Goal: Information Seeking & Learning: Compare options

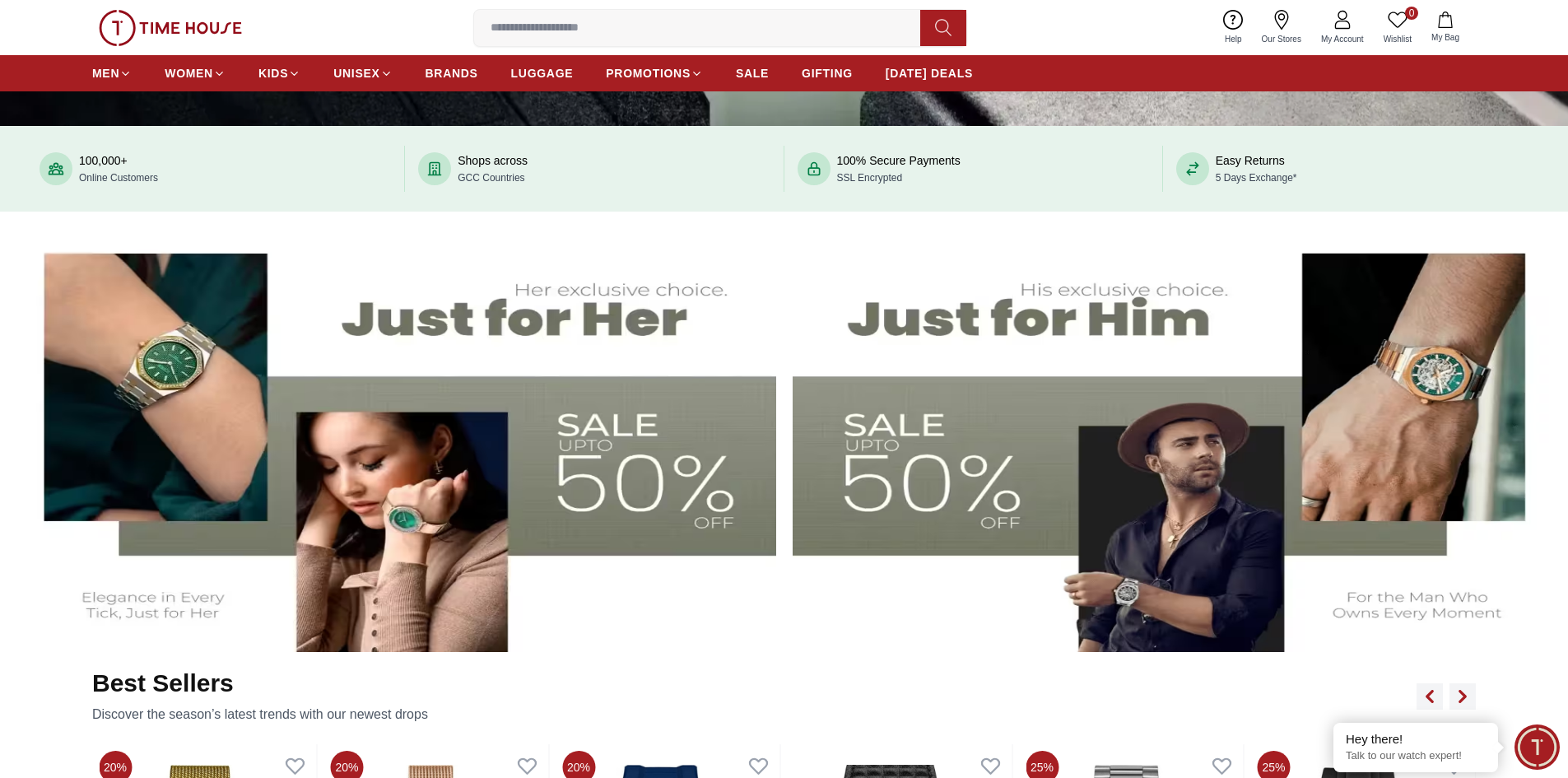
scroll to position [658, 0]
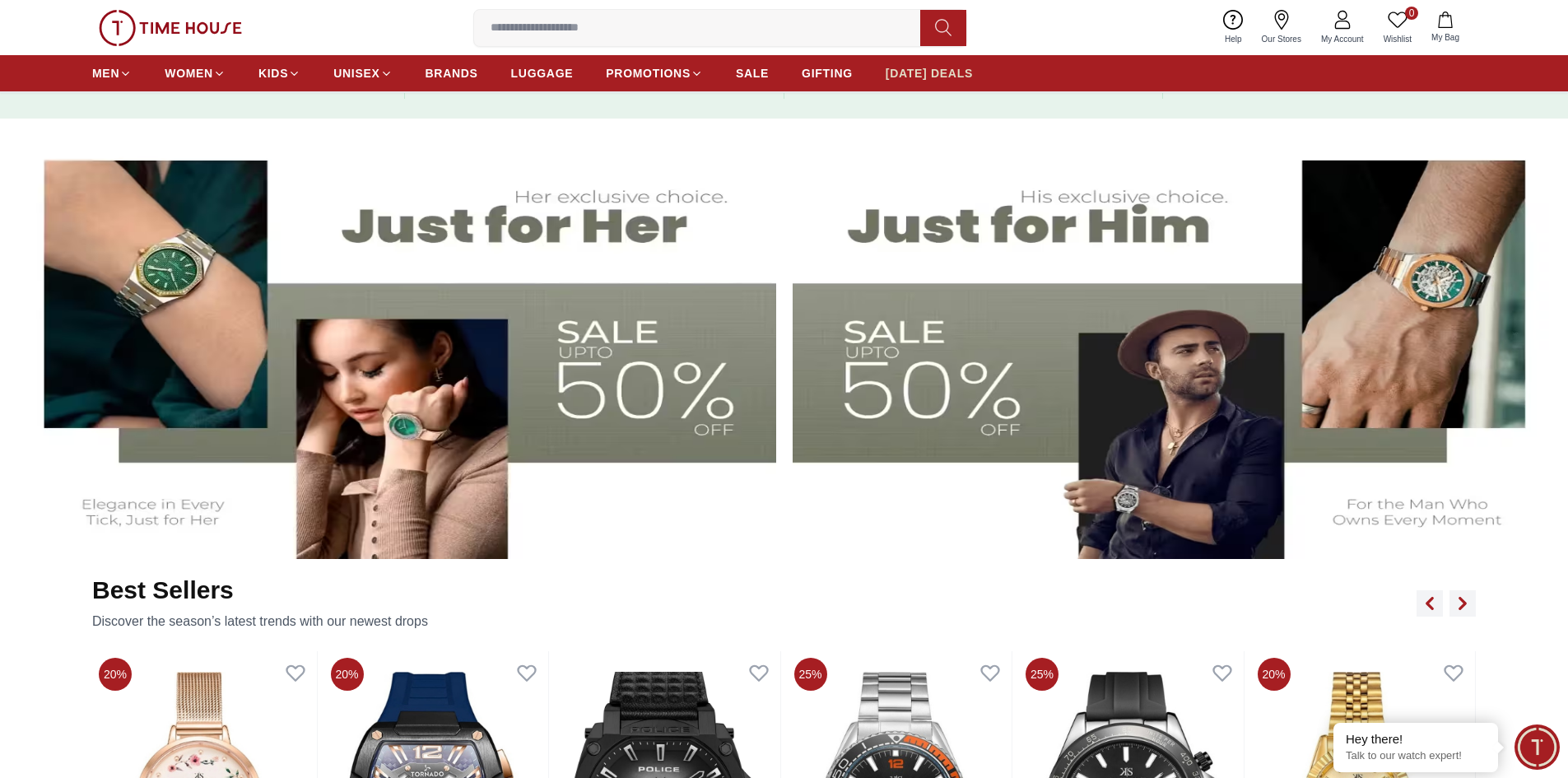
click at [925, 74] on span "[DATE] DEALS" at bounding box center [929, 73] width 88 height 16
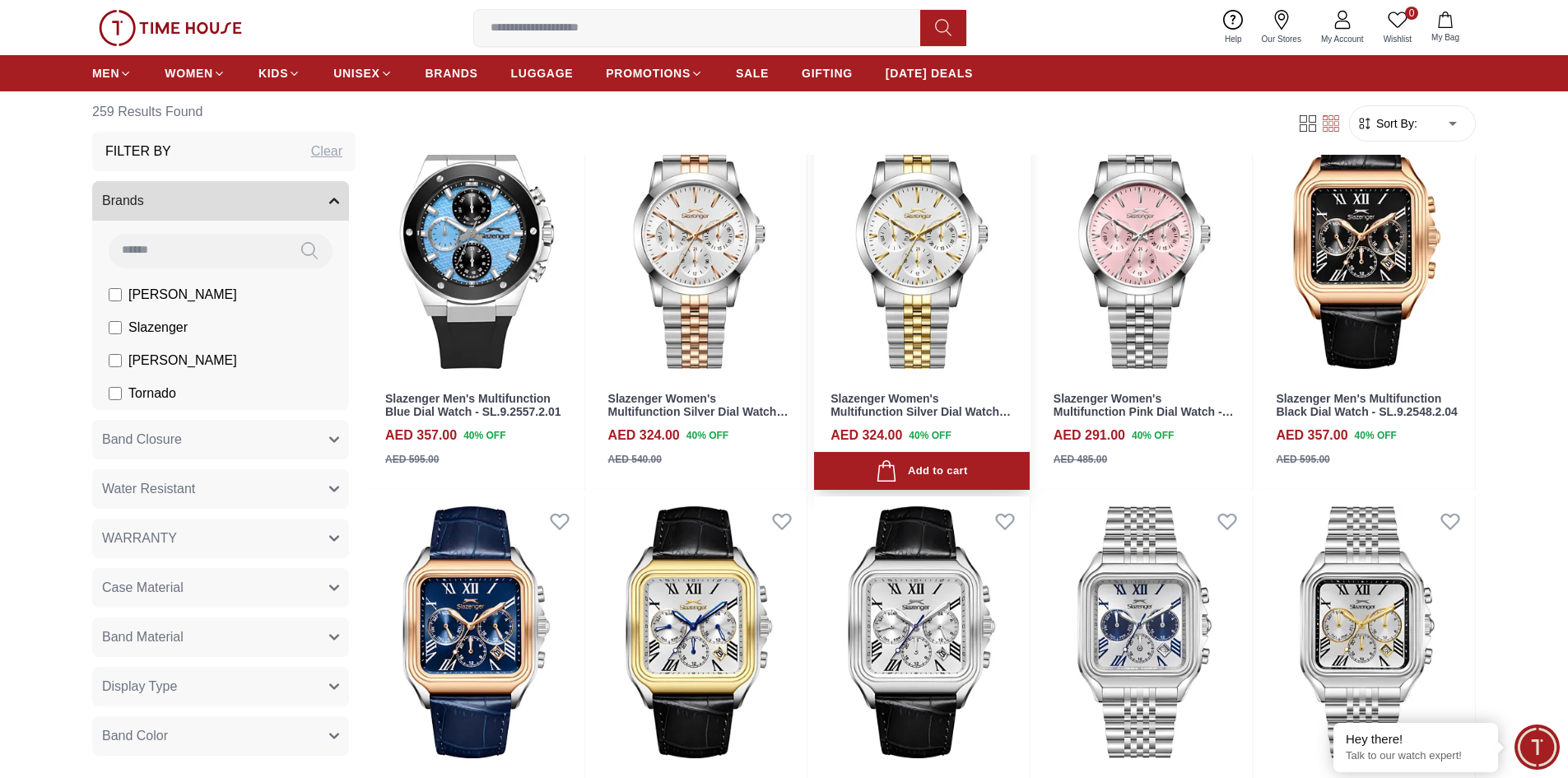
scroll to position [1070, 0]
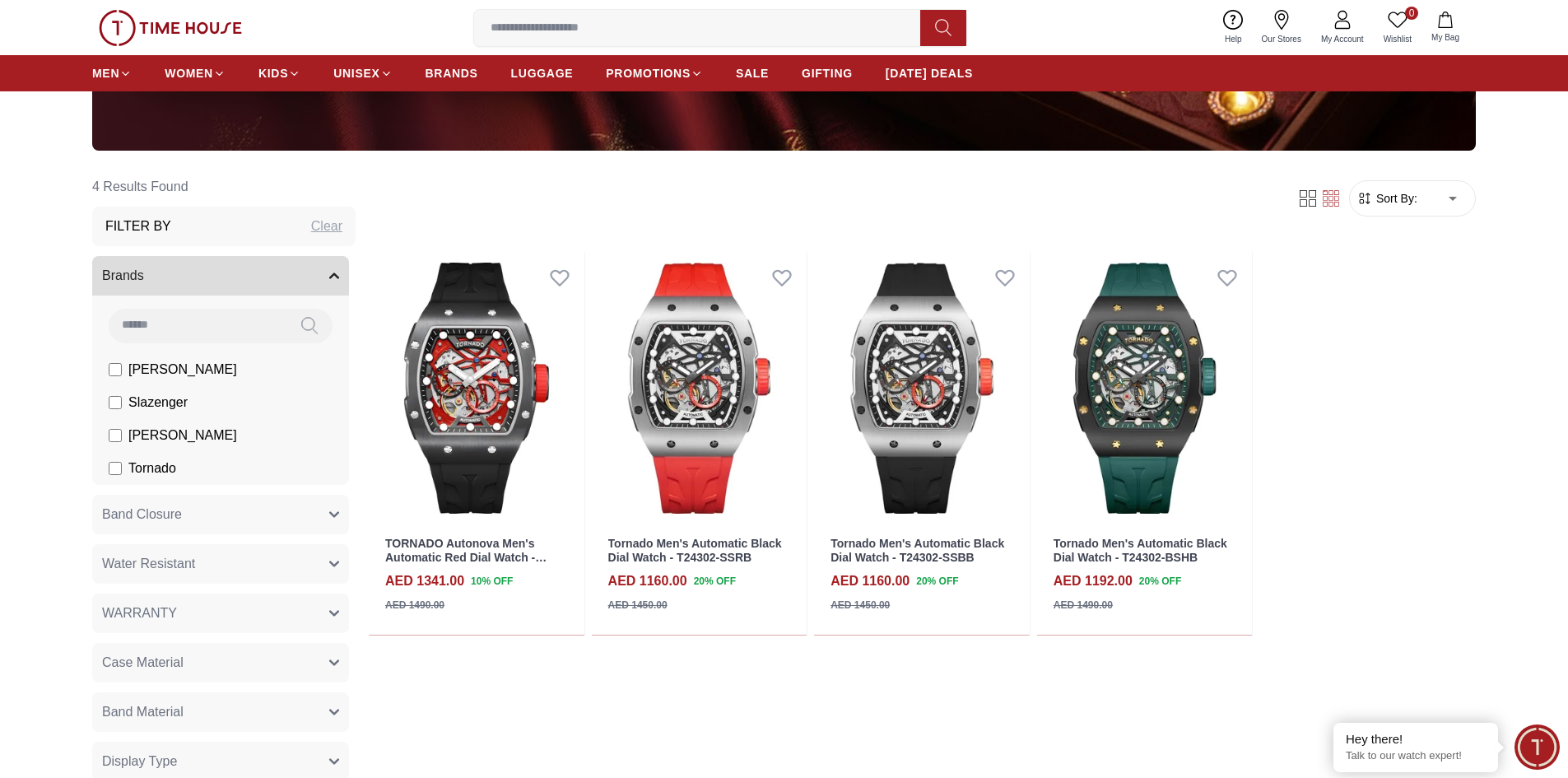
scroll to position [494, 0]
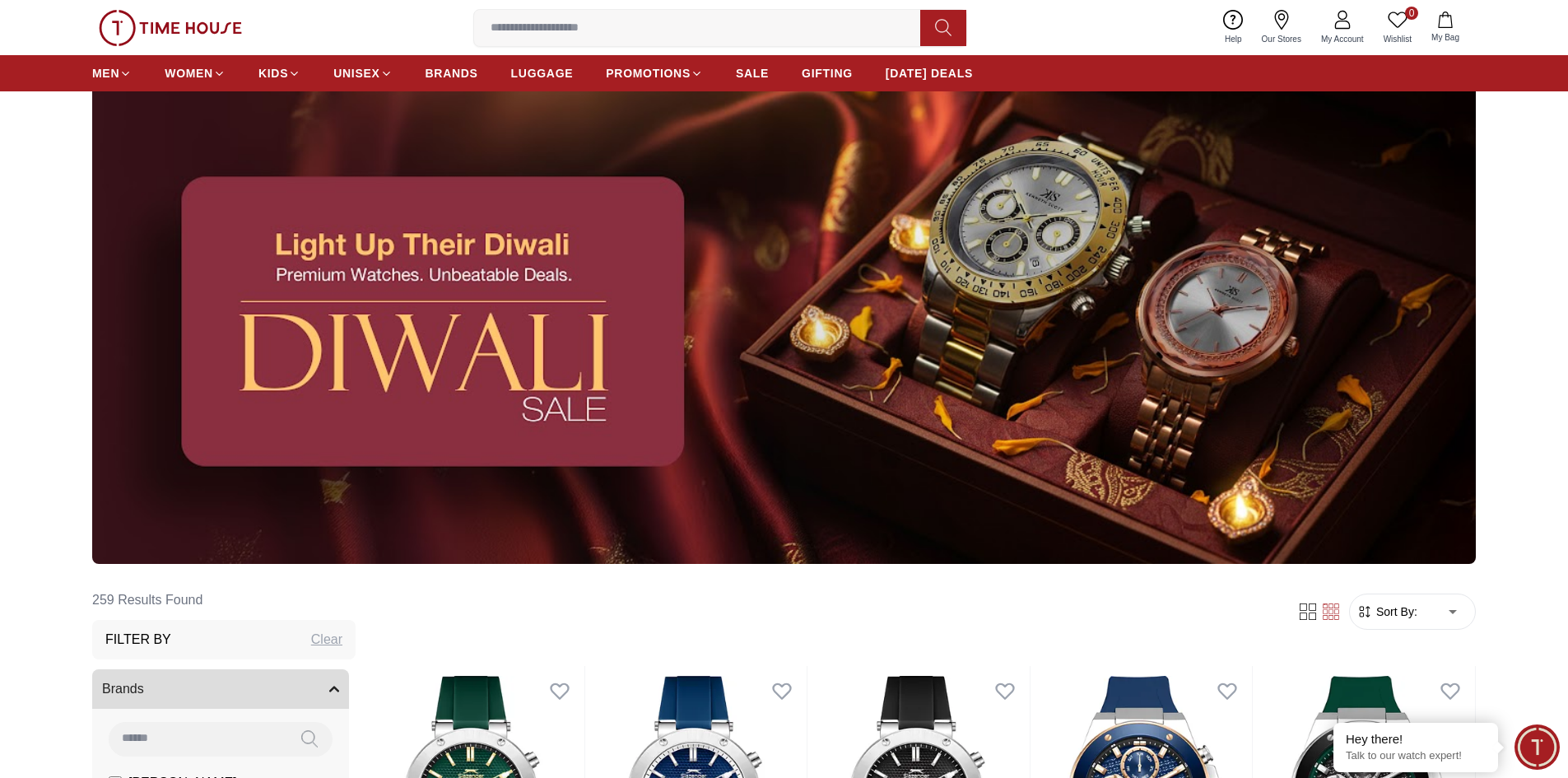
scroll to position [330, 0]
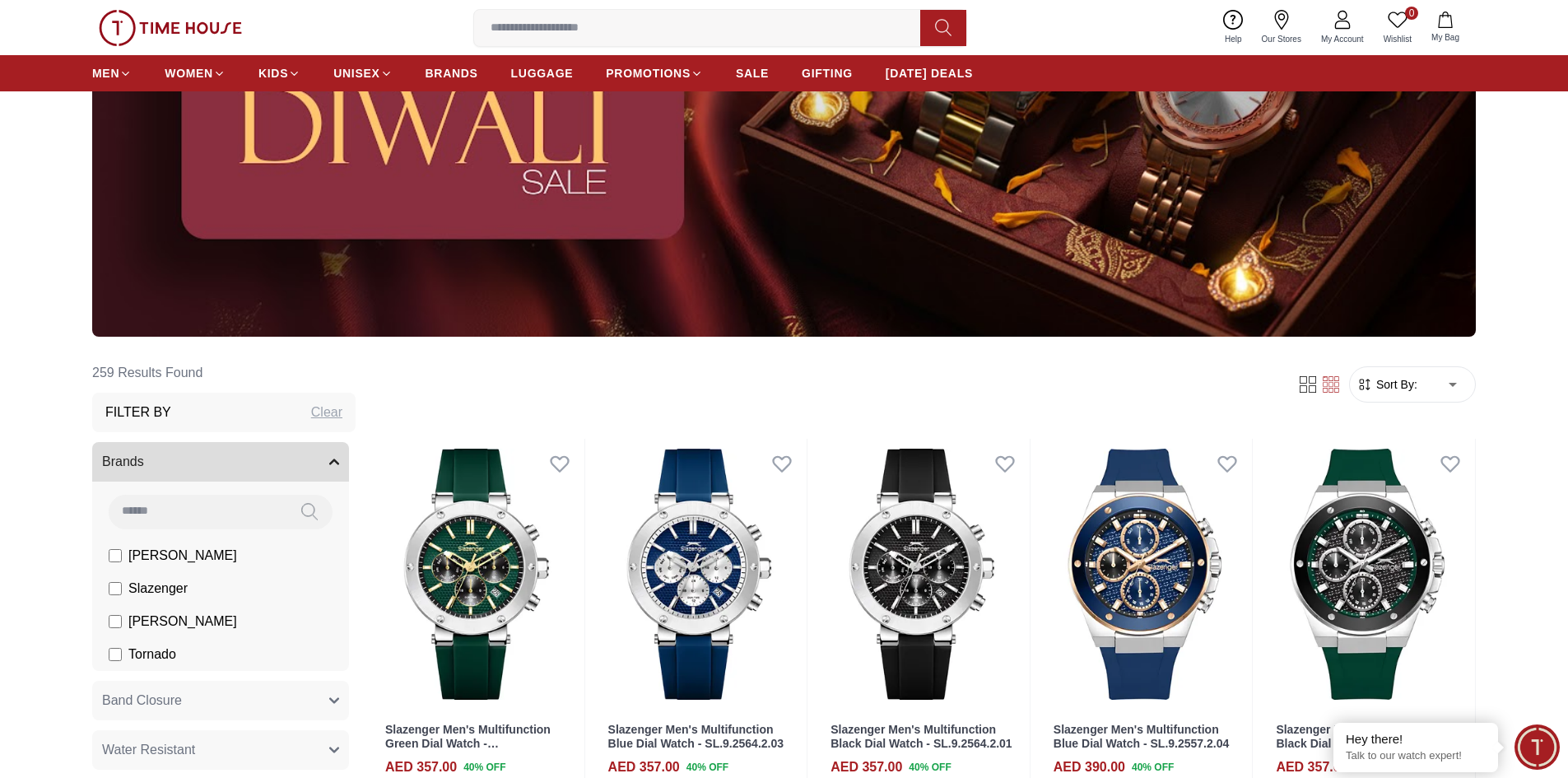
click at [183, 511] on input at bounding box center [197, 511] width 178 height 33
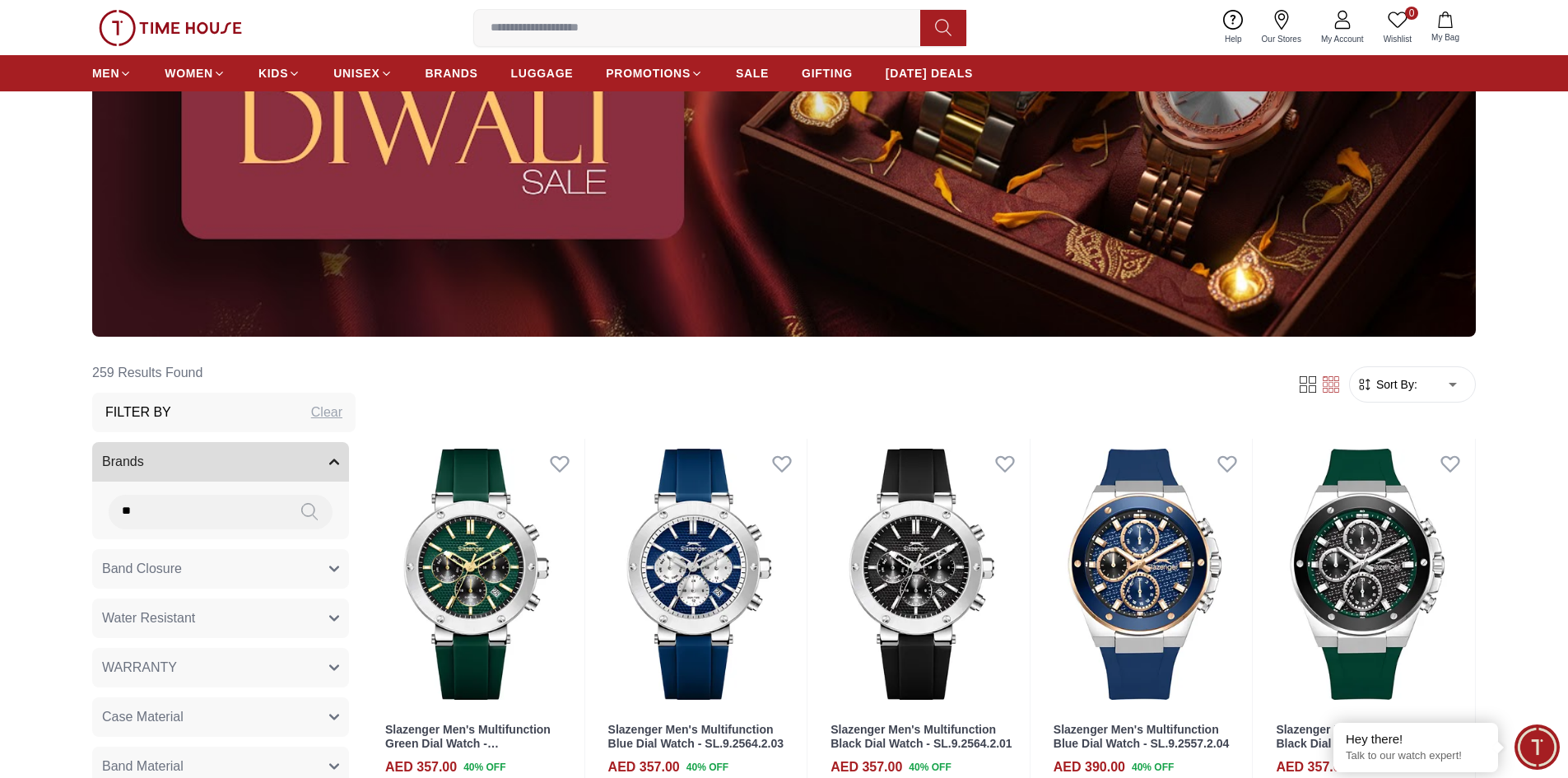
type input "***"
drag, startPoint x: 151, startPoint y: 511, endPoint x: 91, endPoint y: 513, distance: 60.0
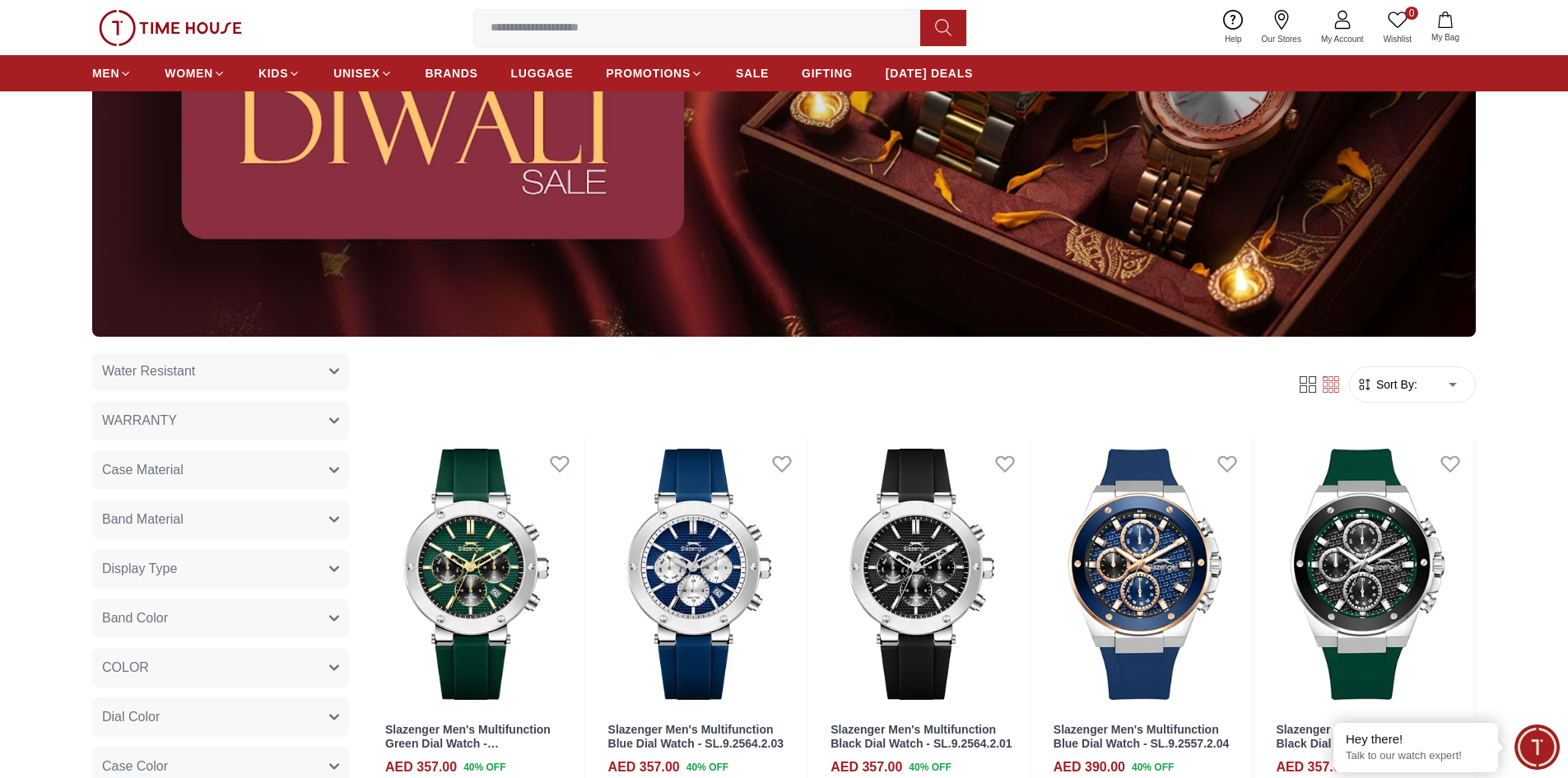
type input "*"
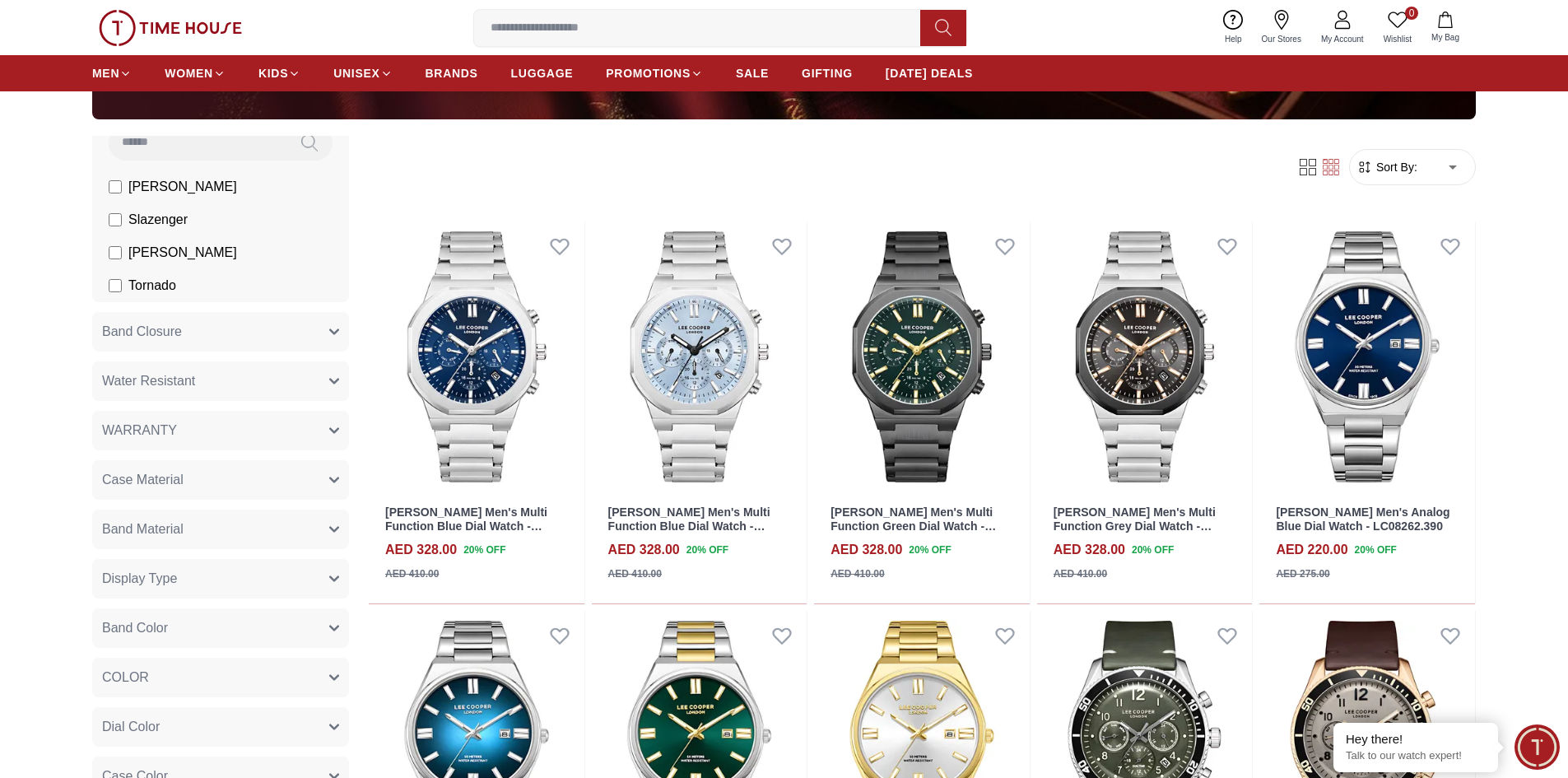
scroll to position [576, 0]
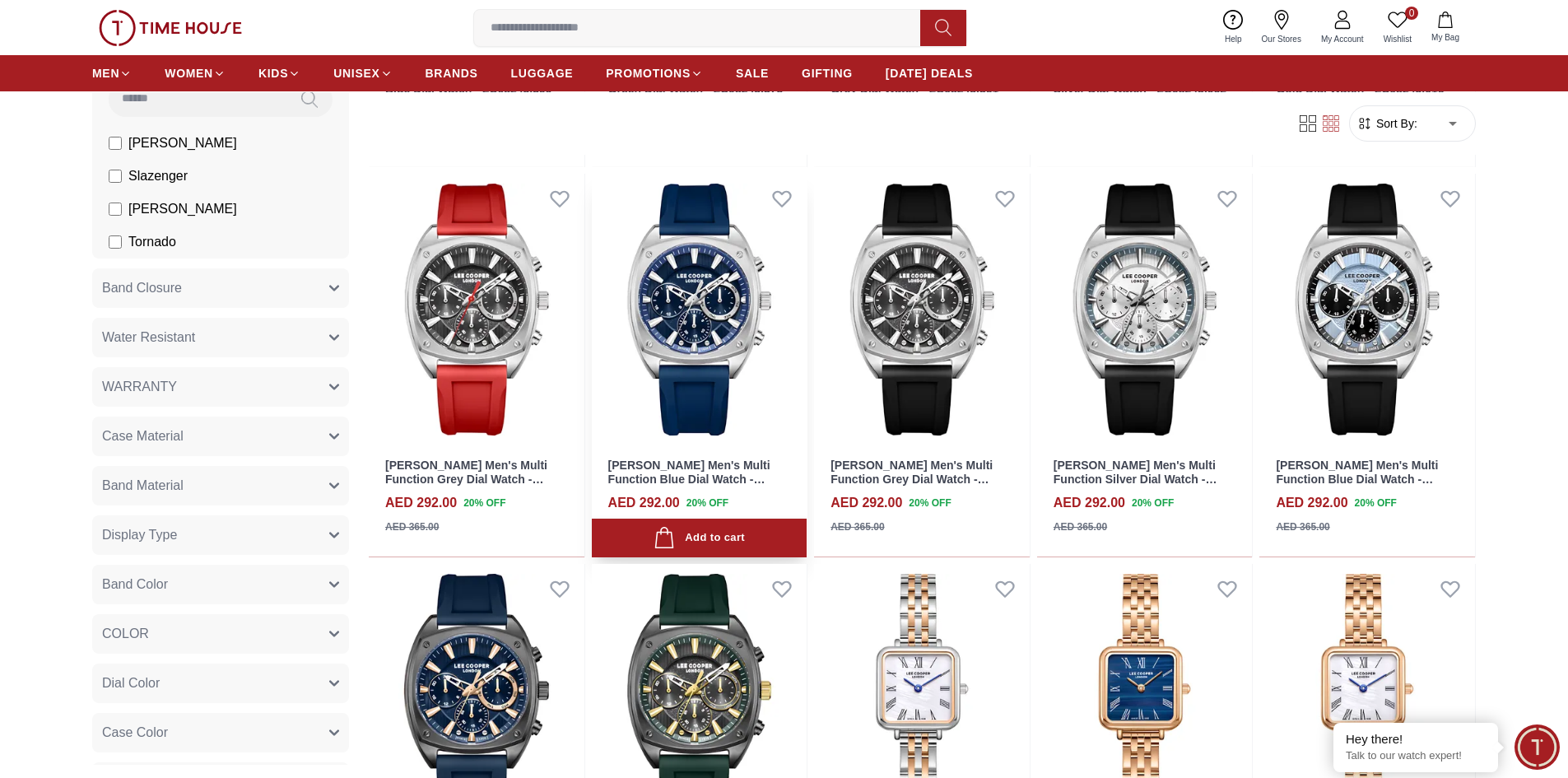
scroll to position [2715, 0]
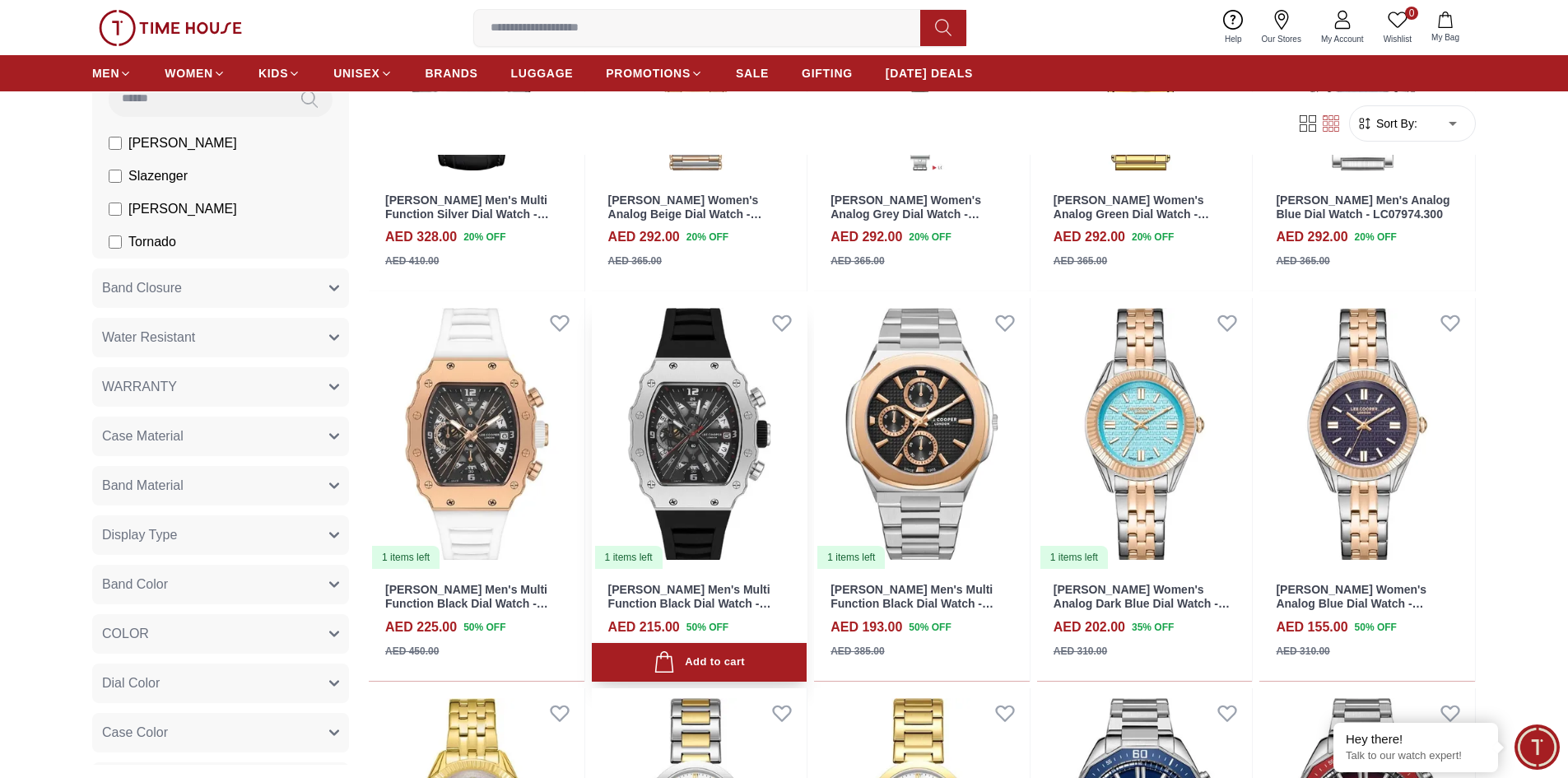
scroll to position [5184, 0]
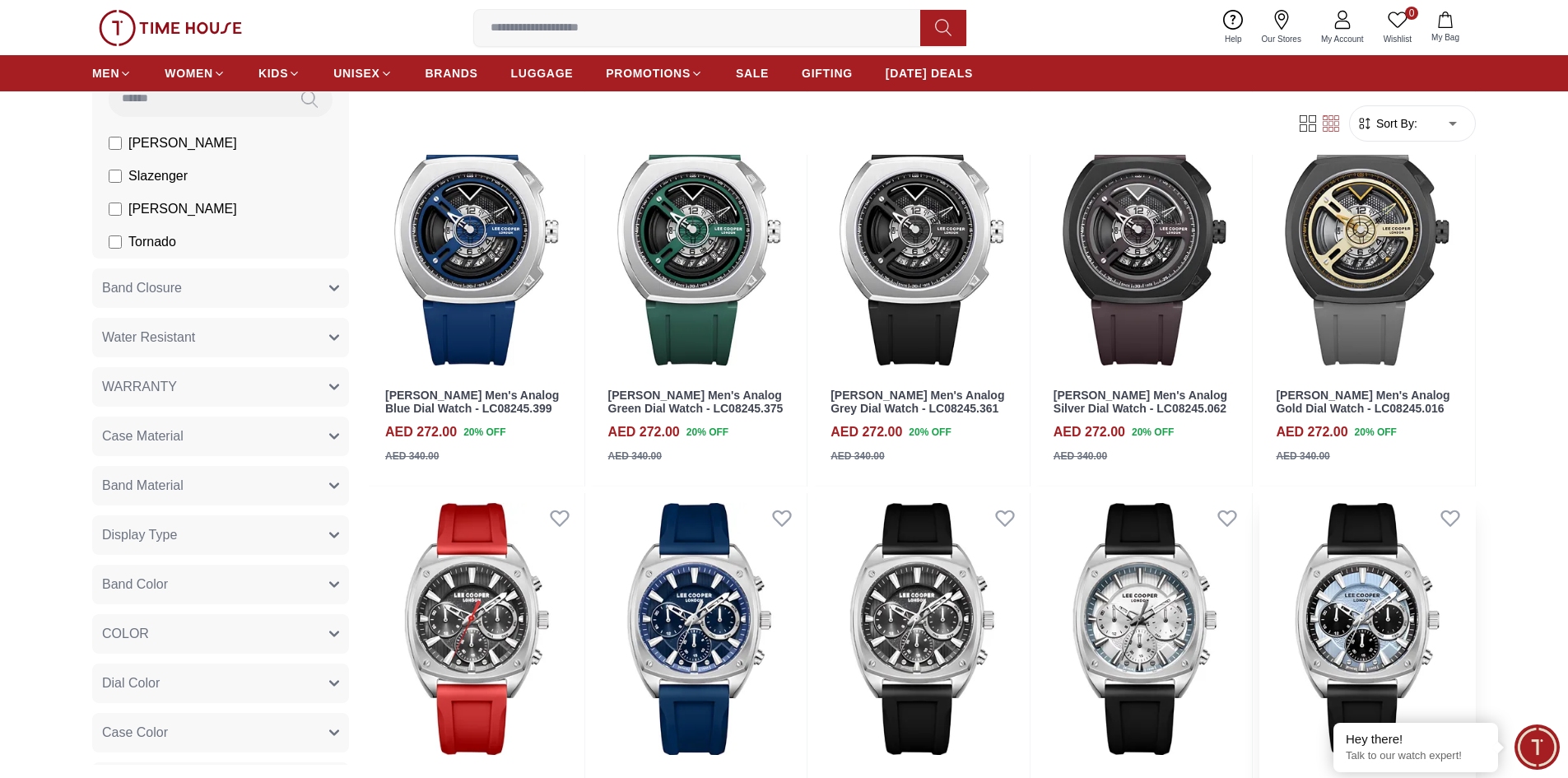
scroll to position [2139, 0]
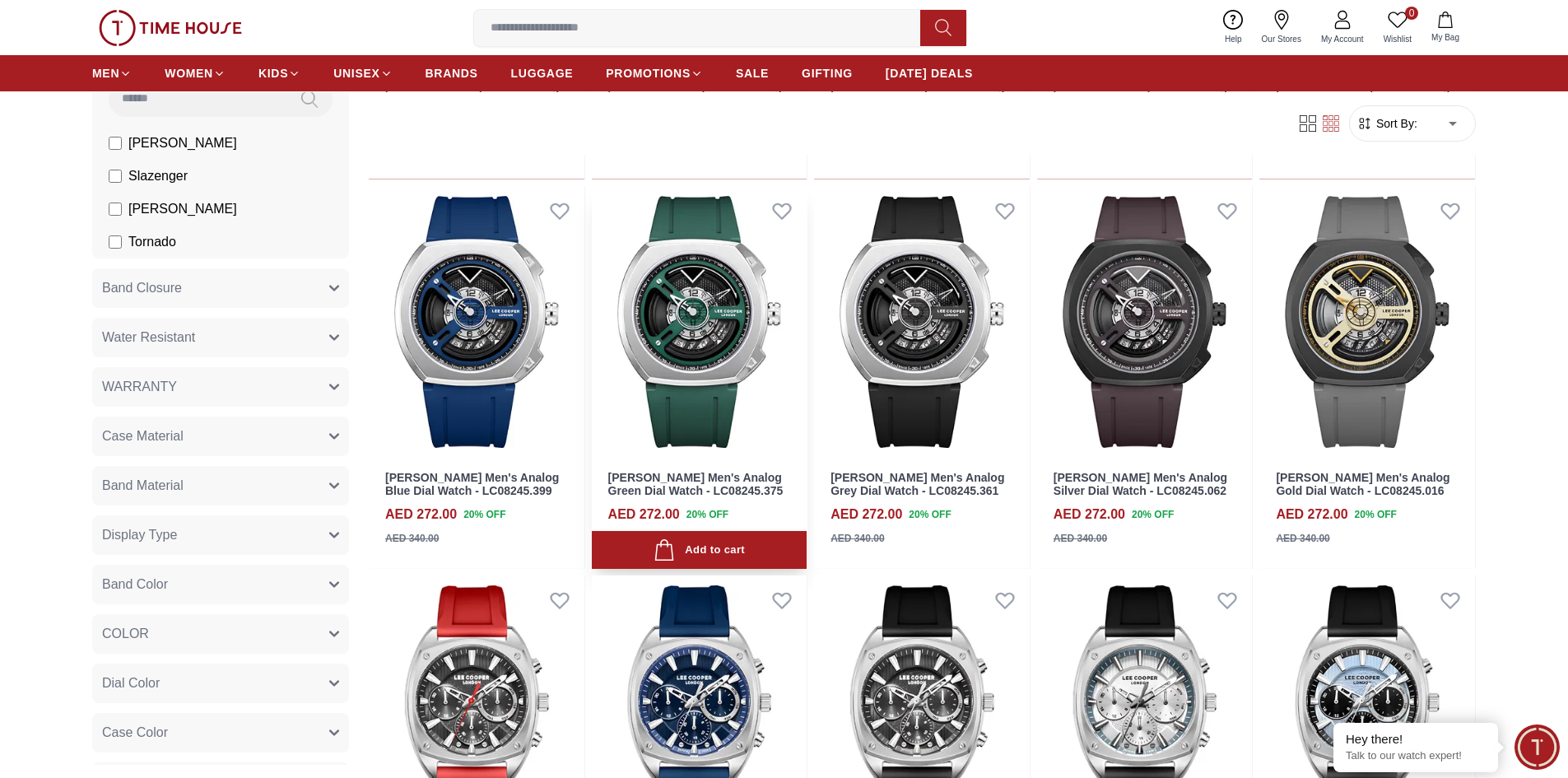
click at [726, 383] on img at bounding box center [699, 322] width 215 height 272
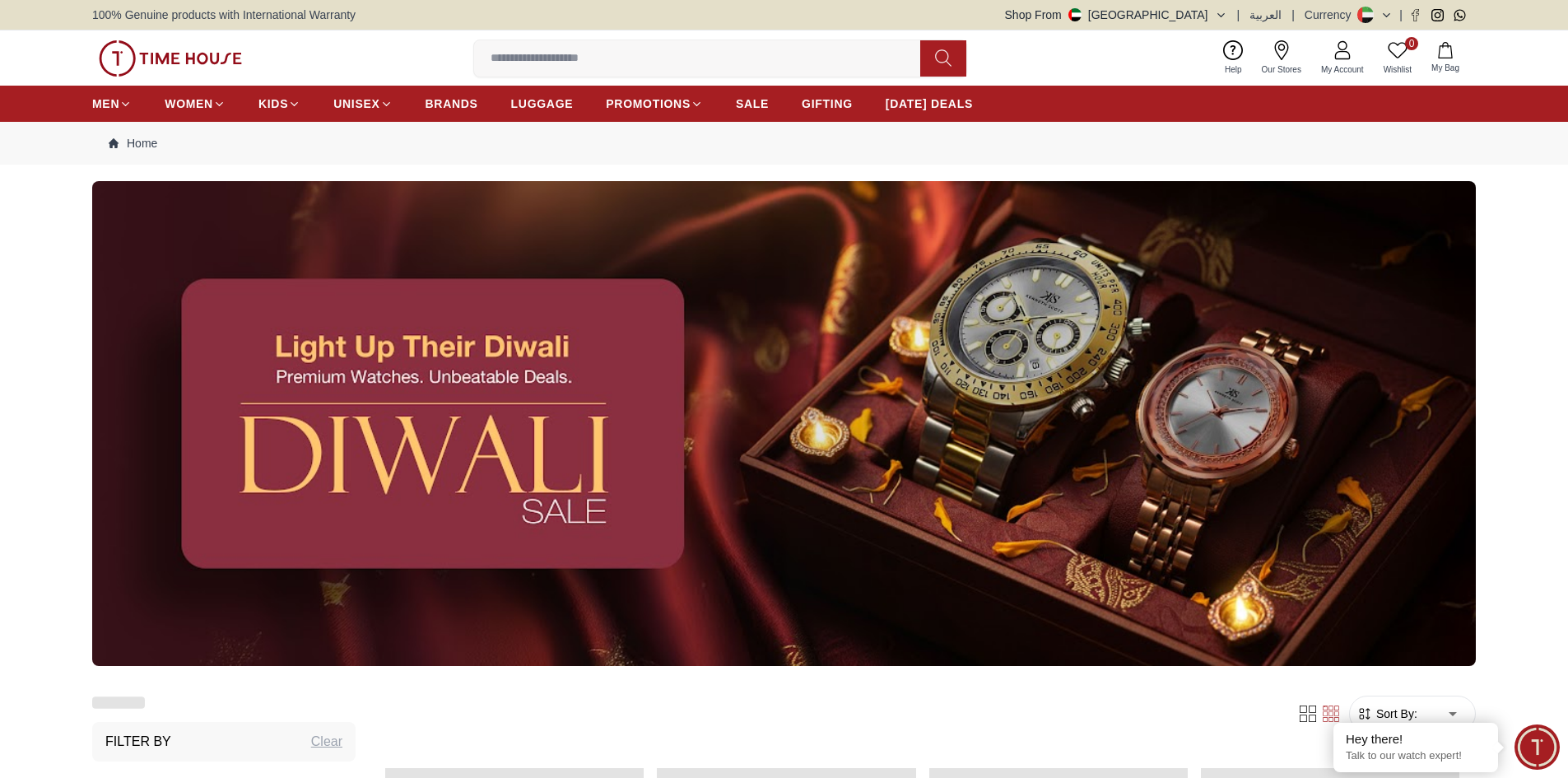
scroll to position [2052, 0]
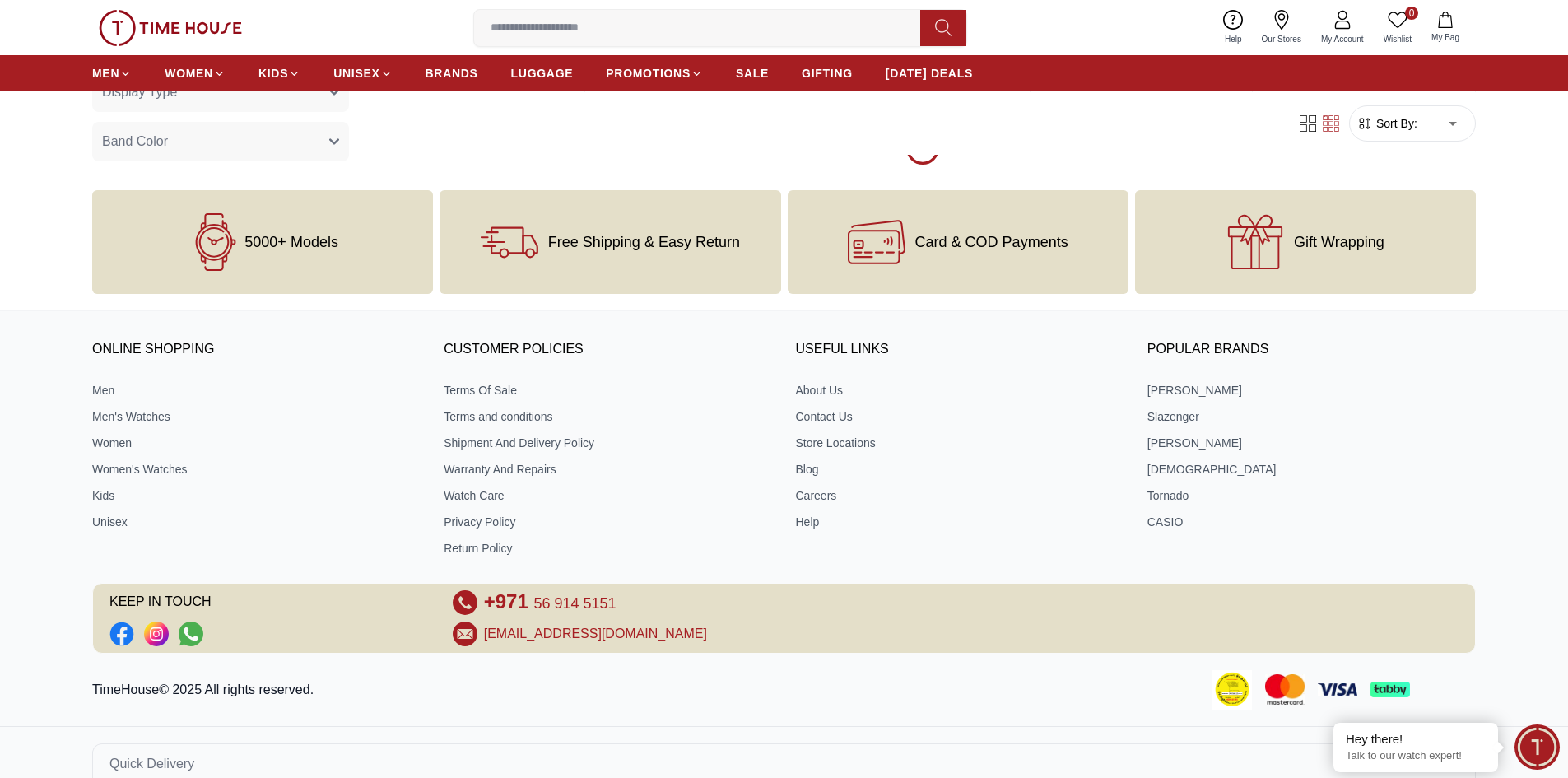
scroll to position [6887, 0]
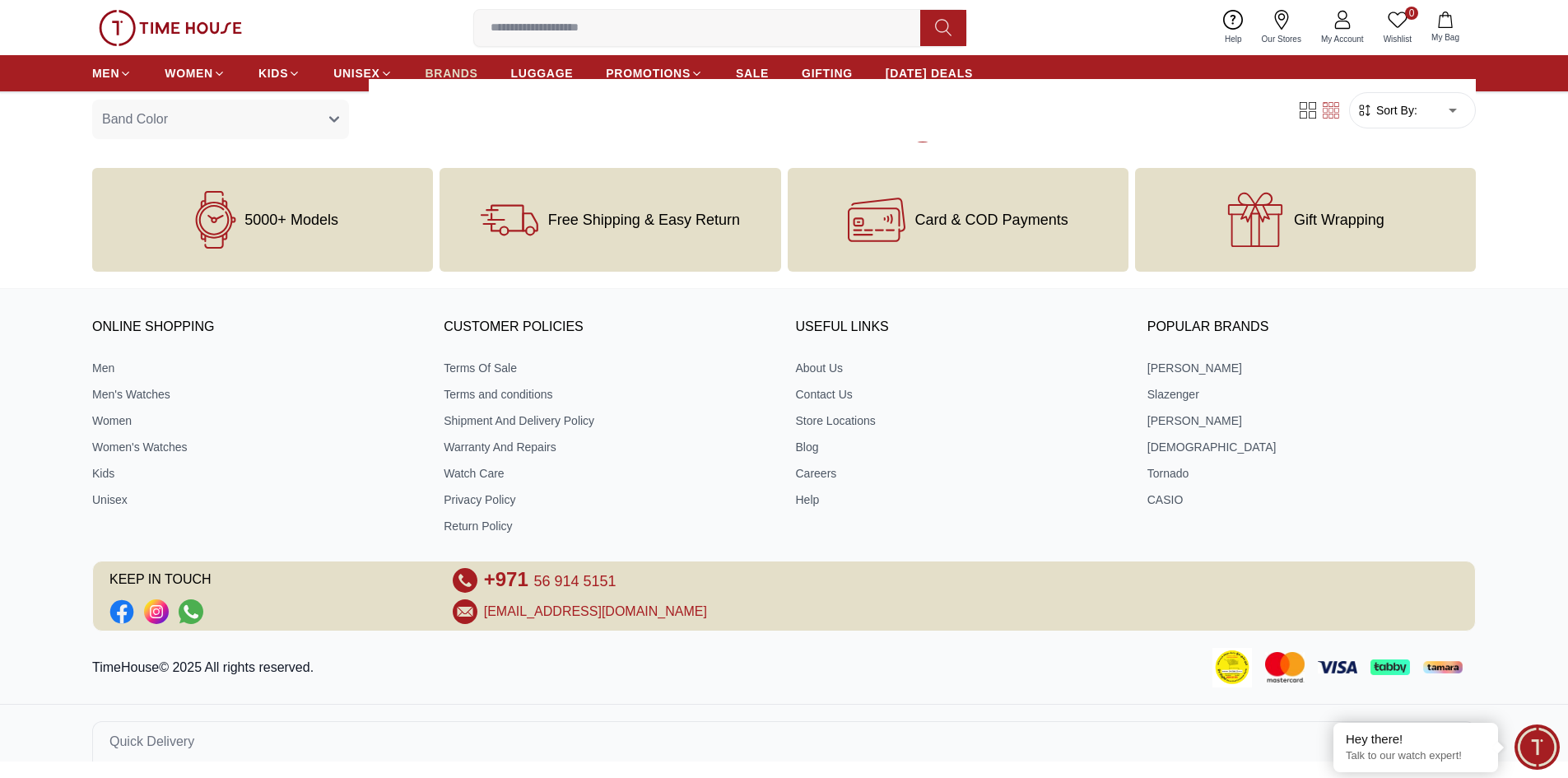
click at [455, 69] on span "BRANDS" at bounding box center [451, 73] width 53 height 16
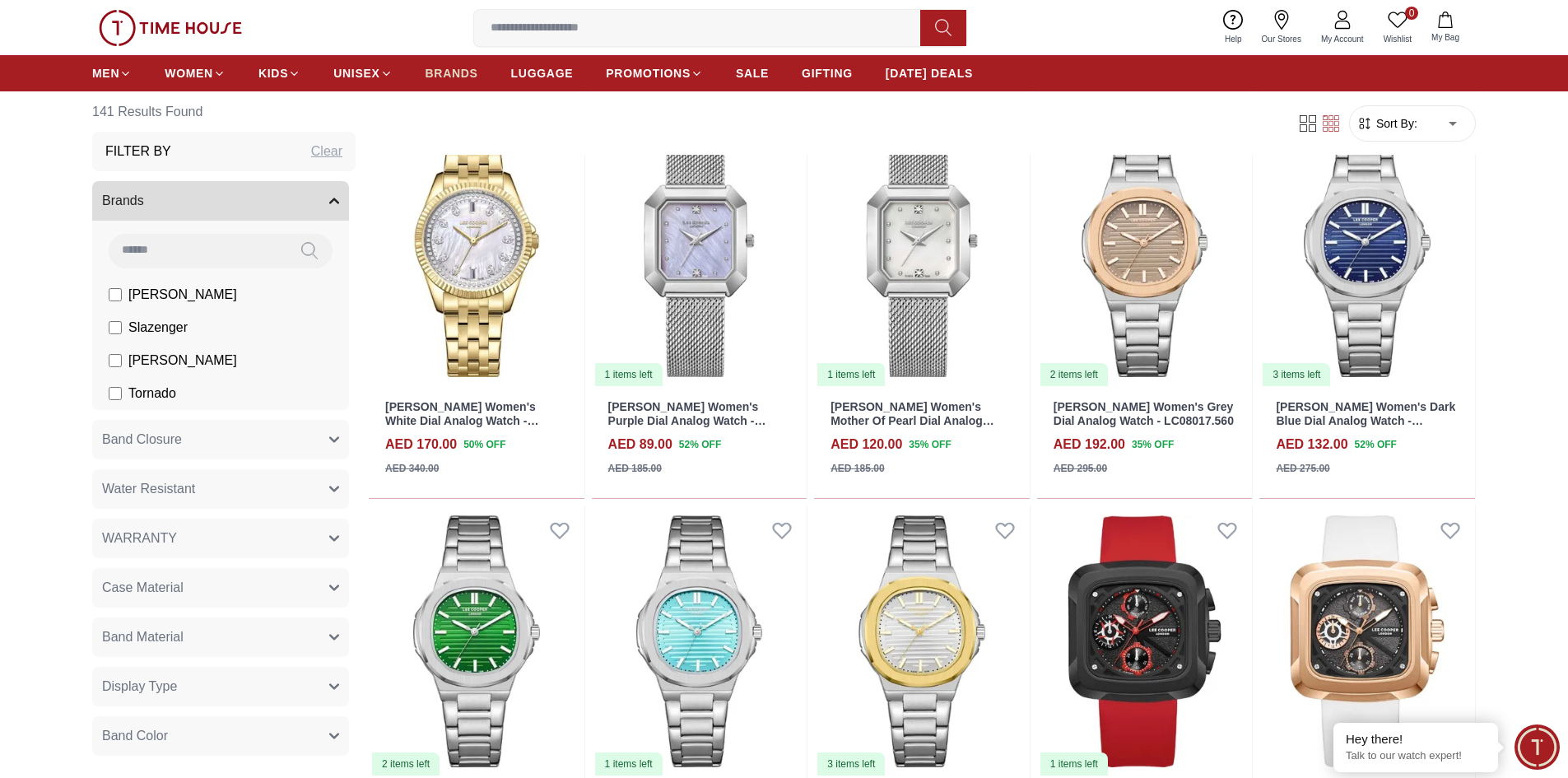
scroll to position [6887, 0]
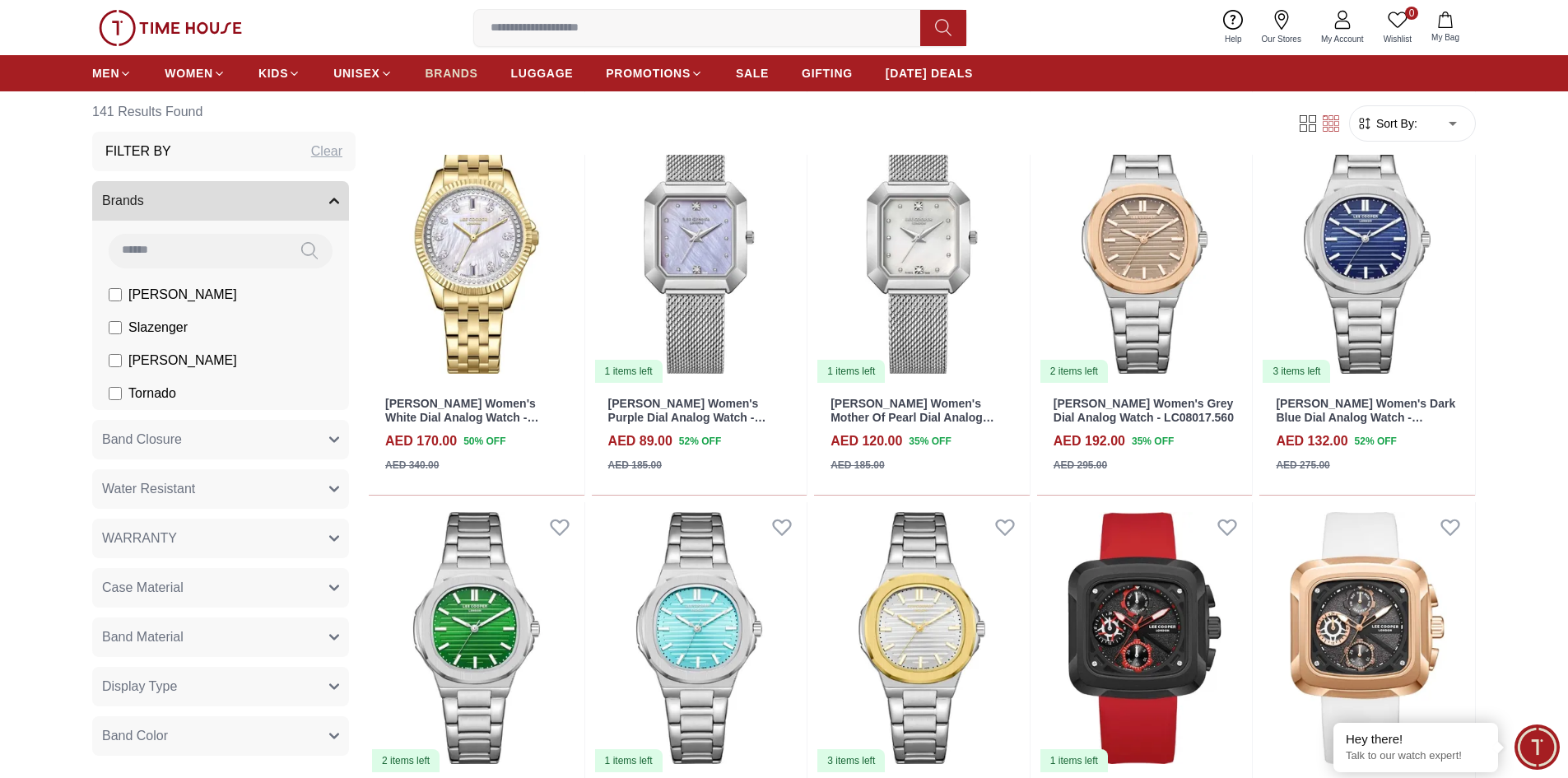
click at [457, 75] on span "BRANDS" at bounding box center [451, 73] width 53 height 16
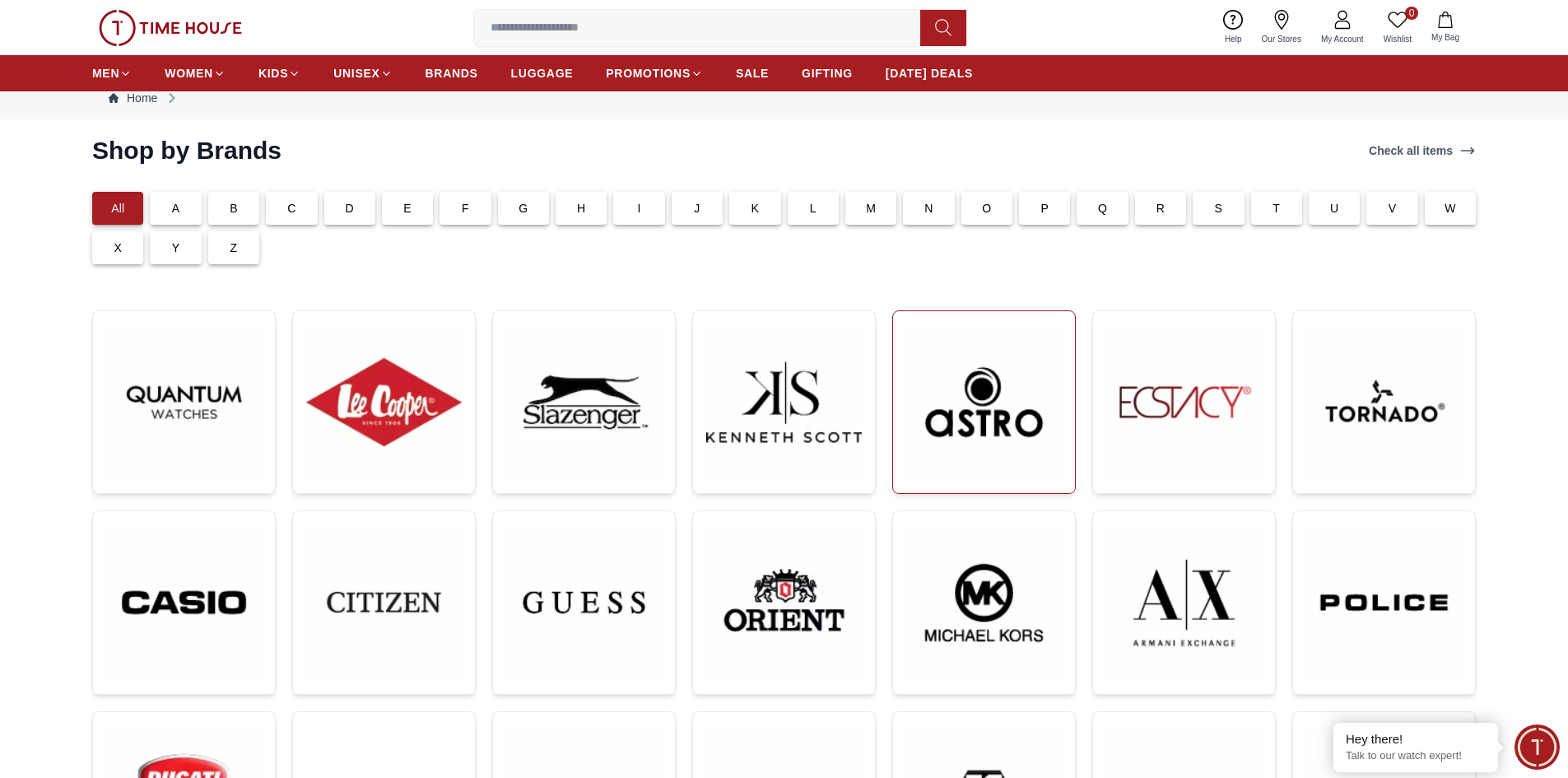
scroll to position [82, 0]
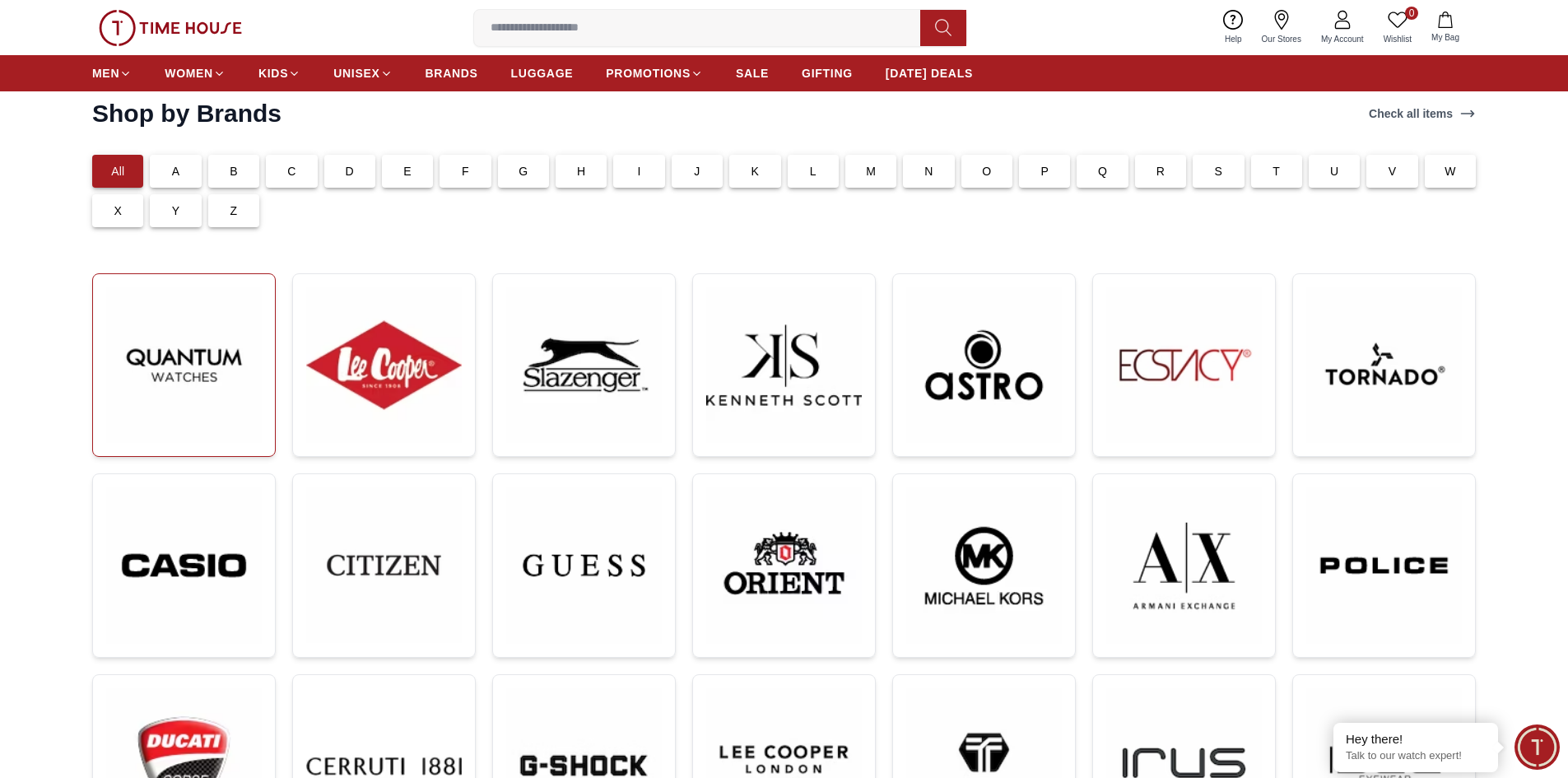
click at [180, 374] on img at bounding box center [184, 365] width 155 height 155
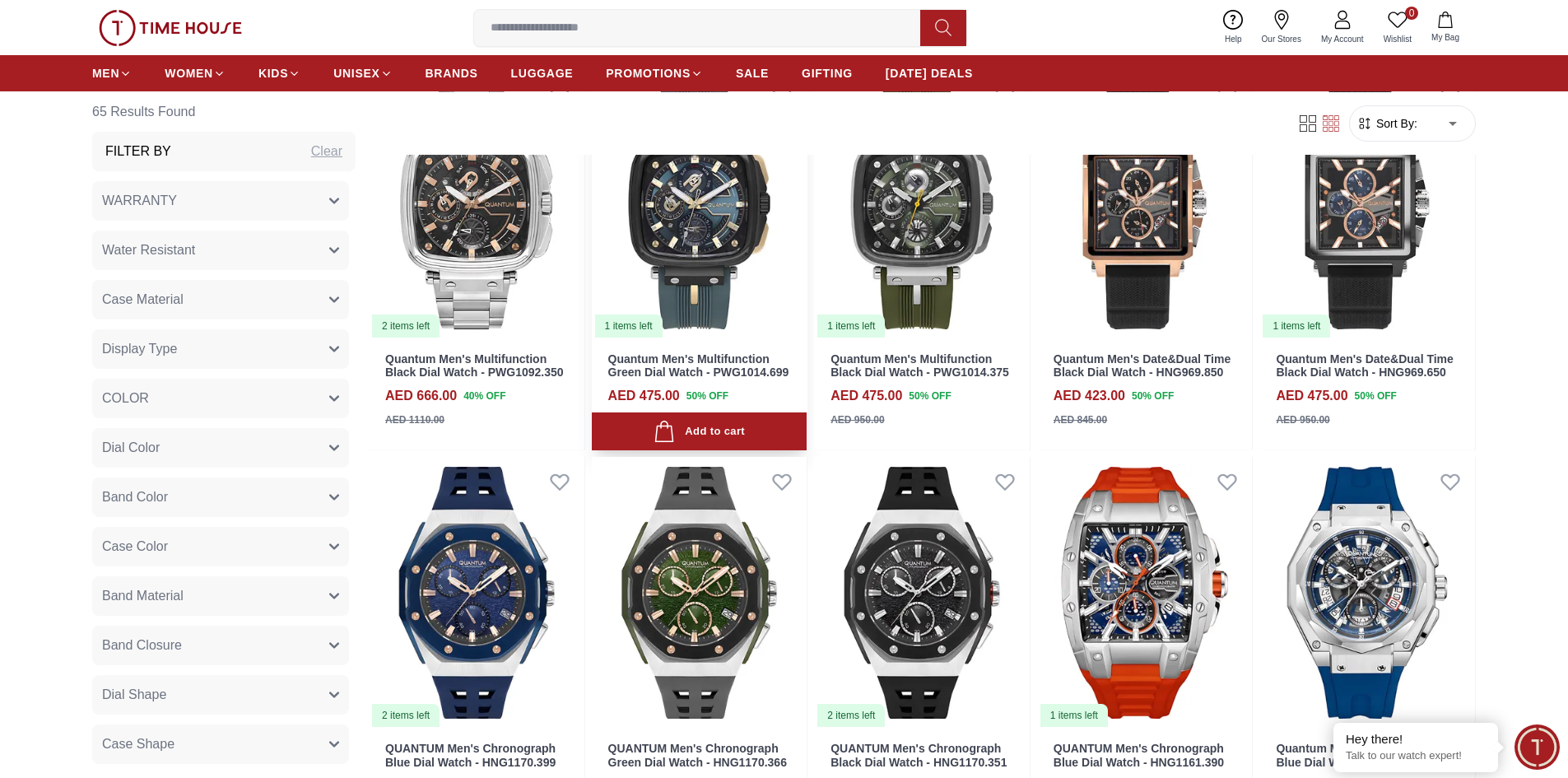
scroll to position [1728, 0]
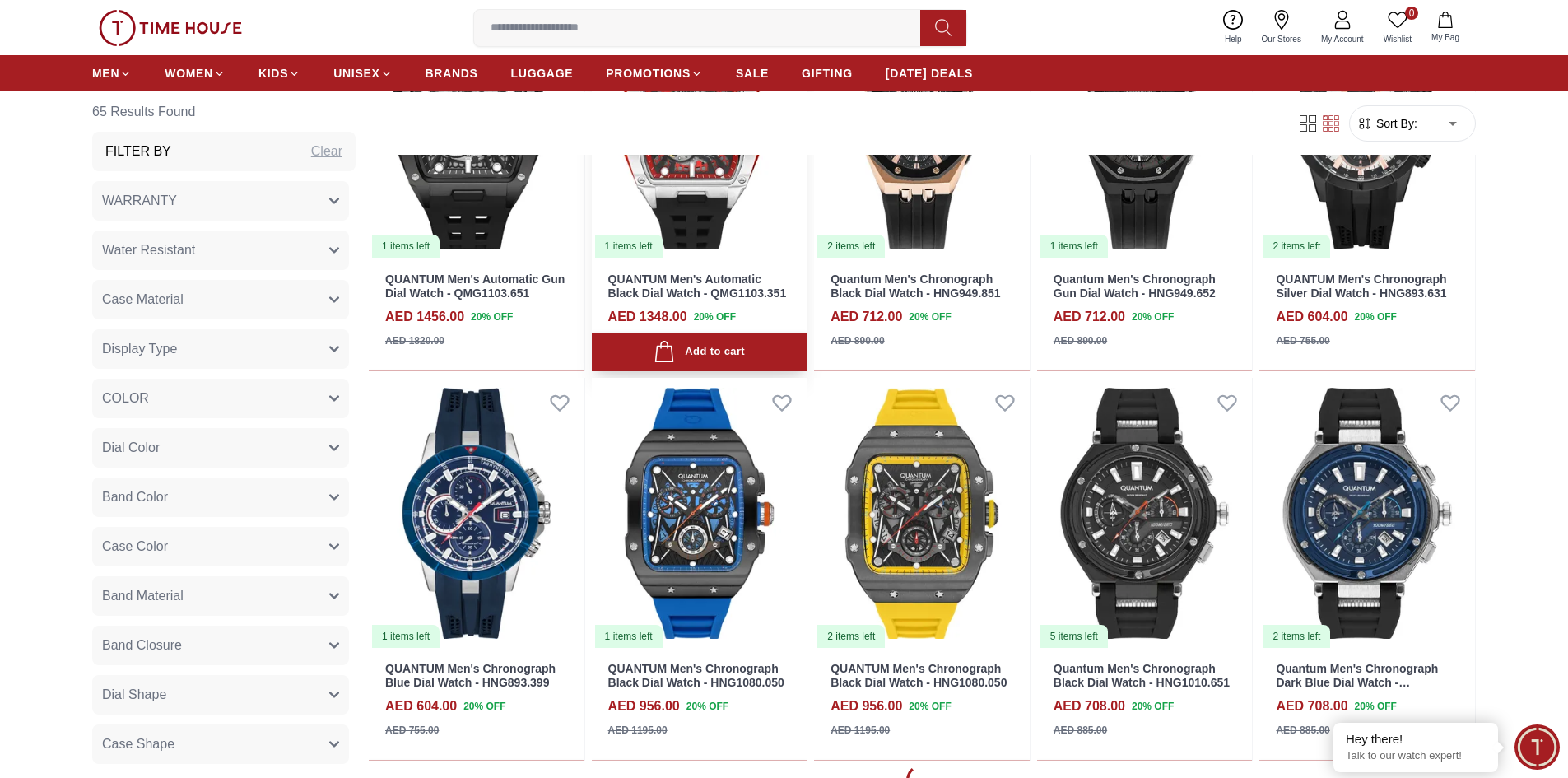
scroll to position [3374, 0]
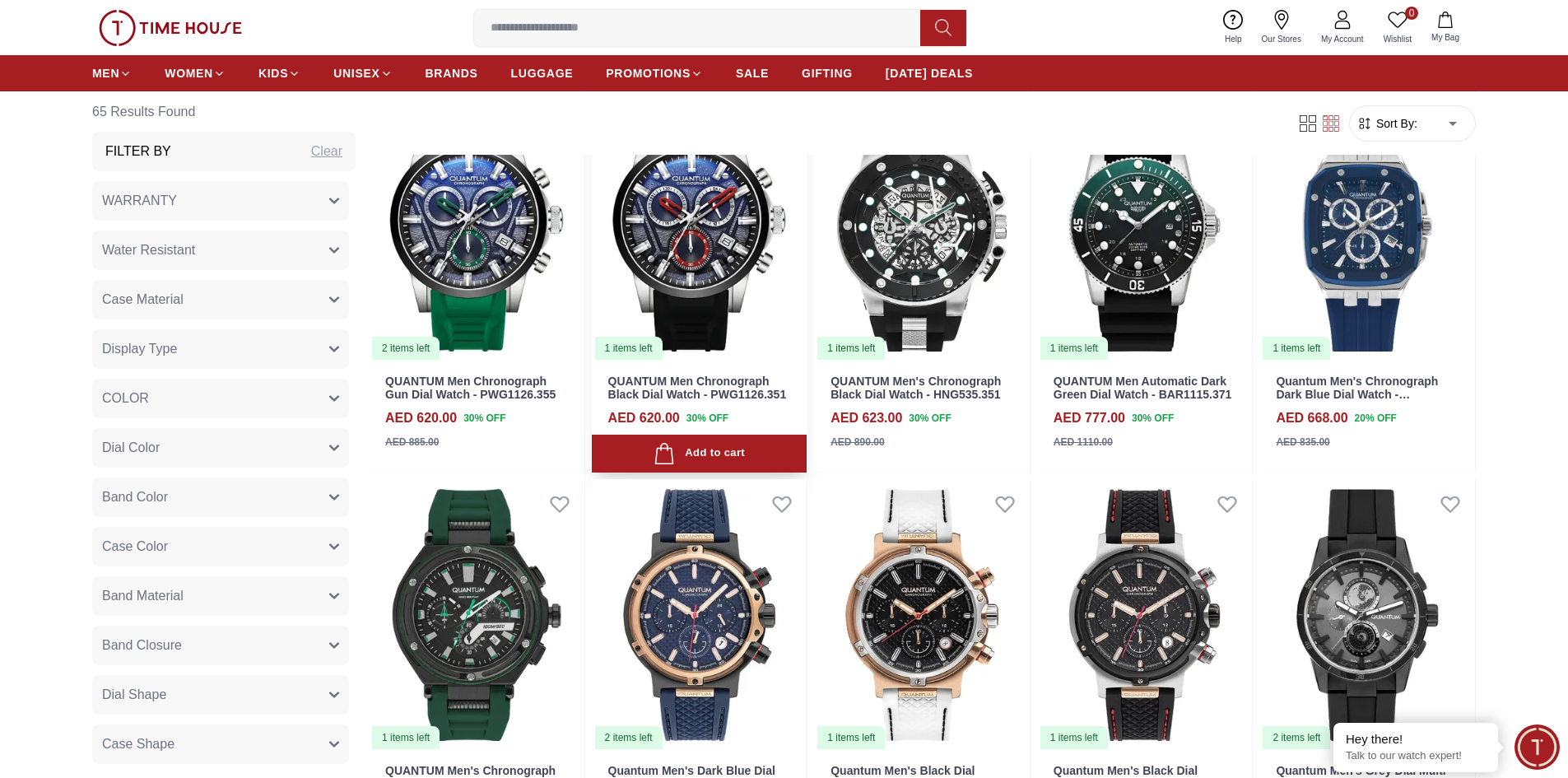
scroll to position [4032, 0]
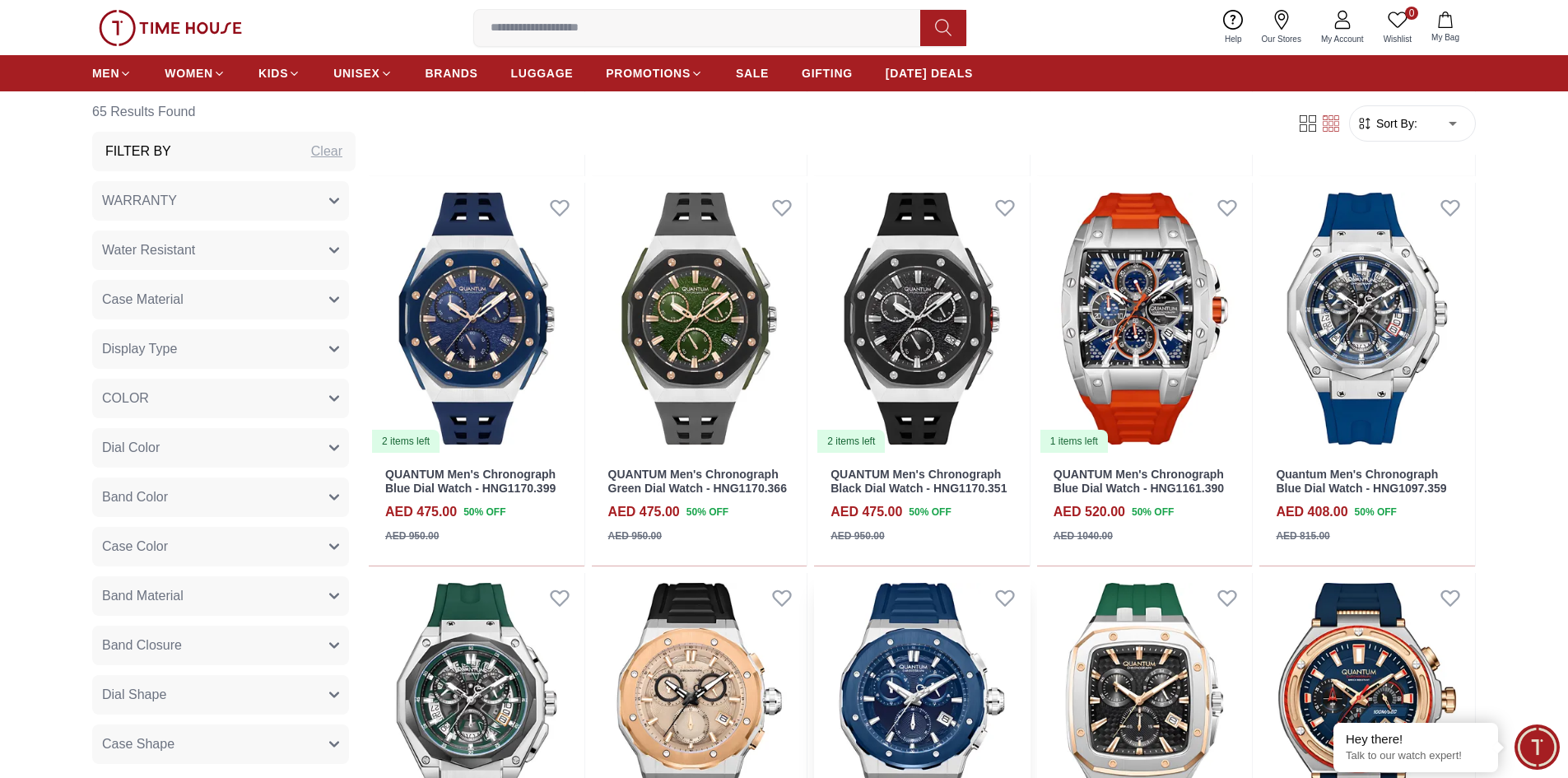
scroll to position [1893, 0]
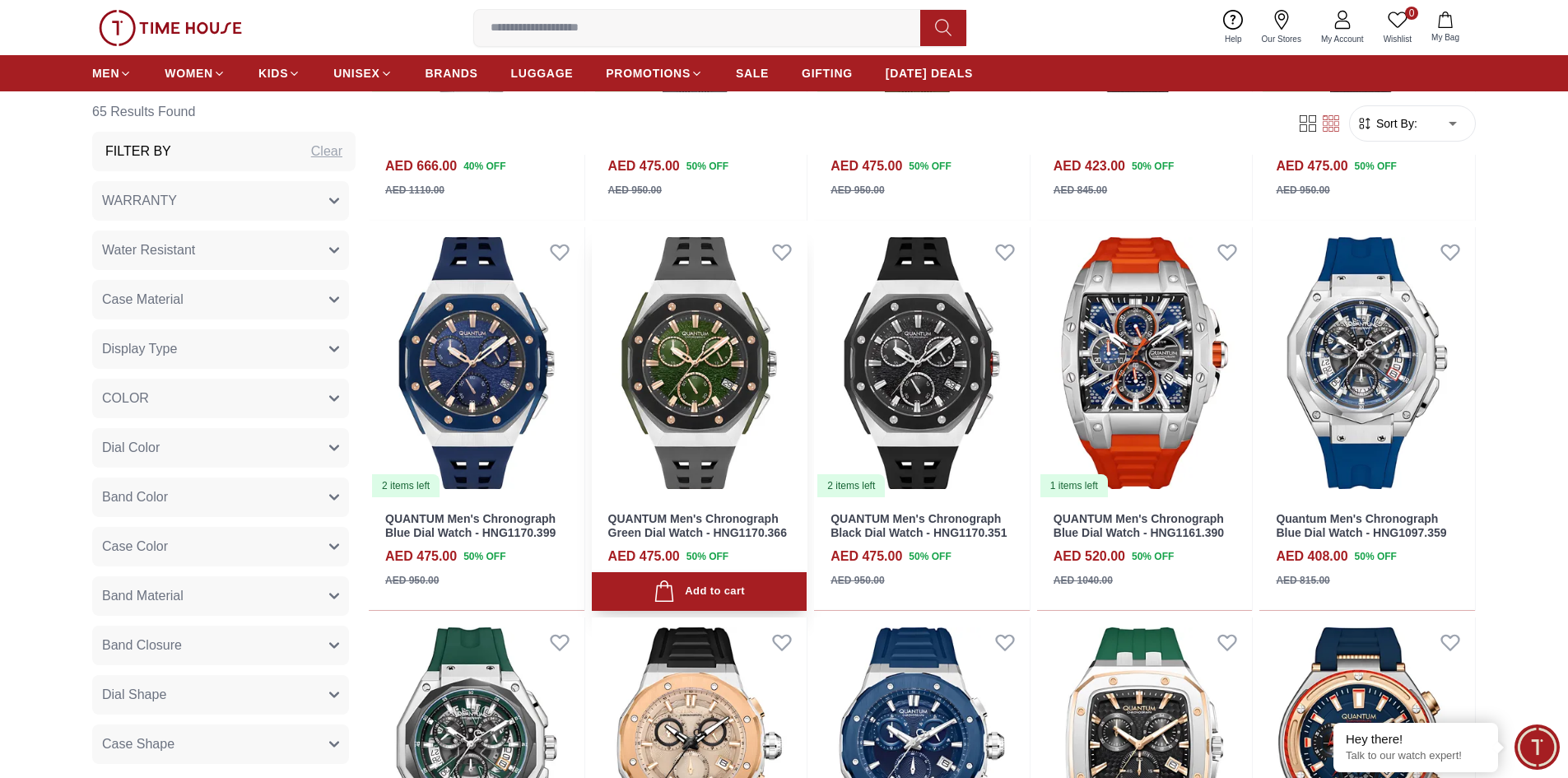
click at [697, 389] on img at bounding box center [699, 363] width 215 height 272
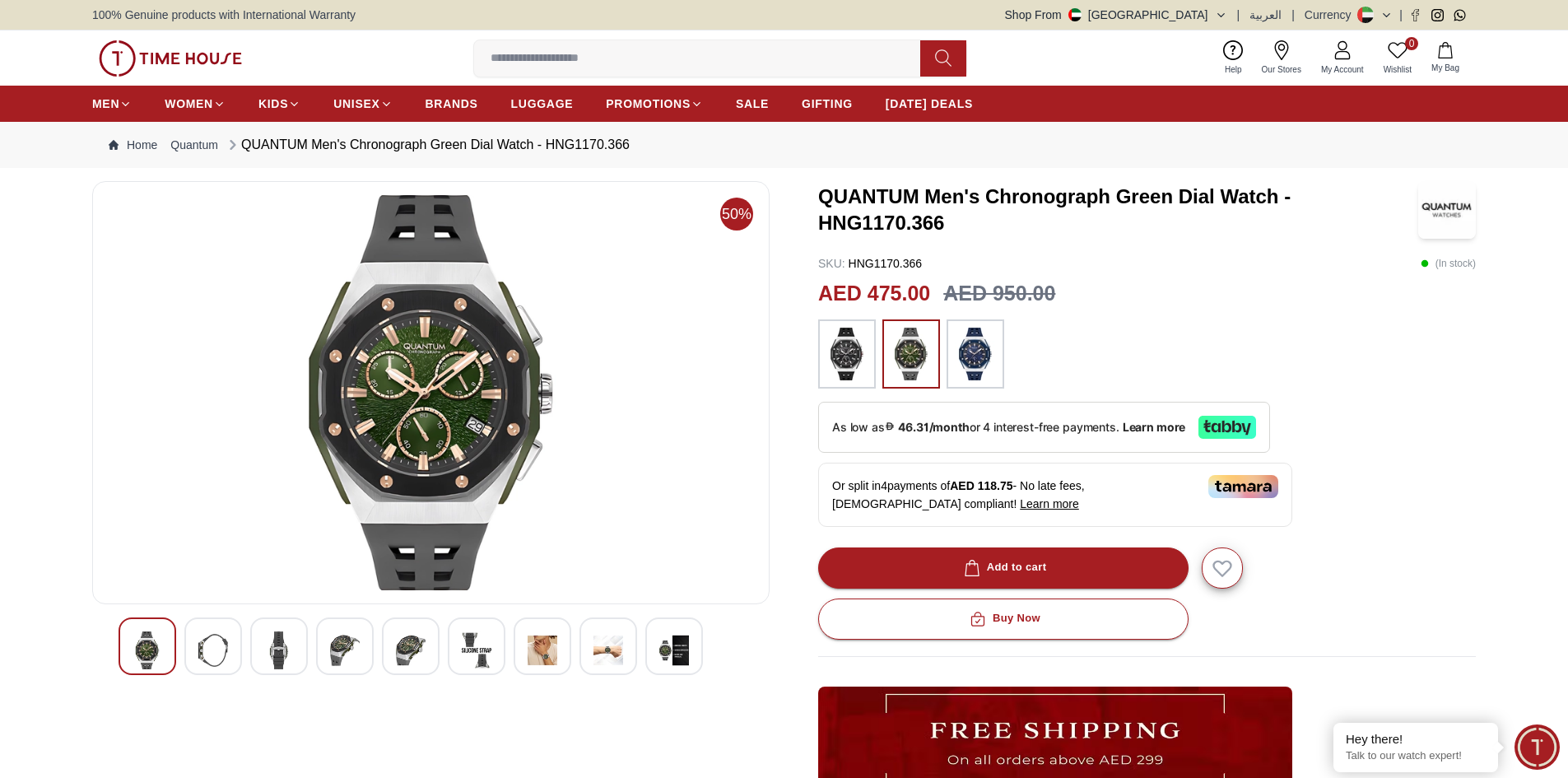
click at [541, 661] on img at bounding box center [542, 650] width 29 height 38
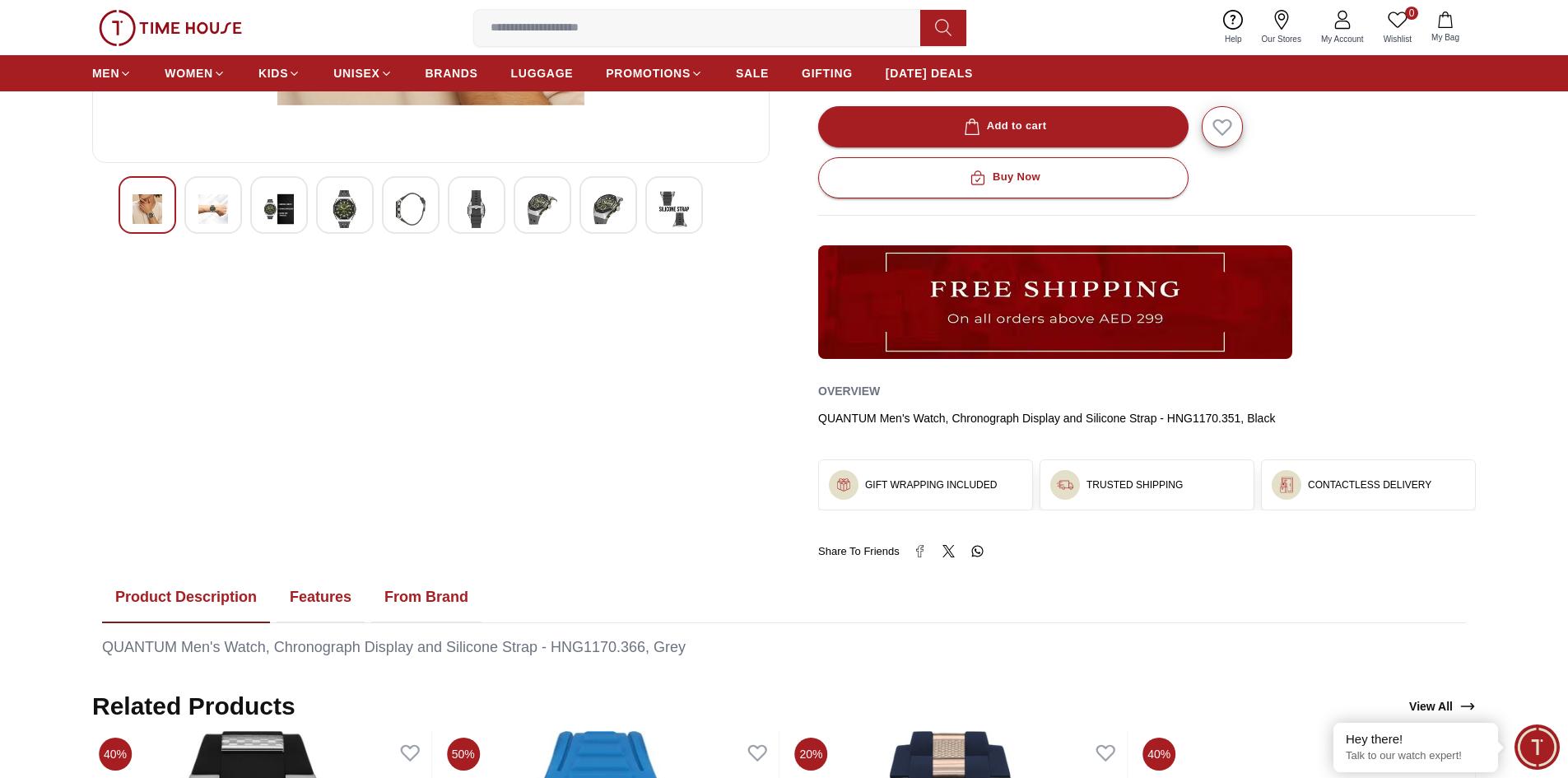
scroll to position [412, 0]
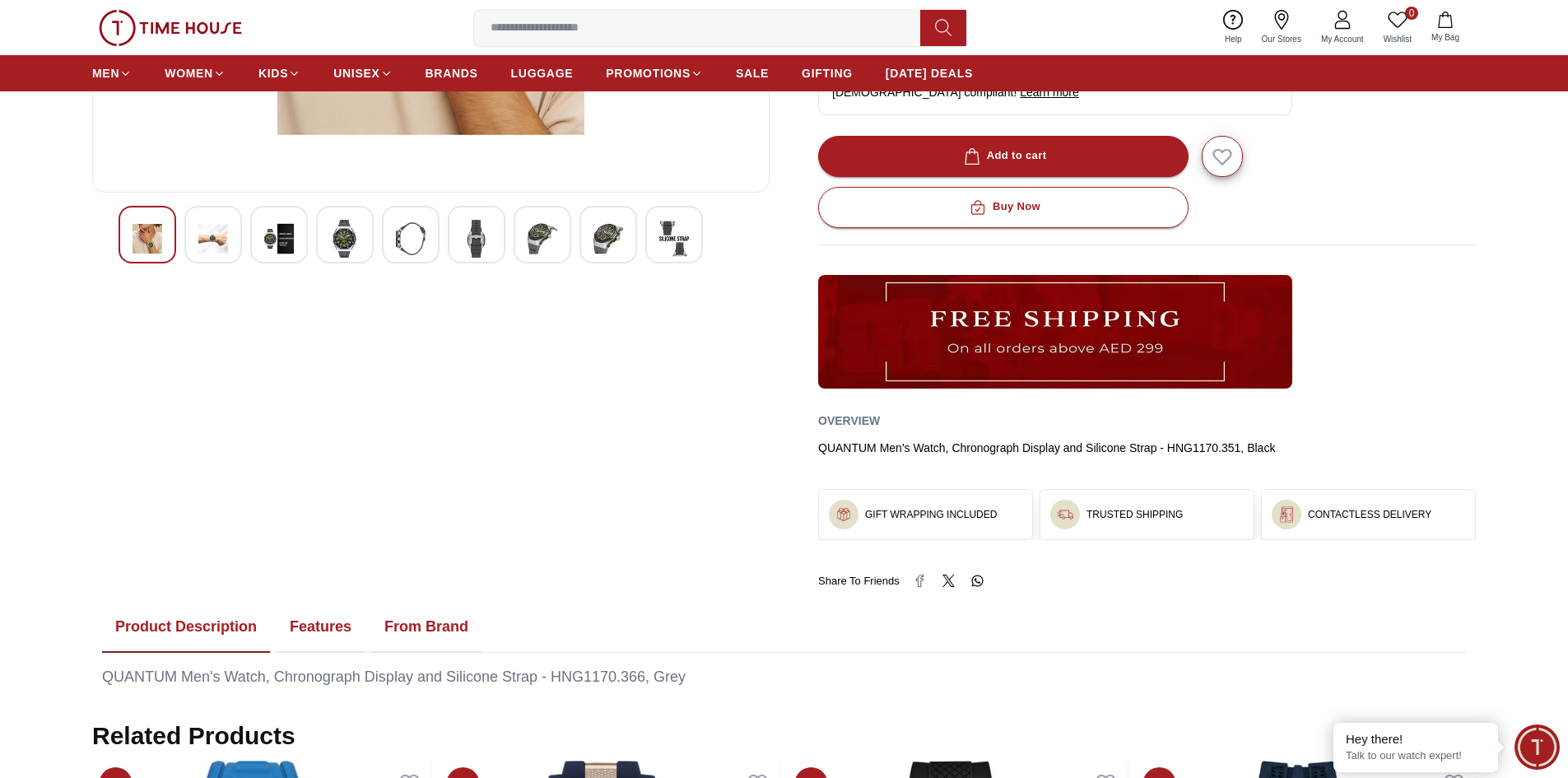
click at [338, 623] on button "Features" at bounding box center [321, 626] width 88 height 51
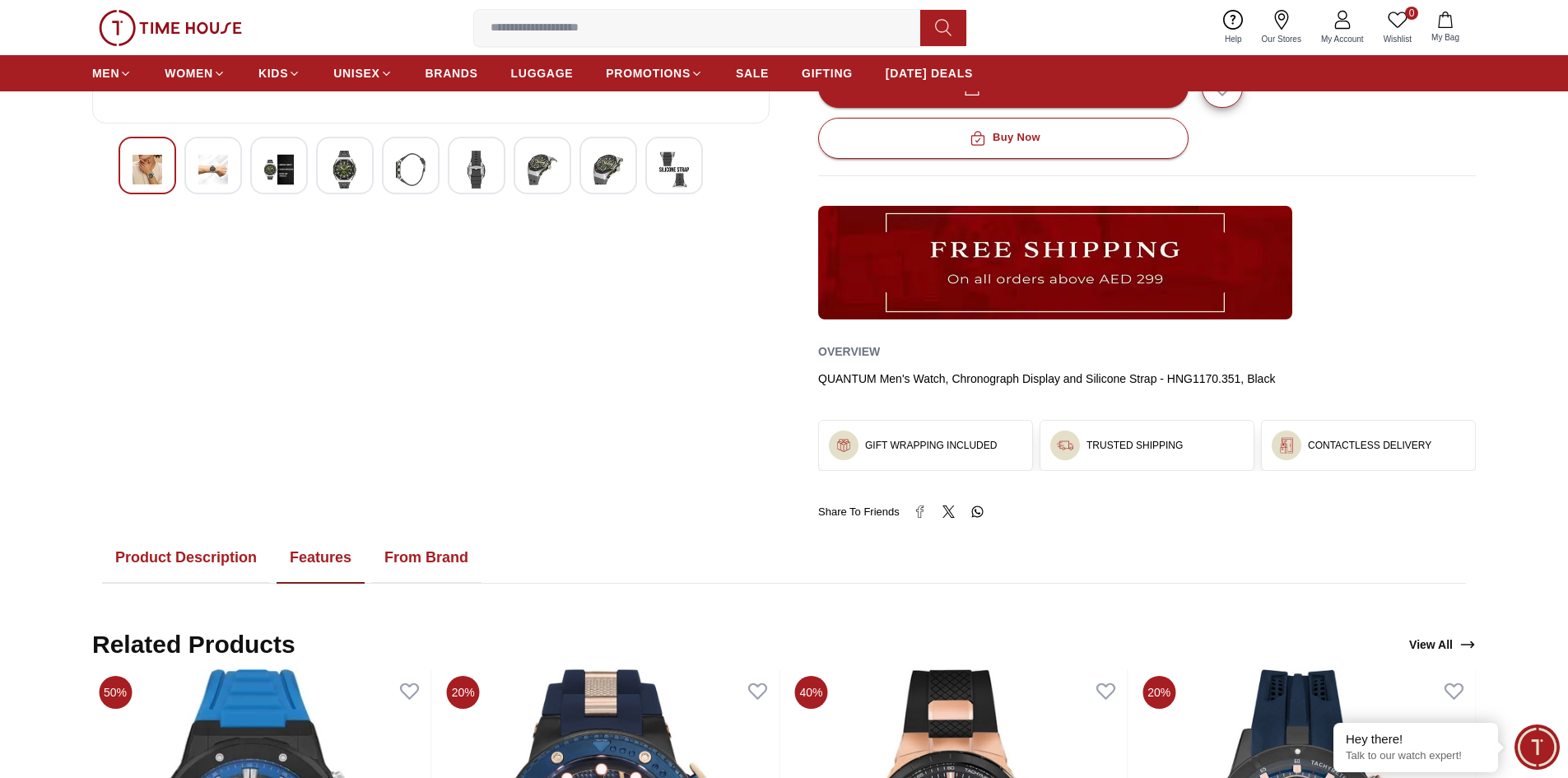
scroll to position [576, 0]
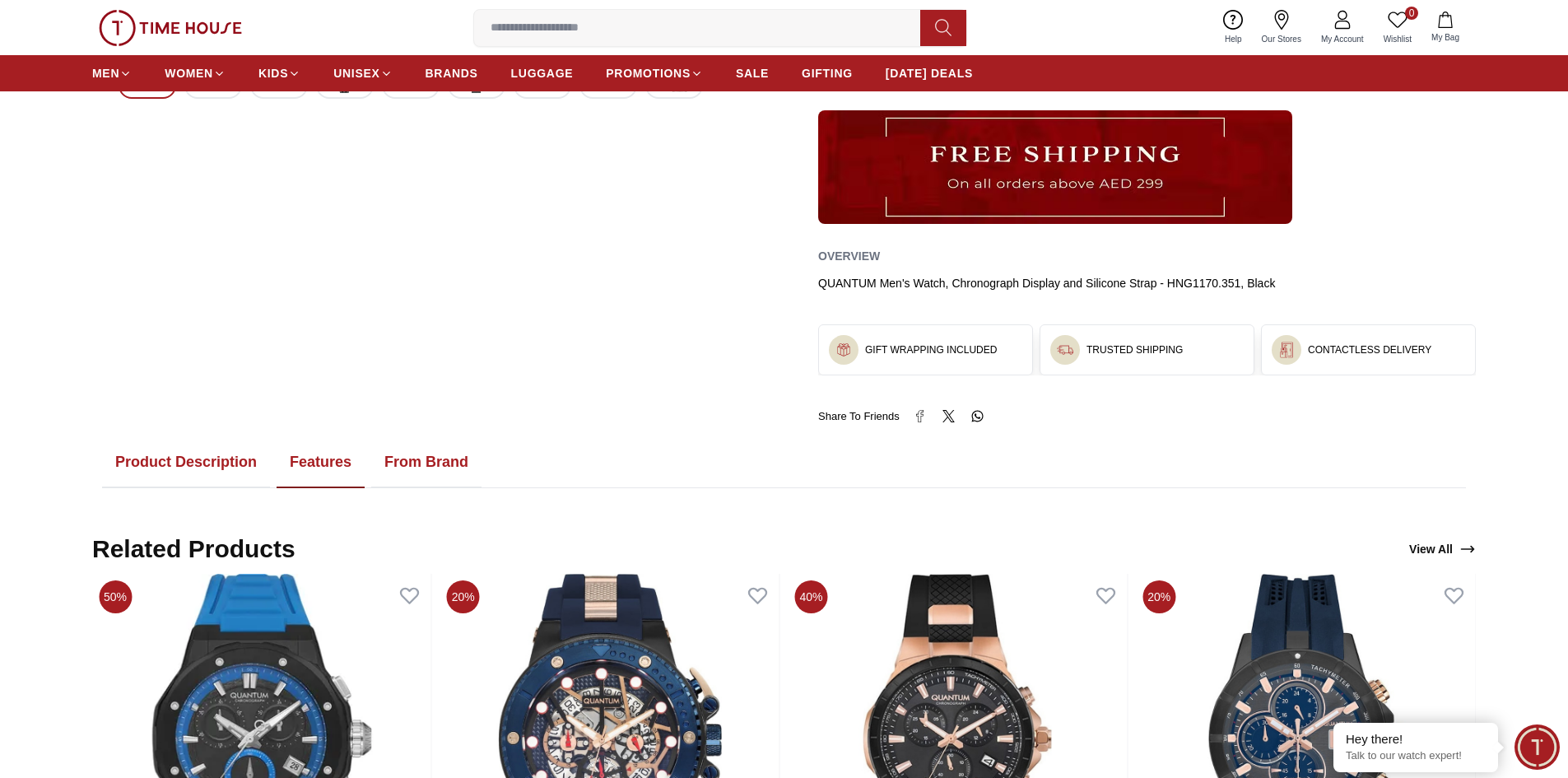
click at [415, 463] on button "From Brand" at bounding box center [425, 462] width 110 height 51
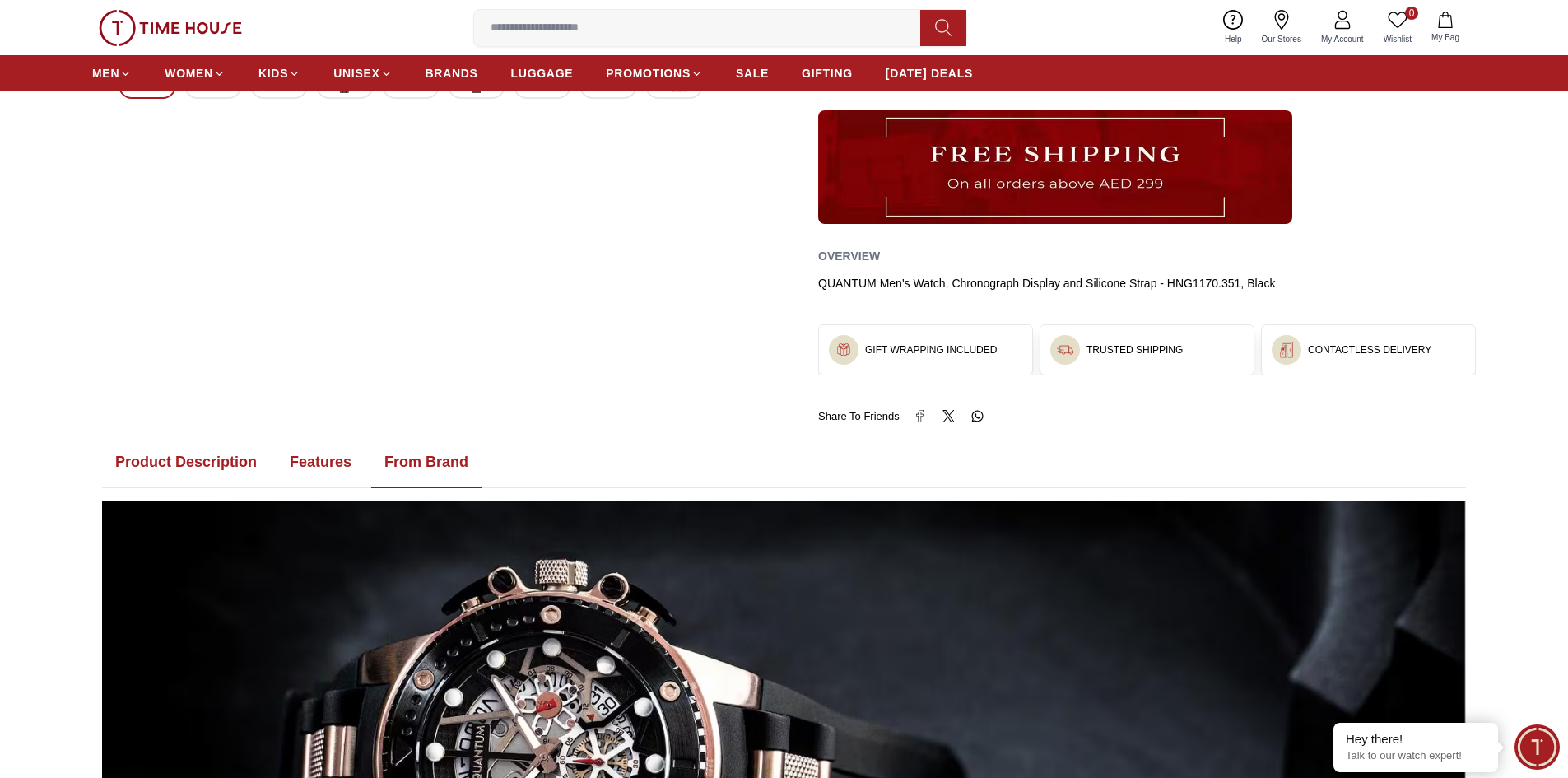
click at [330, 462] on button "Features" at bounding box center [321, 462] width 88 height 51
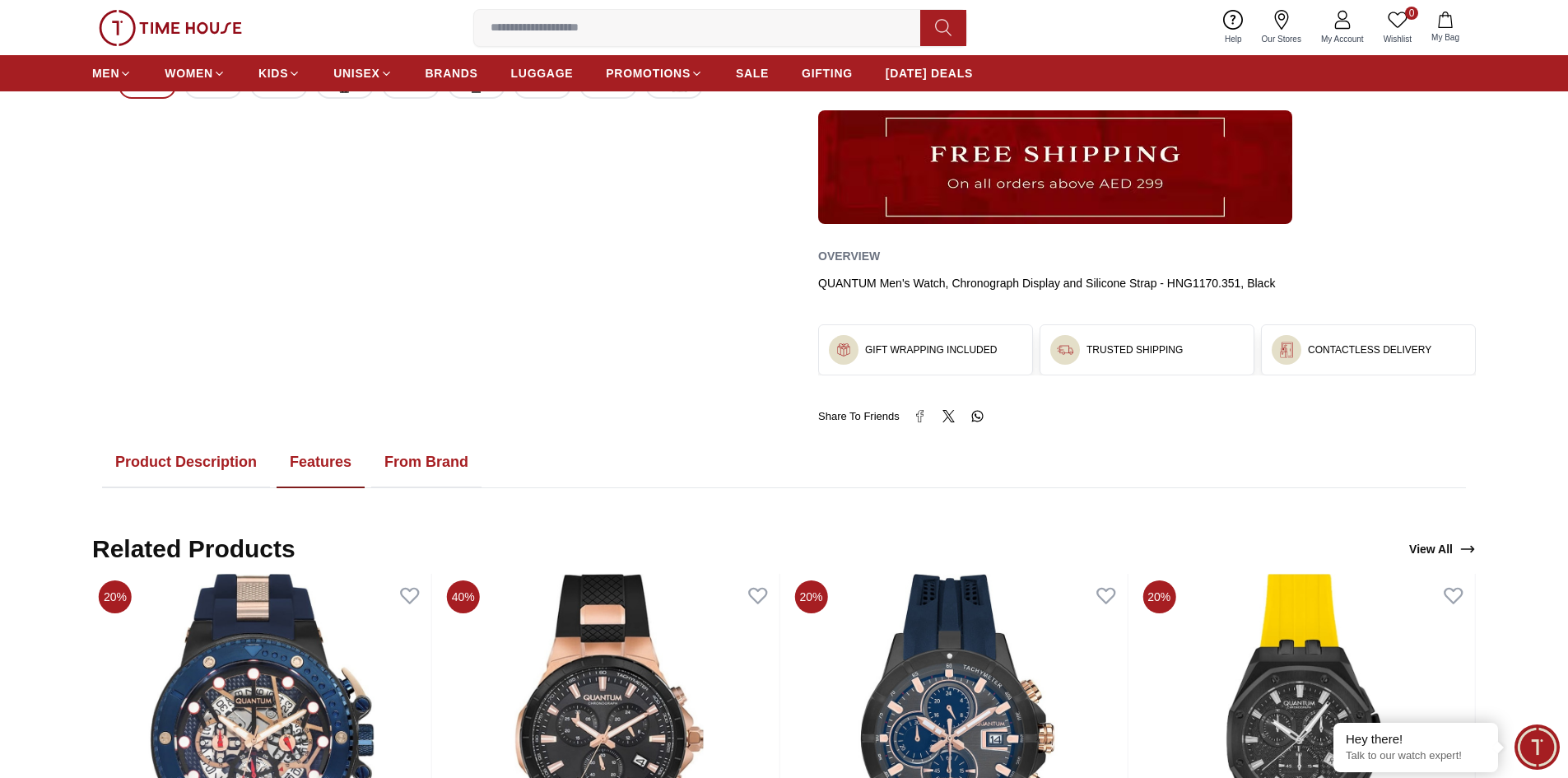
click at [197, 464] on button "Product Description" at bounding box center [186, 462] width 168 height 51
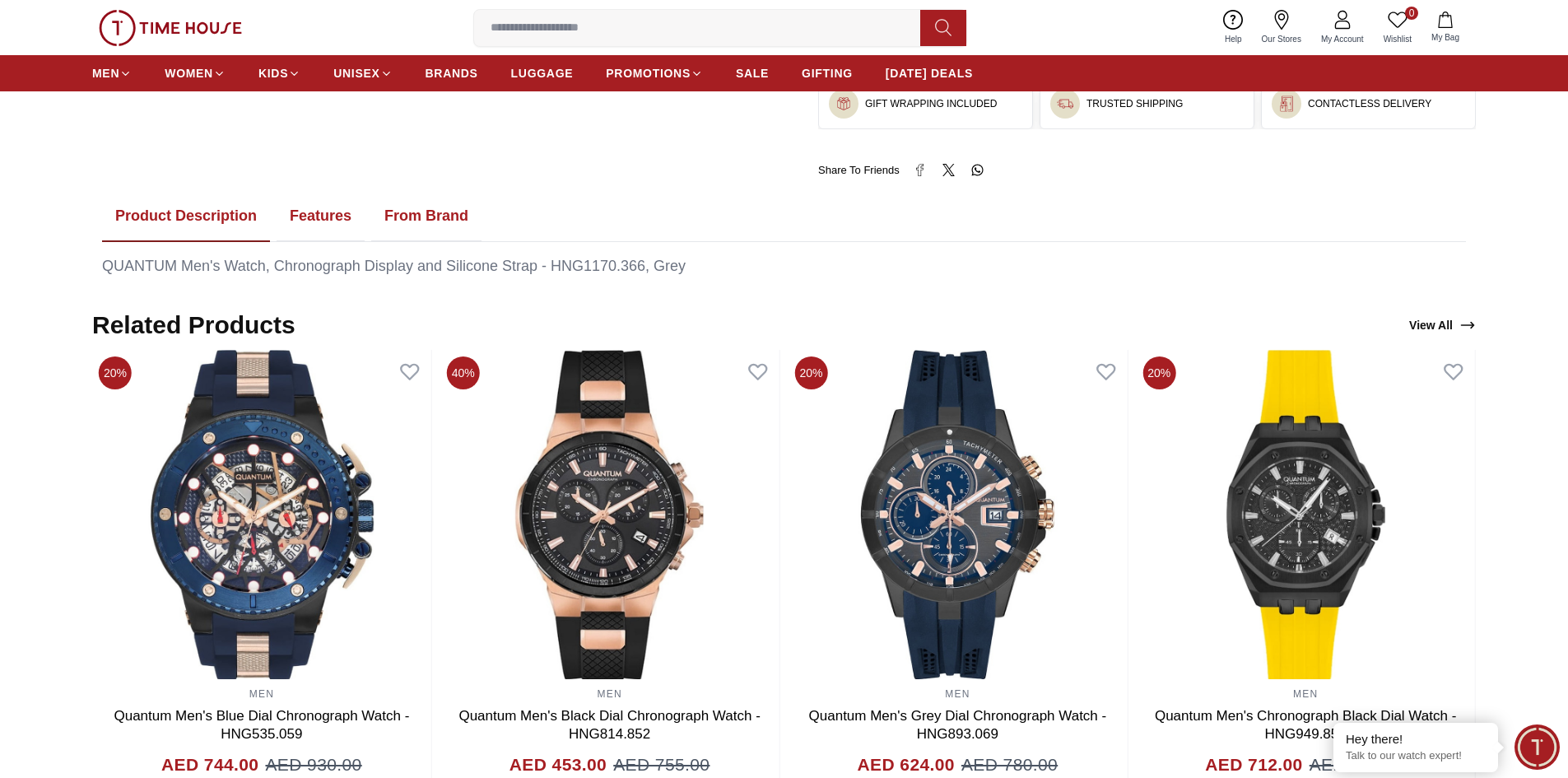
scroll to position [823, 0]
click at [458, 69] on span "BRANDS" at bounding box center [451, 73] width 53 height 16
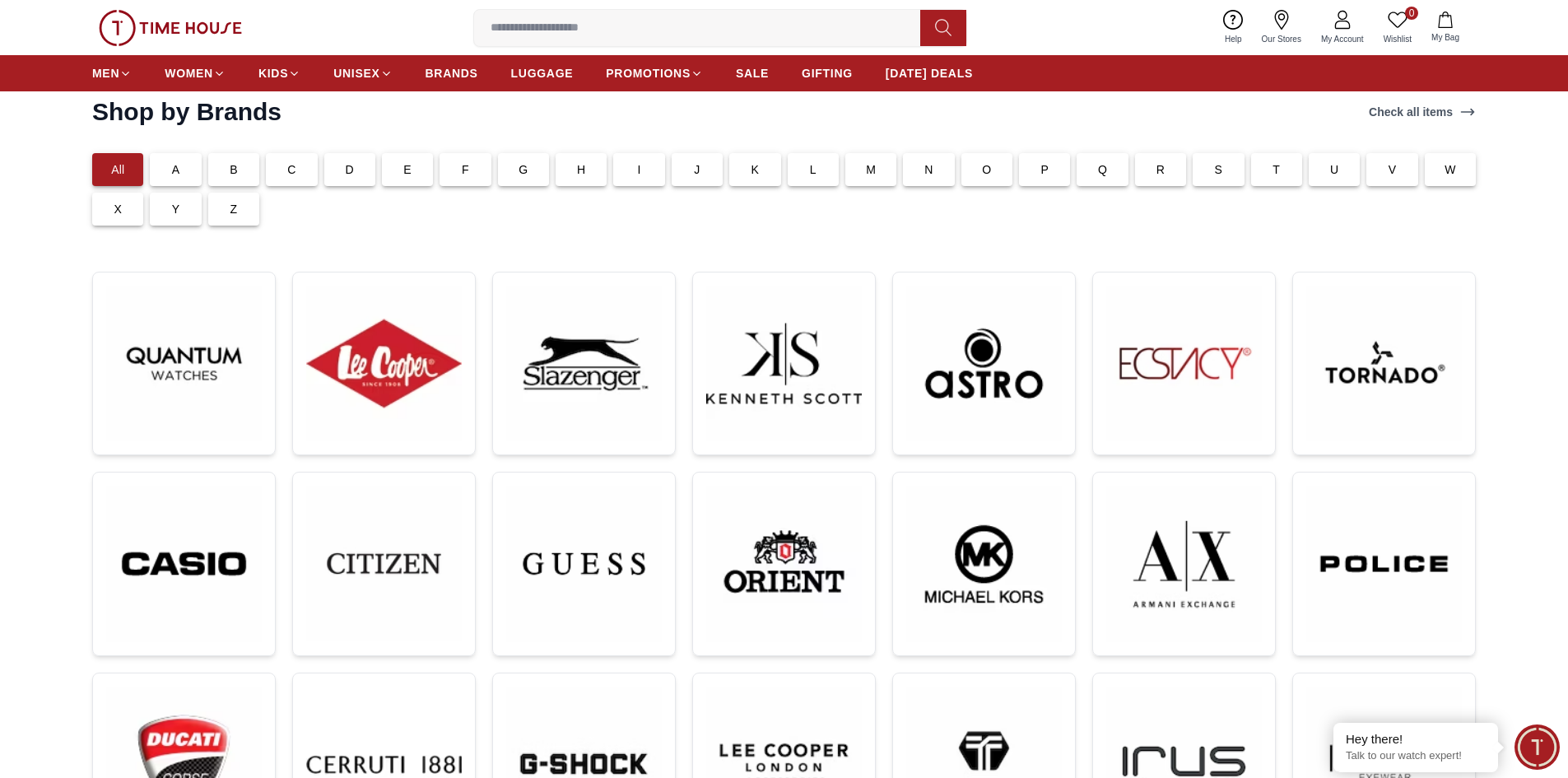
scroll to position [247, 0]
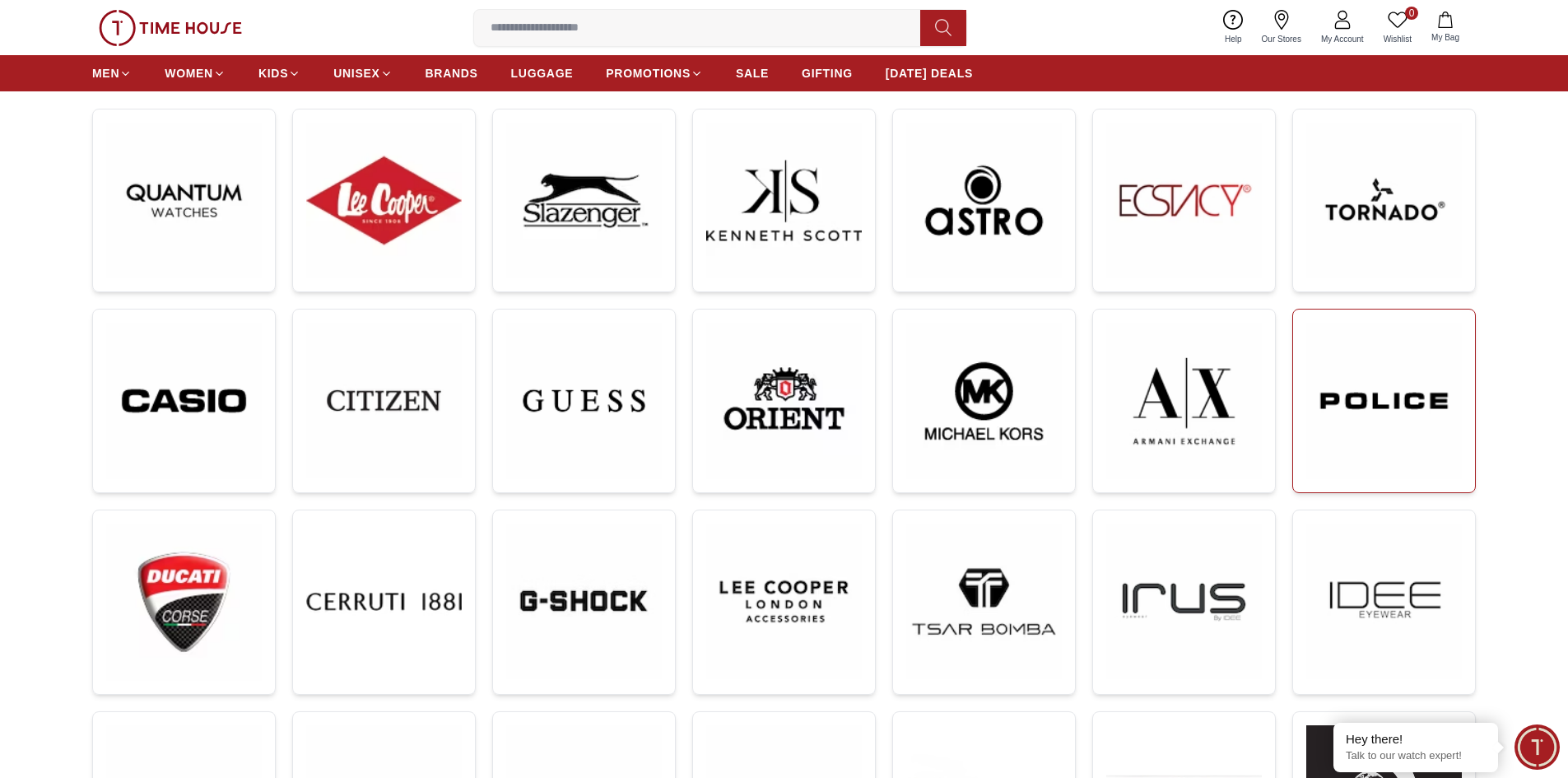
click at [1396, 423] on img at bounding box center [1384, 400] width 155 height 156
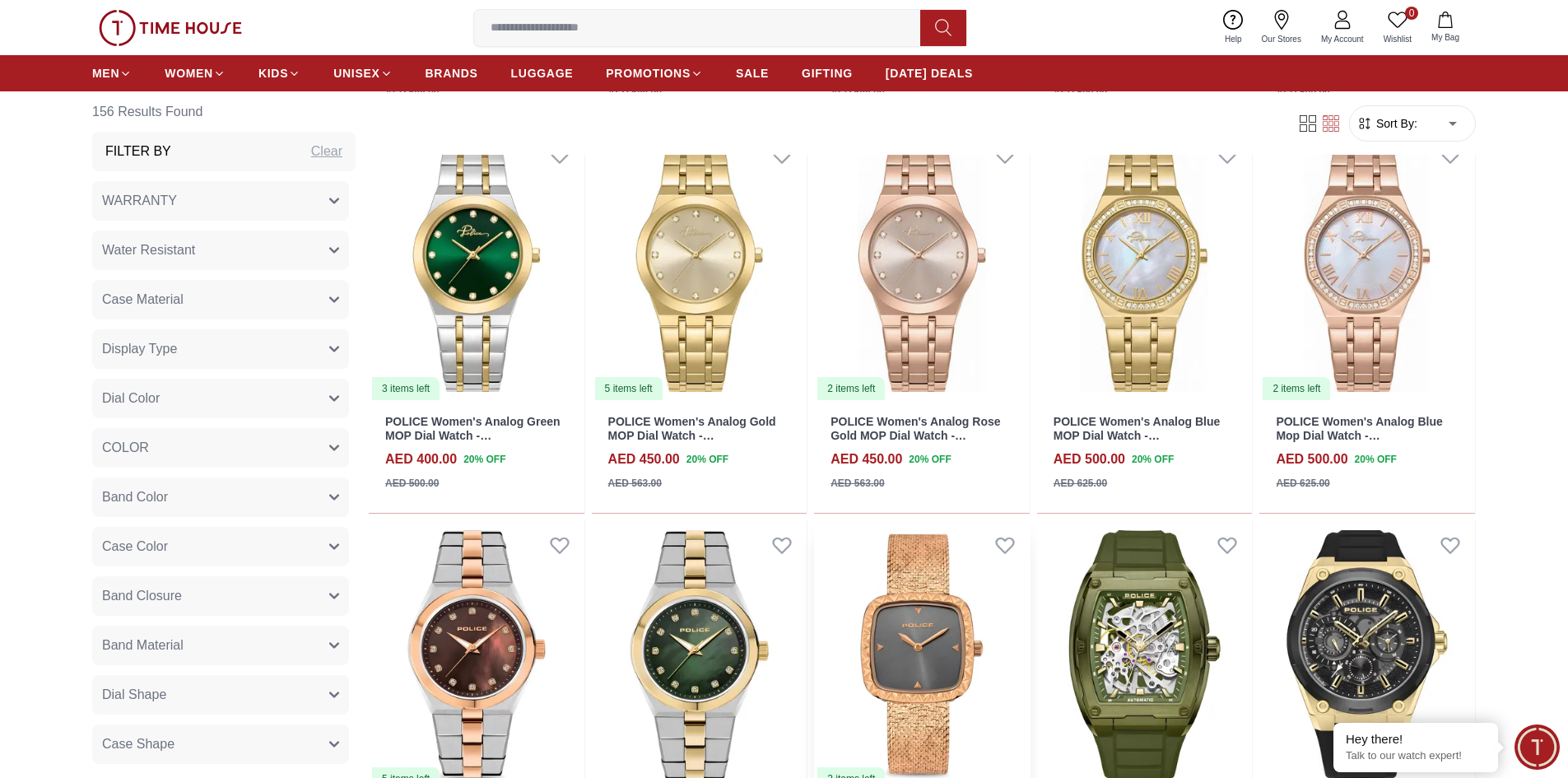
scroll to position [1811, 0]
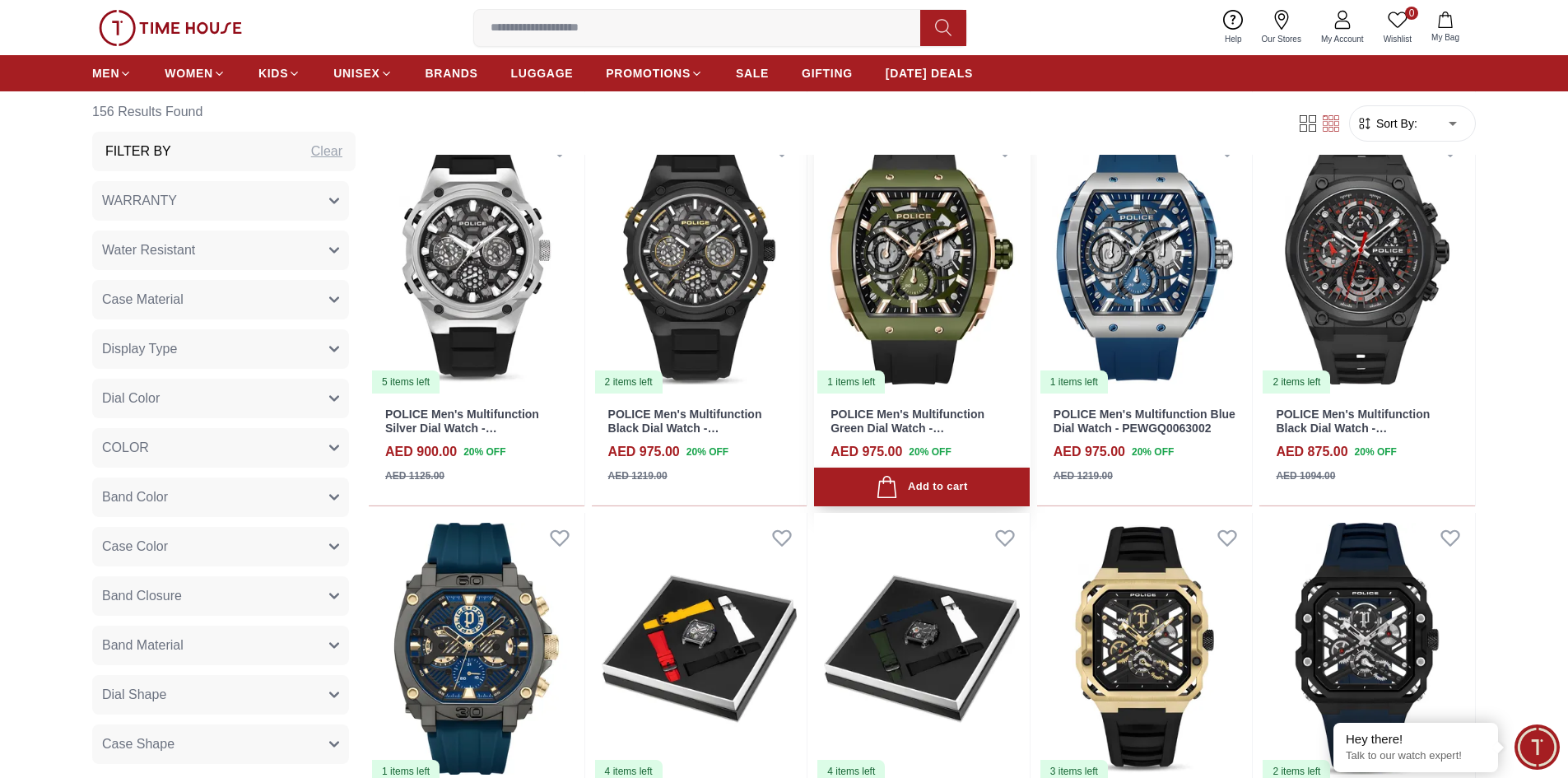
scroll to position [3209, 0]
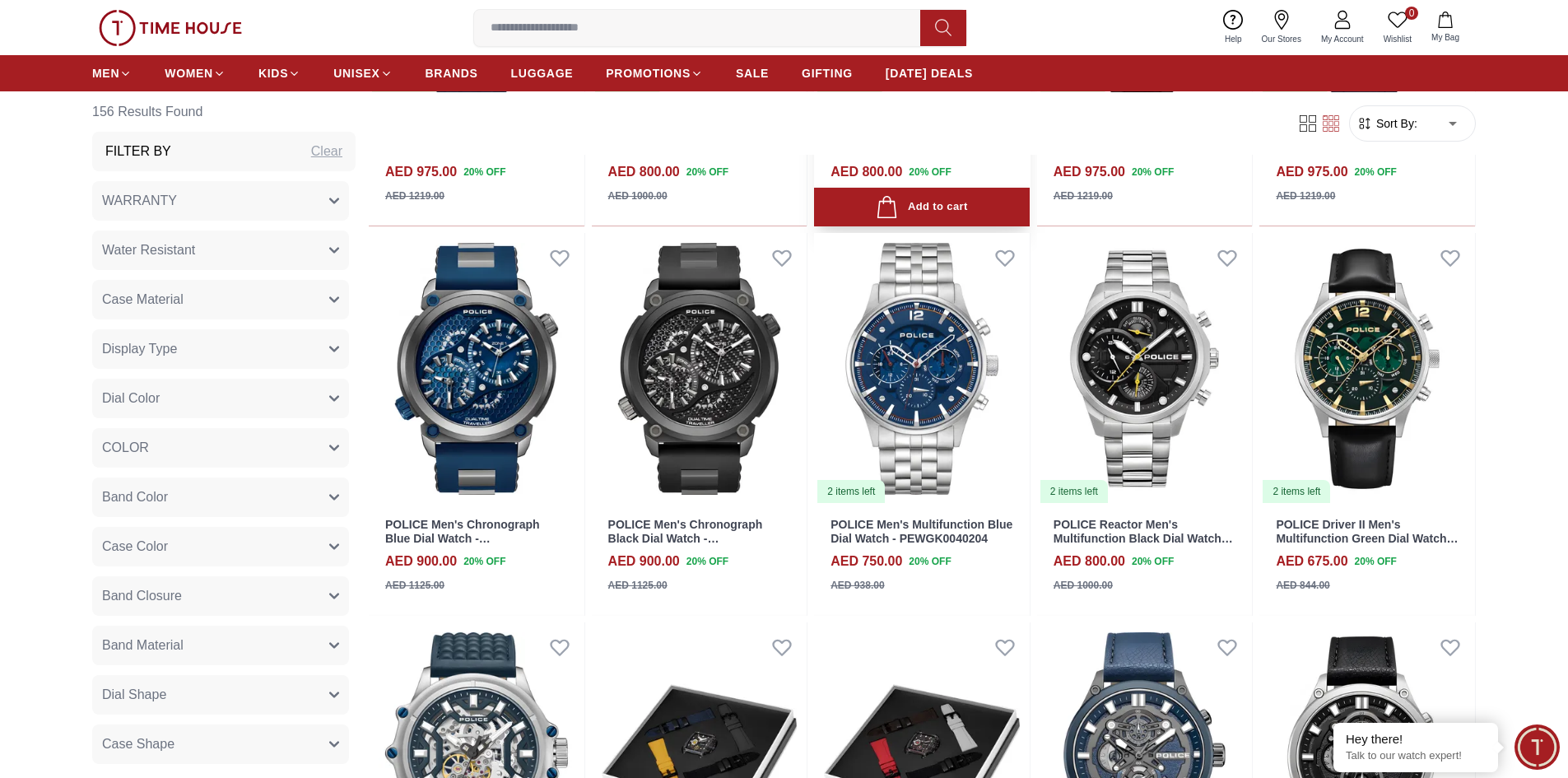
scroll to position [3950, 0]
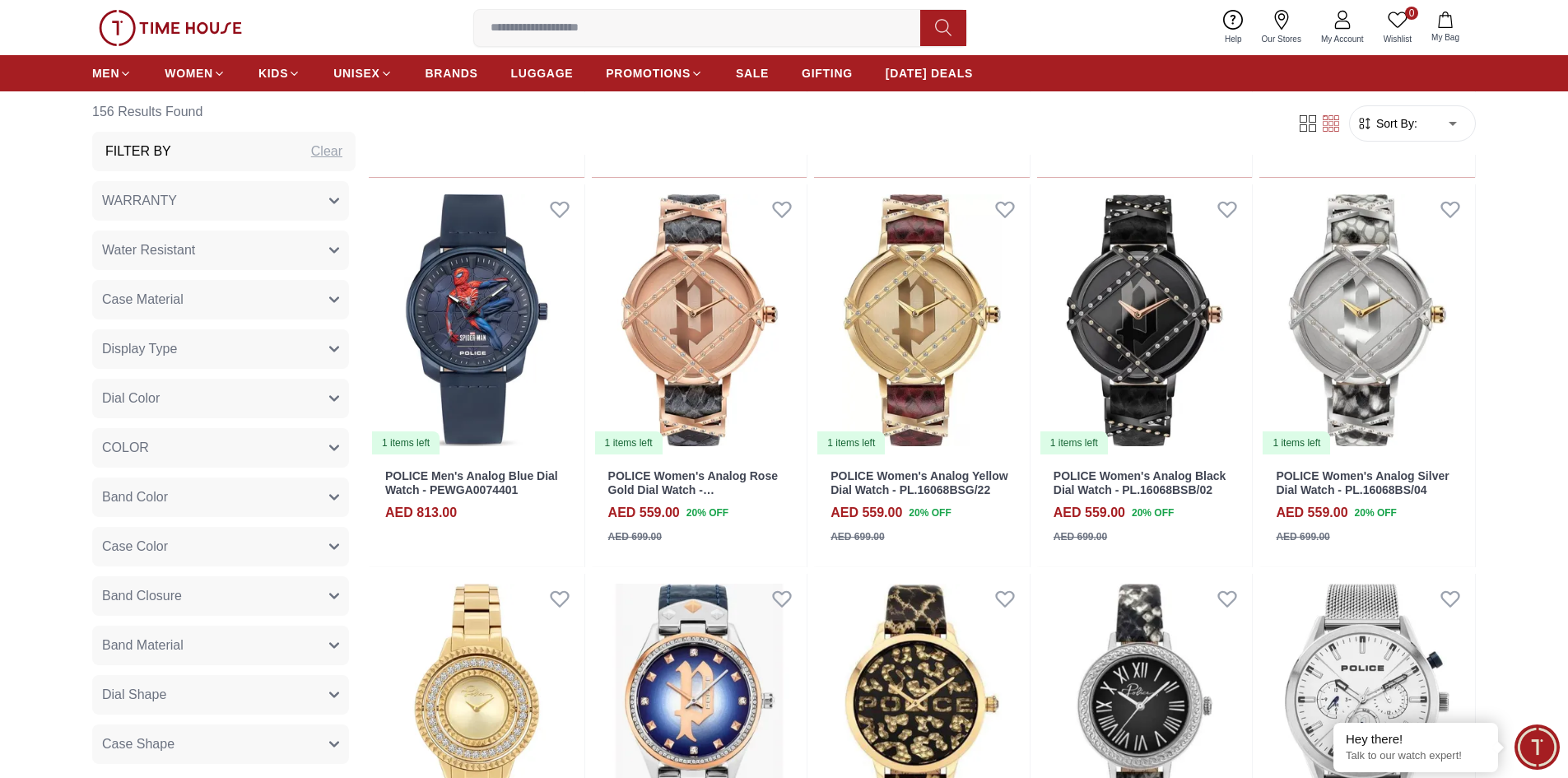
scroll to position [5102, 0]
click at [437, 64] on link "BRANDS" at bounding box center [451, 72] width 53 height 29
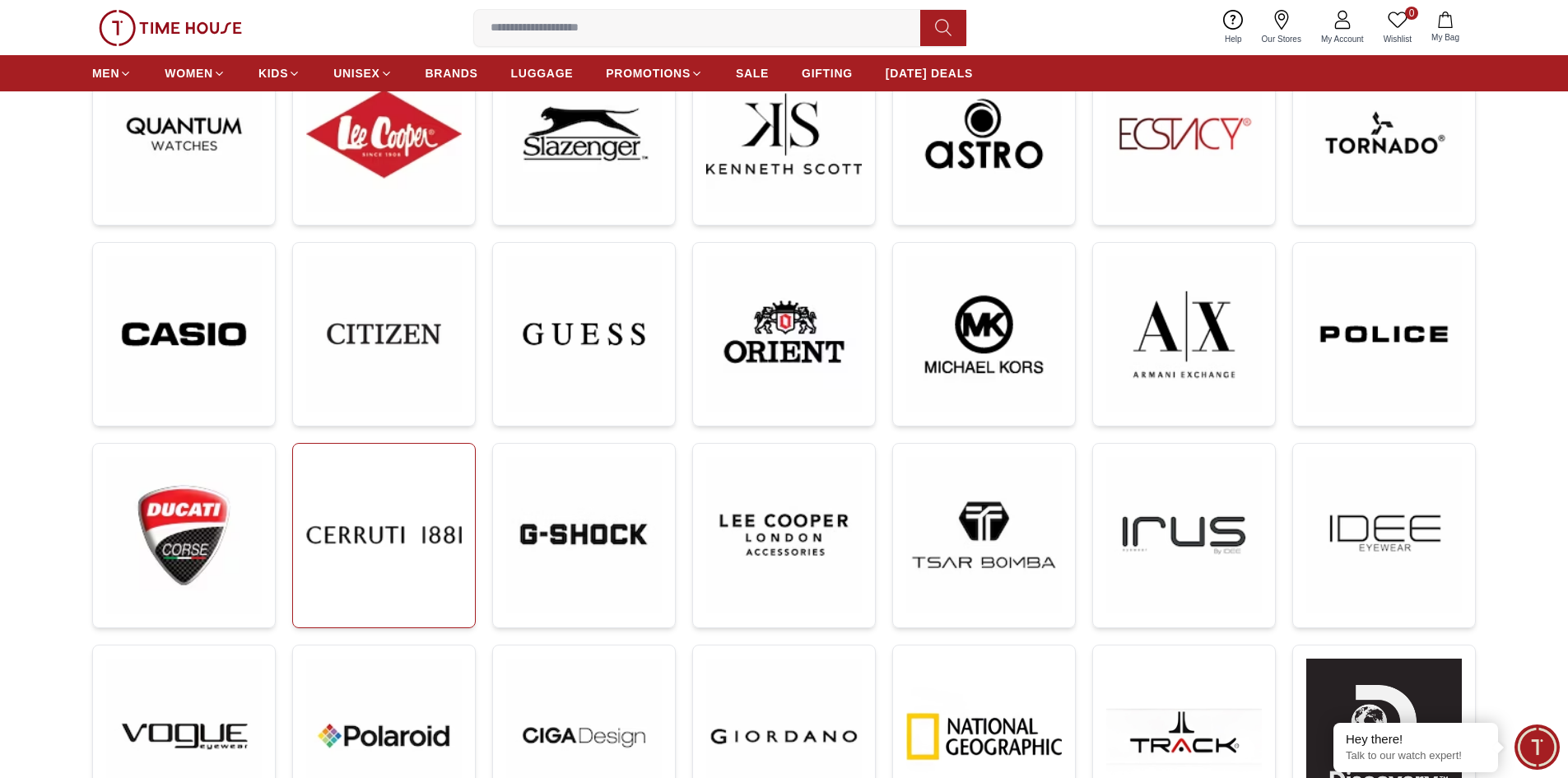
scroll to position [330, 0]
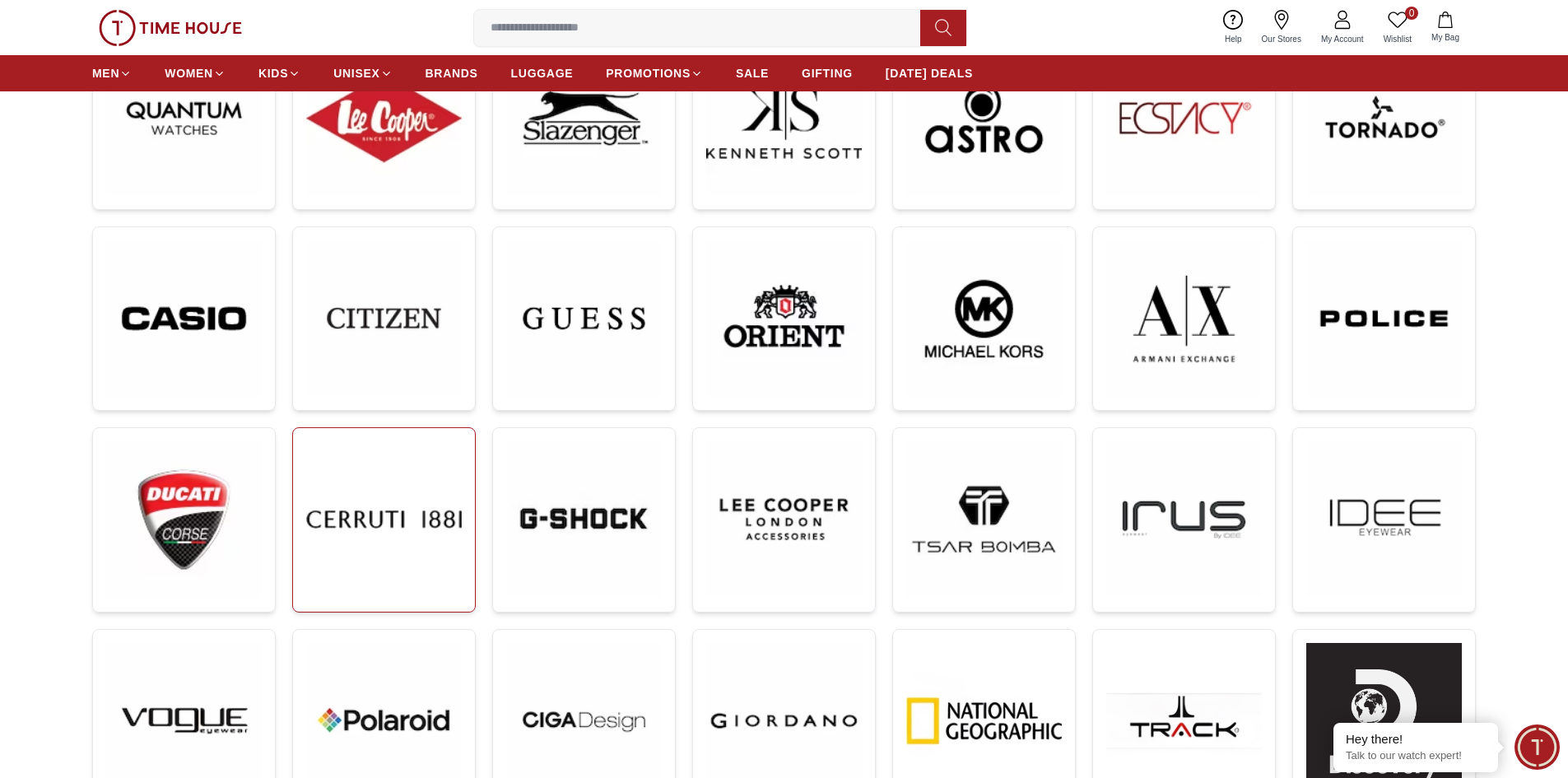
click at [386, 532] on img at bounding box center [384, 519] width 155 height 155
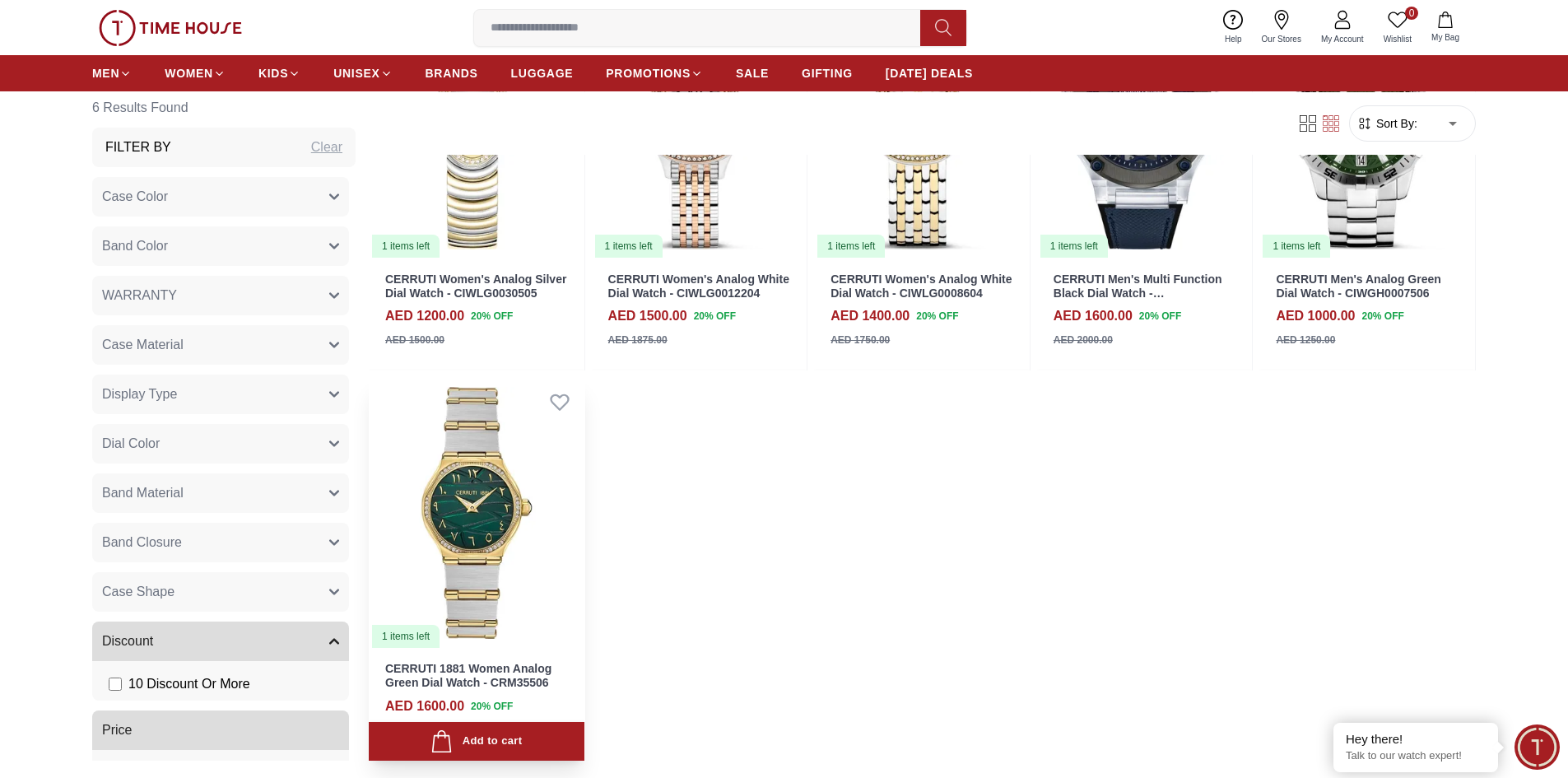
scroll to position [658, 0]
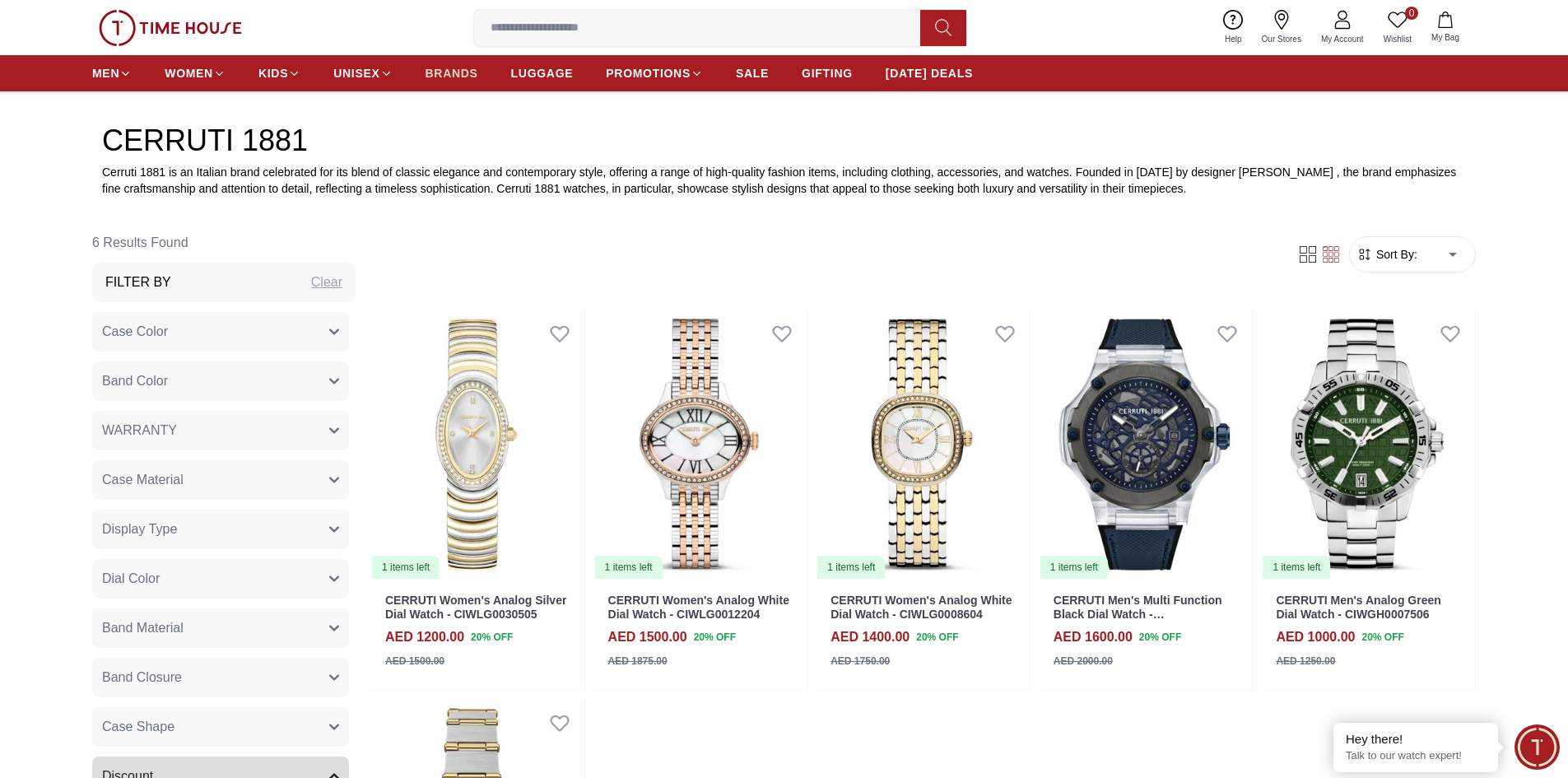
click at [464, 66] on span "BRANDS" at bounding box center [451, 73] width 53 height 16
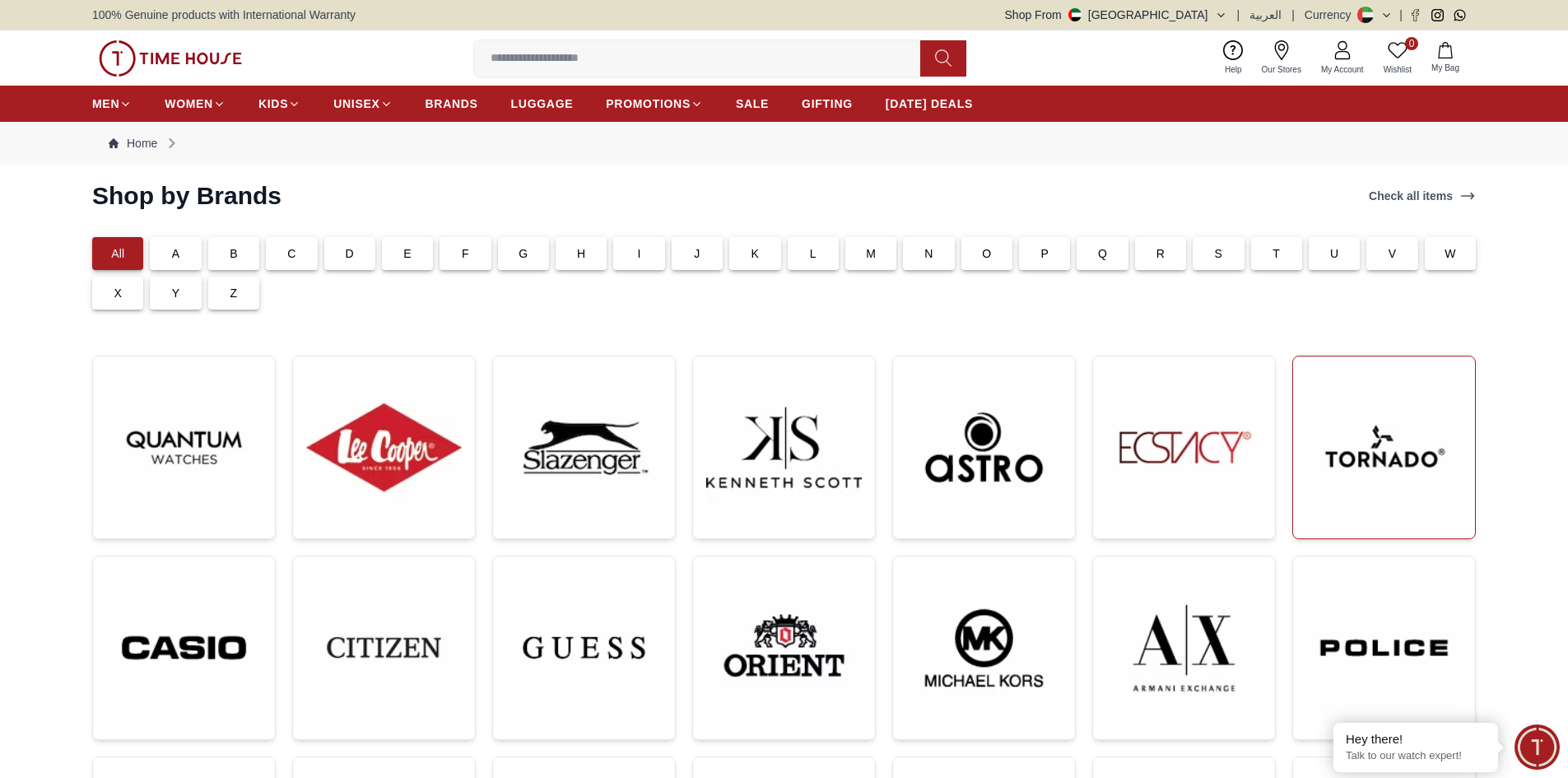
click at [1368, 464] on img at bounding box center [1384, 448] width 155 height 155
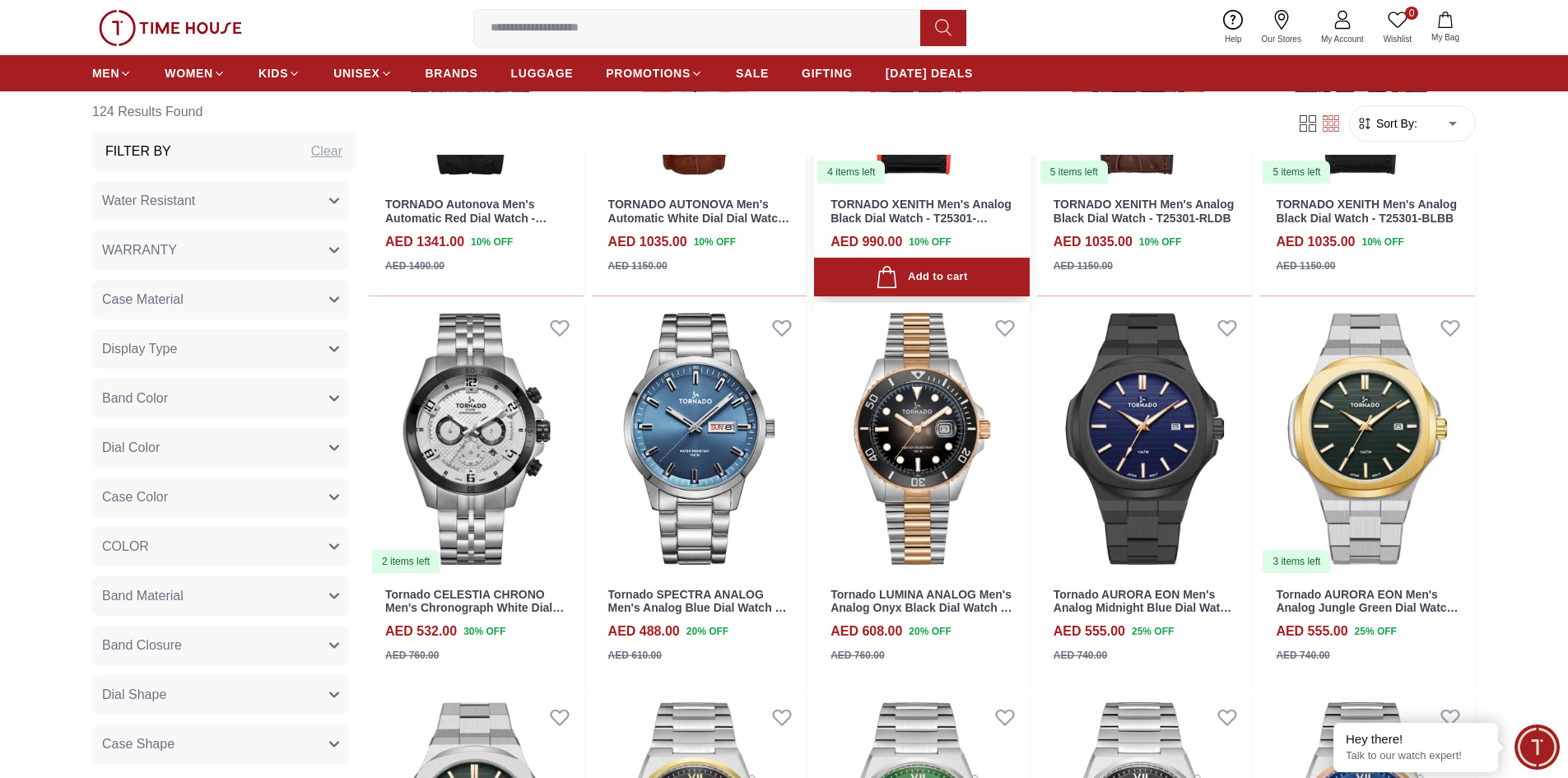
scroll to position [1152, 0]
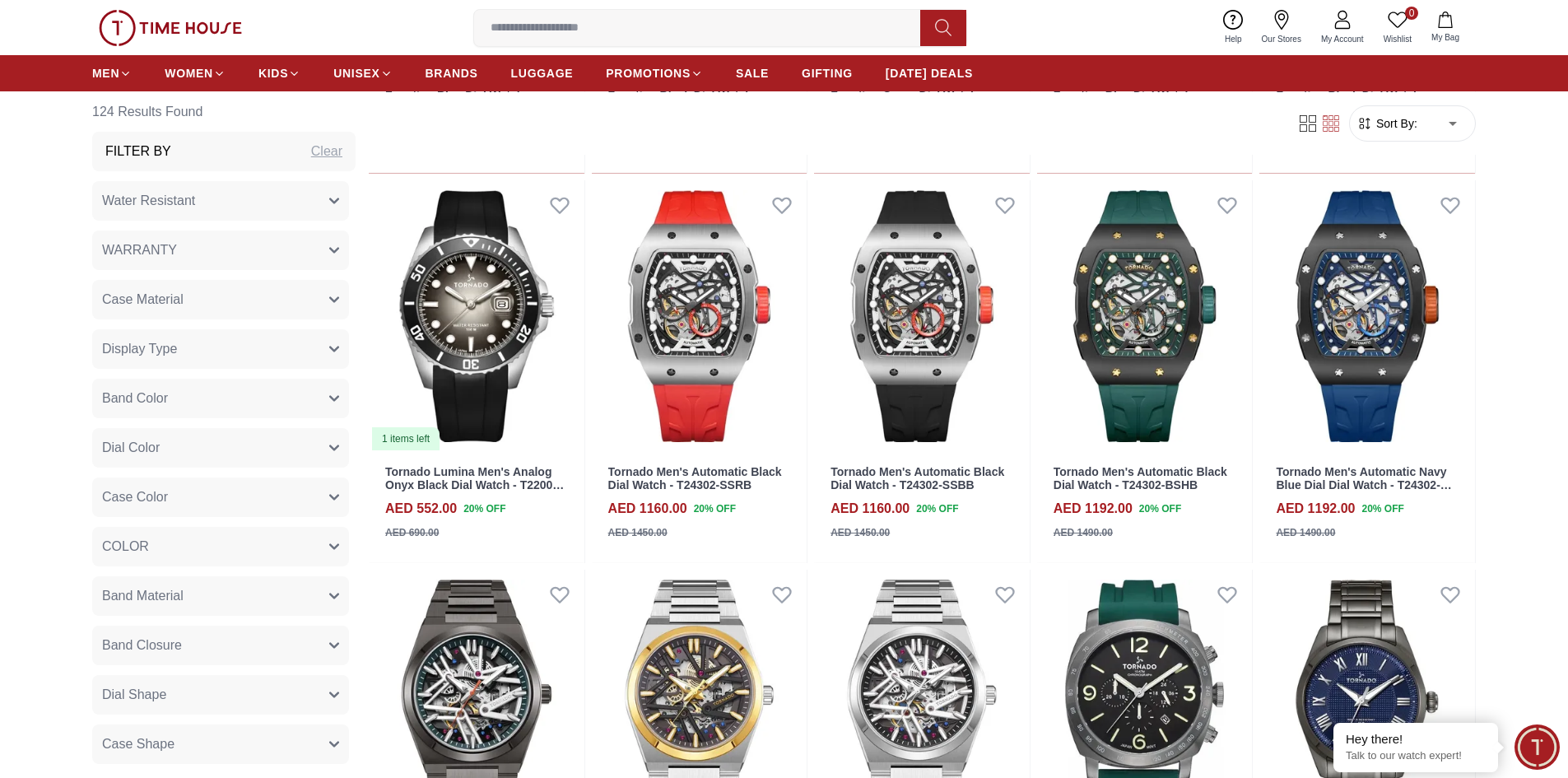
scroll to position [2387, 0]
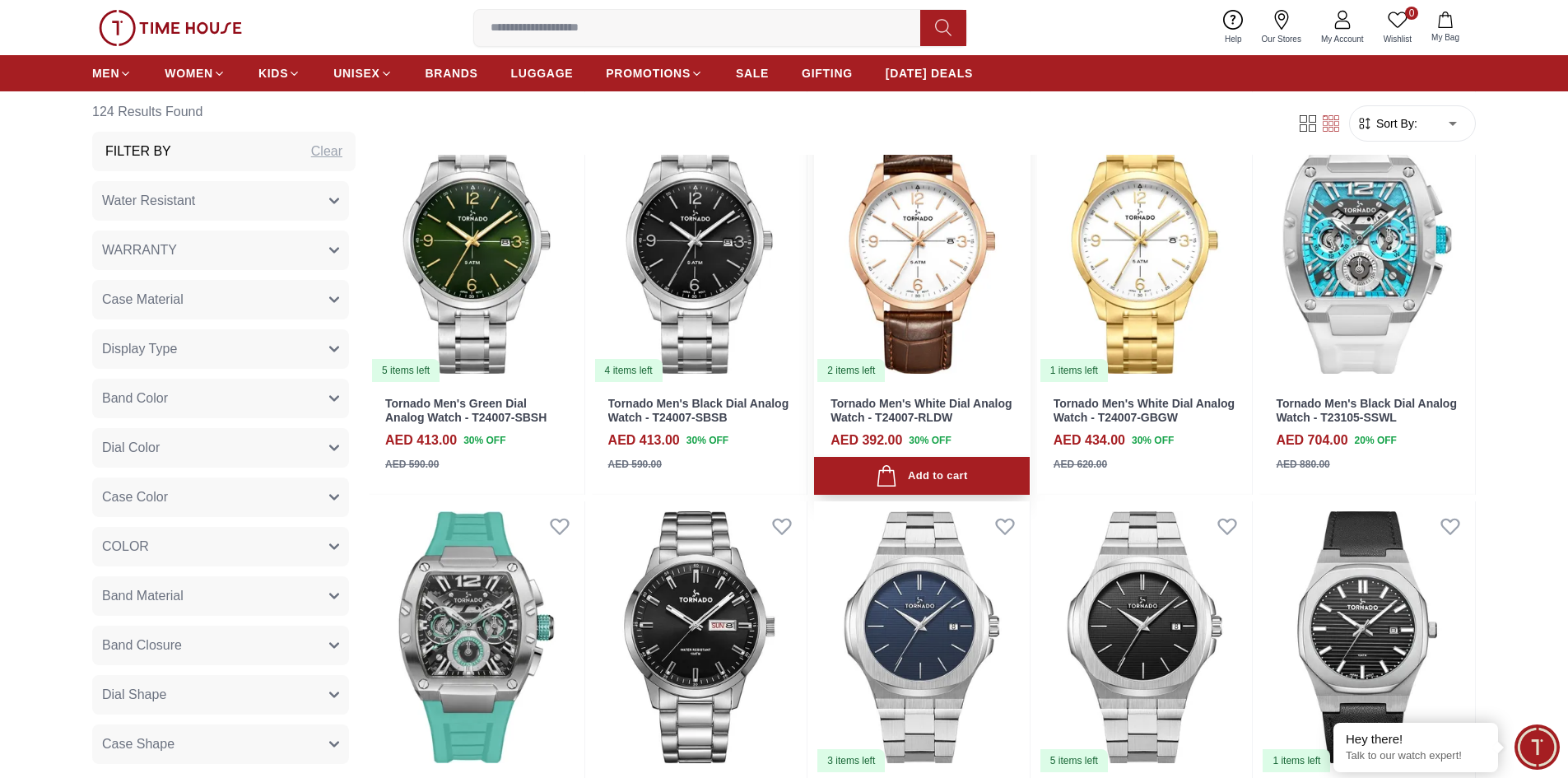
scroll to position [4011, 0]
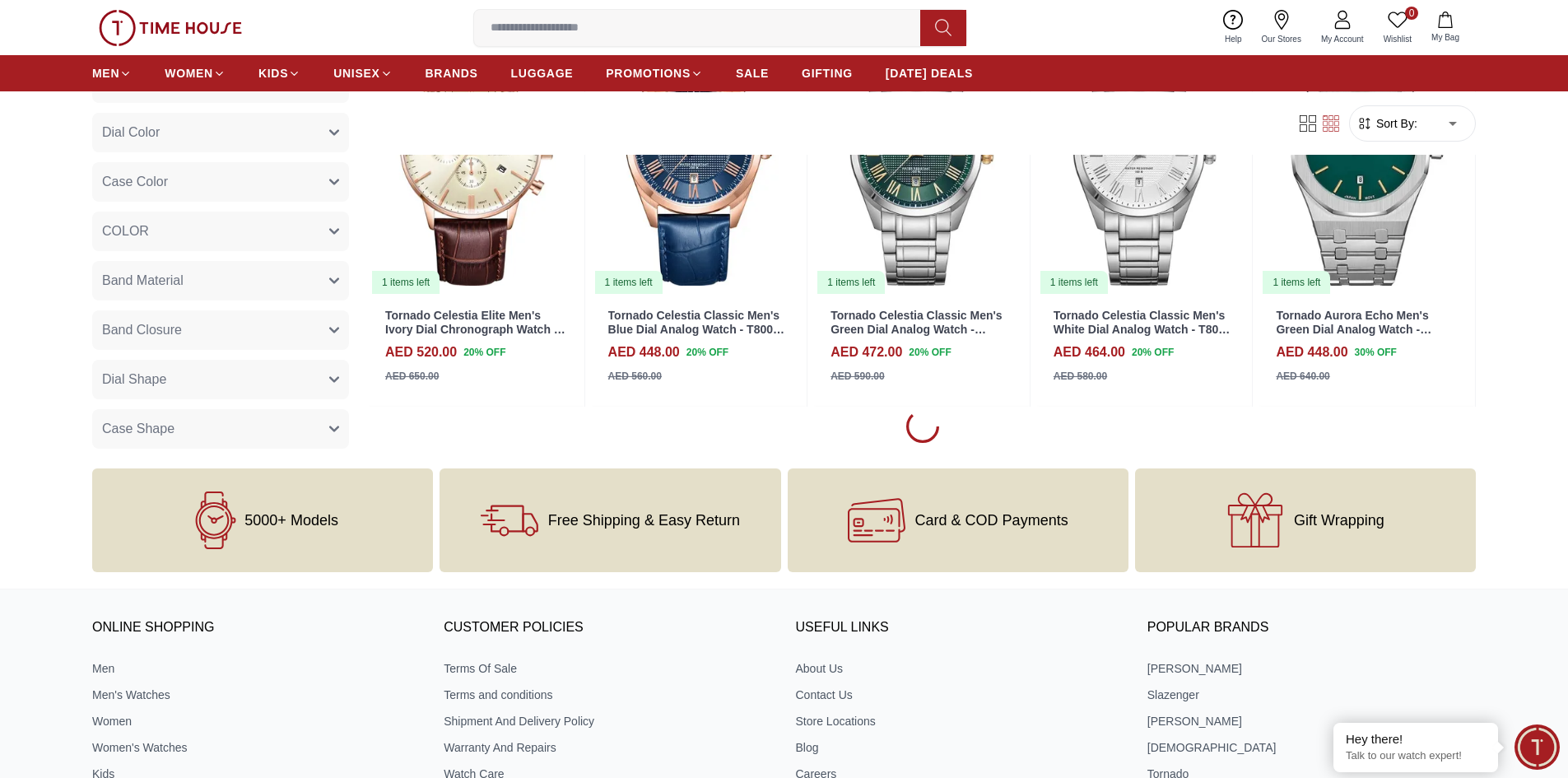
scroll to position [5568, 0]
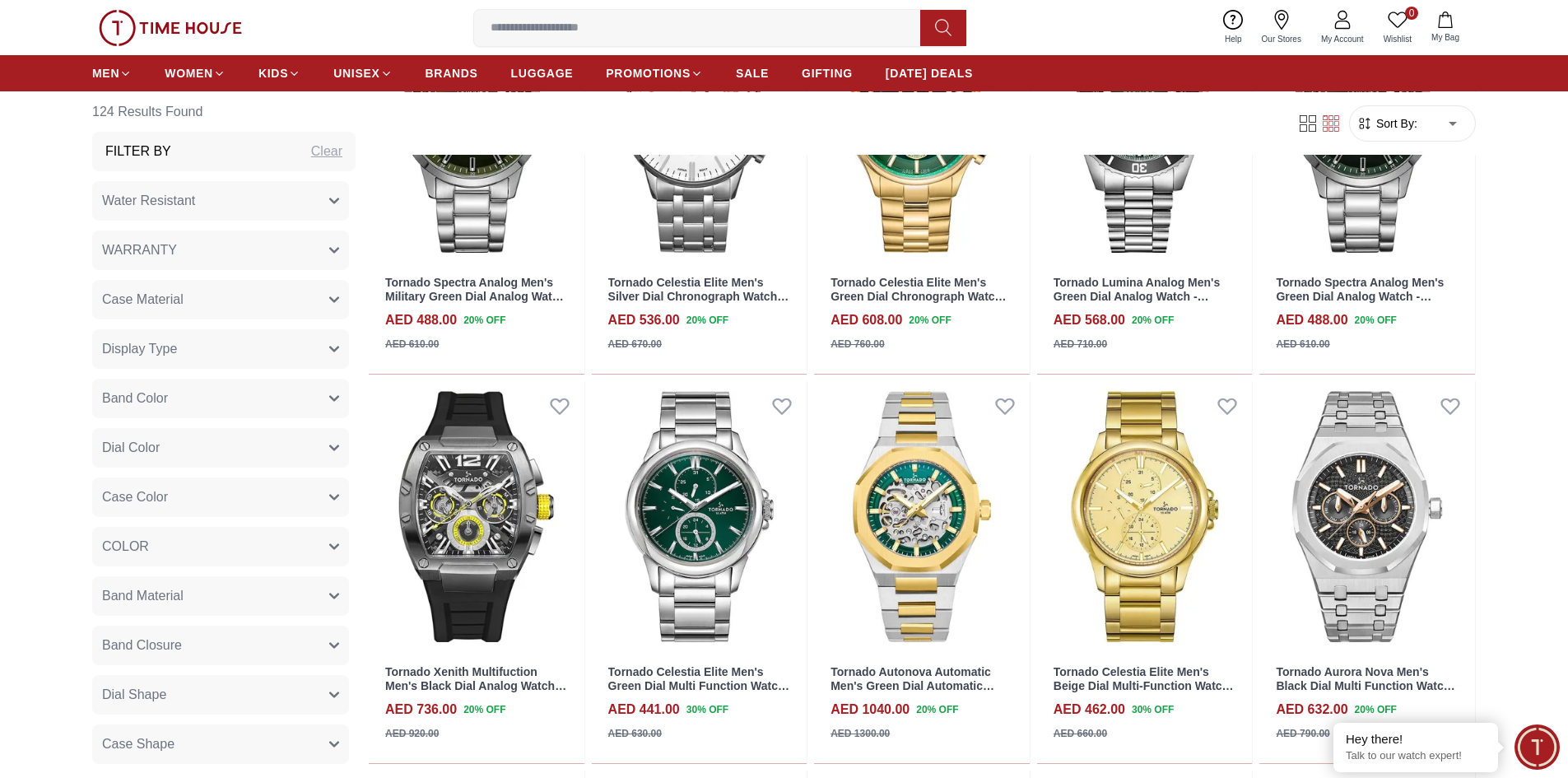
scroll to position [9354, 0]
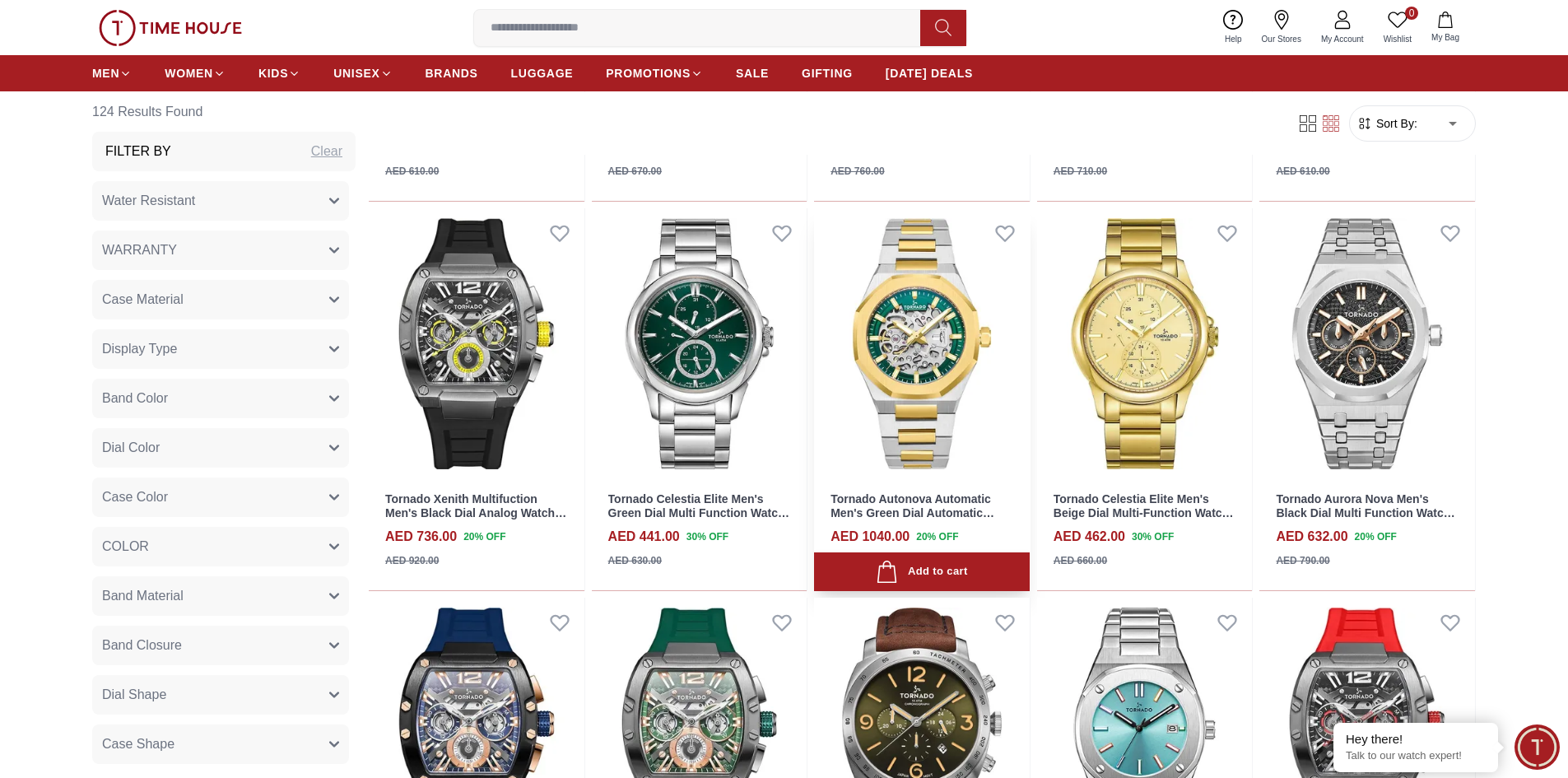
scroll to position [9354, 0]
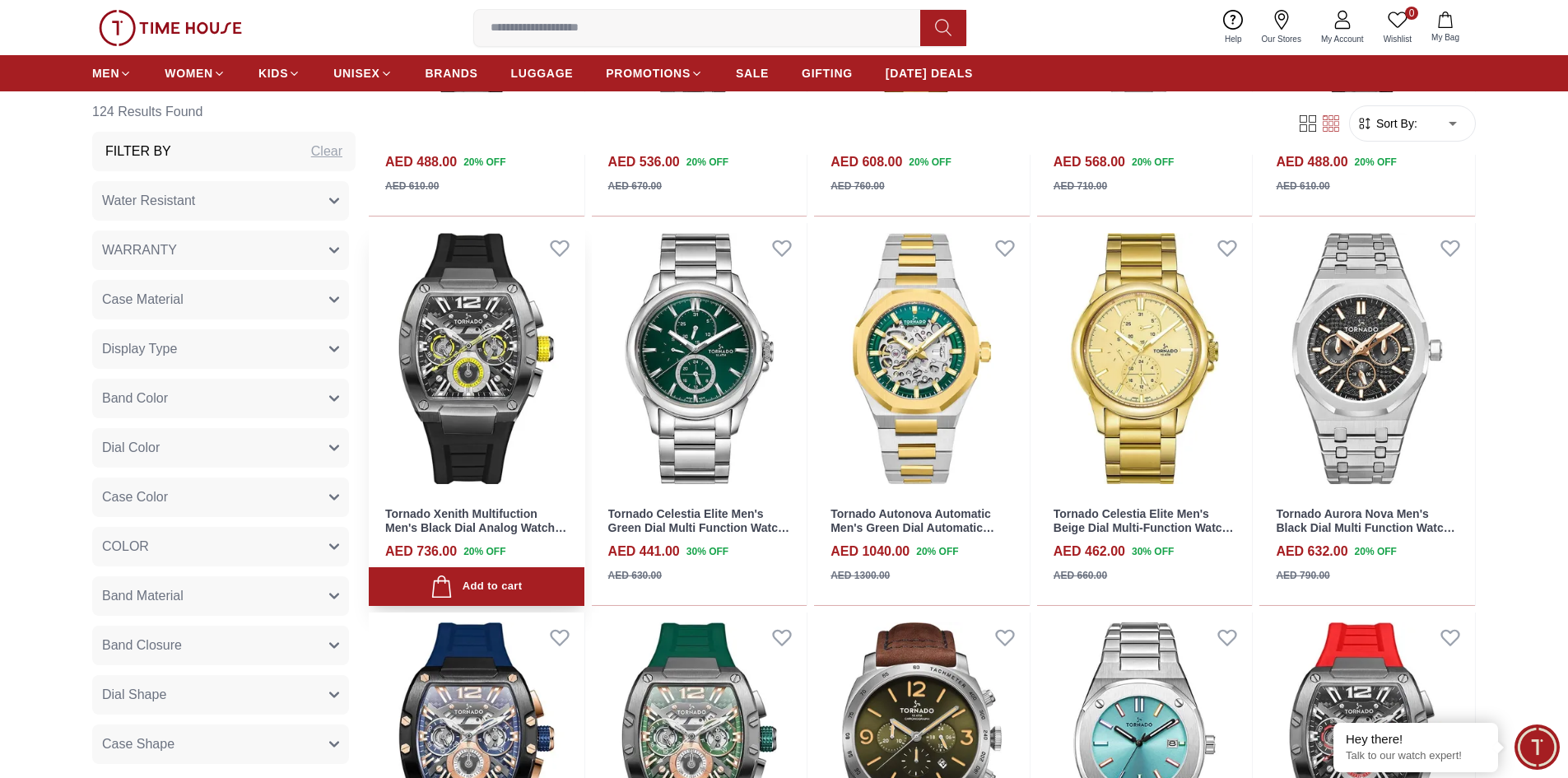
click at [467, 382] on img at bounding box center [476, 359] width 215 height 272
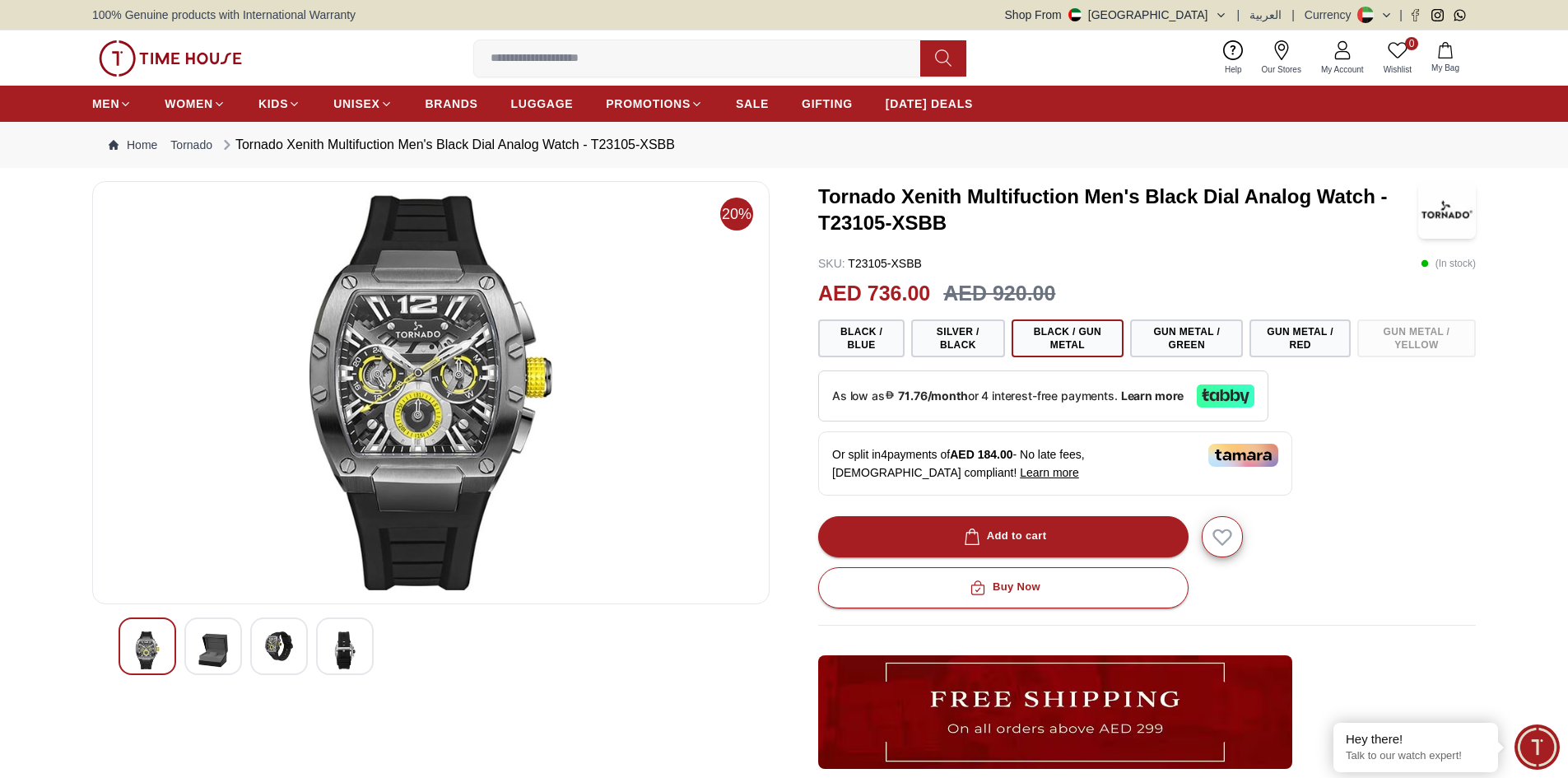
scroll to position [82, 0]
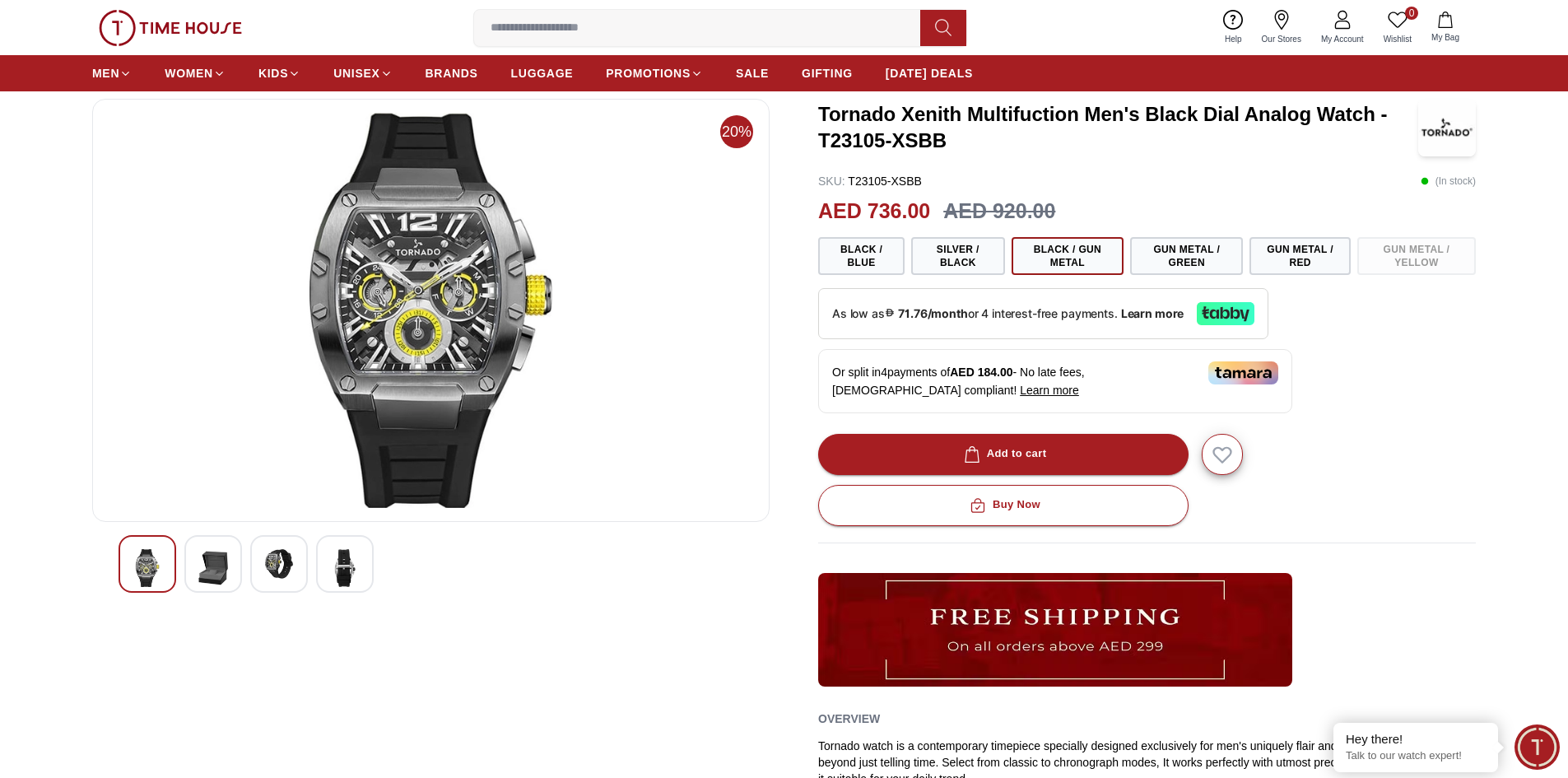
click at [348, 570] on img at bounding box center [344, 567] width 29 height 38
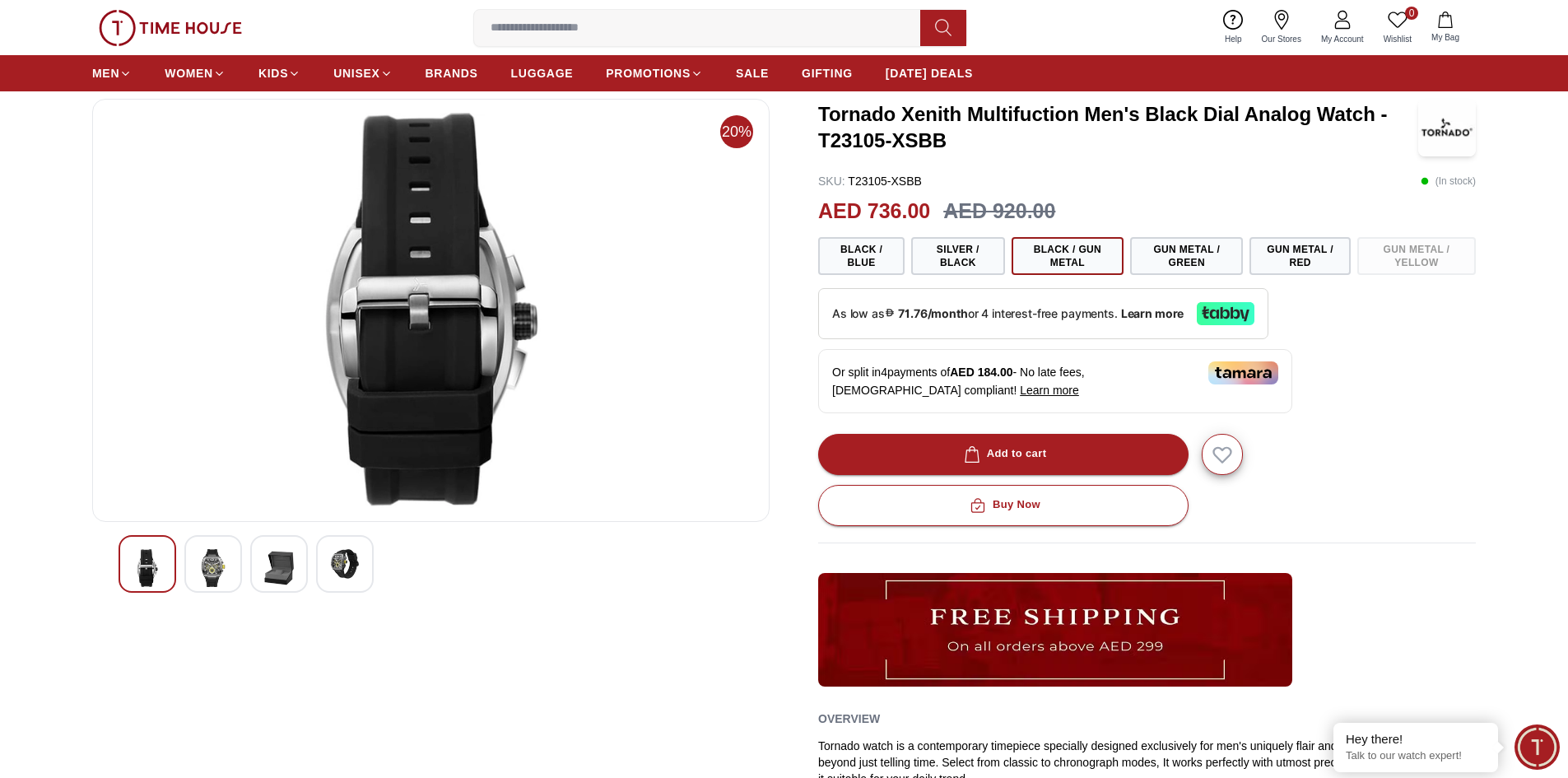
click at [282, 561] on img at bounding box center [279, 567] width 29 height 38
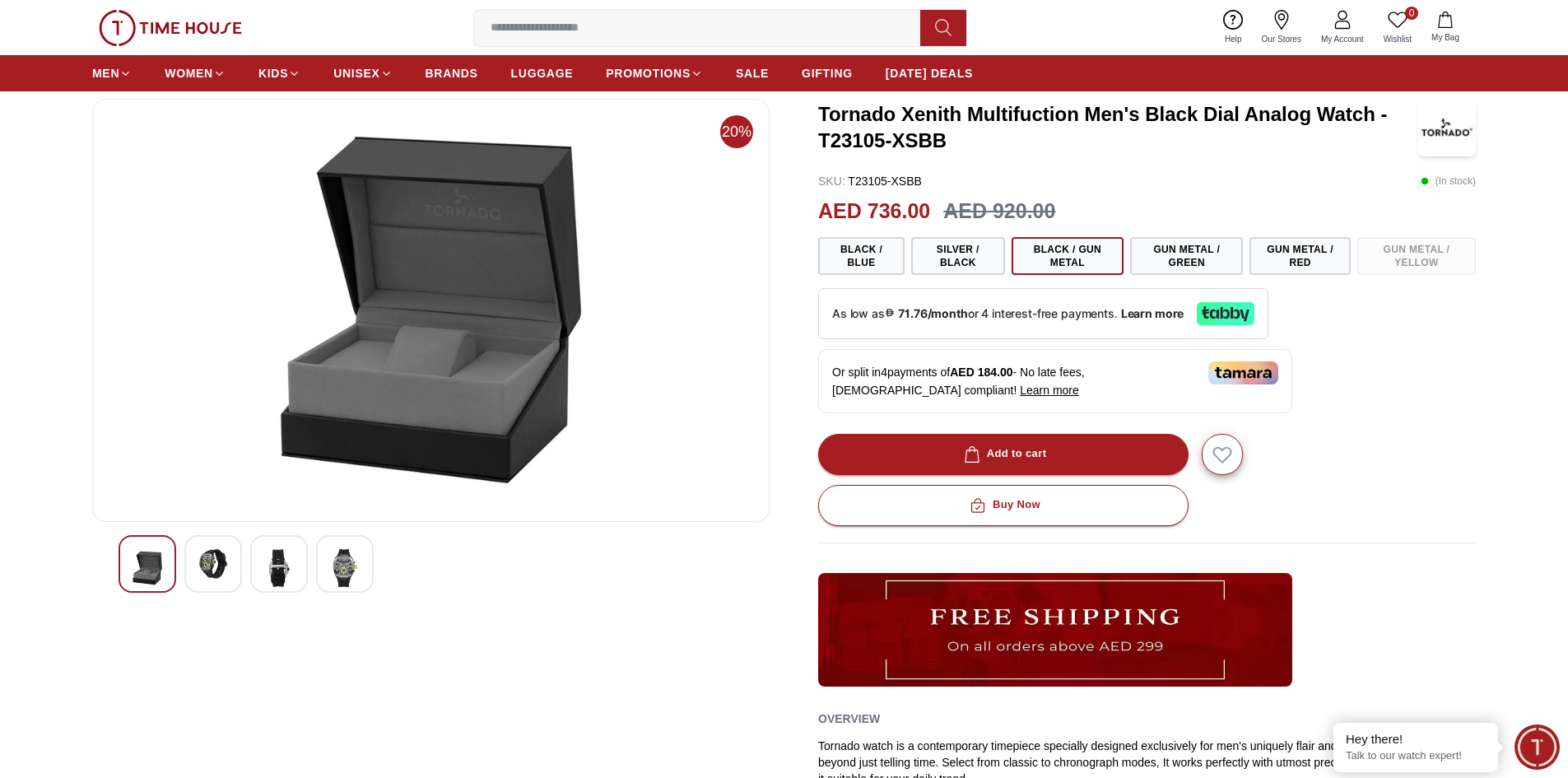
click at [234, 556] on div at bounding box center [213, 564] width 57 height 57
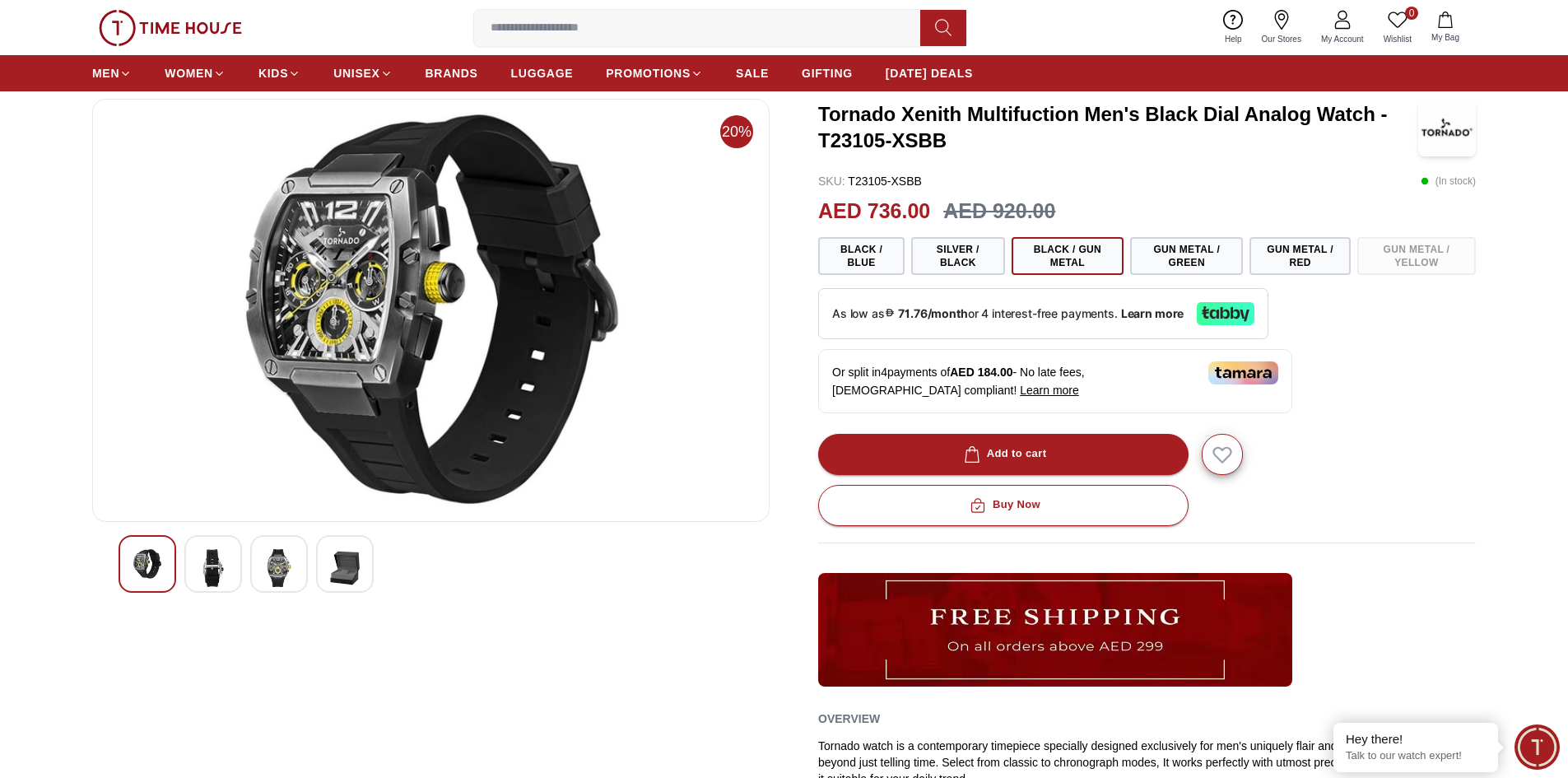
click at [116, 566] on div at bounding box center [431, 567] width 677 height 64
click at [1312, 264] on button "Gun Metal / Red" at bounding box center [1300, 255] width 101 height 38
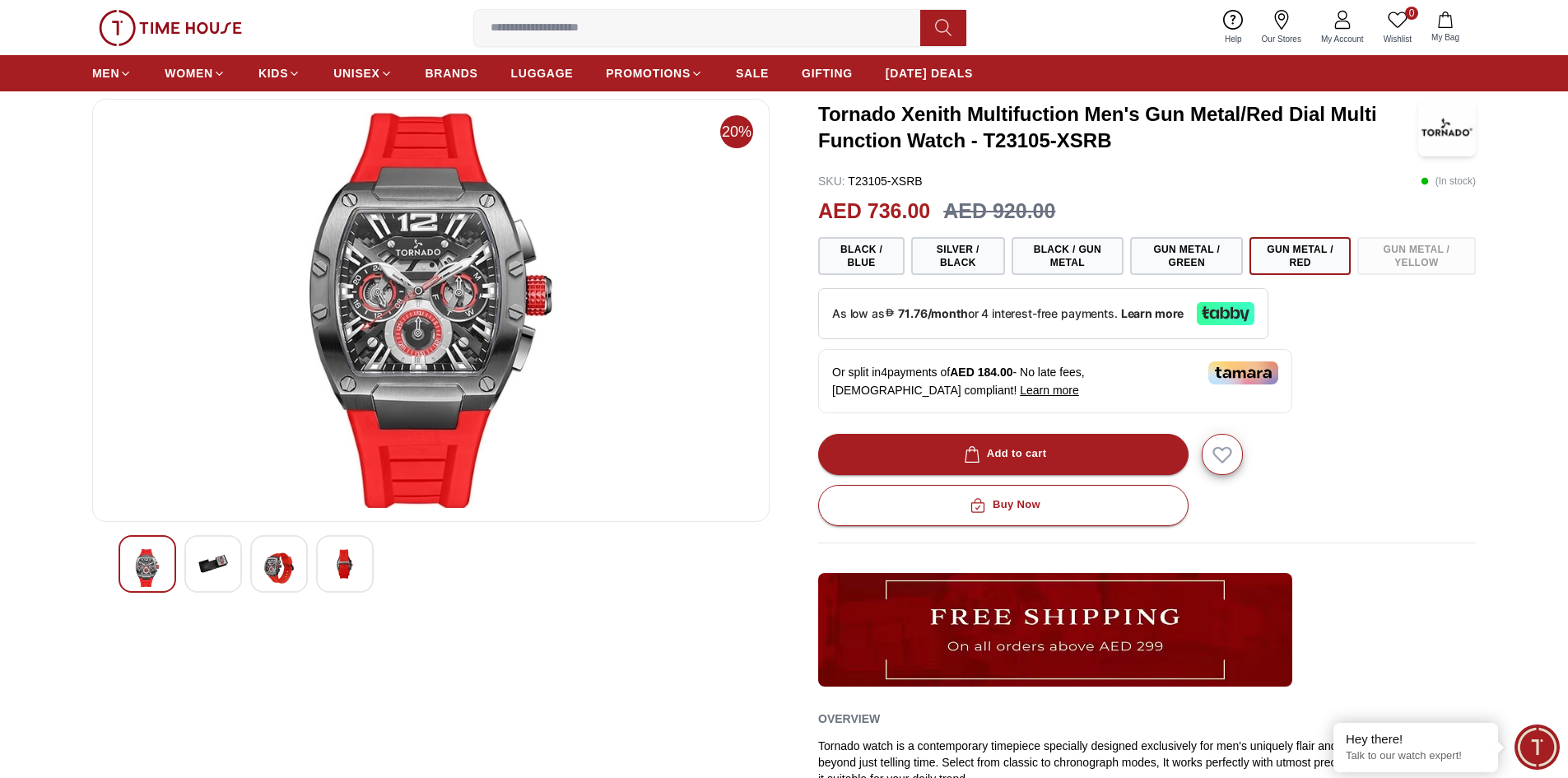
click at [1396, 256] on div "Black / Blue Silver / Black Black / Gun Metal Gun Metal / Green Gun Metal / Red…" at bounding box center [1147, 255] width 658 height 38
click at [960, 261] on button "Silver / Black" at bounding box center [958, 255] width 93 height 38
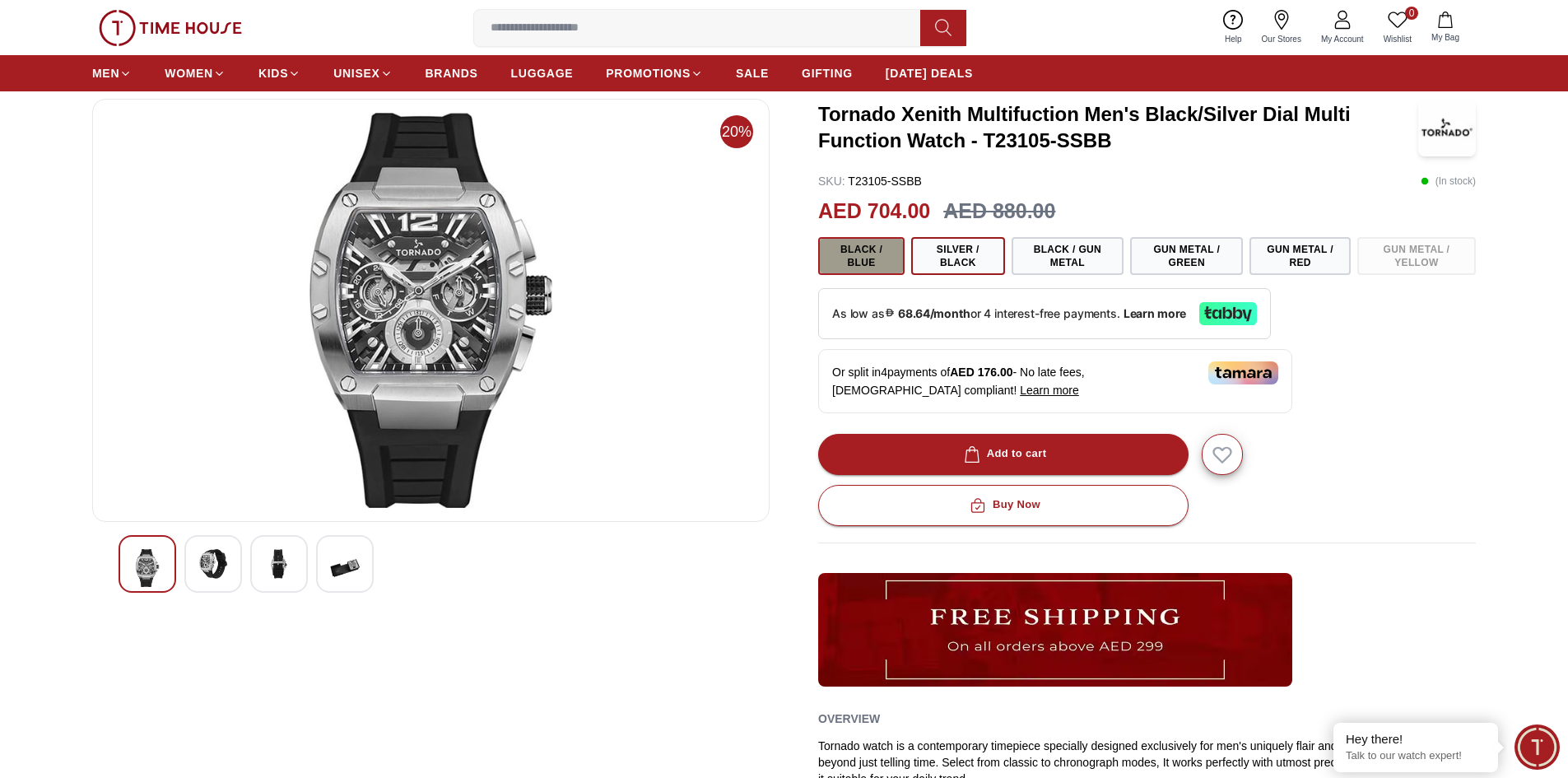
click at [859, 261] on button "Black / Blue" at bounding box center [861, 255] width 87 height 38
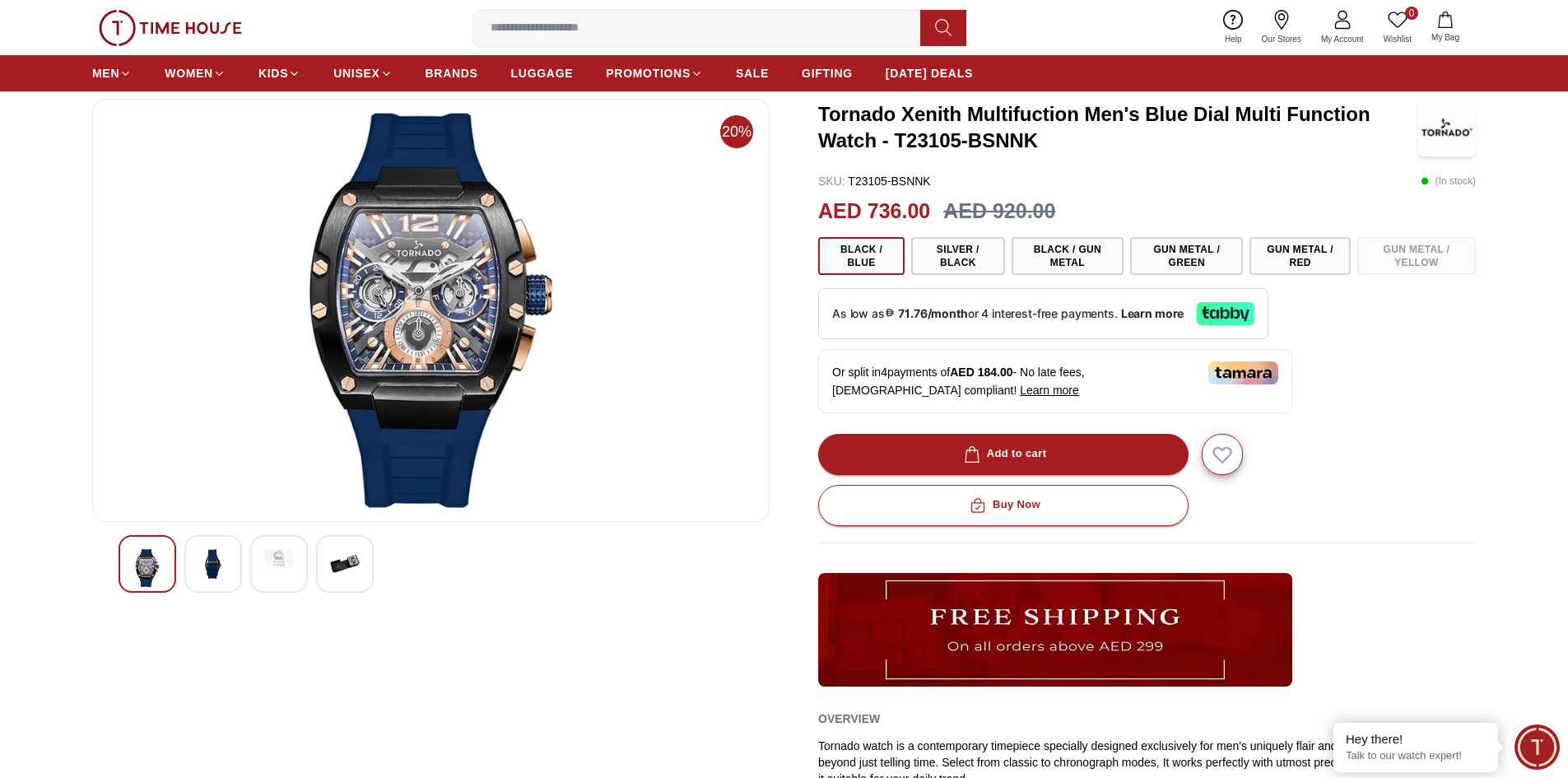
click at [214, 568] on img at bounding box center [213, 563] width 29 height 29
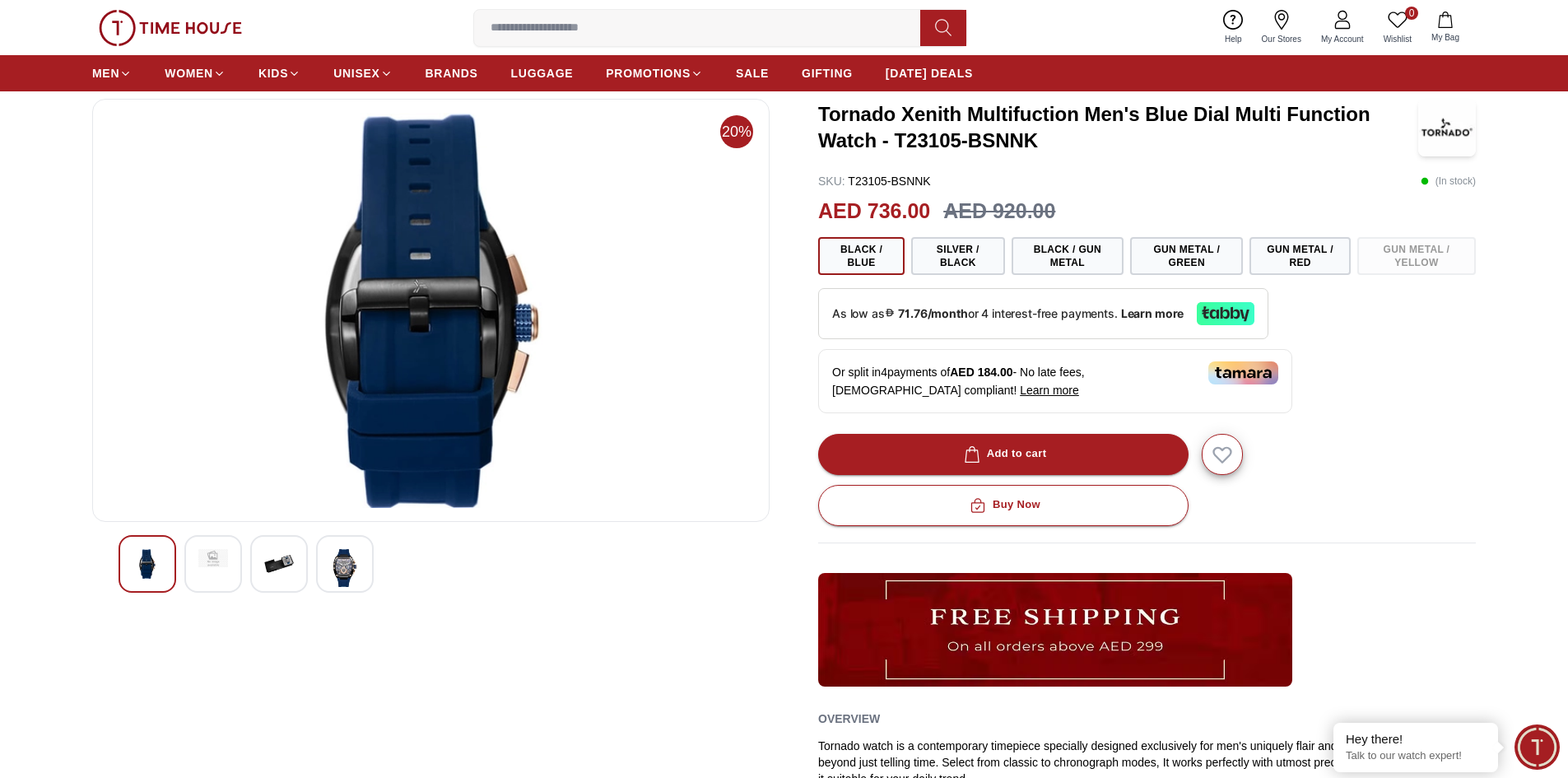
click at [340, 558] on img at bounding box center [344, 567] width 29 height 38
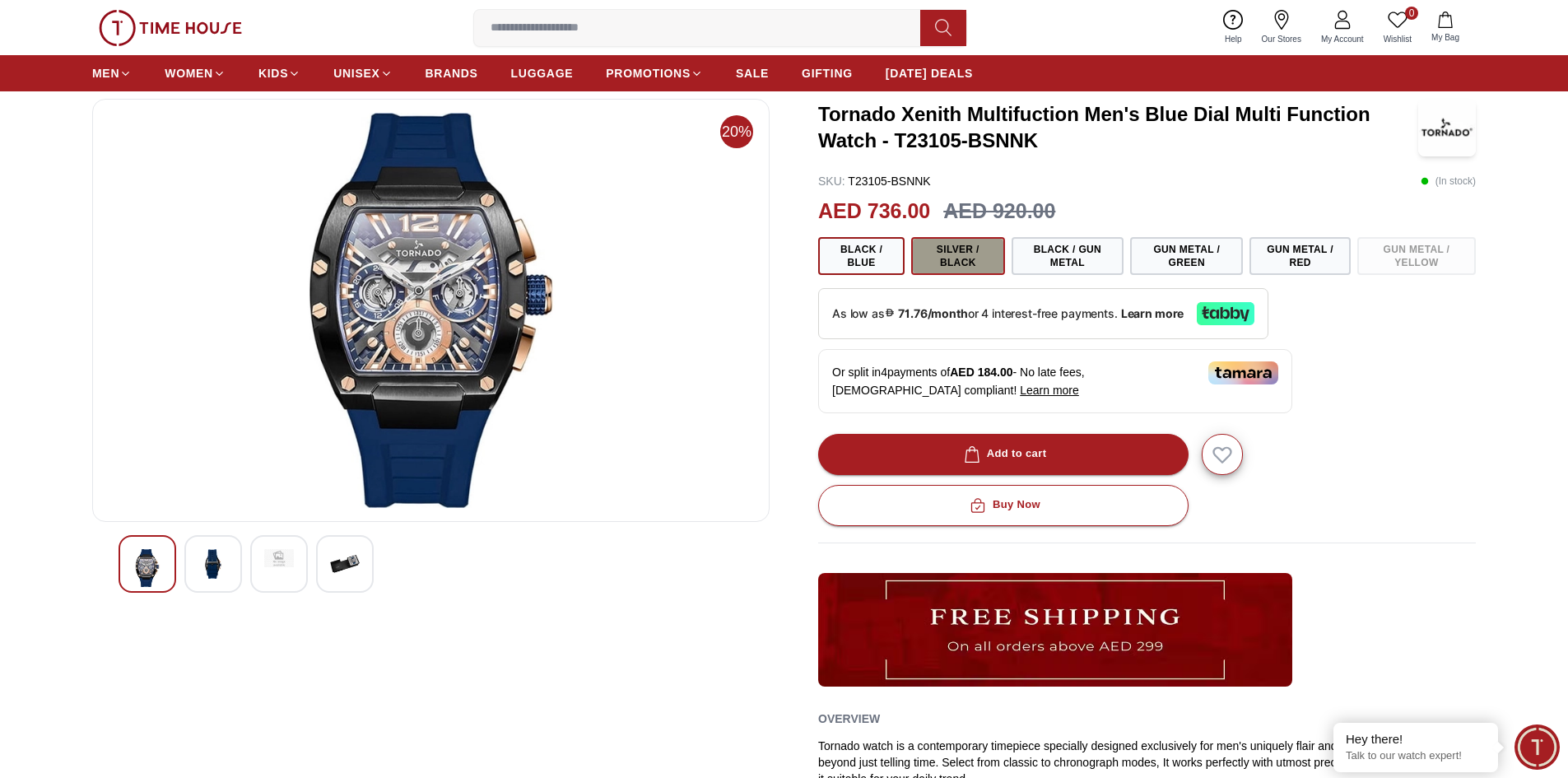
click at [968, 256] on button "Silver / Black" at bounding box center [958, 255] width 93 height 38
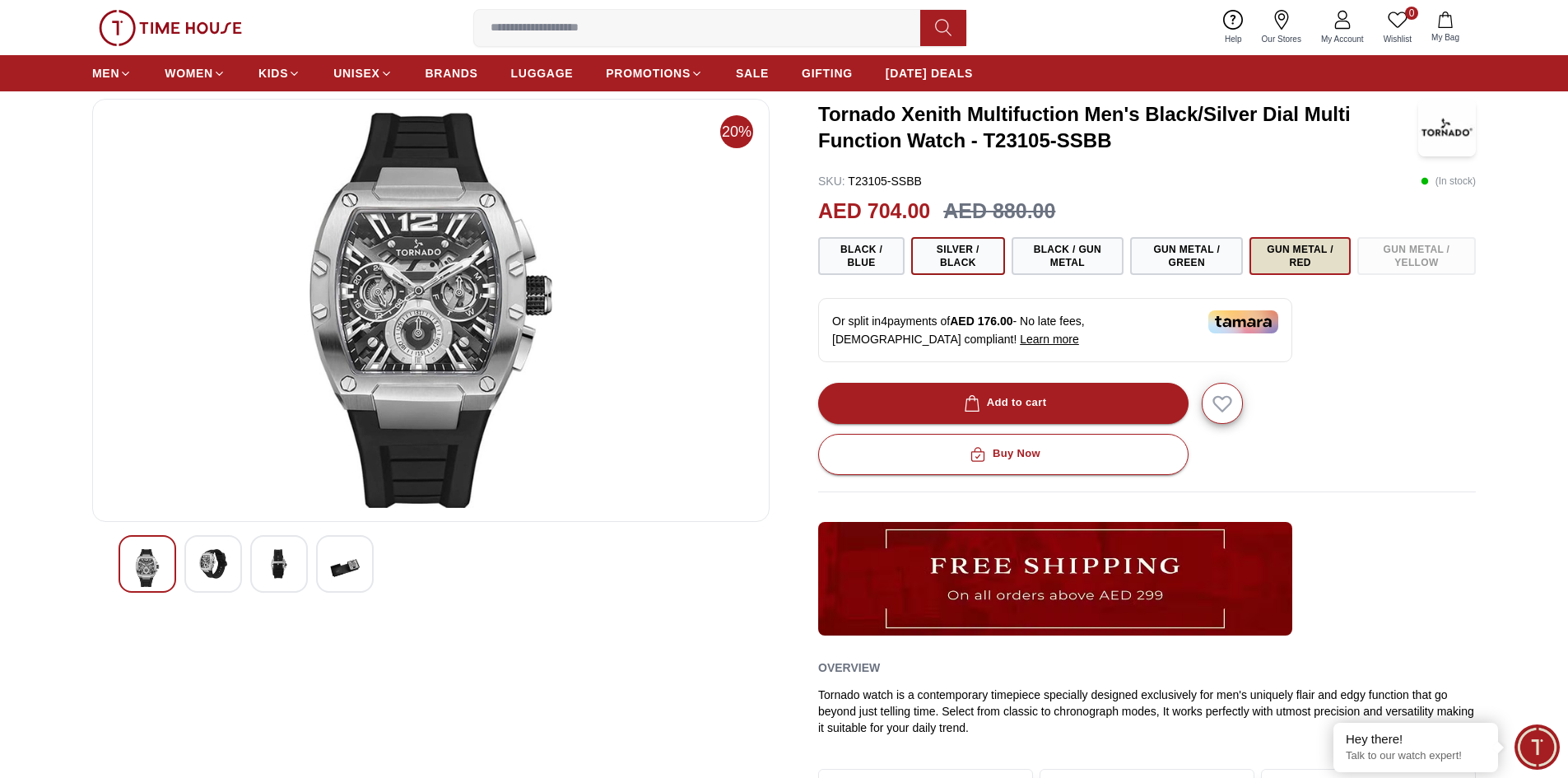
click at [1321, 255] on button "Gun Metal / Red" at bounding box center [1300, 255] width 101 height 38
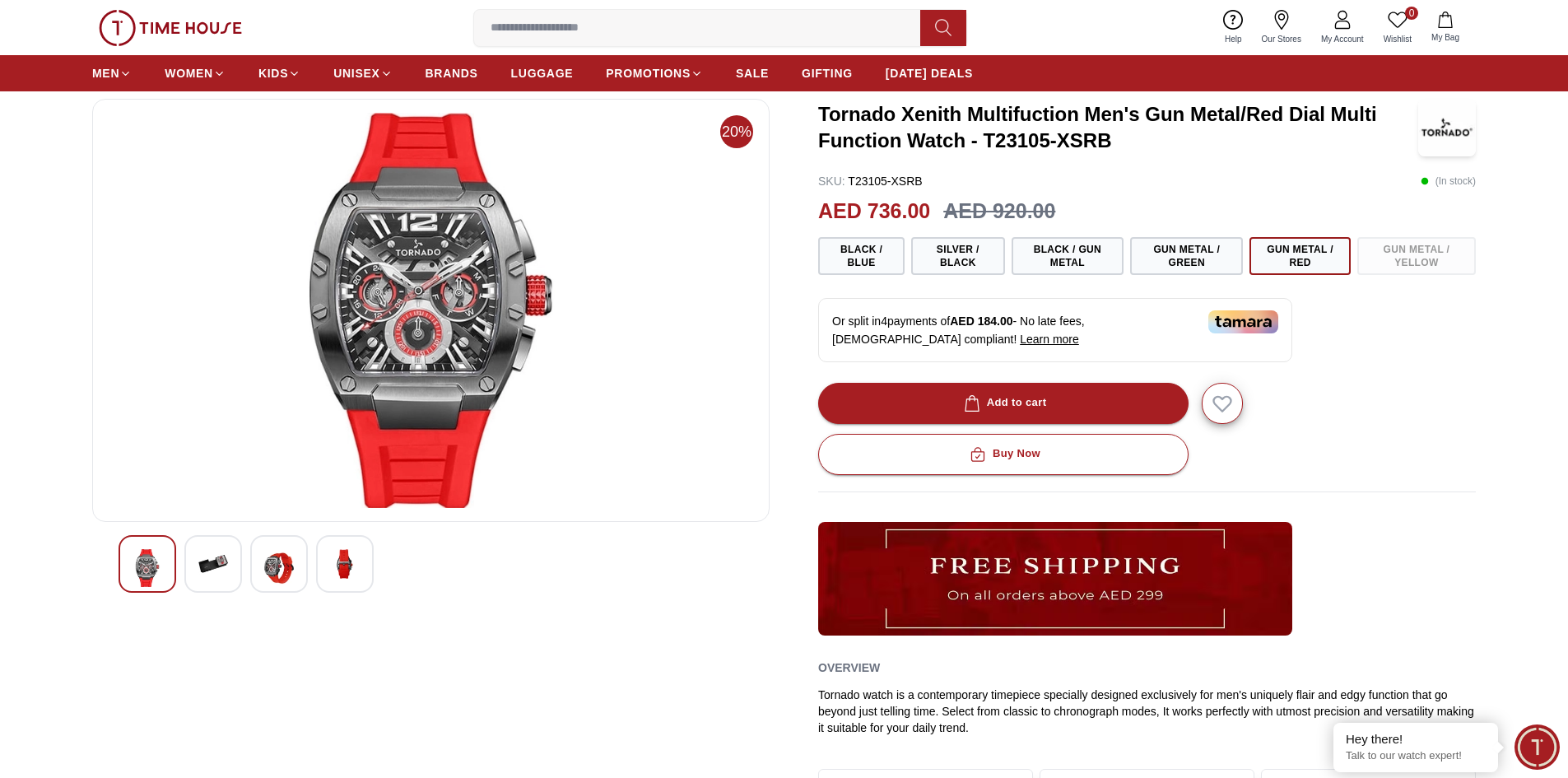
click at [1406, 253] on div "Black / Blue Silver / Black Black / Gun Metal Gun Metal / Green Gun Metal / Red…" at bounding box center [1147, 255] width 658 height 38
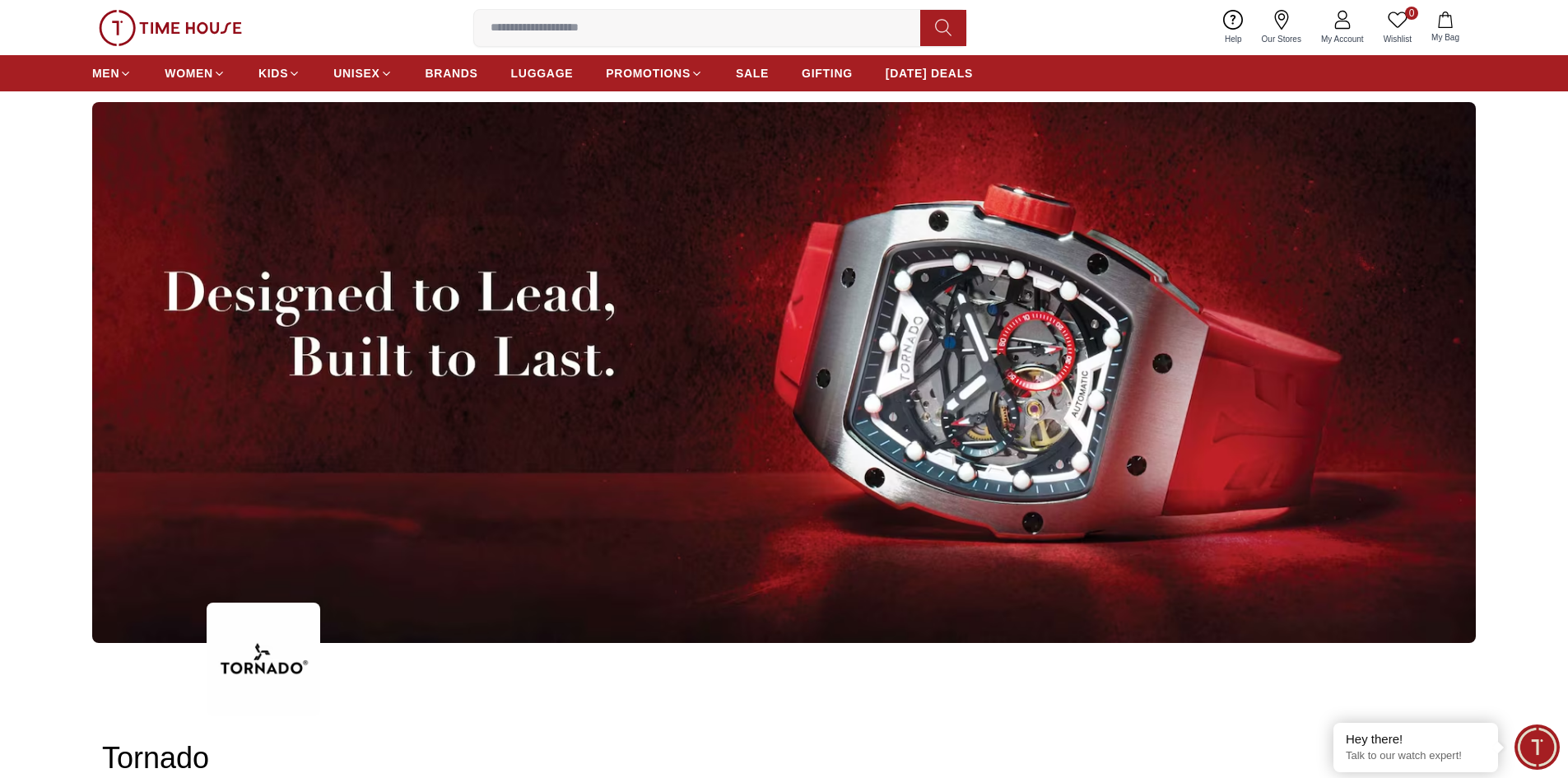
scroll to position [2292, 0]
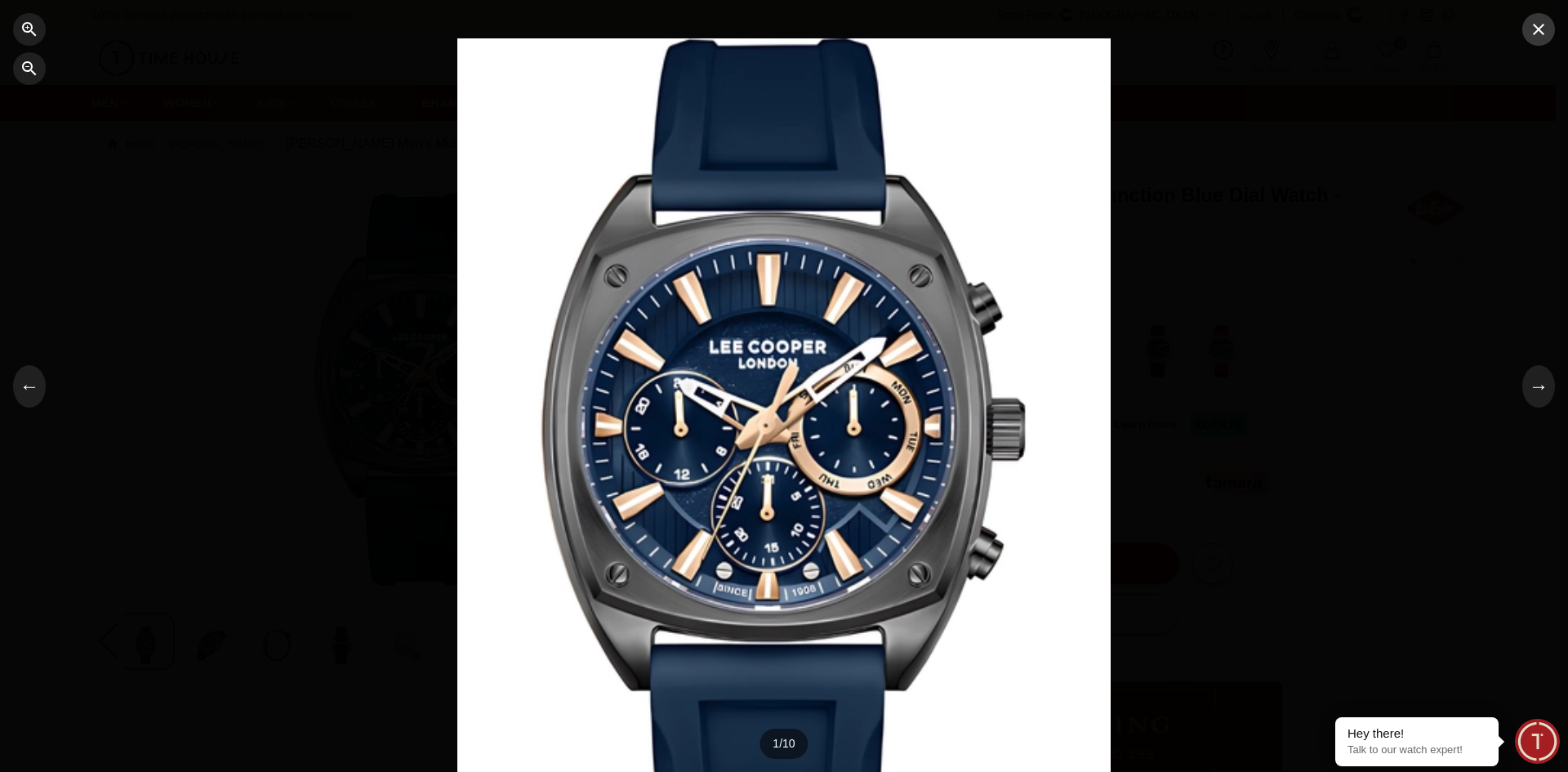
click at [1541, 35] on icon "button" at bounding box center [1539, 29] width 20 height 19
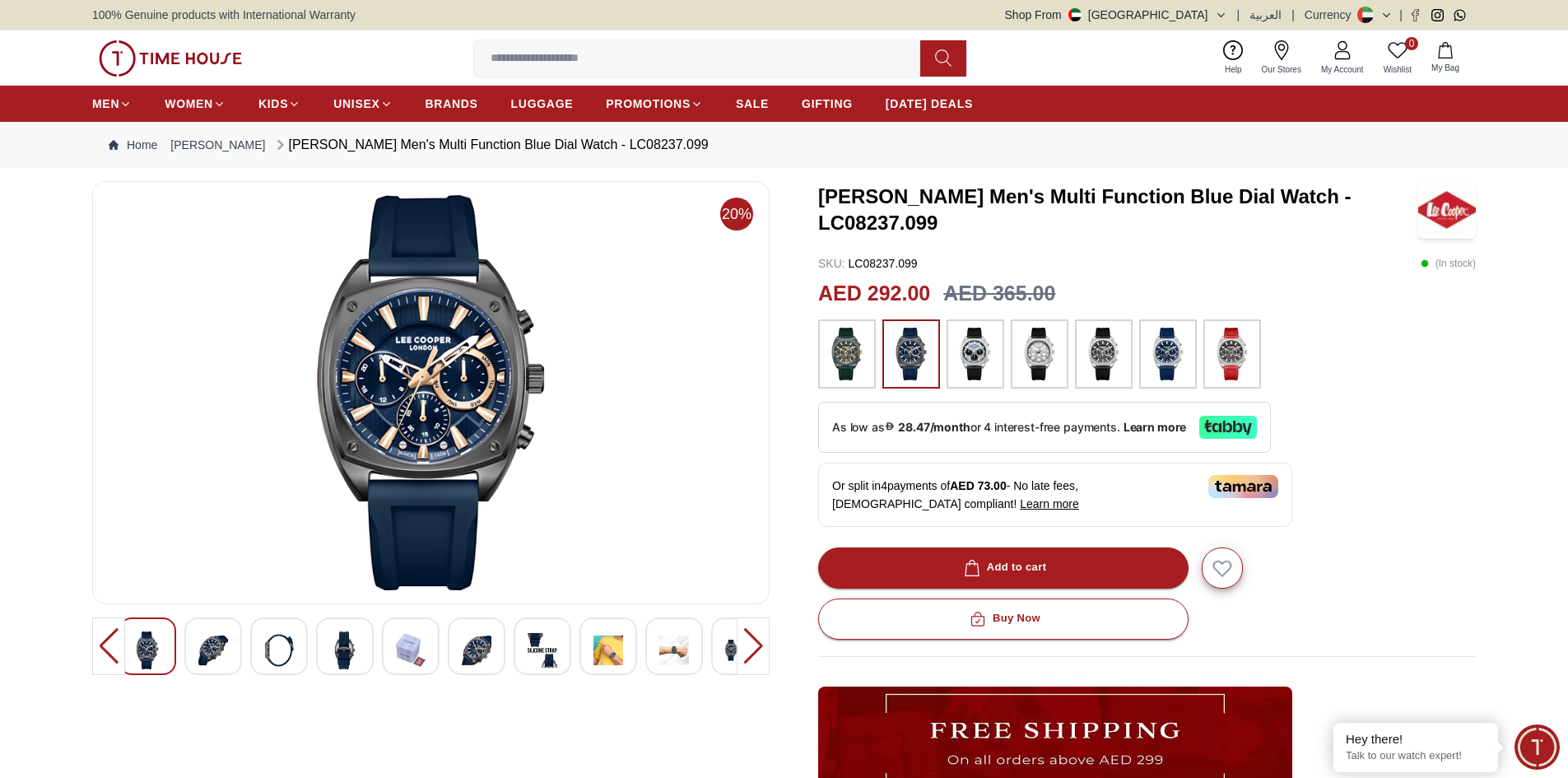
click at [1151, 349] on img at bounding box center [1168, 354] width 41 height 53
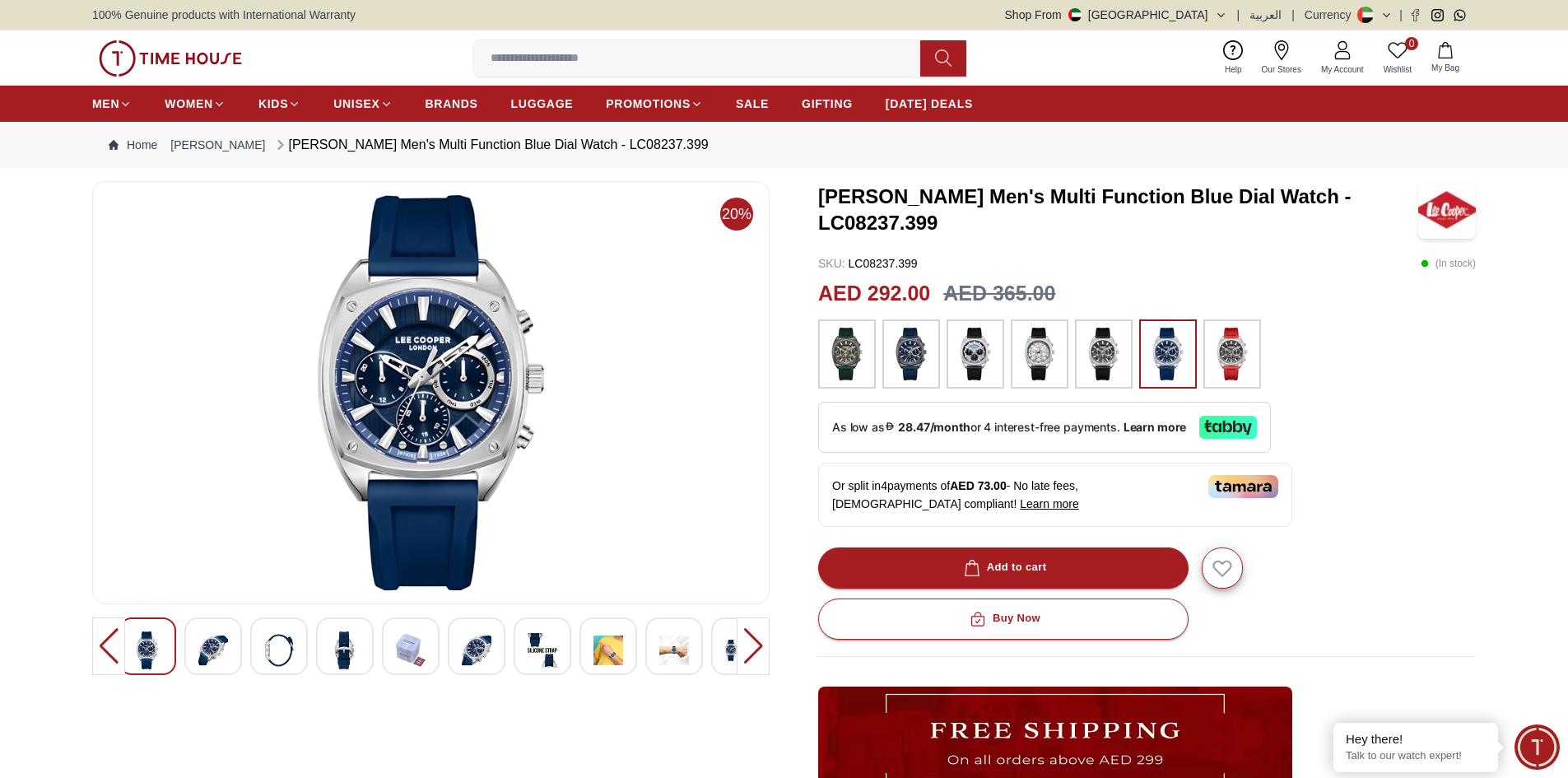
click at [912, 359] on img at bounding box center [911, 354] width 41 height 53
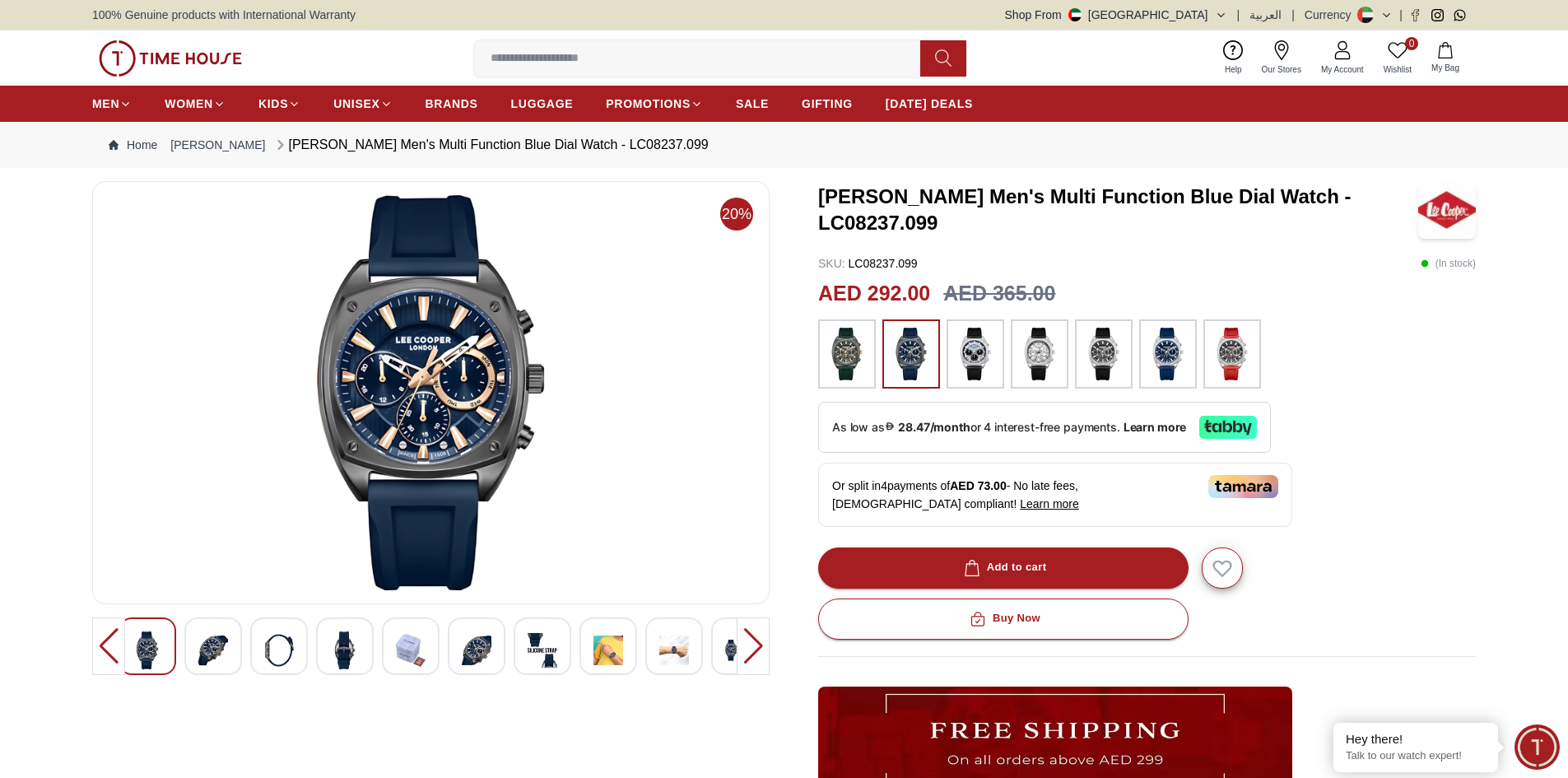
click at [842, 358] on img at bounding box center [847, 354] width 41 height 53
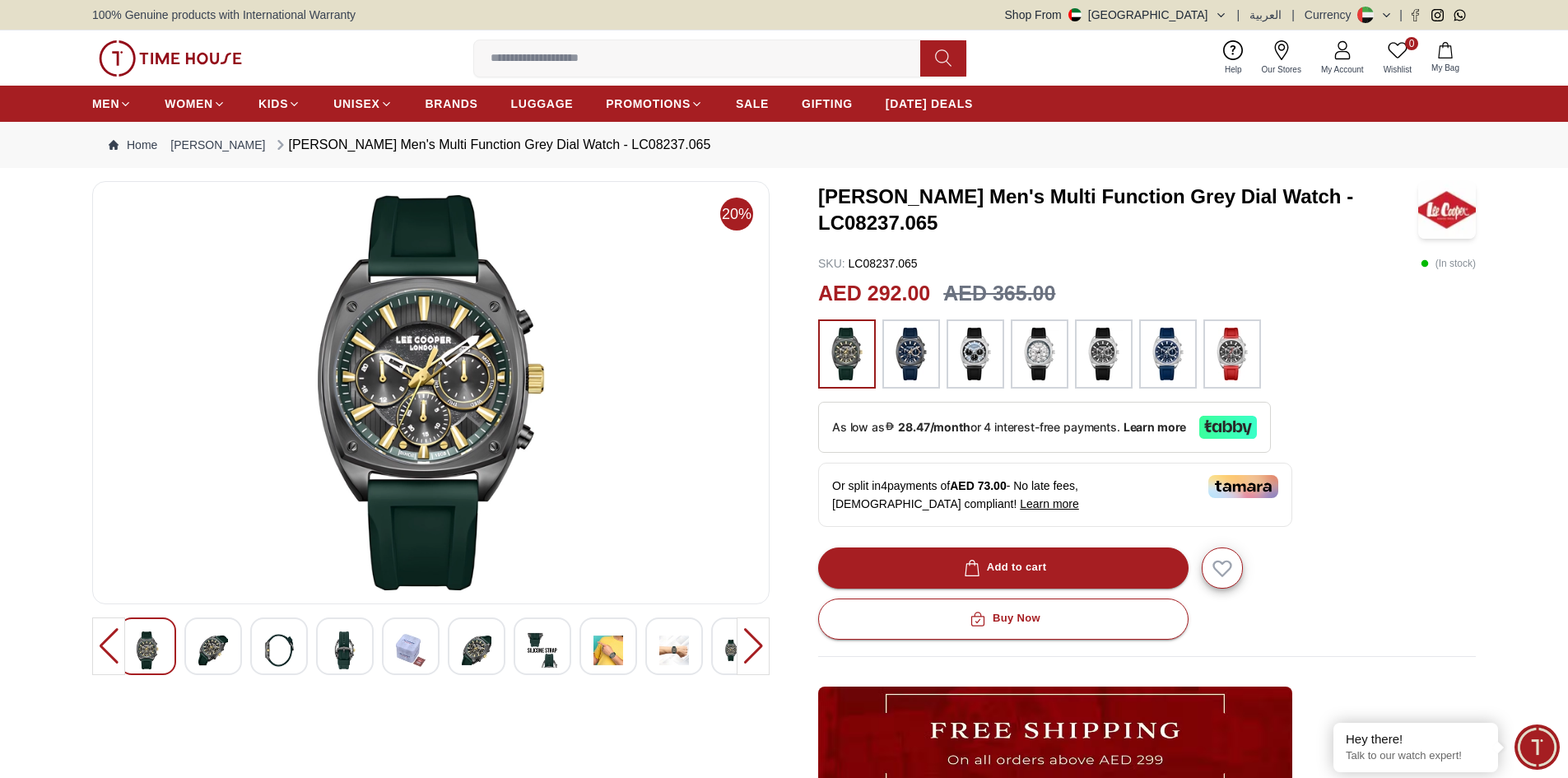
click at [978, 357] on img at bounding box center [976, 354] width 41 height 53
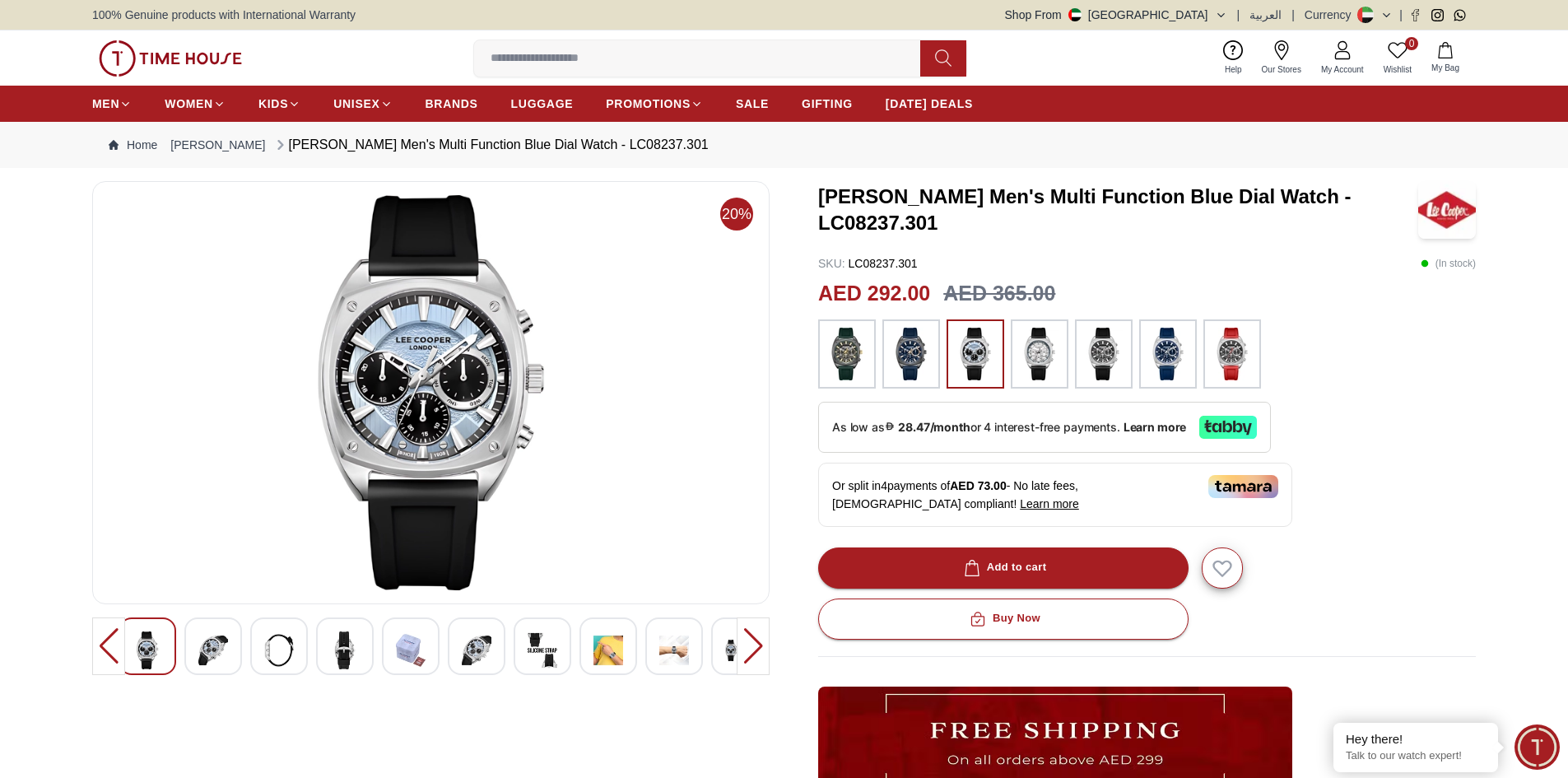
click at [907, 368] on img at bounding box center [911, 354] width 41 height 53
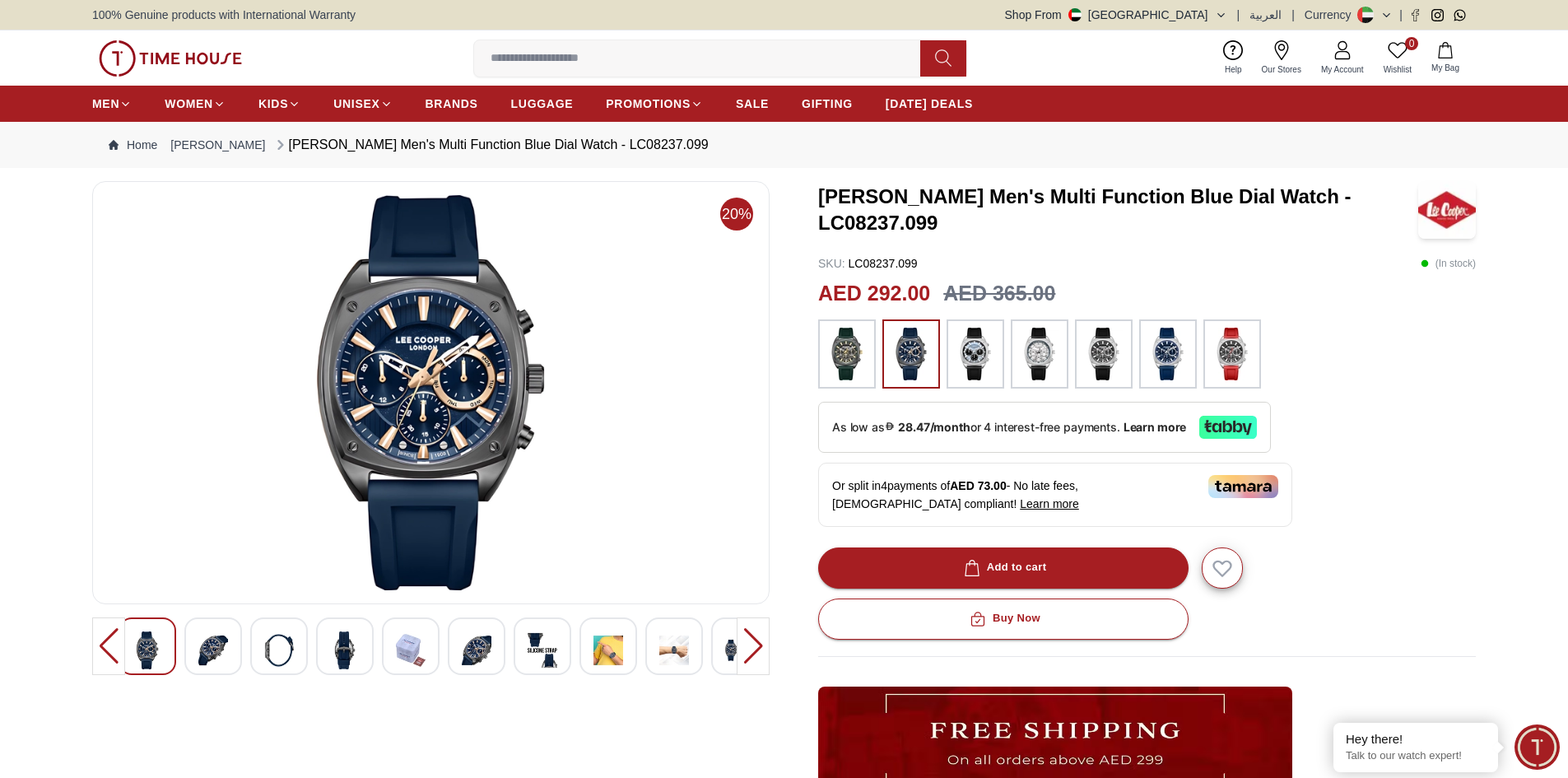
click at [685, 649] on img at bounding box center [674, 650] width 29 height 38
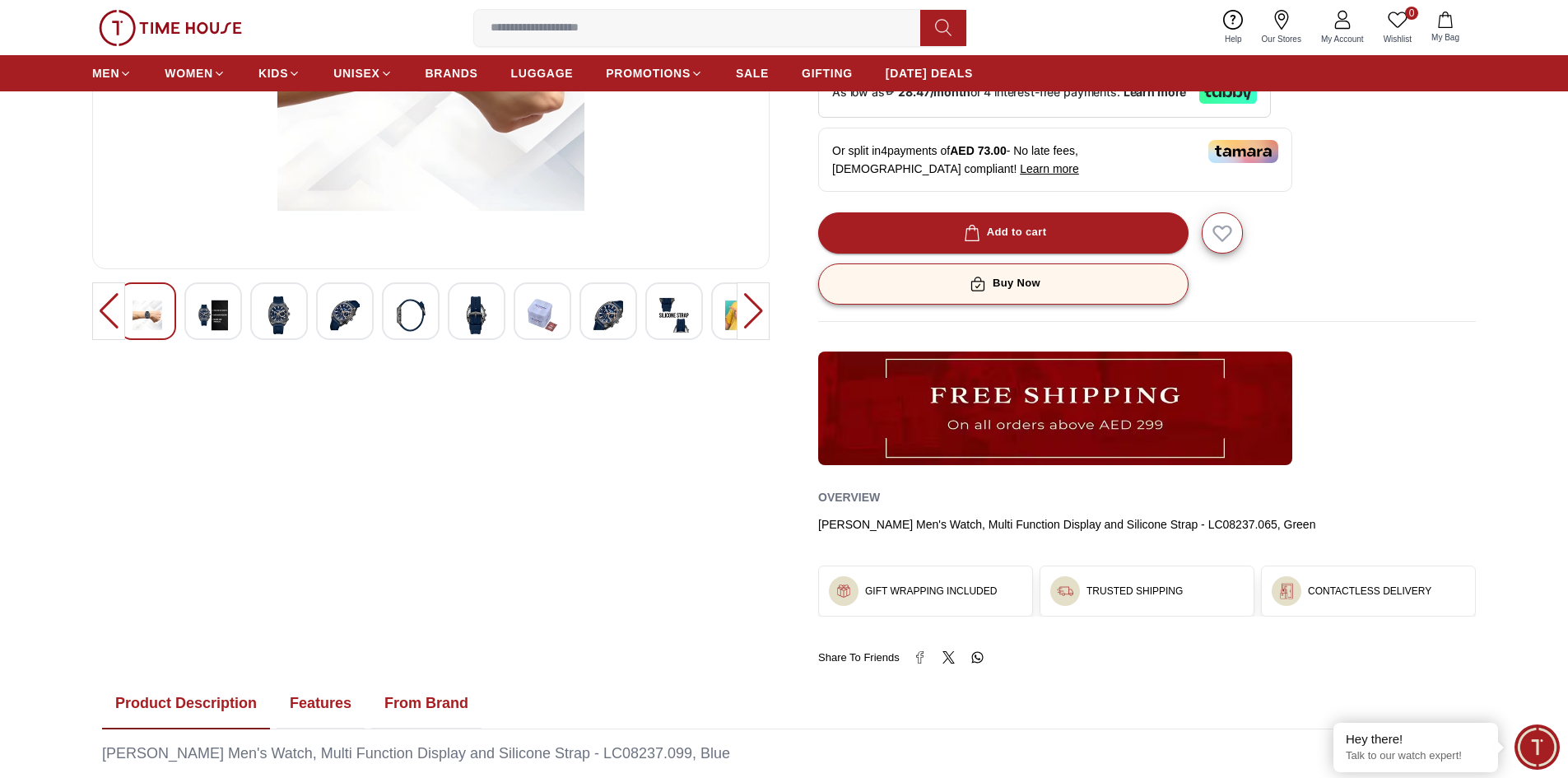
scroll to position [82, 0]
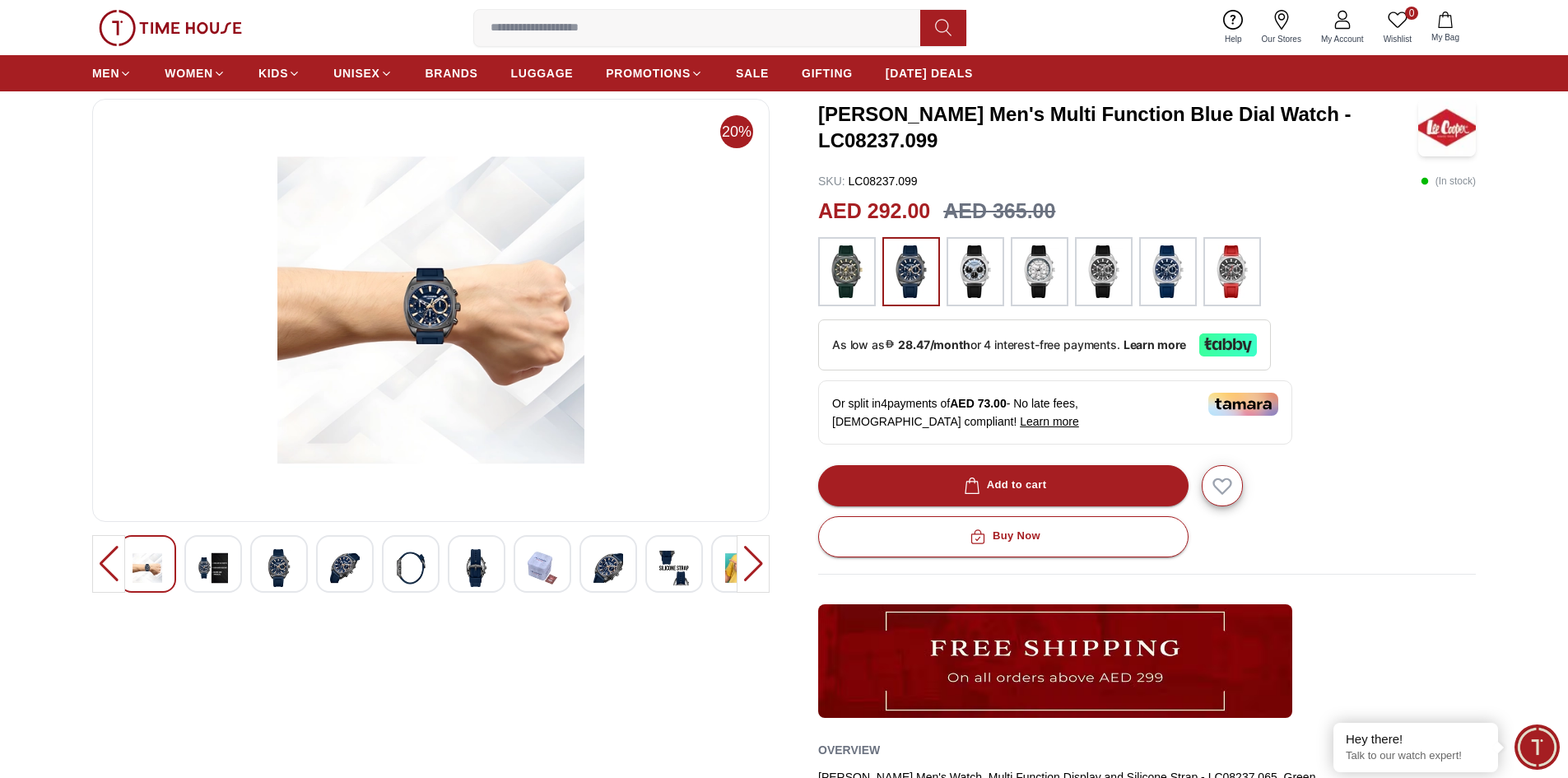
click at [213, 561] on img at bounding box center [213, 567] width 29 height 38
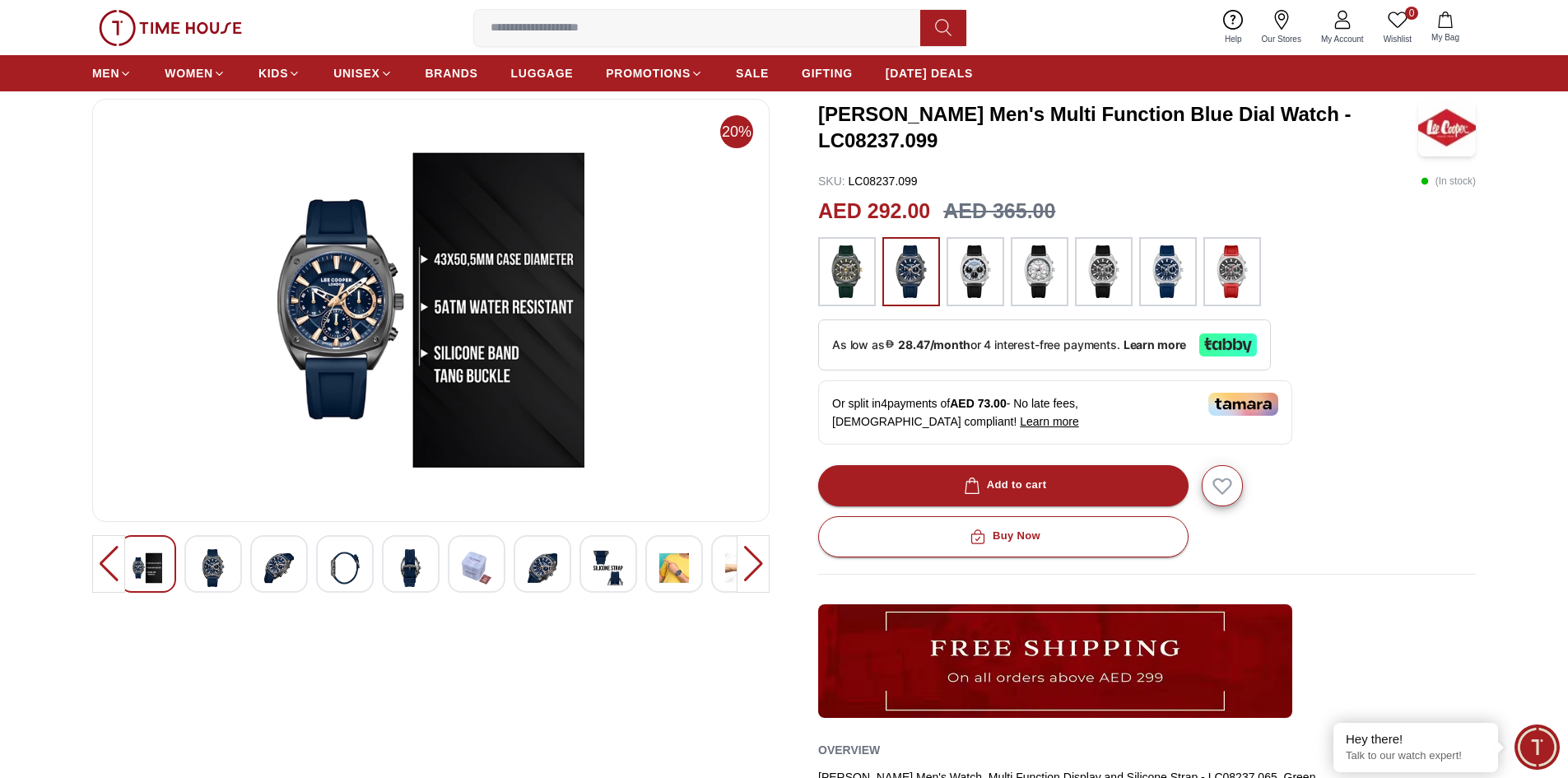
click at [276, 560] on img at bounding box center [279, 567] width 29 height 38
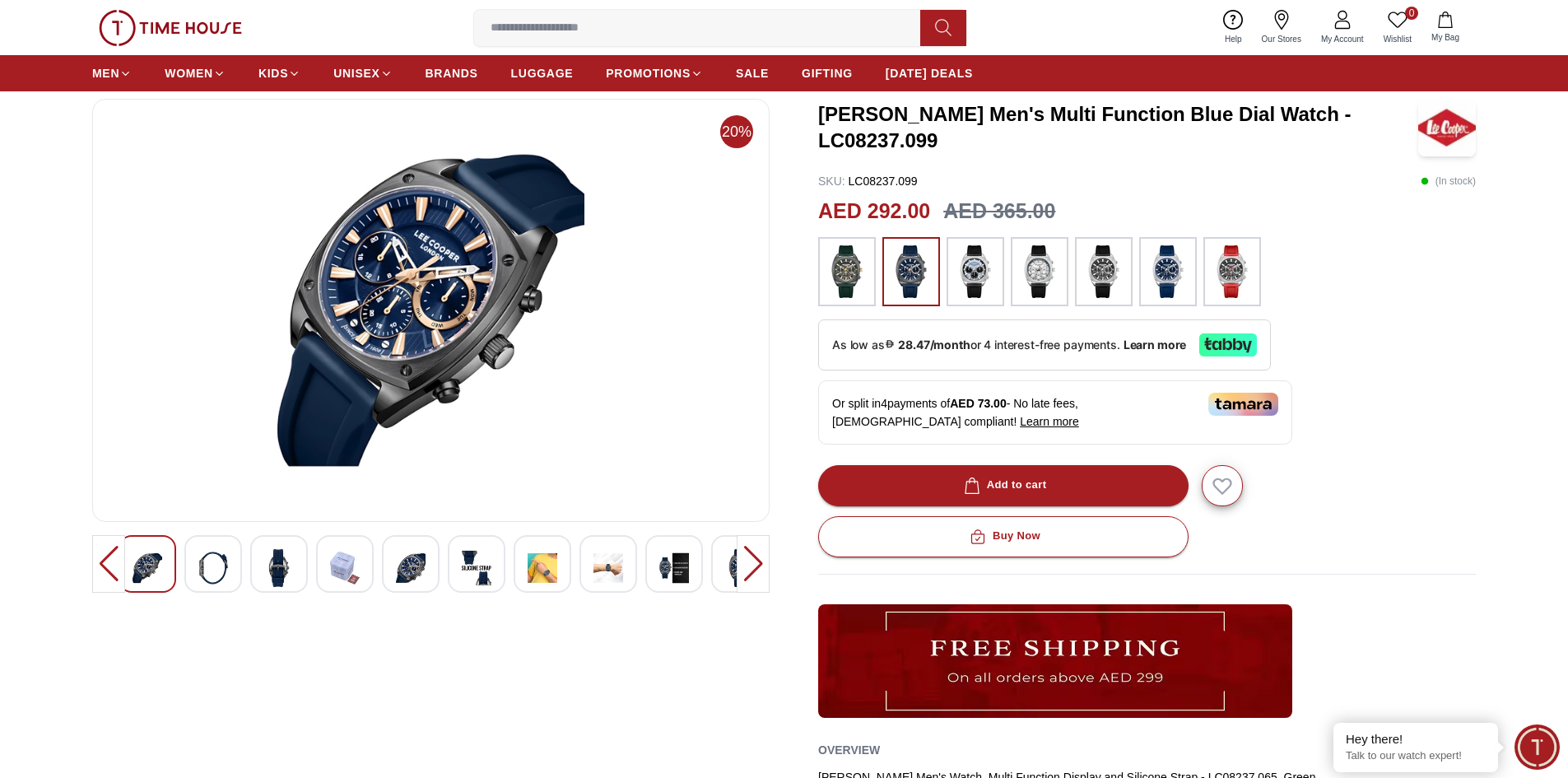
click at [347, 556] on img at bounding box center [344, 567] width 29 height 38
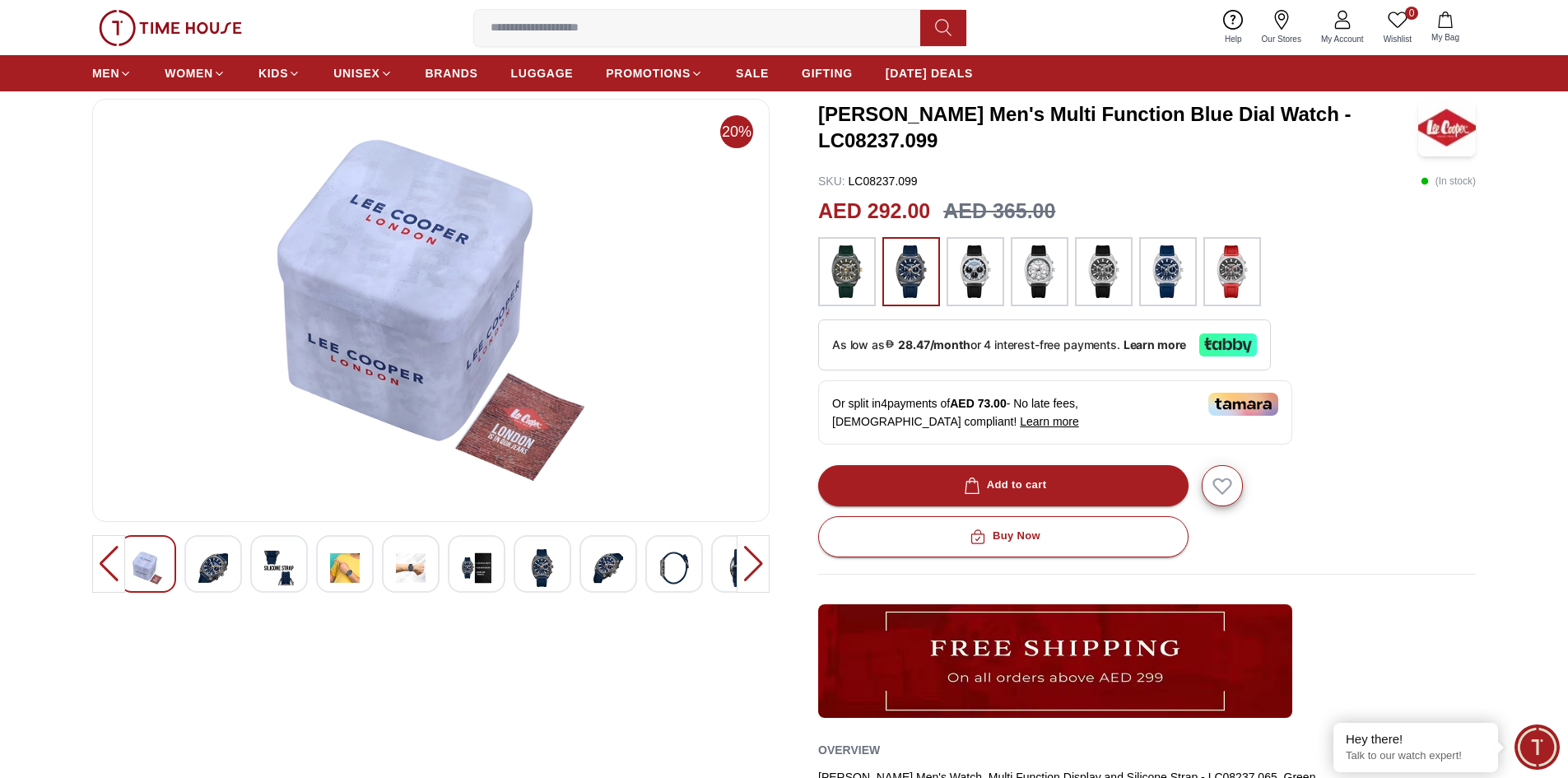
click at [406, 561] on img at bounding box center [410, 567] width 29 height 38
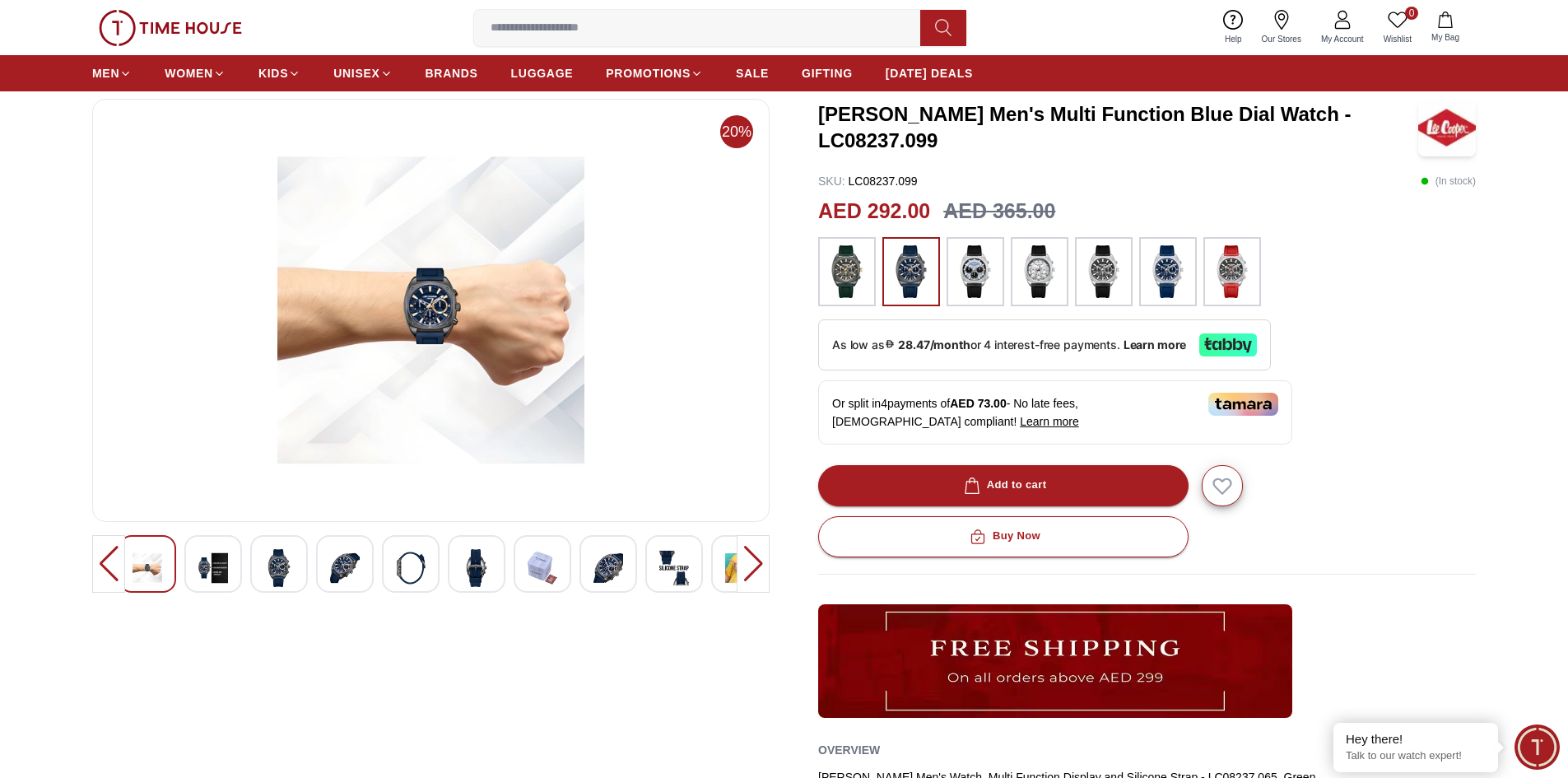
click at [476, 572] on img at bounding box center [476, 567] width 29 height 38
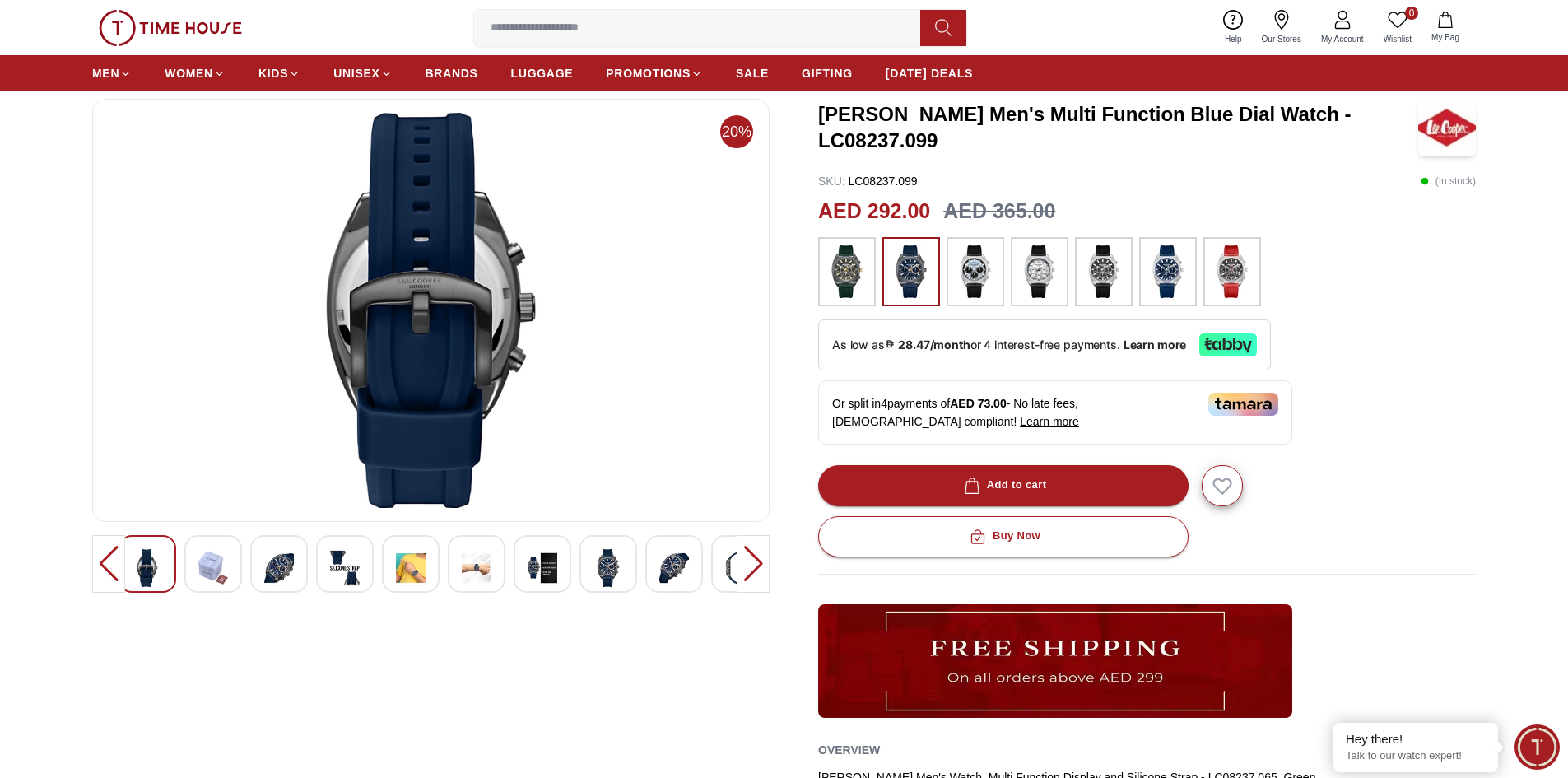
click at [534, 556] on img at bounding box center [542, 567] width 29 height 38
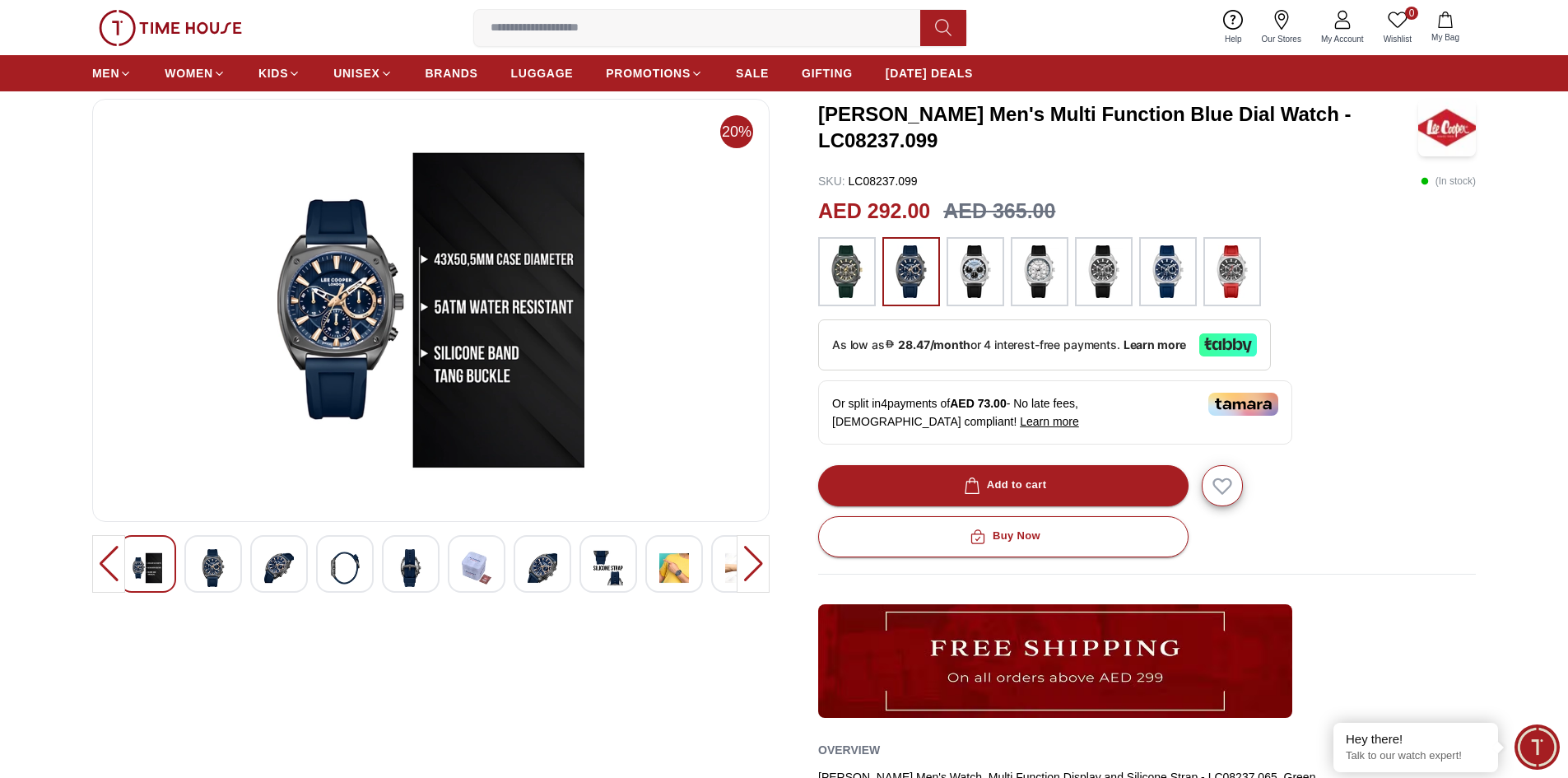
click at [539, 565] on img at bounding box center [542, 567] width 29 height 38
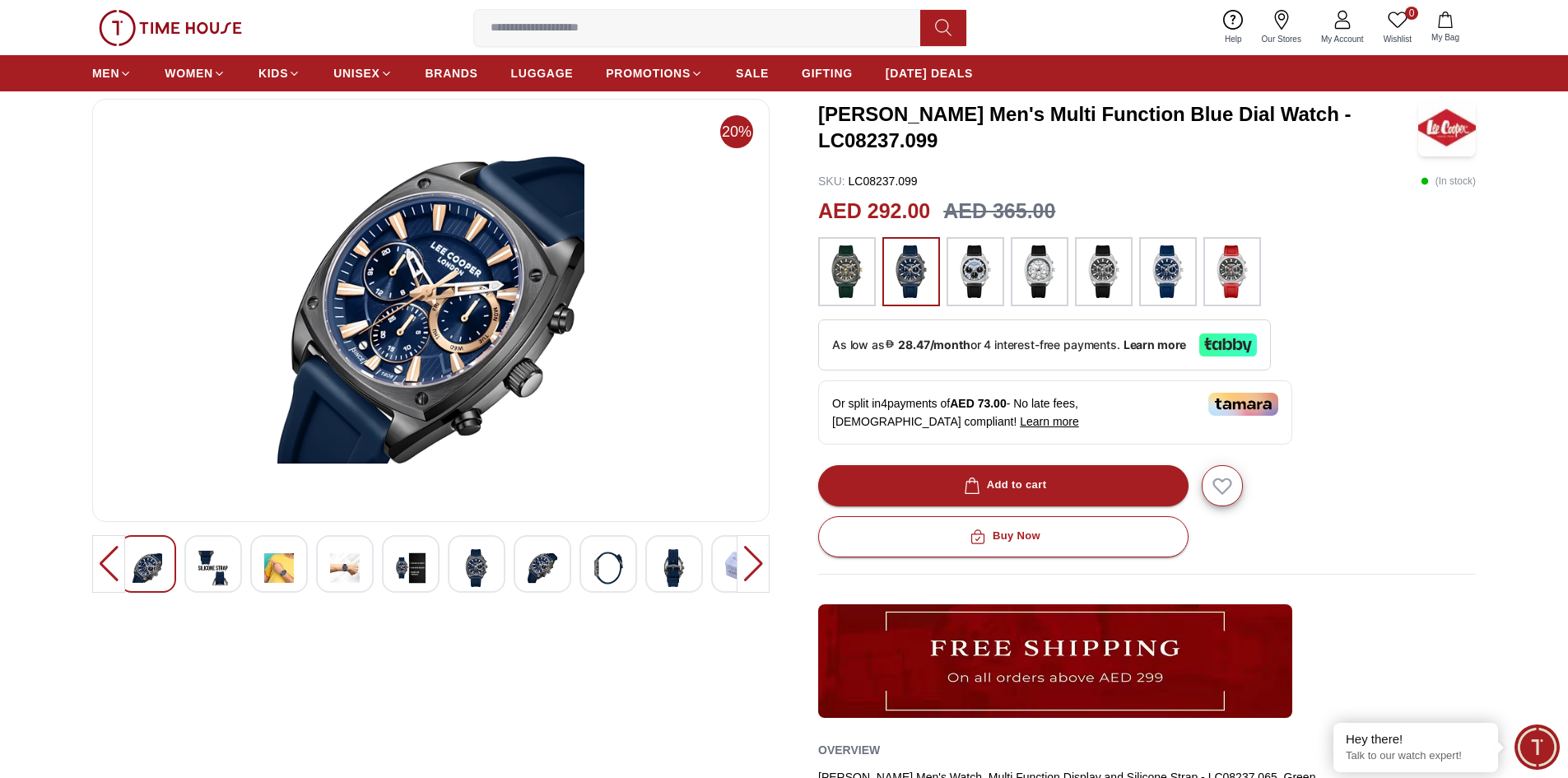
click at [599, 567] on img at bounding box center [608, 567] width 29 height 38
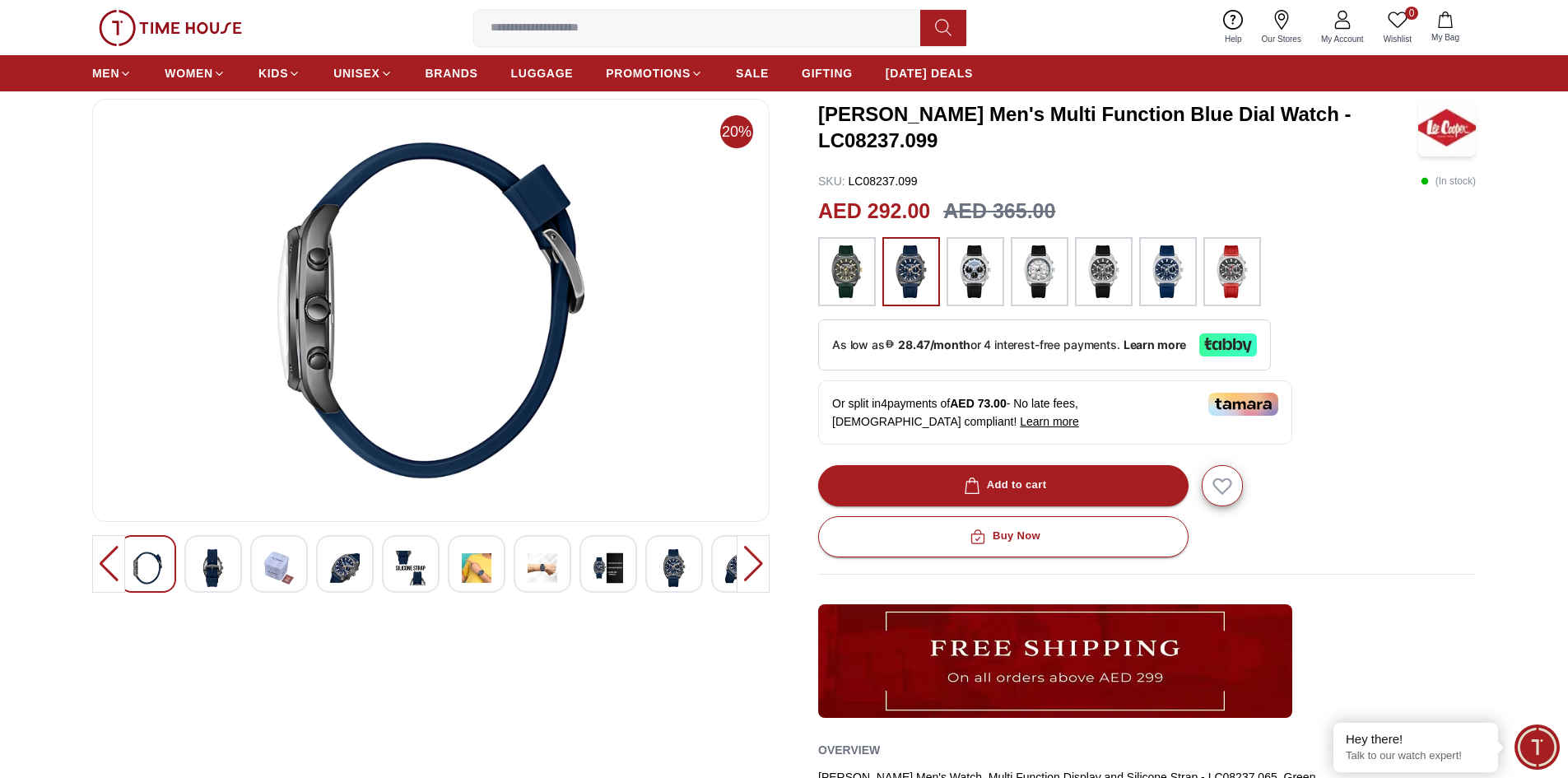
click at [655, 570] on div at bounding box center [674, 564] width 57 height 57
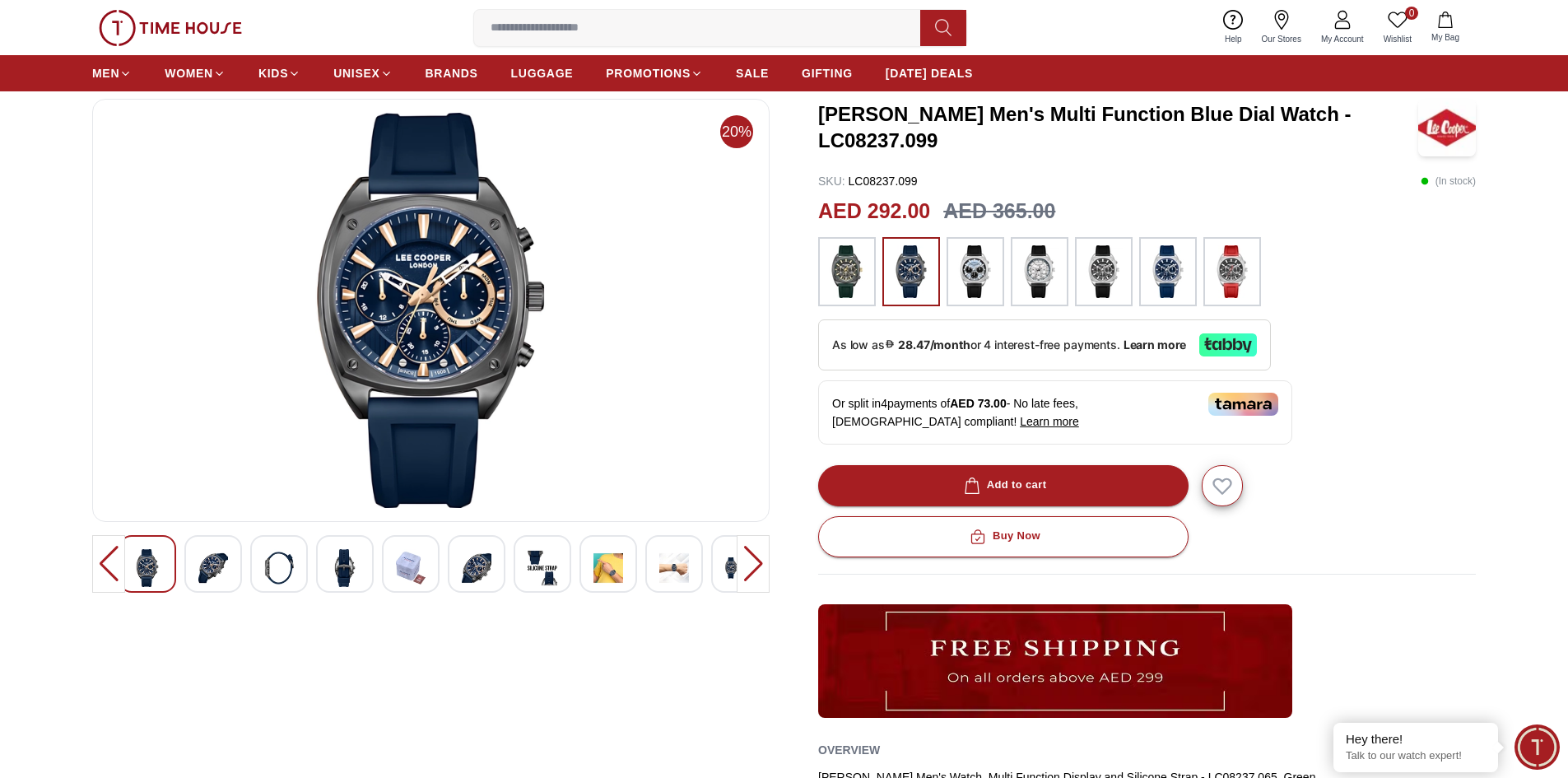
click at [766, 563] on div at bounding box center [753, 564] width 33 height 57
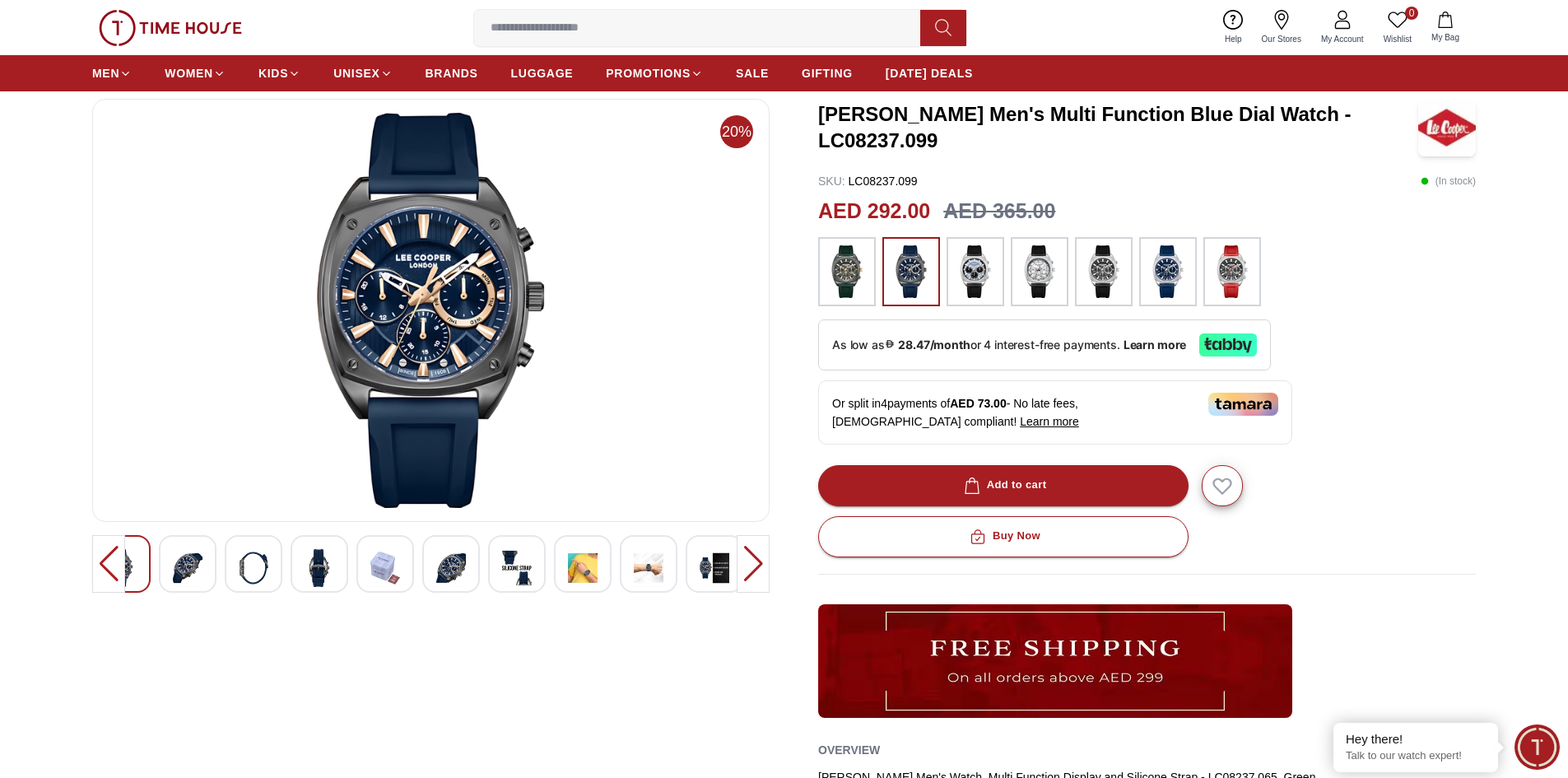
click at [757, 563] on div at bounding box center [753, 564] width 33 height 57
click at [696, 562] on div at bounding box center [714, 564] width 57 height 57
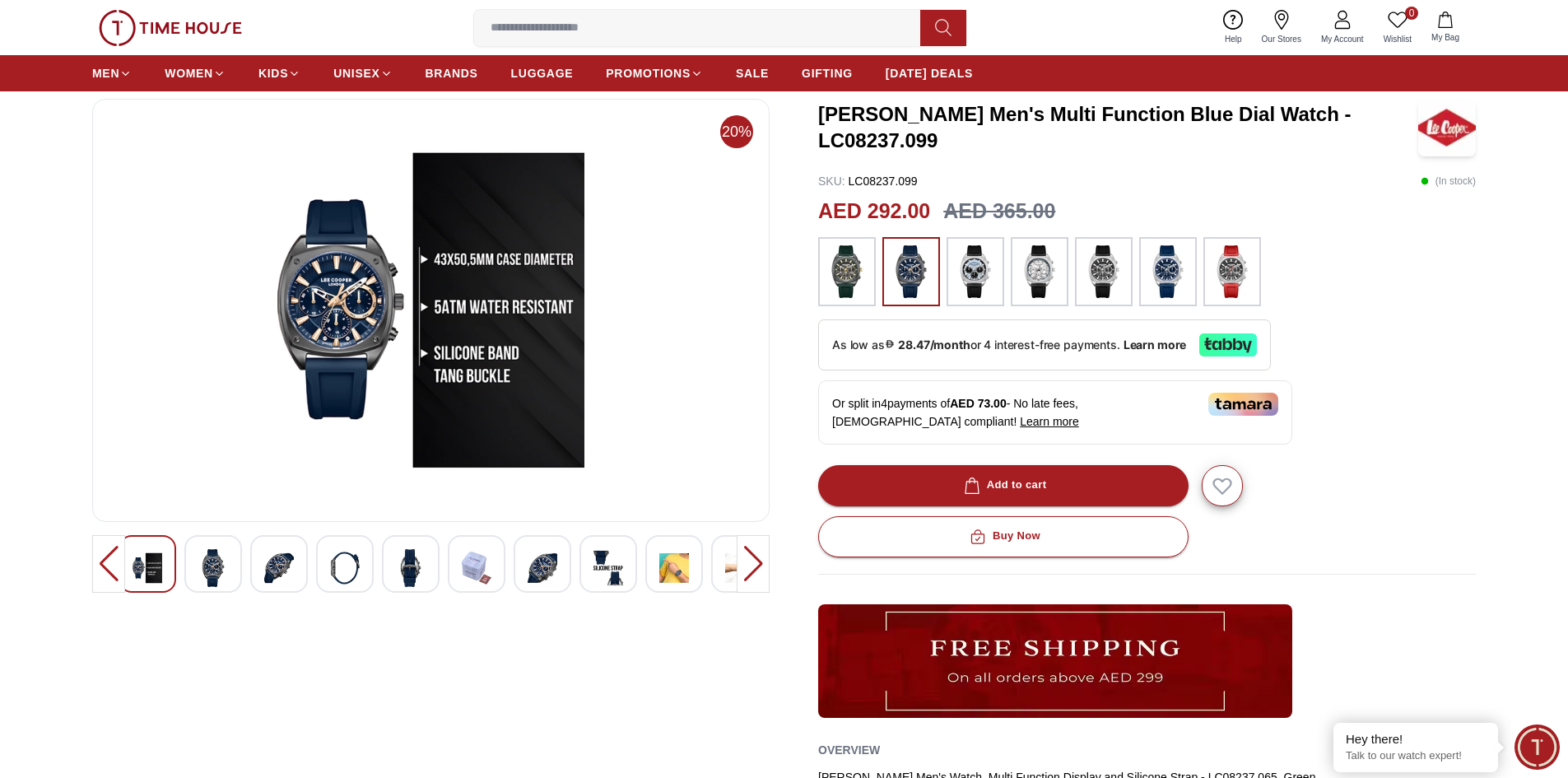
click at [600, 564] on img at bounding box center [608, 567] width 29 height 38
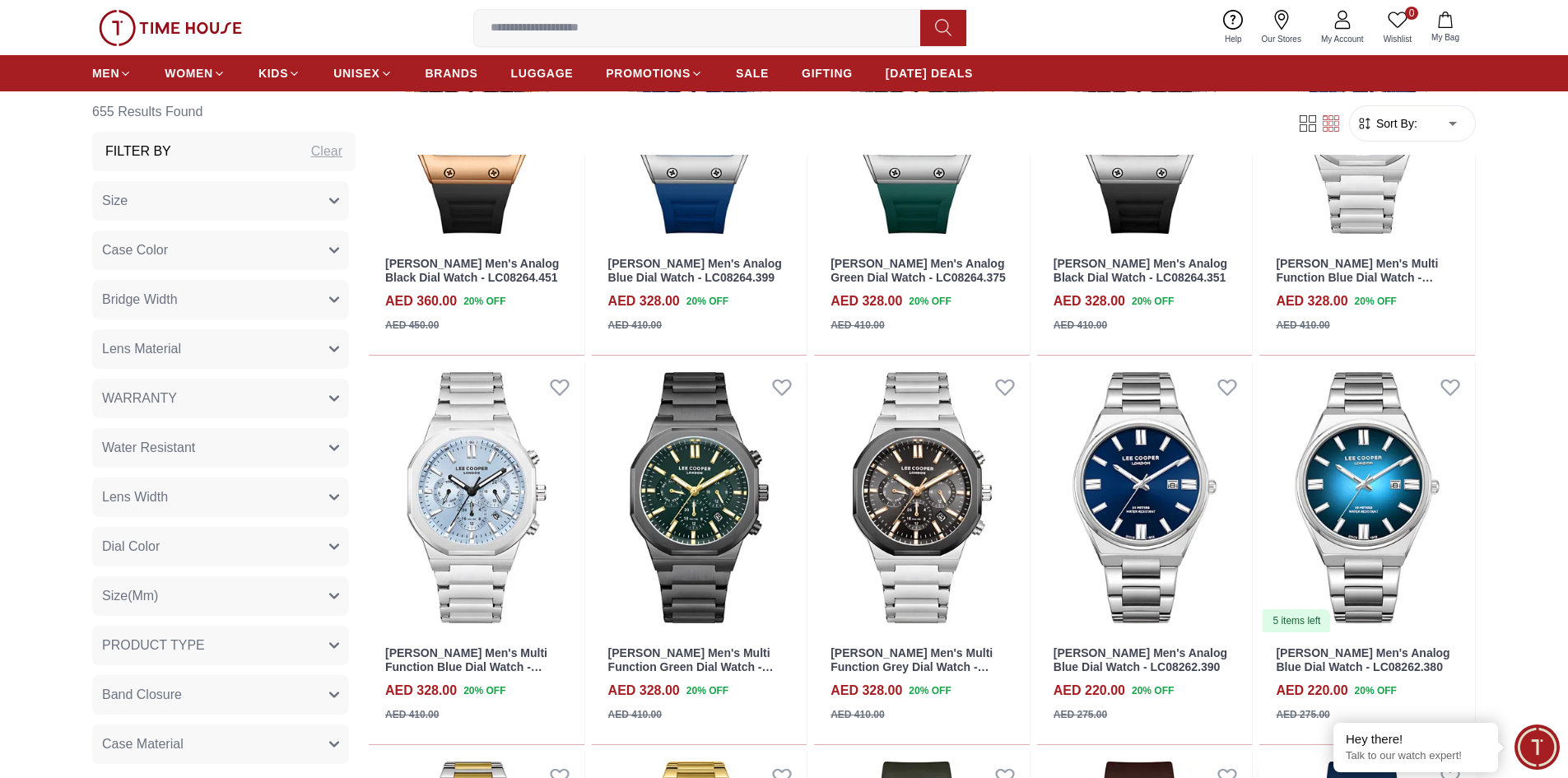
scroll to position [672, 0]
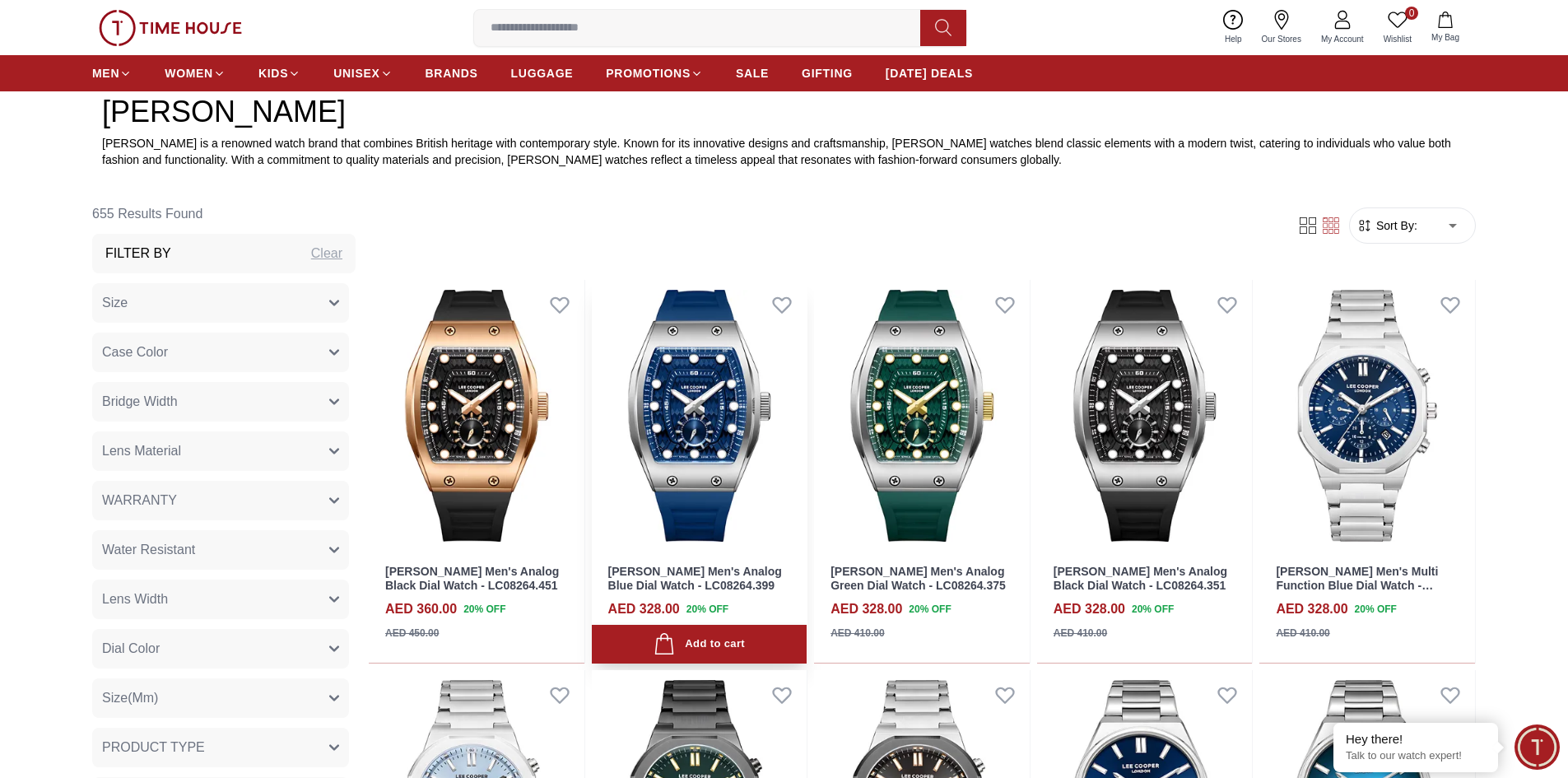
click at [715, 472] on img at bounding box center [699, 415] width 215 height 272
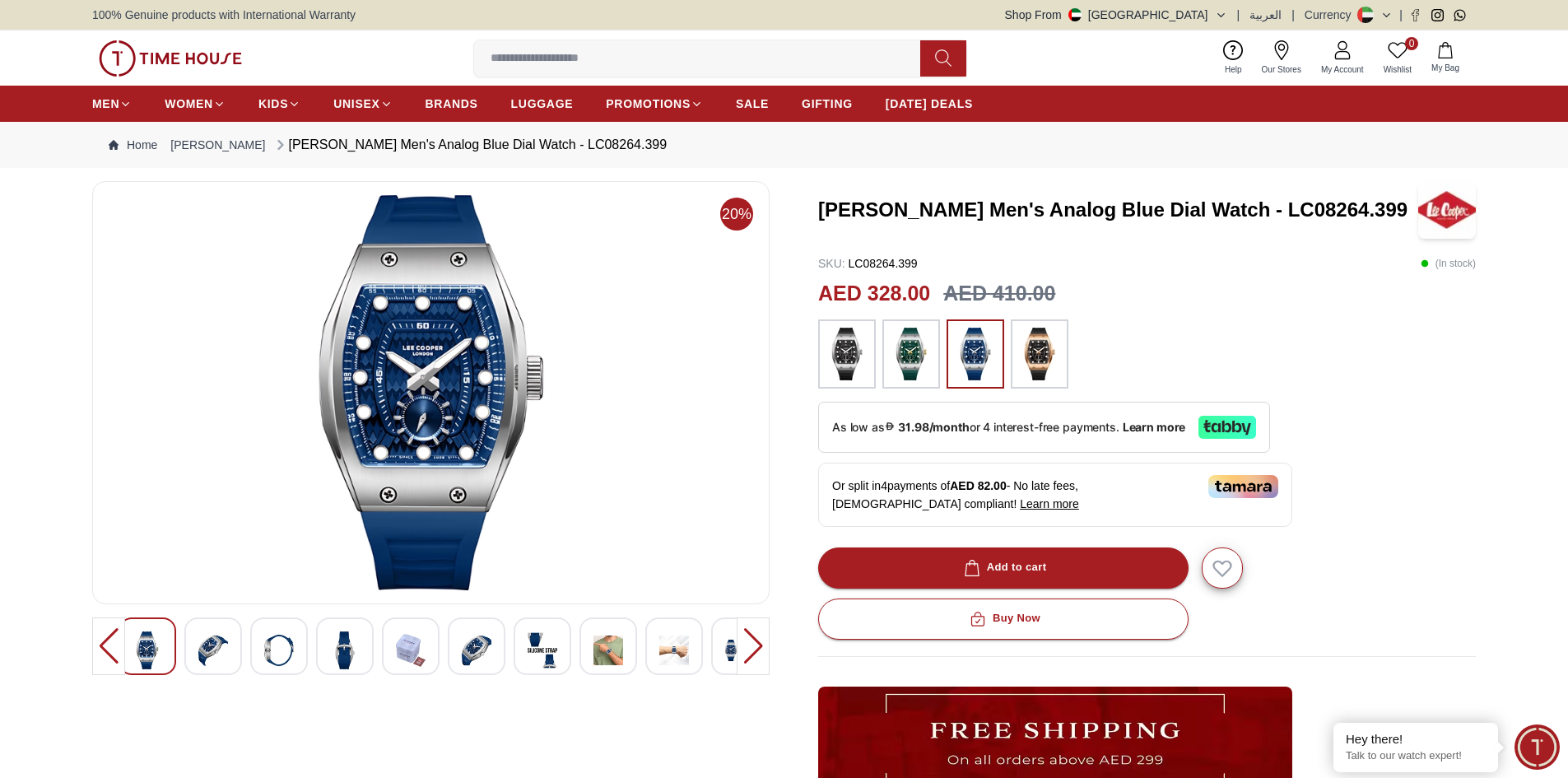
click at [686, 656] on img at bounding box center [674, 650] width 29 height 38
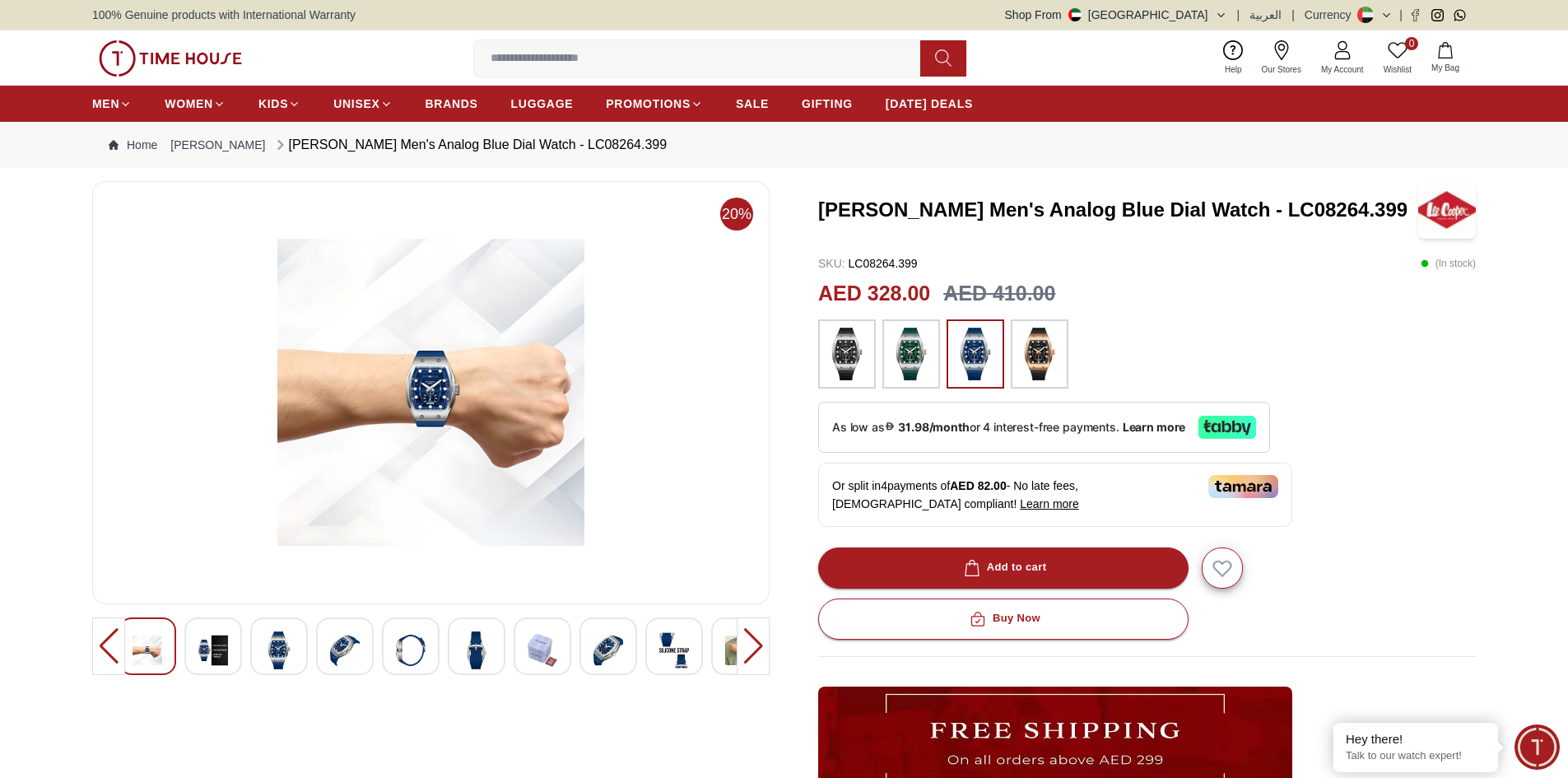
click at [210, 645] on img at bounding box center [213, 650] width 29 height 38
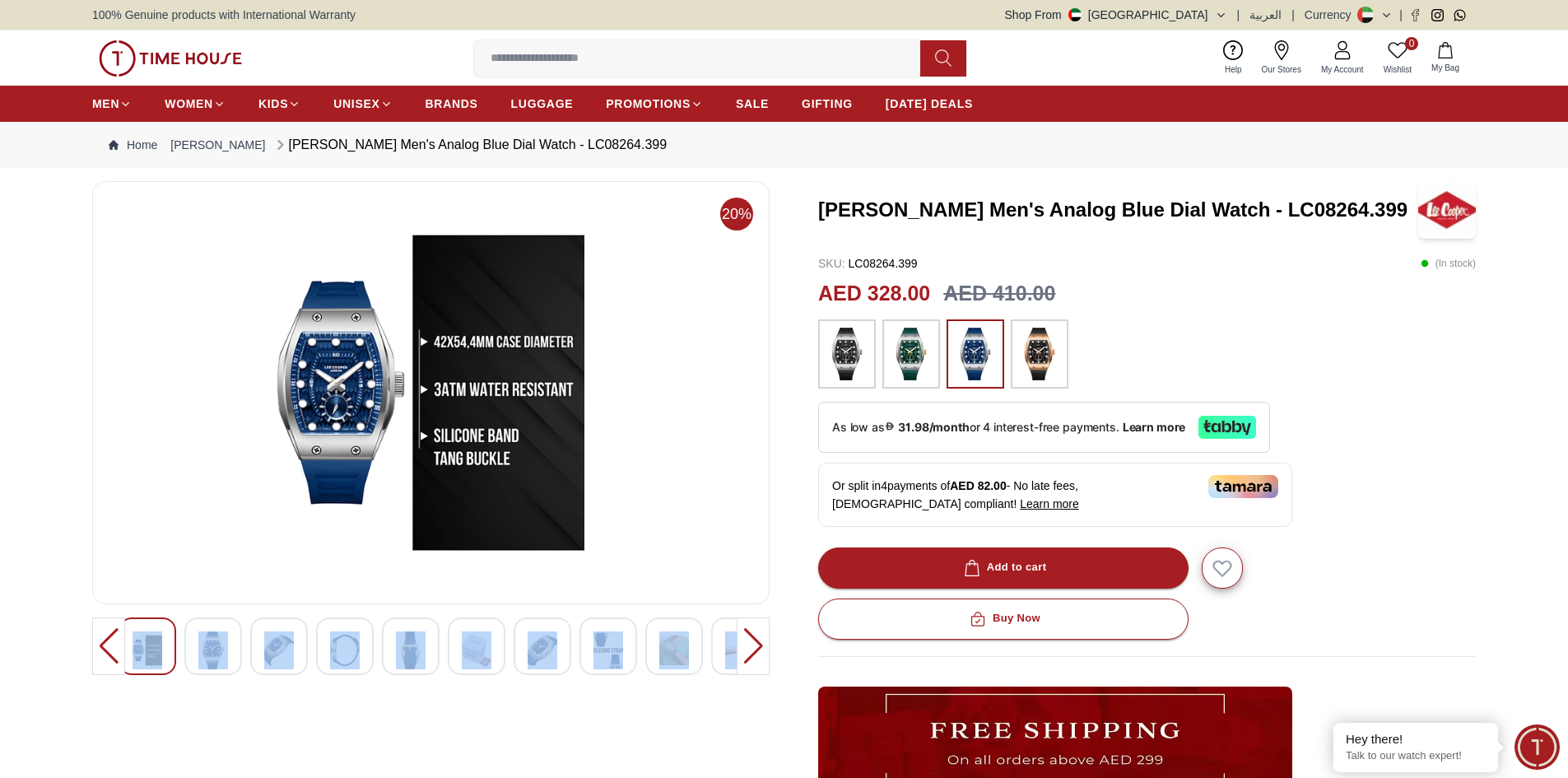
drag, startPoint x: 104, startPoint y: 643, endPoint x: 18, endPoint y: 645, distance: 86.0
click at [19, 645] on section "20% [PERSON_NAME] Men's Analog Blue Dial Watch - LC08264.399 SKU : LC08264.399 …" at bounding box center [784, 640] width 1568 height 918
click at [266, 716] on div "20%" at bounding box center [431, 590] width 677 height 819
click at [225, 646] on img at bounding box center [213, 650] width 29 height 38
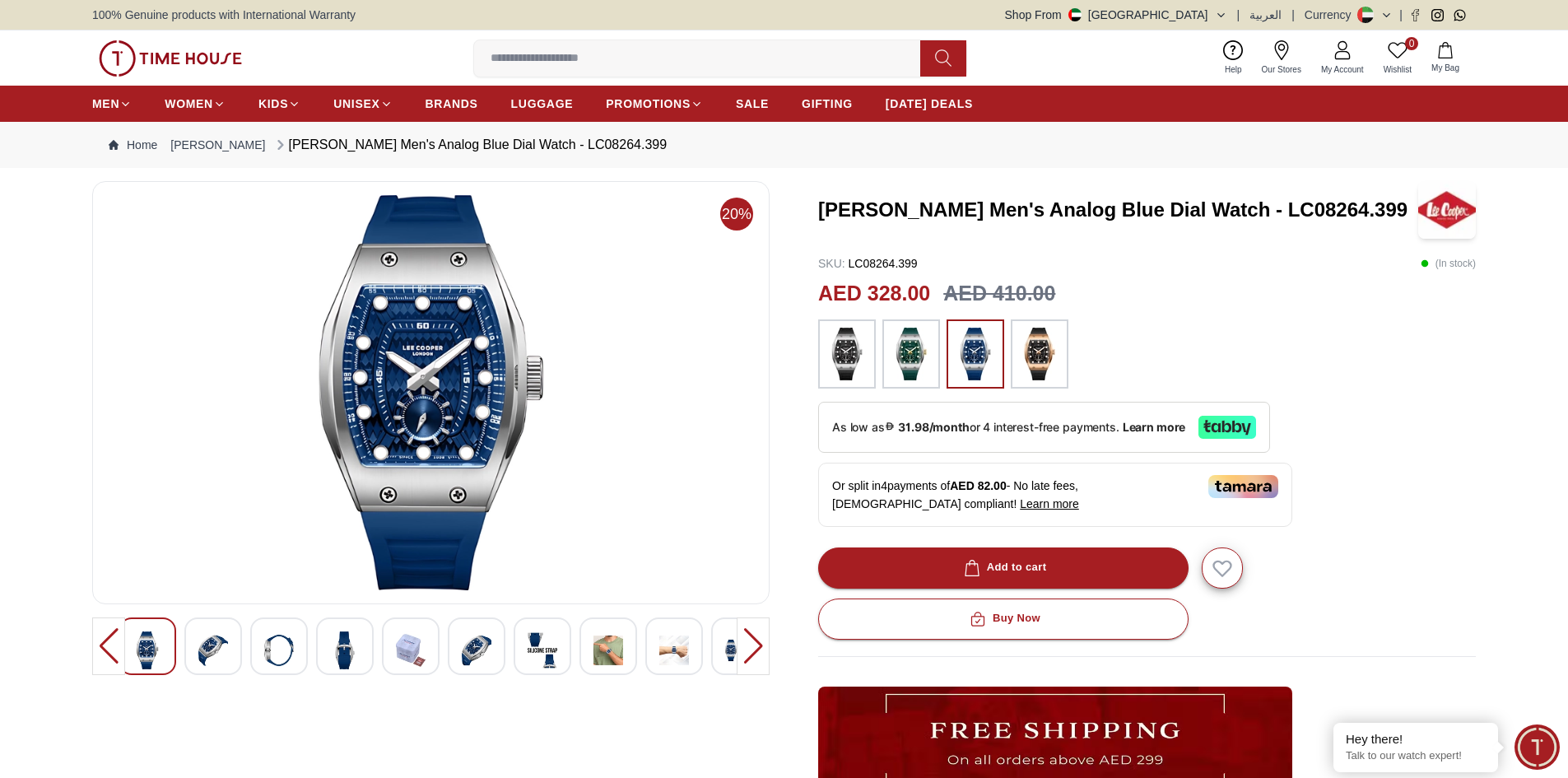
click at [444, 442] on img at bounding box center [431, 392] width 650 height 395
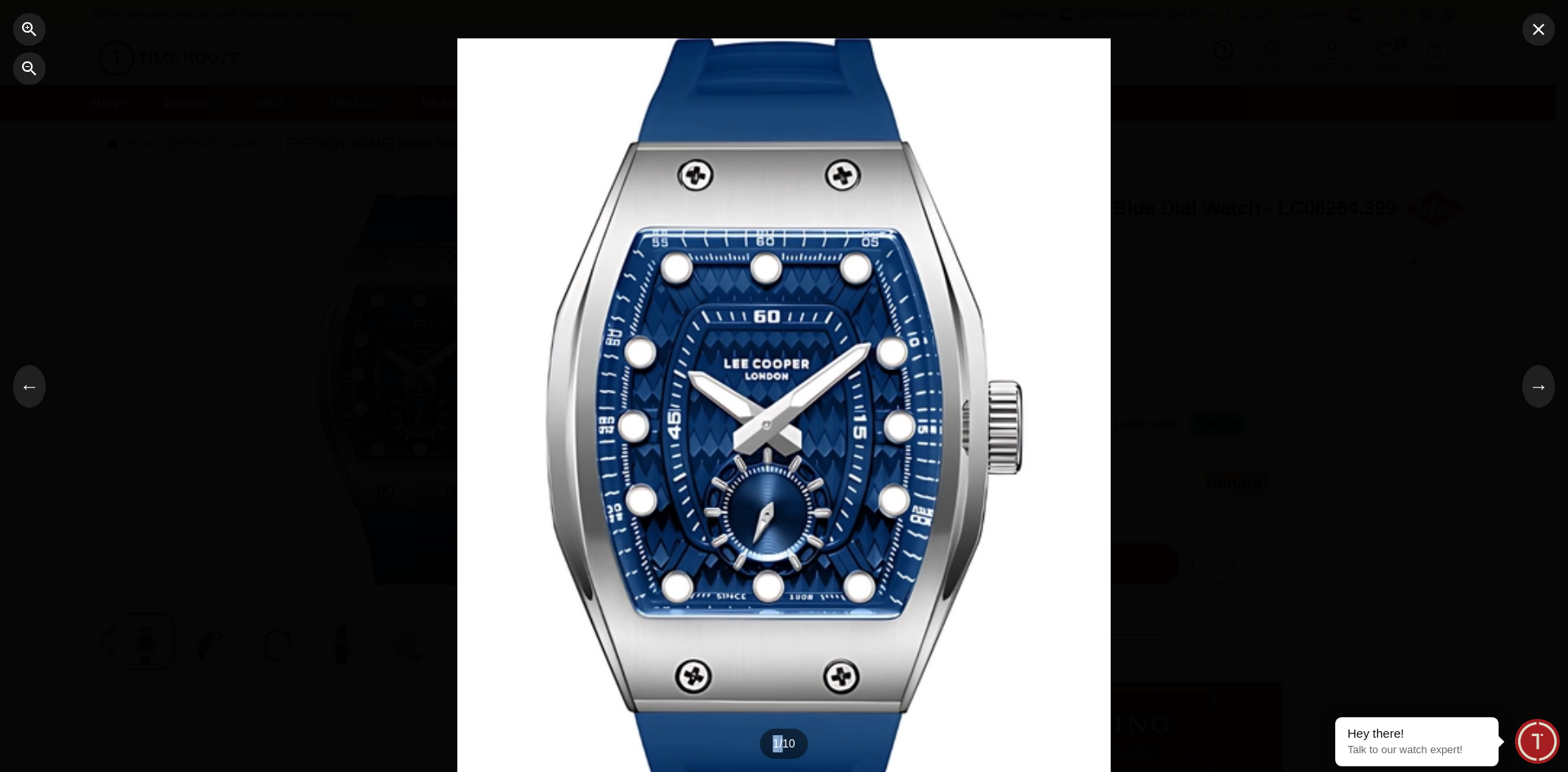
click at [441, 439] on div at bounding box center [784, 386] width 1568 height 772
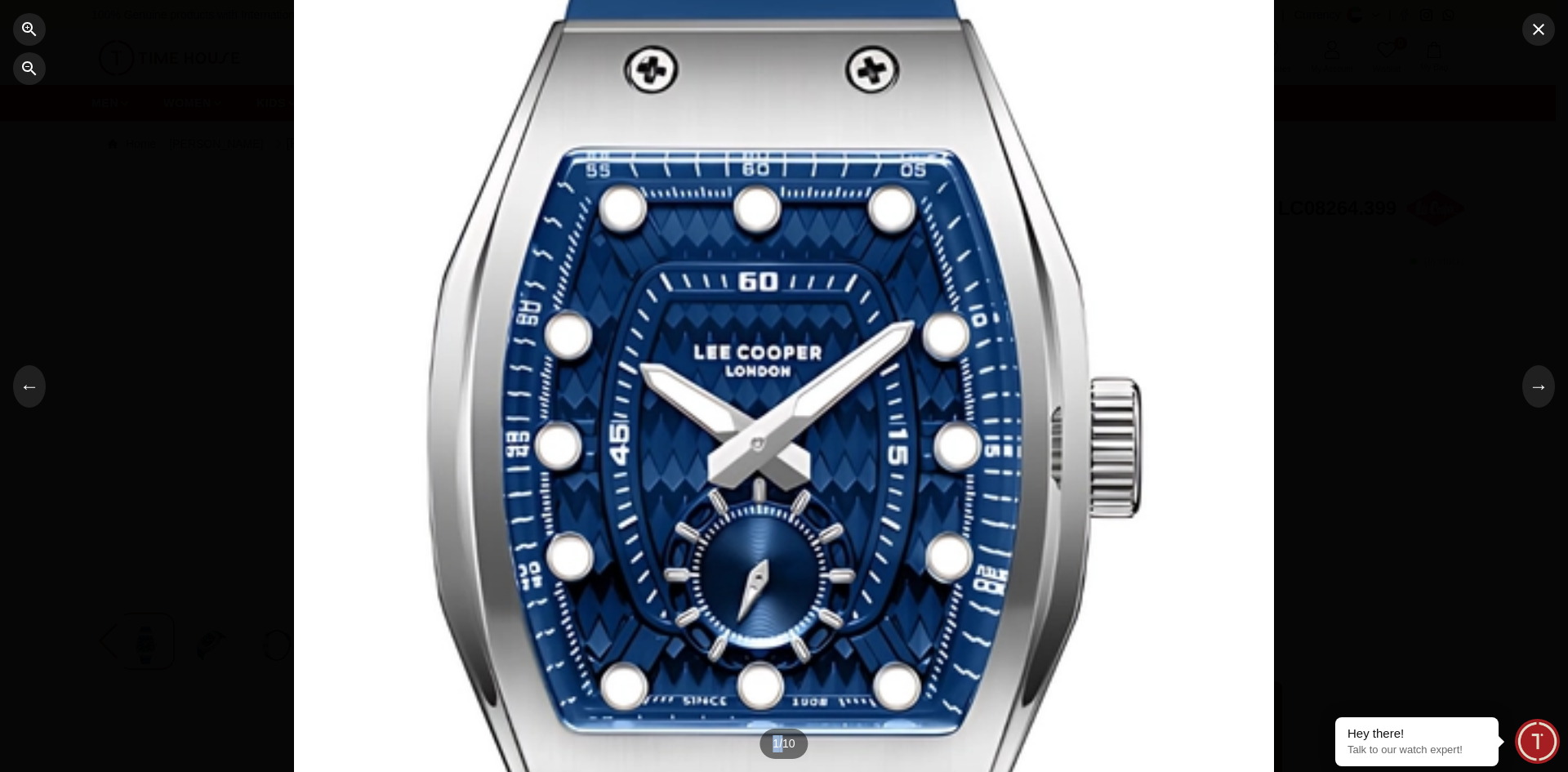
click at [1084, 403] on div at bounding box center [784, 386] width 980 height 1042
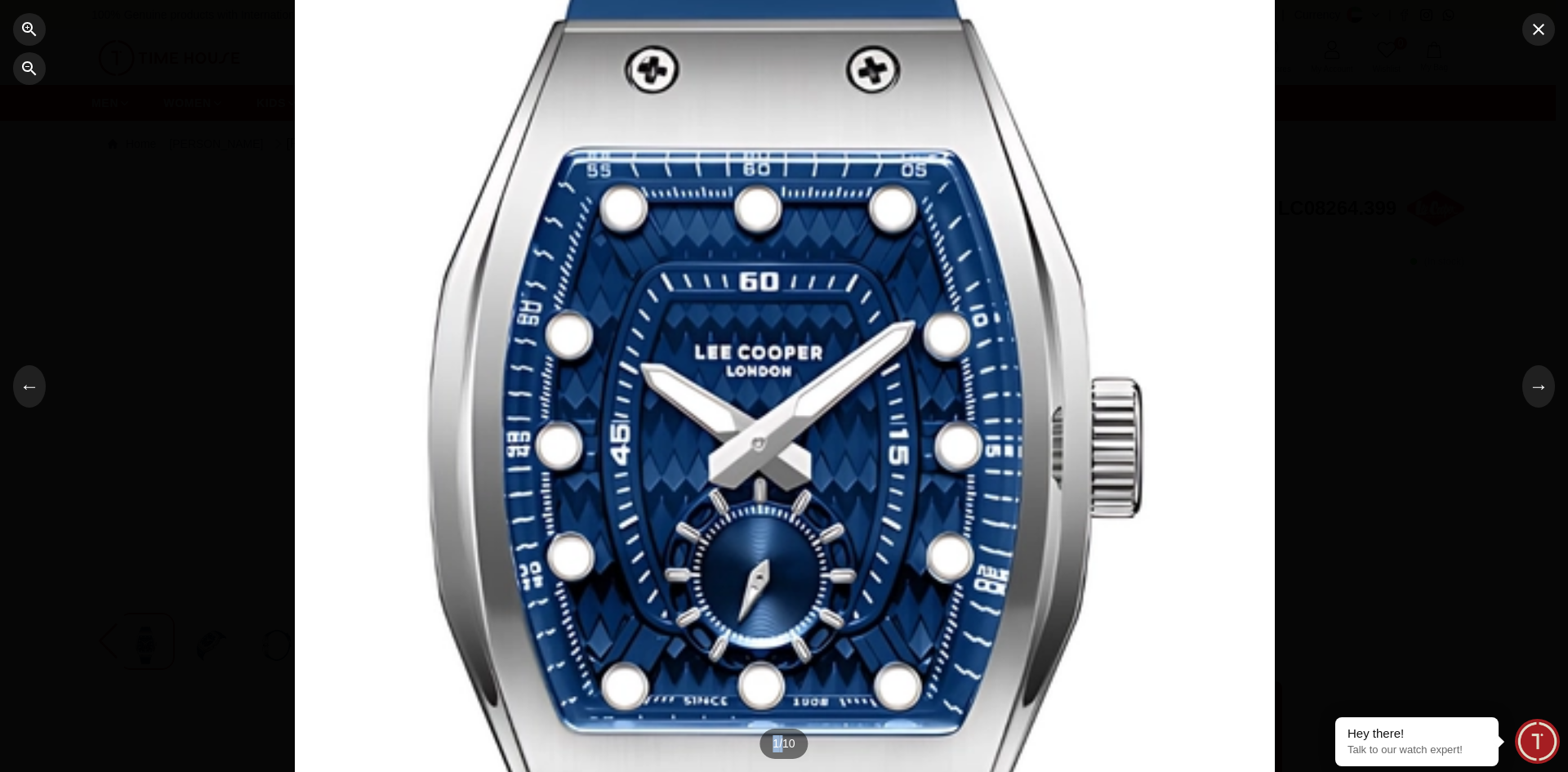
click at [1084, 403] on div at bounding box center [785, 386] width 980 height 1042
click at [1530, 394] on button "→" at bounding box center [1538, 386] width 33 height 43
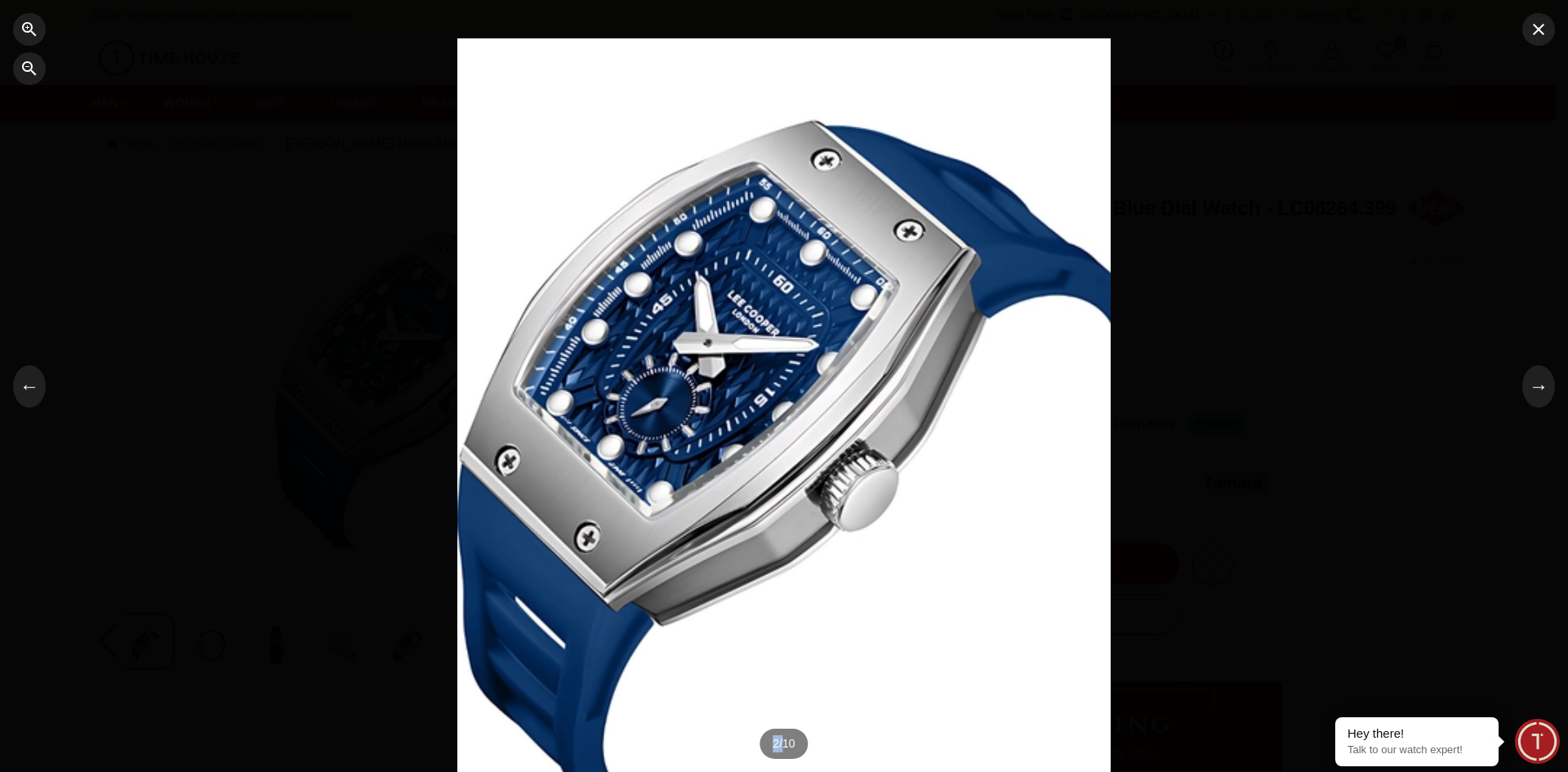
click at [1555, 381] on div at bounding box center [784, 386] width 1568 height 772
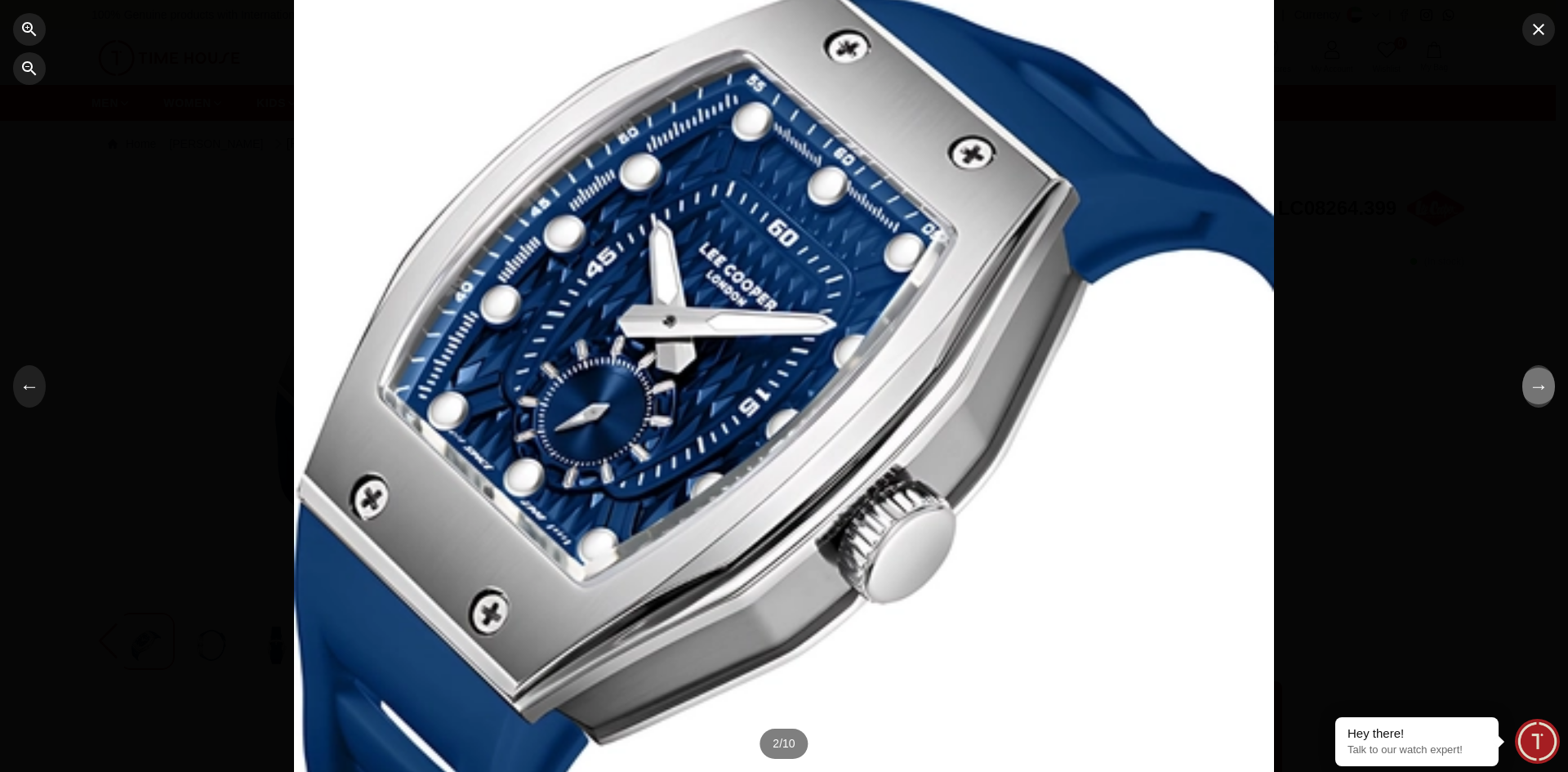
click at [1551, 389] on button "→" at bounding box center [1538, 386] width 33 height 43
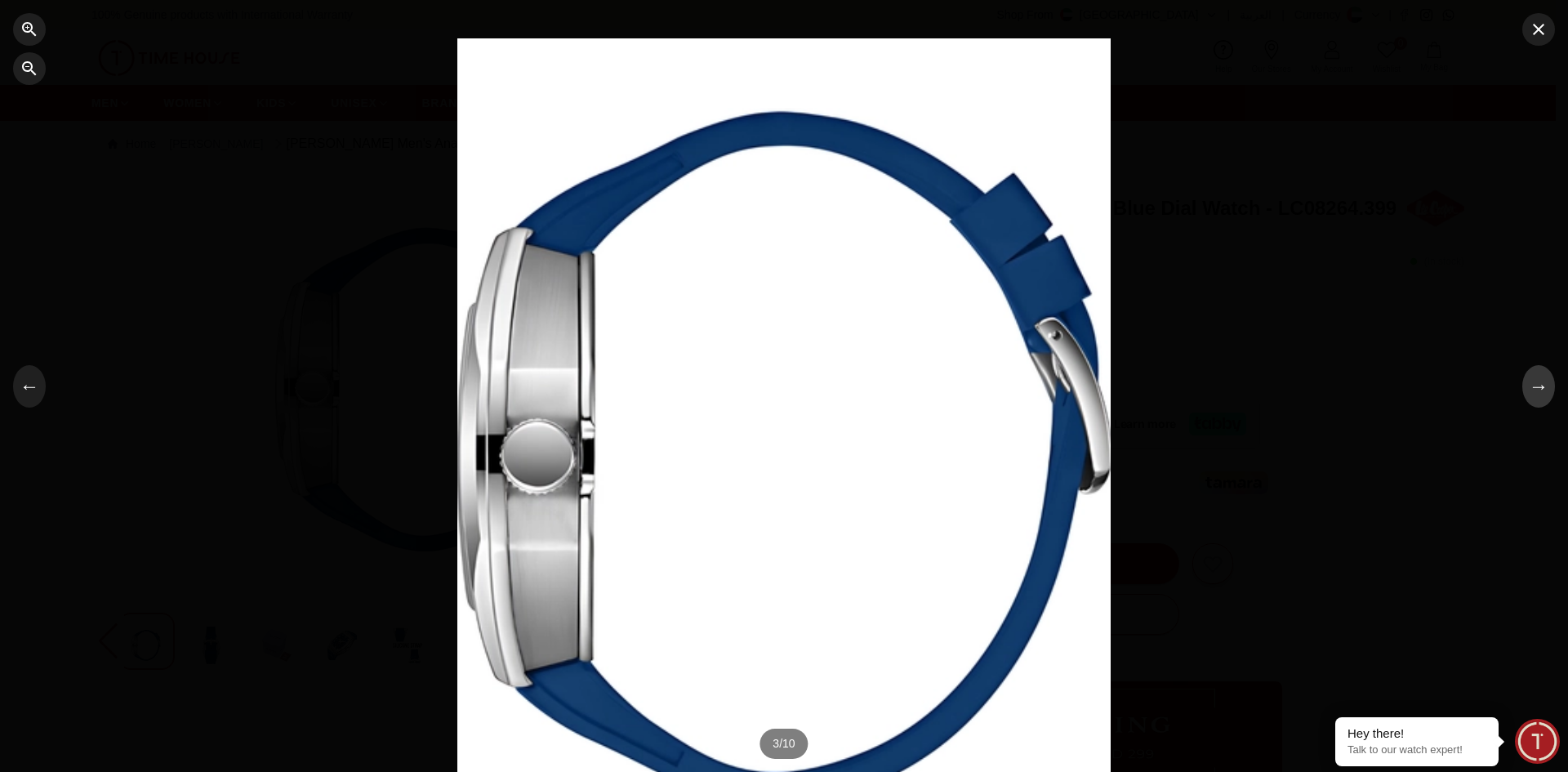
click at [1551, 389] on button "→" at bounding box center [1538, 386] width 33 height 43
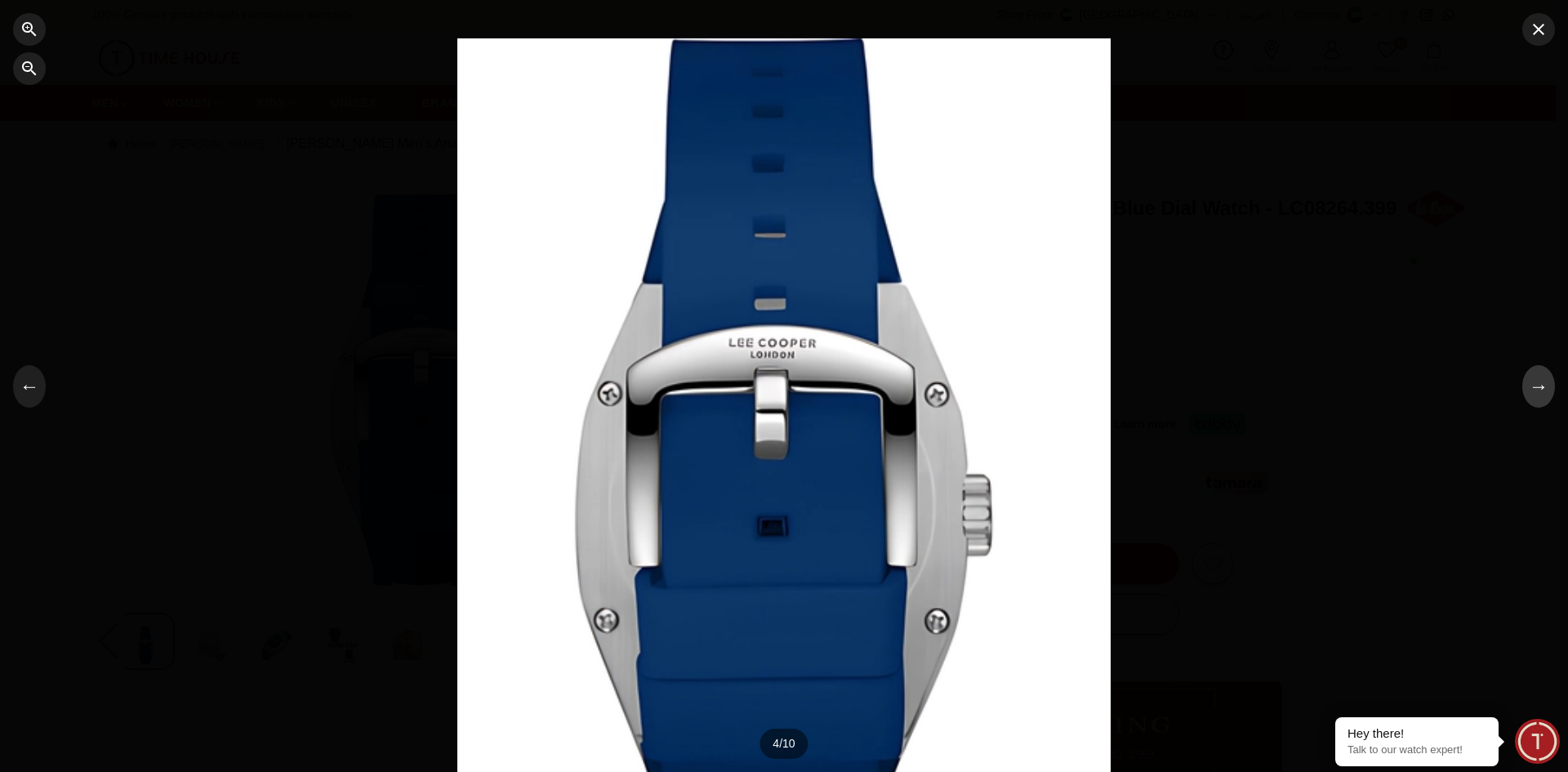
click at [1551, 389] on button "→" at bounding box center [1538, 386] width 33 height 43
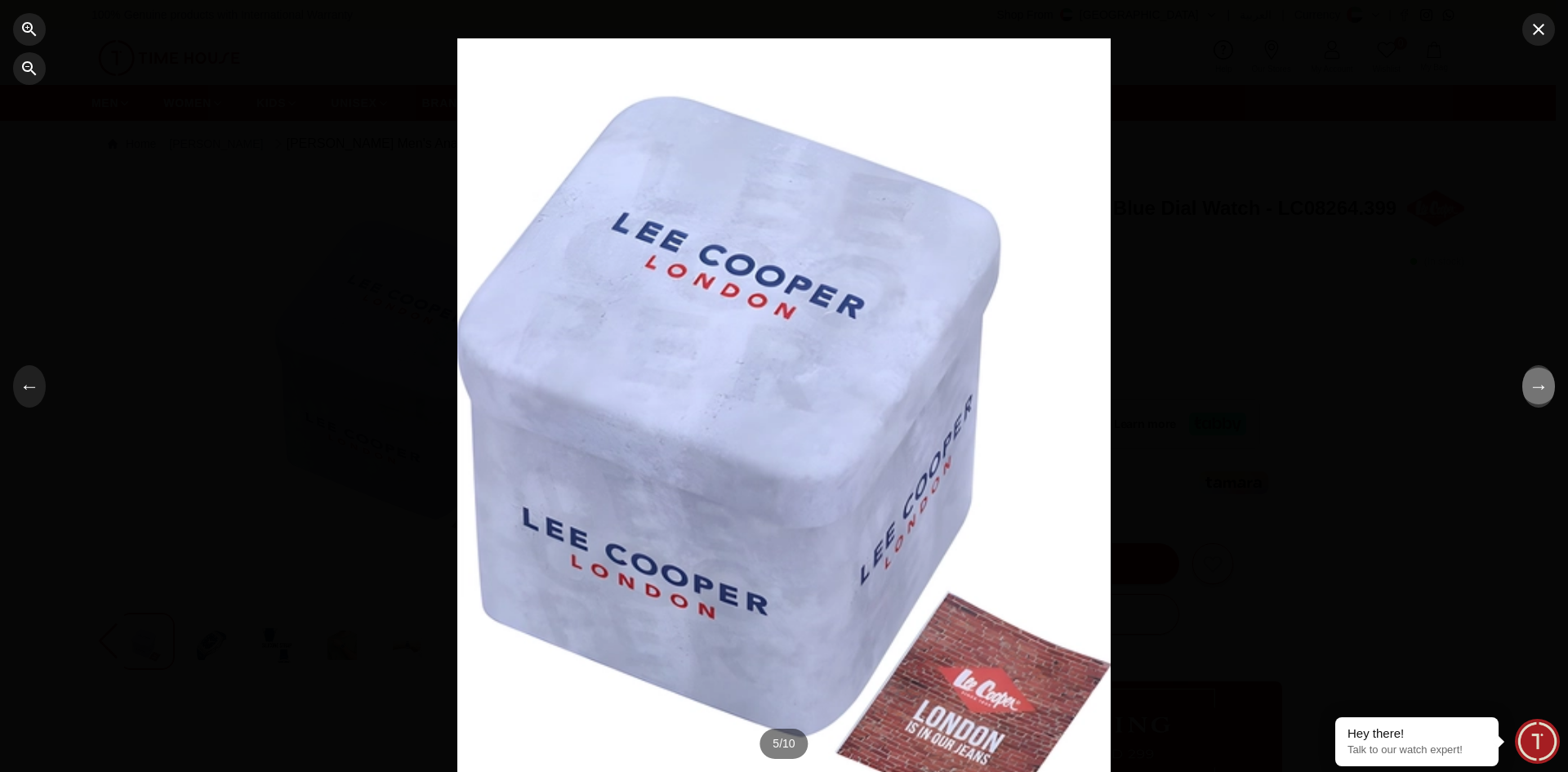
click at [1551, 389] on button "→" at bounding box center [1538, 386] width 33 height 43
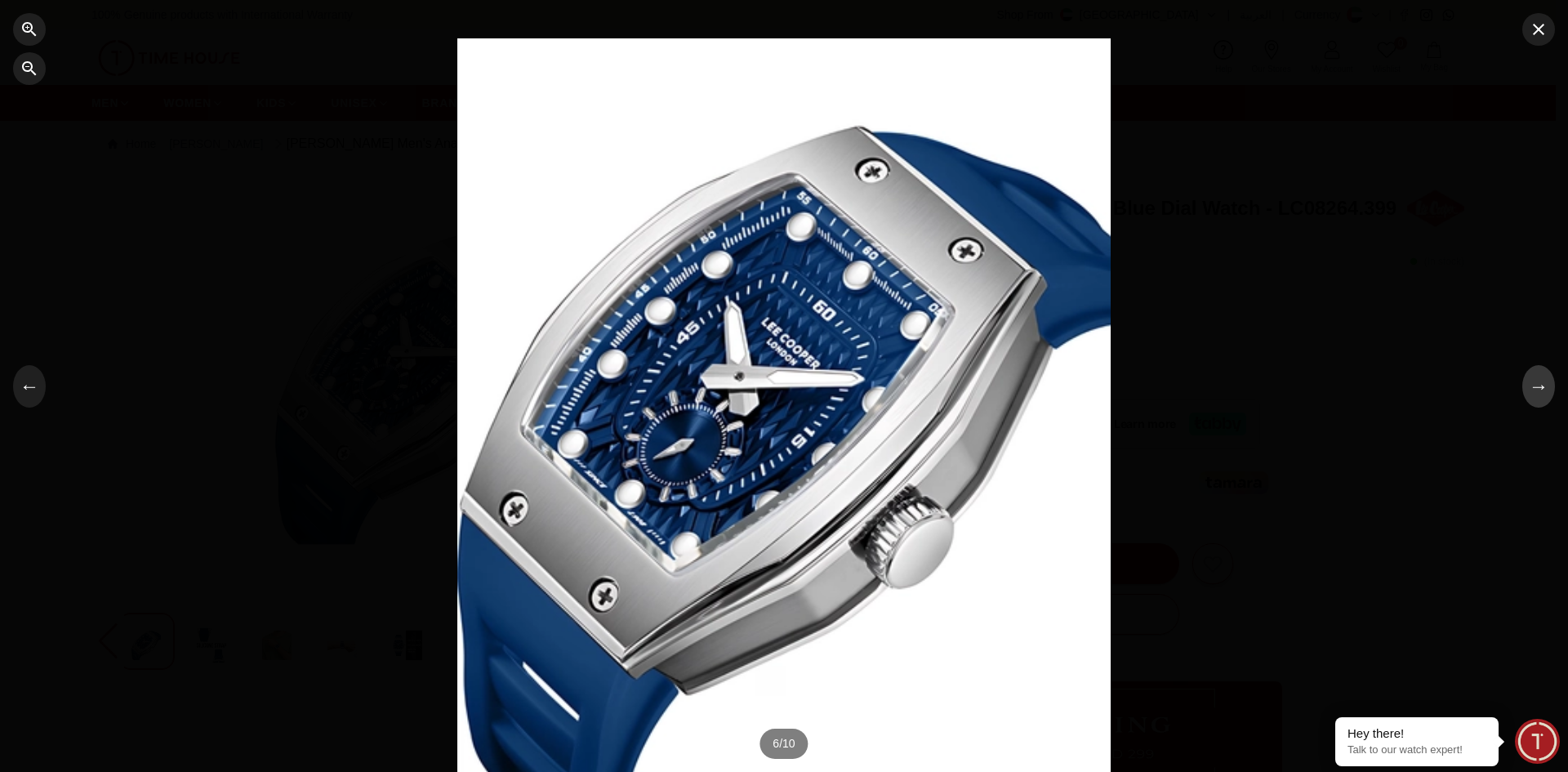
click at [1551, 389] on button "→" at bounding box center [1538, 386] width 33 height 43
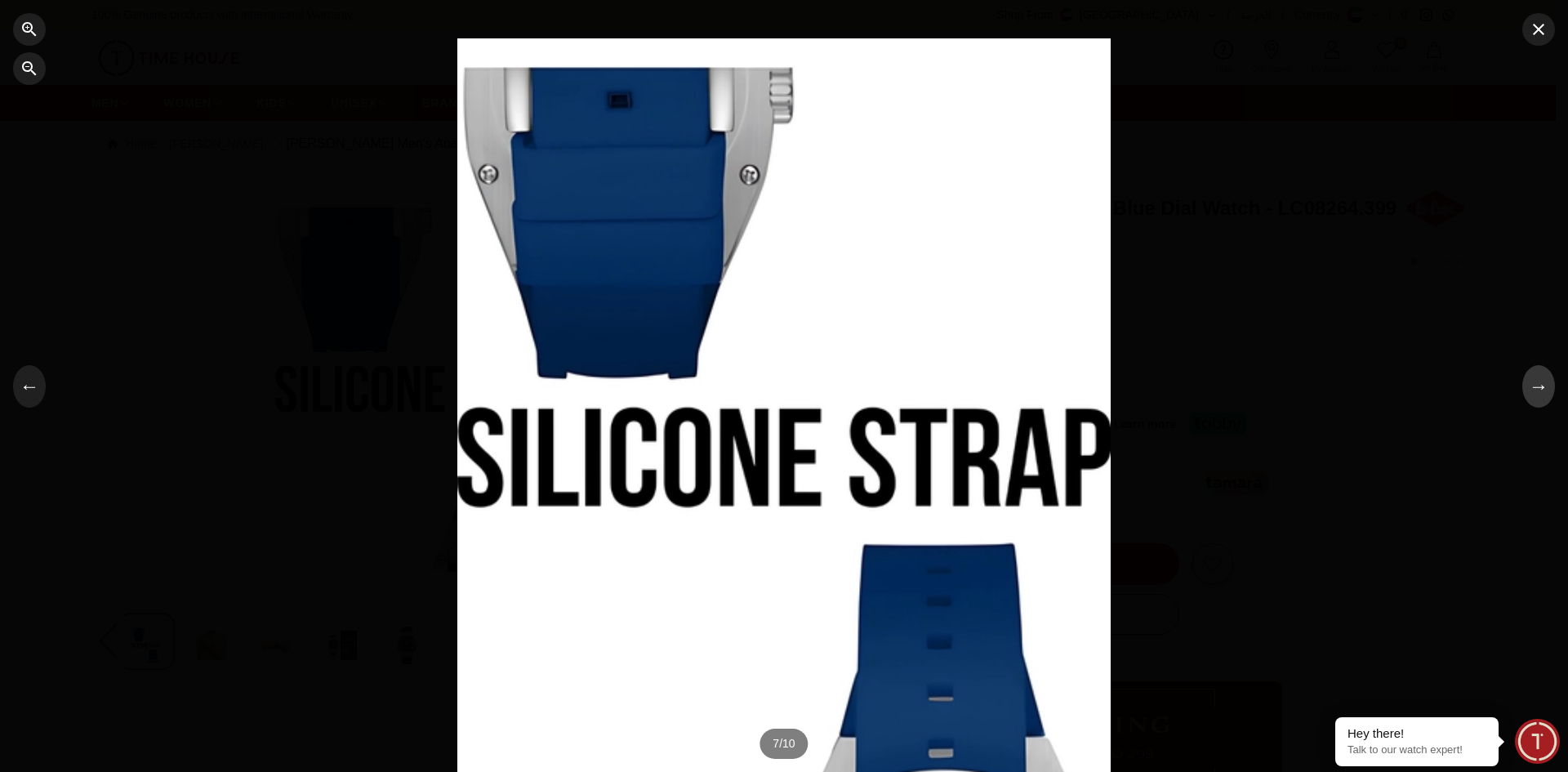
click at [1551, 389] on button "→" at bounding box center [1538, 386] width 33 height 43
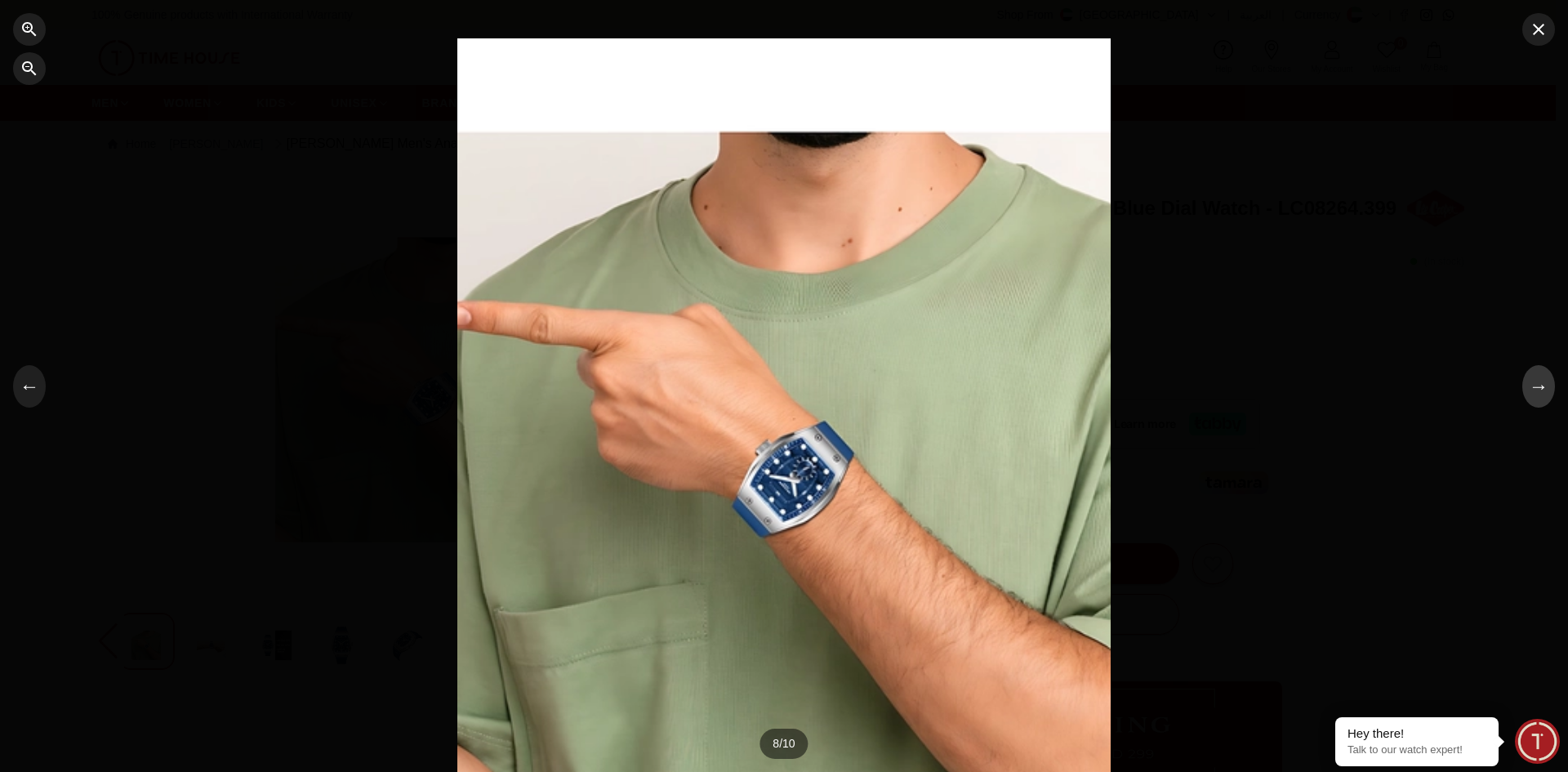
click at [1551, 389] on button "→" at bounding box center [1538, 386] width 33 height 43
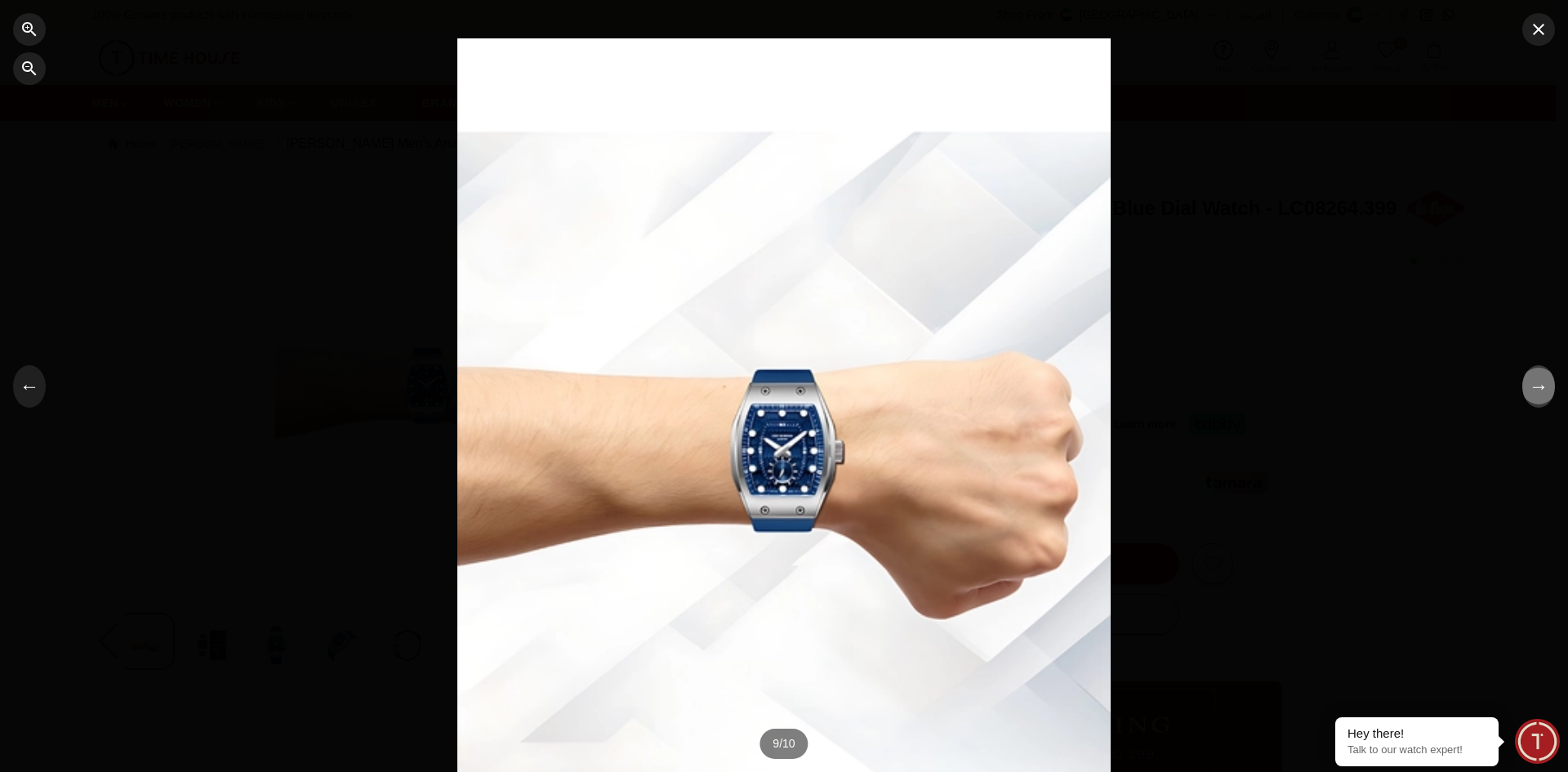
click at [1551, 389] on button "→" at bounding box center [1538, 386] width 33 height 43
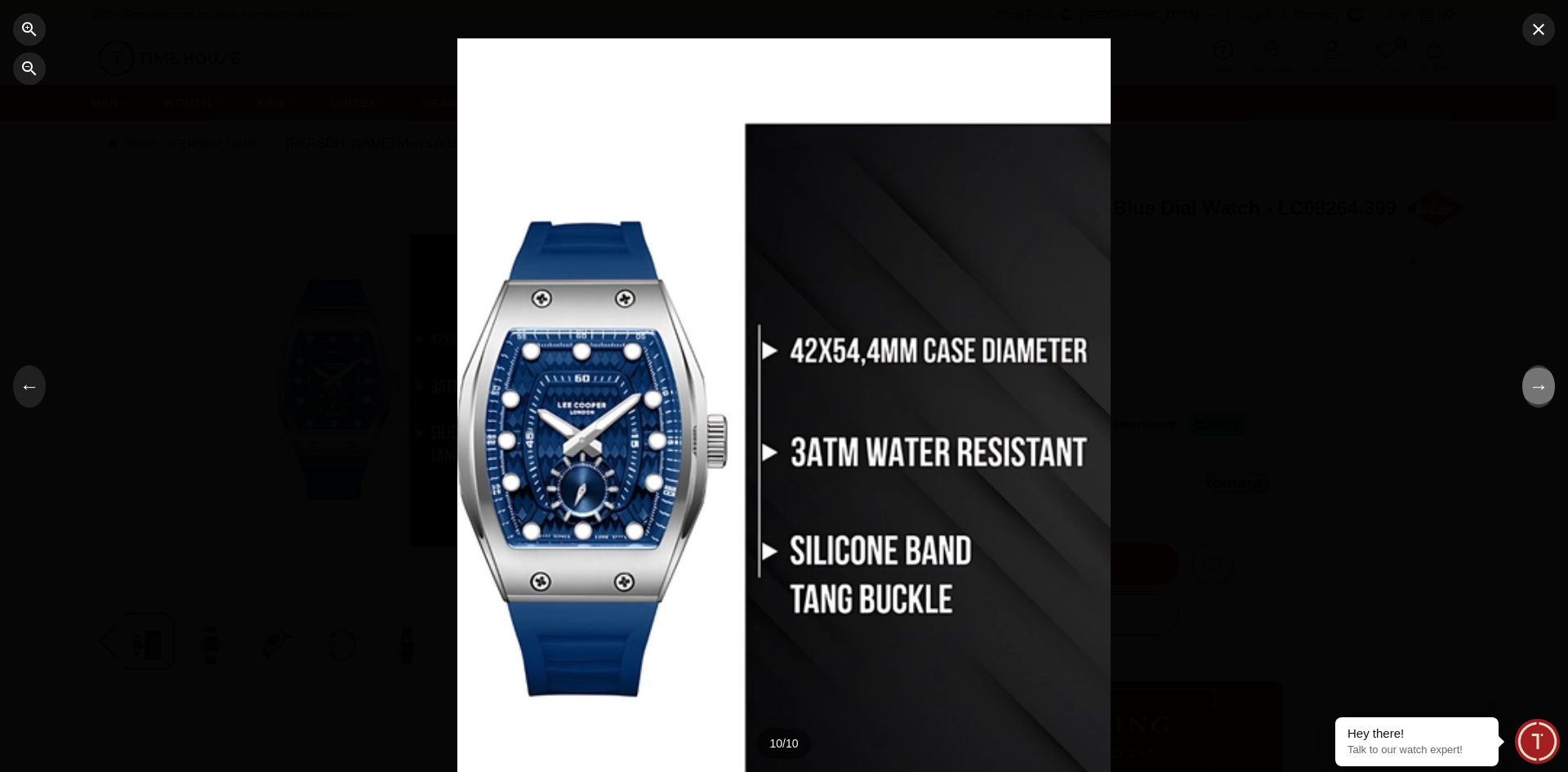
click at [1551, 389] on button "→" at bounding box center [1538, 386] width 33 height 43
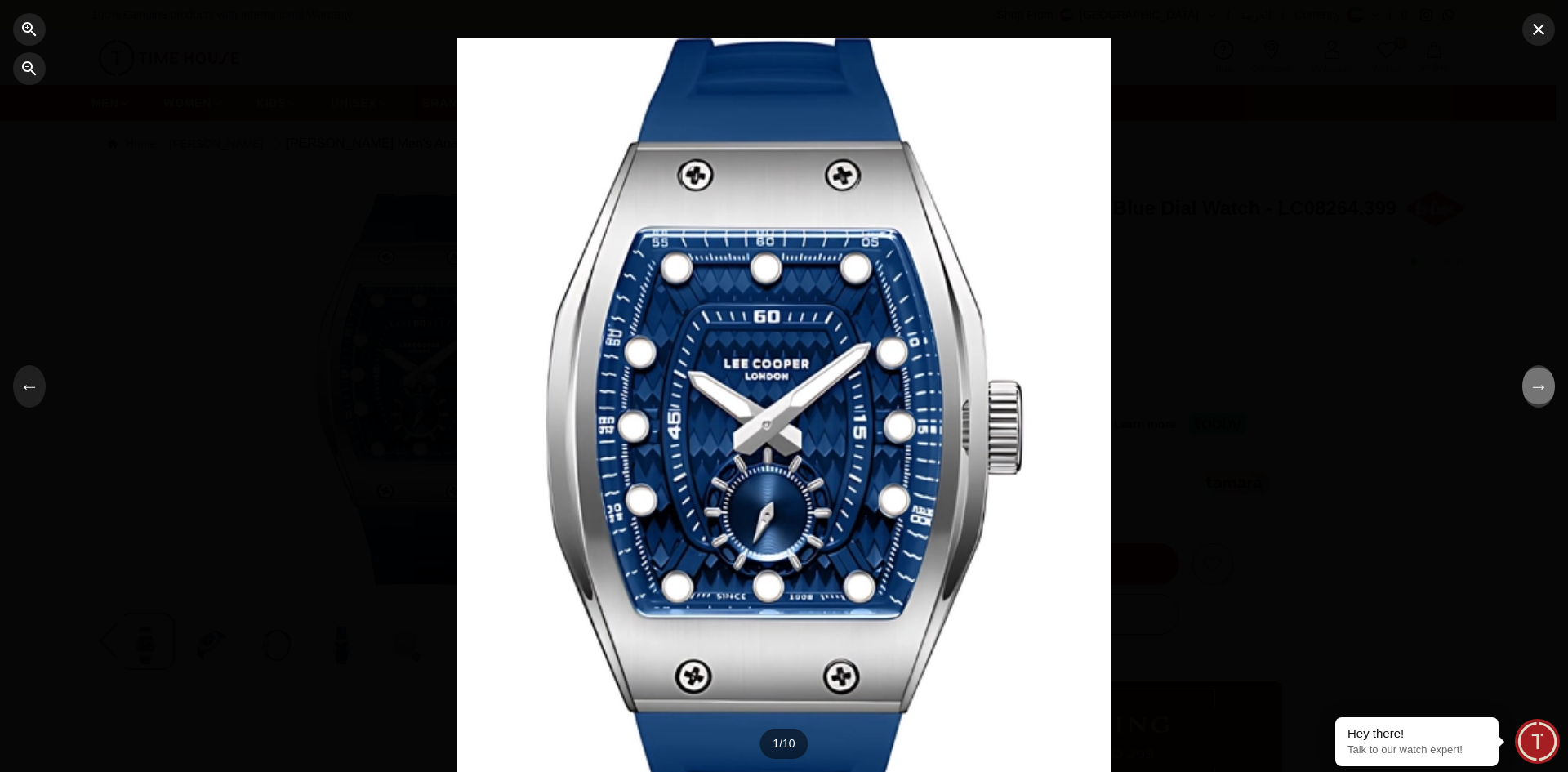
click at [1551, 389] on button "→" at bounding box center [1538, 386] width 33 height 43
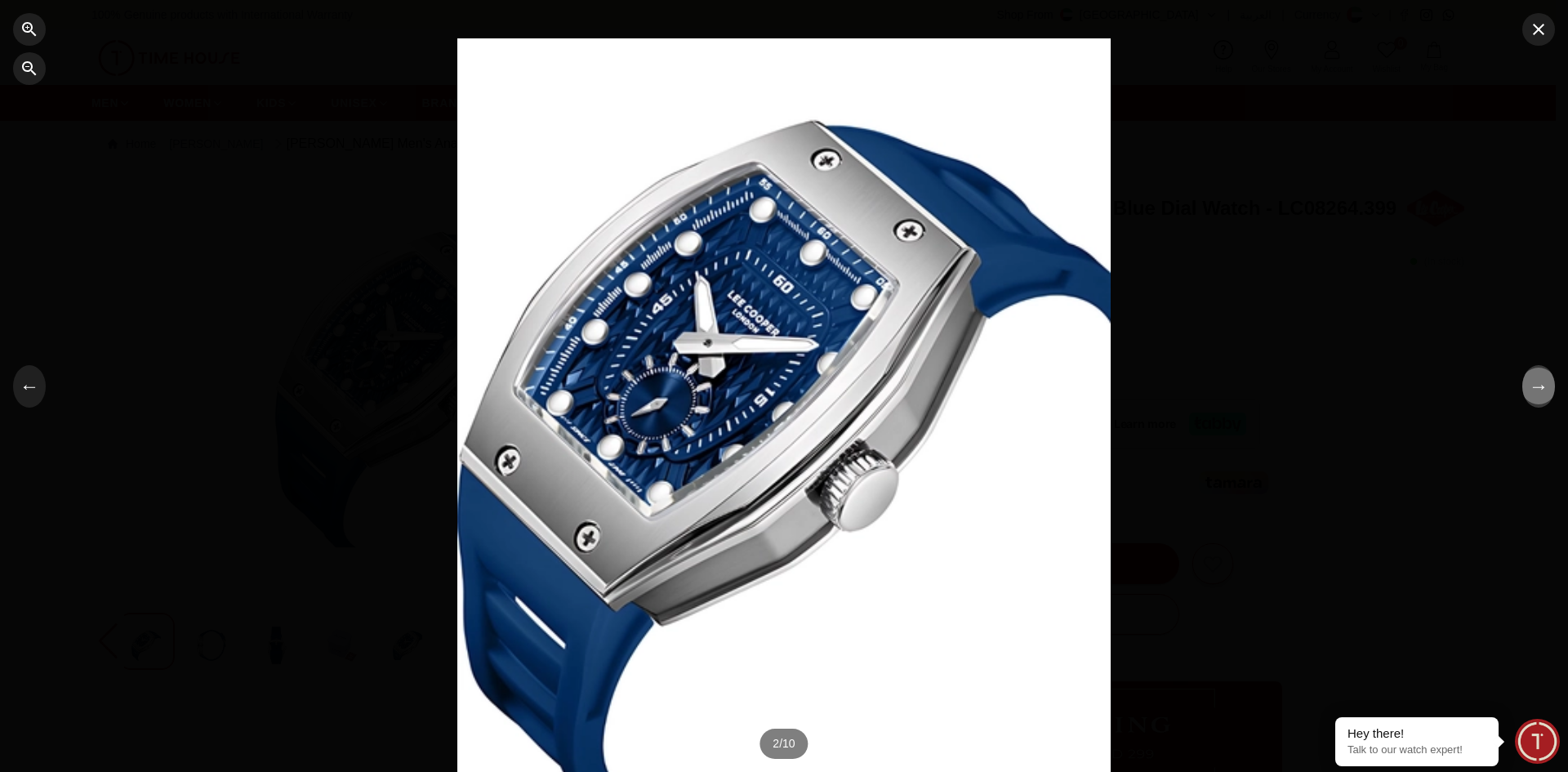
click at [1551, 389] on button "→" at bounding box center [1538, 386] width 33 height 43
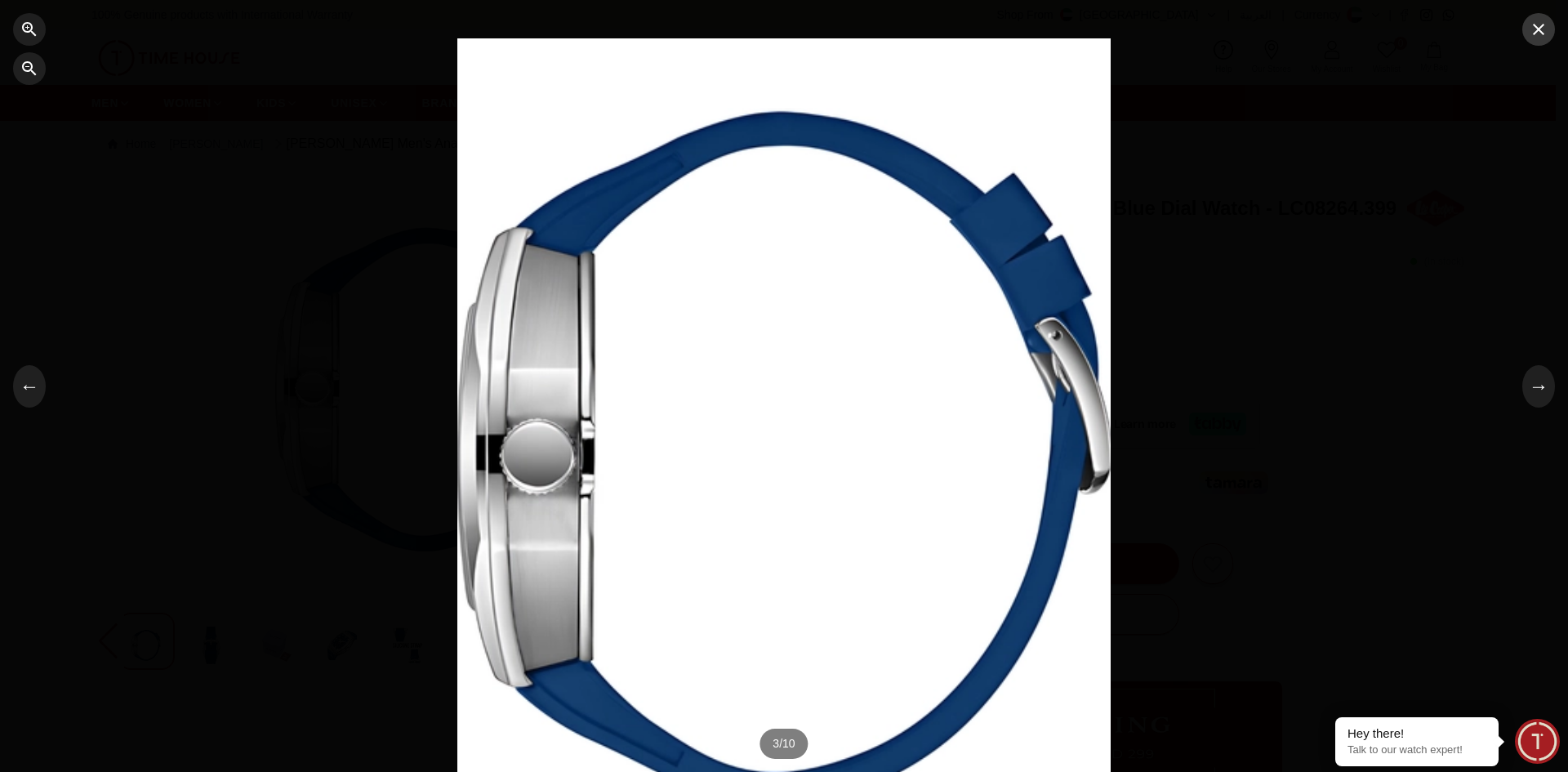
click at [1541, 40] on button "button" at bounding box center [1538, 29] width 33 height 33
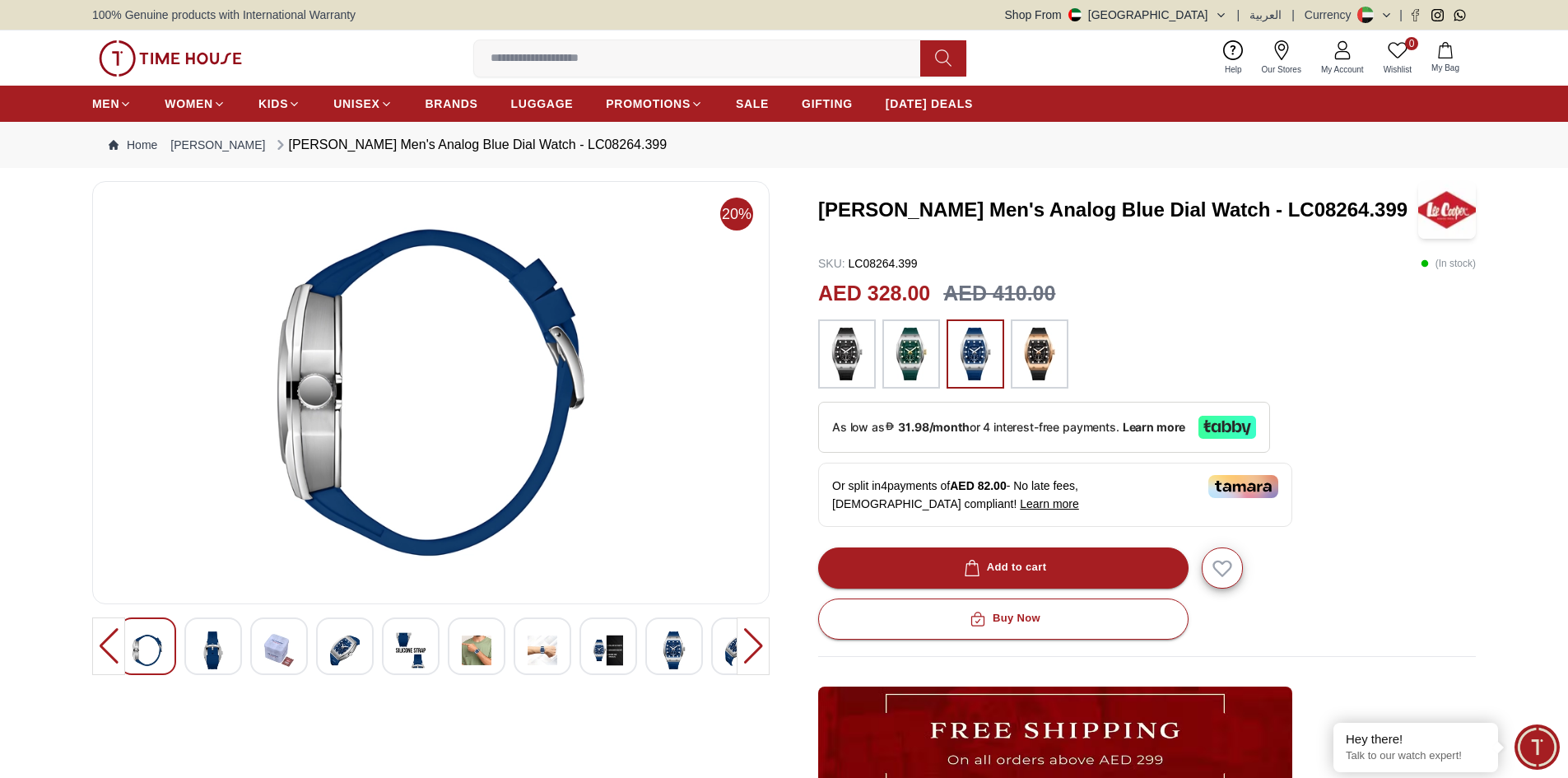
scroll to position [672, 0]
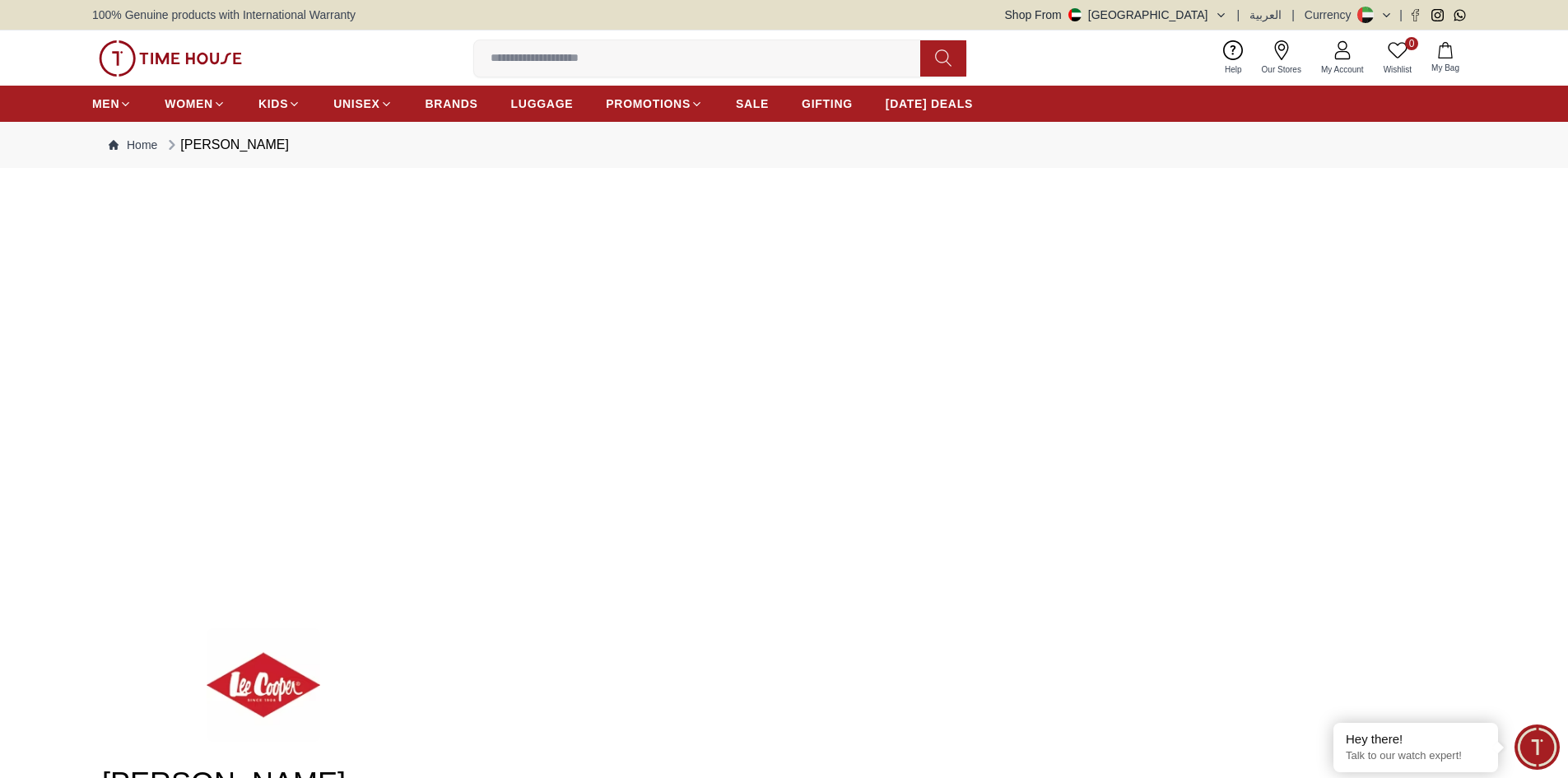
scroll to position [1803, 0]
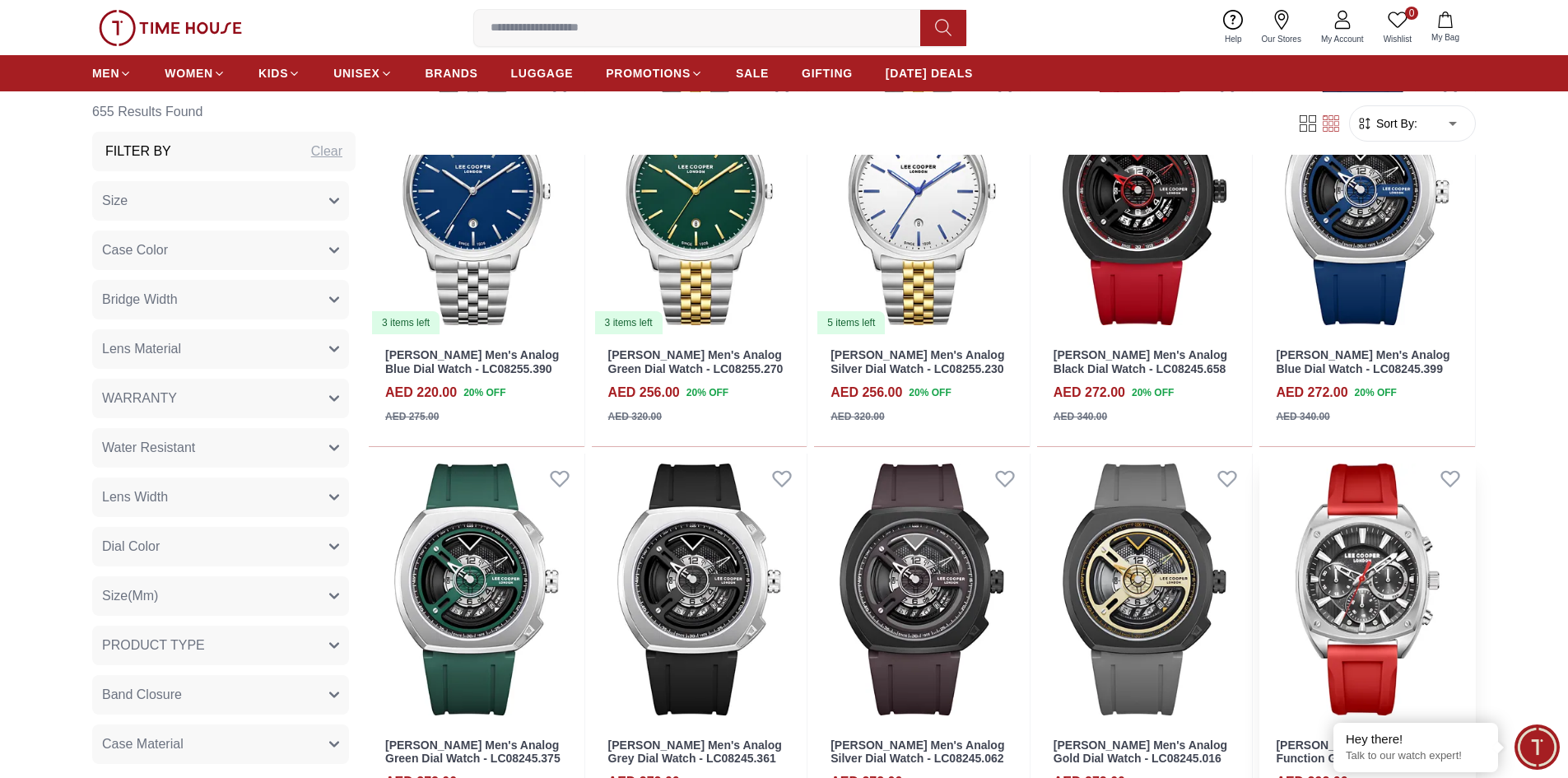
scroll to position [2708, 0]
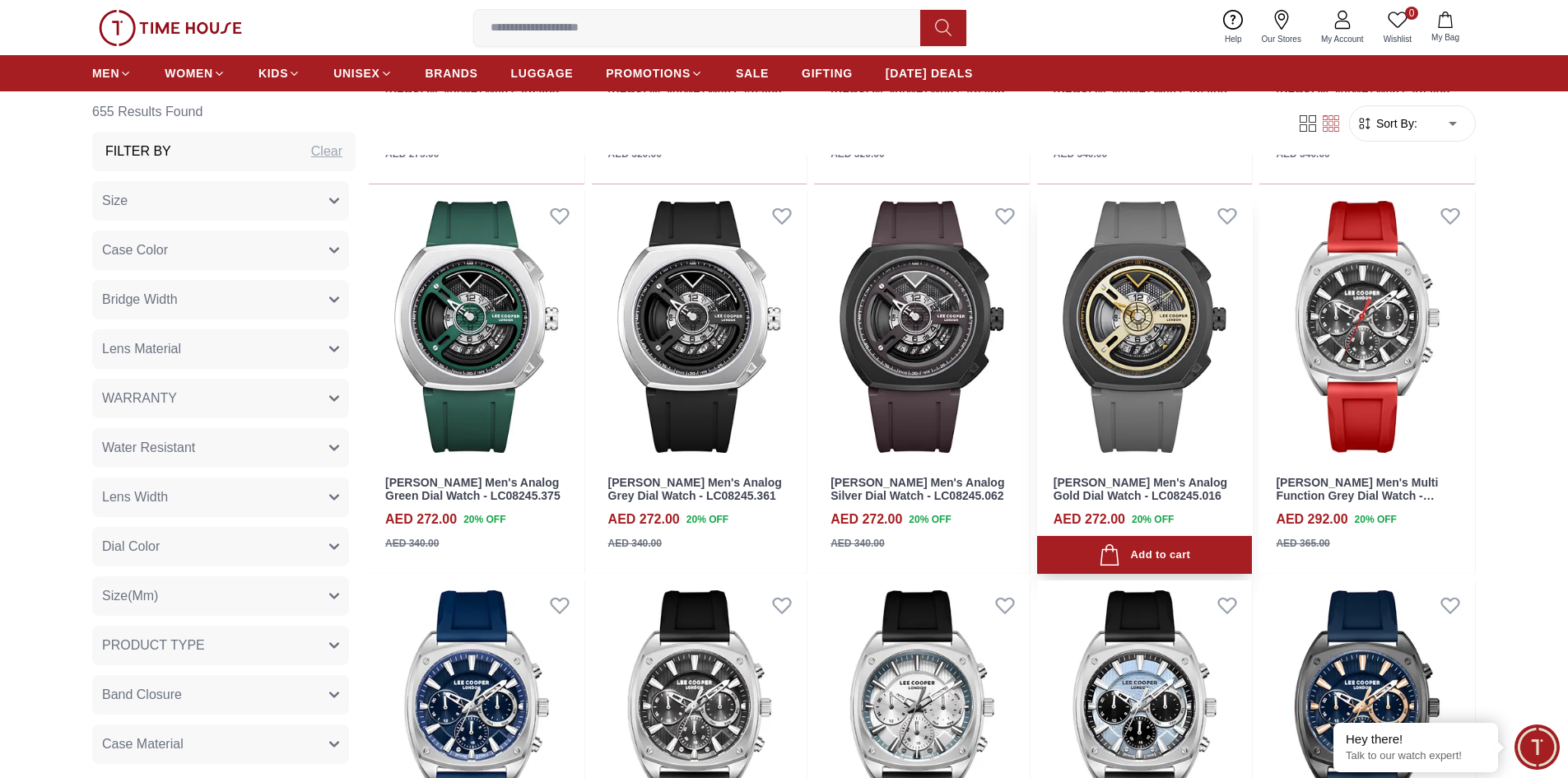
click at [1156, 362] on img at bounding box center [1145, 327] width 215 height 272
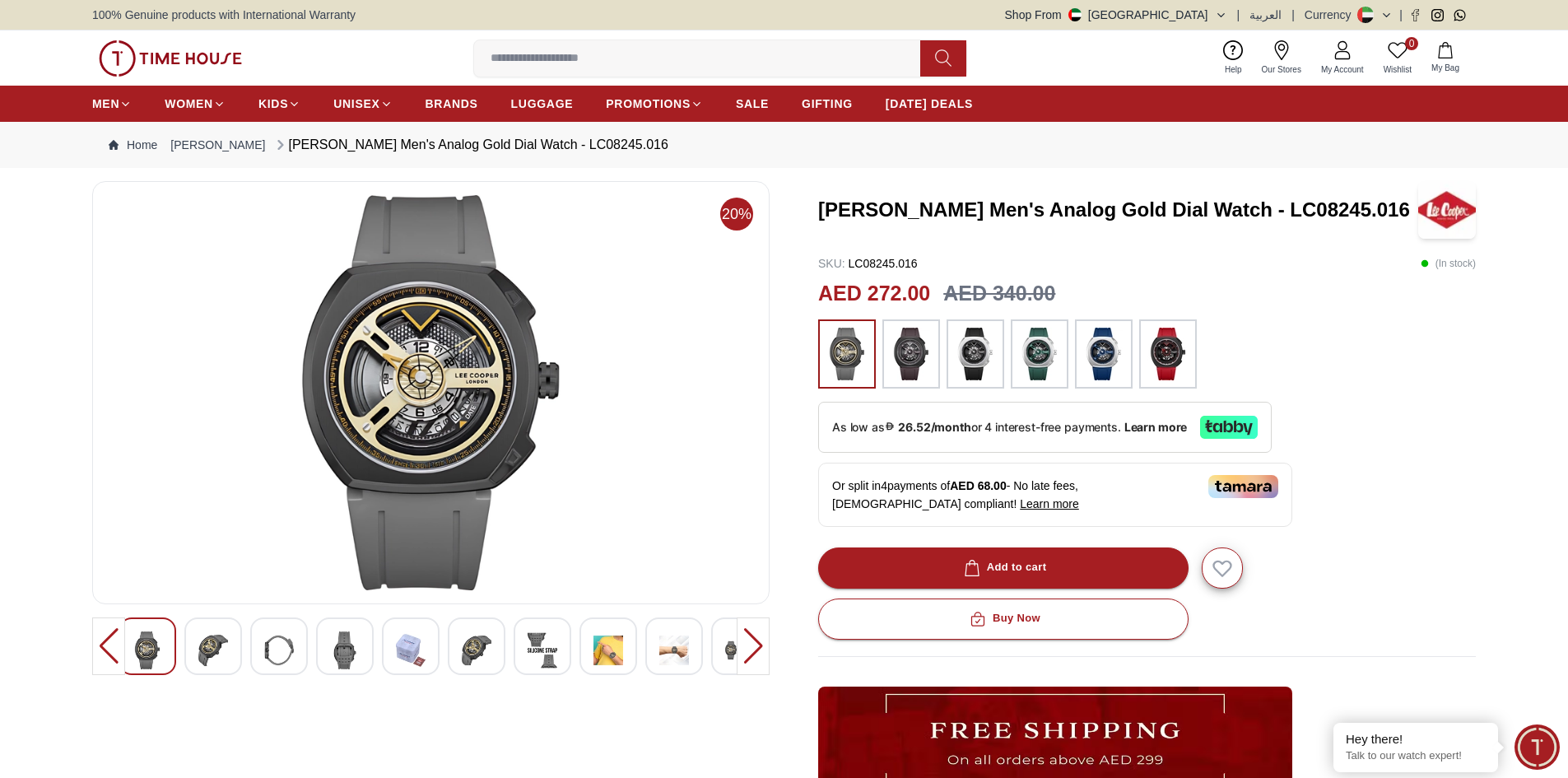
click at [382, 441] on img at bounding box center [431, 392] width 650 height 395
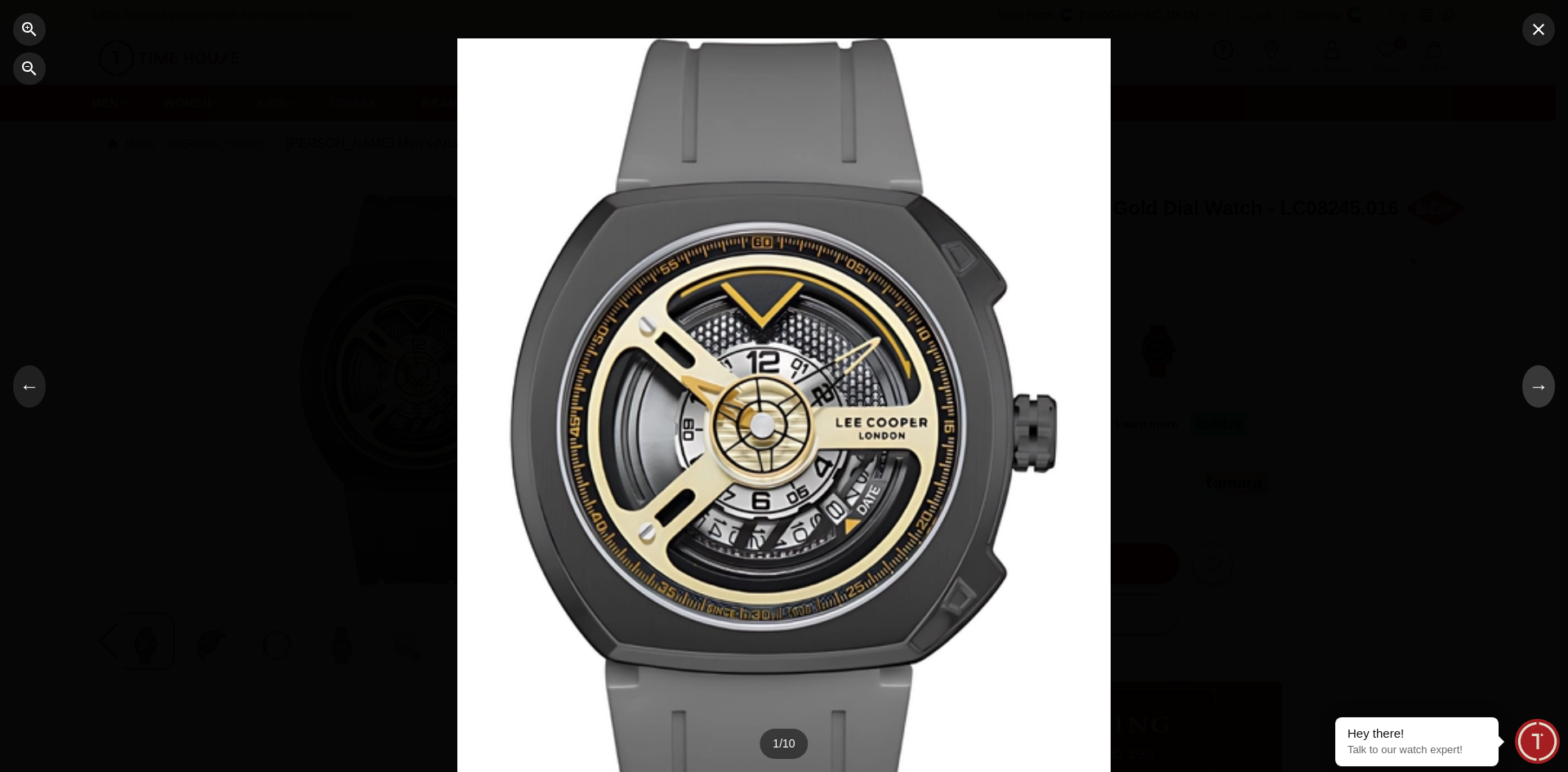
click at [1552, 392] on button "→" at bounding box center [1538, 386] width 33 height 43
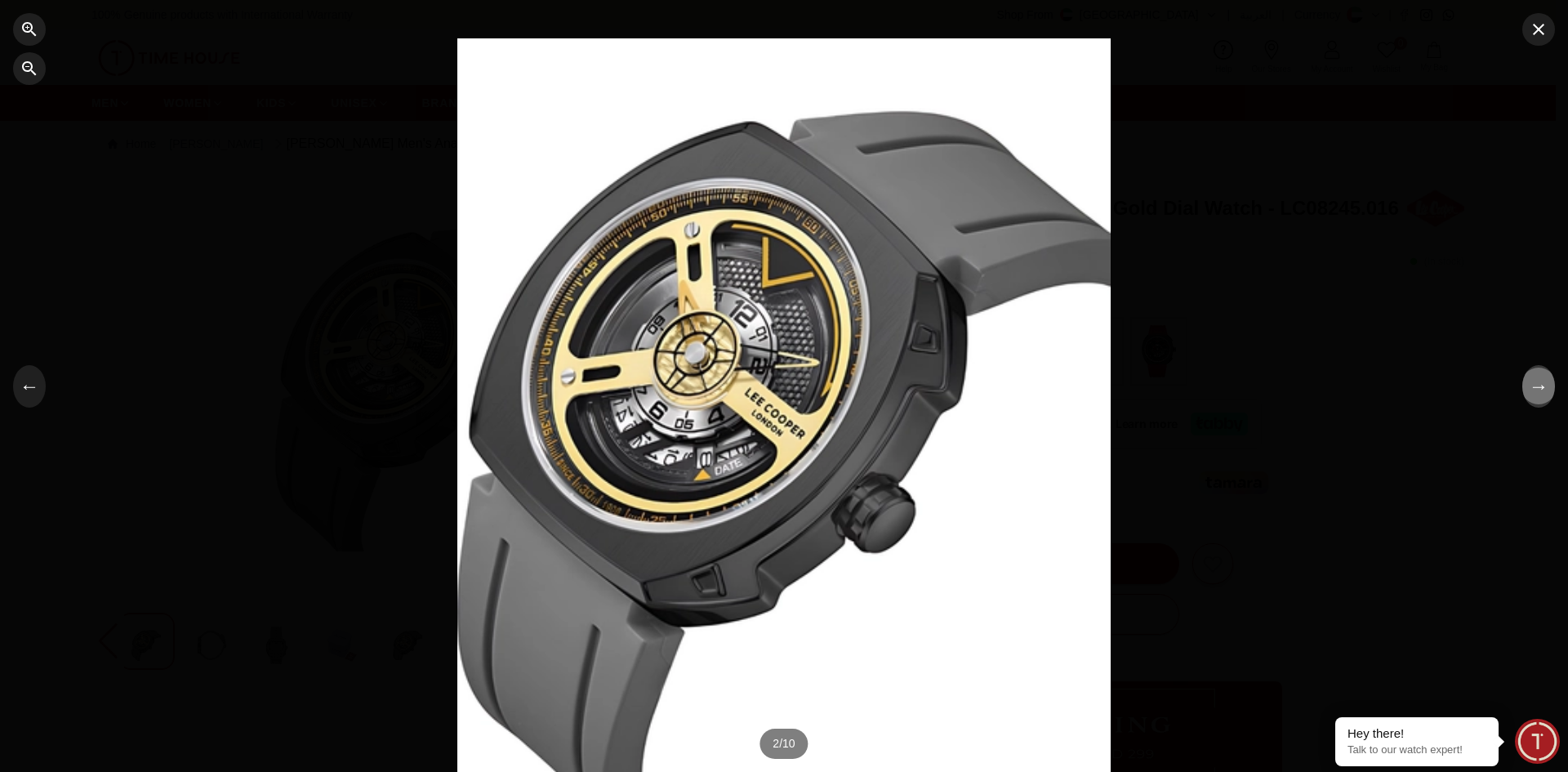
click at [1551, 392] on button "→" at bounding box center [1538, 386] width 33 height 43
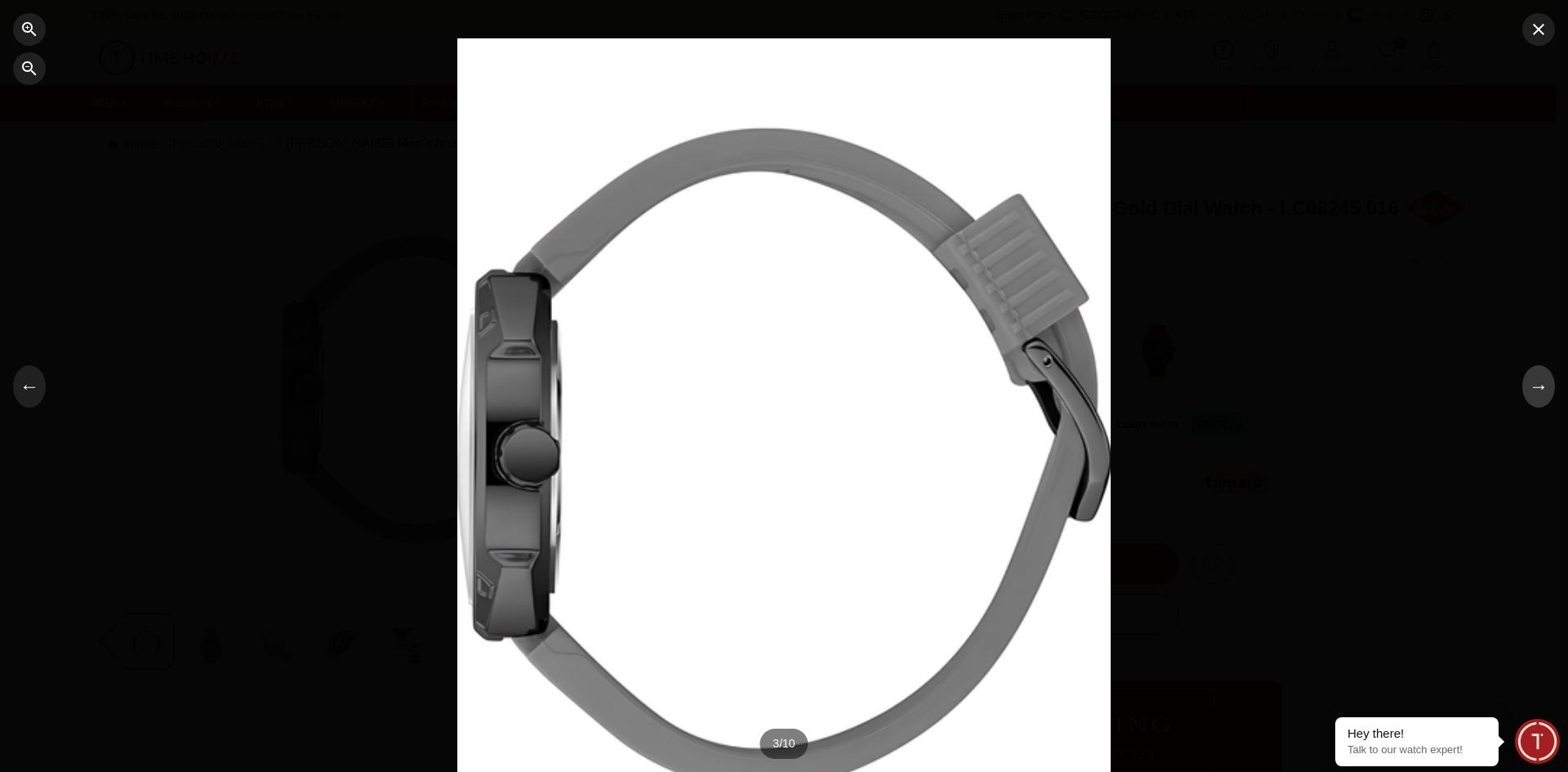
click at [1551, 392] on button "→" at bounding box center [1538, 386] width 33 height 43
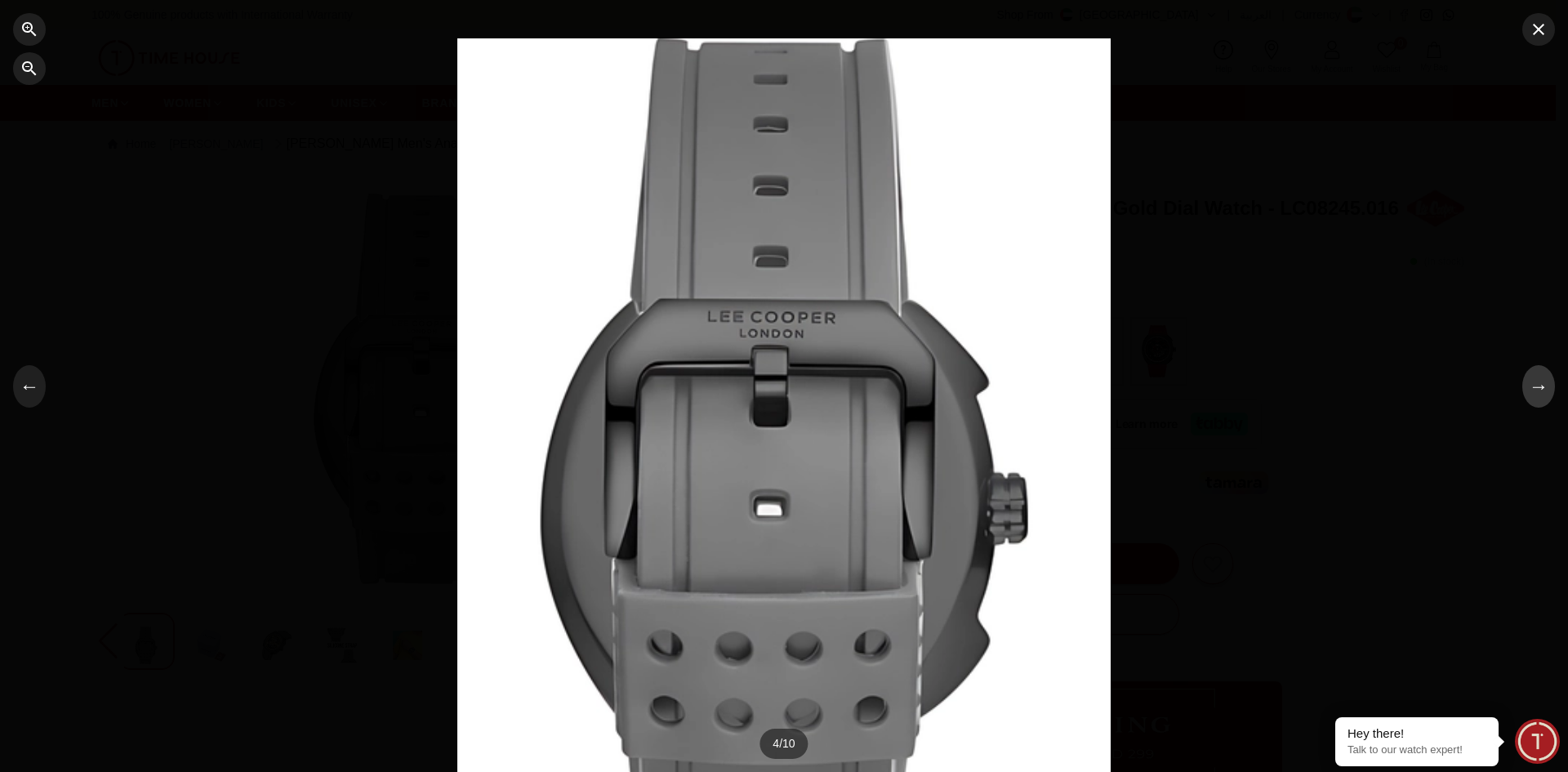
click at [1551, 392] on button "→" at bounding box center [1538, 386] width 33 height 43
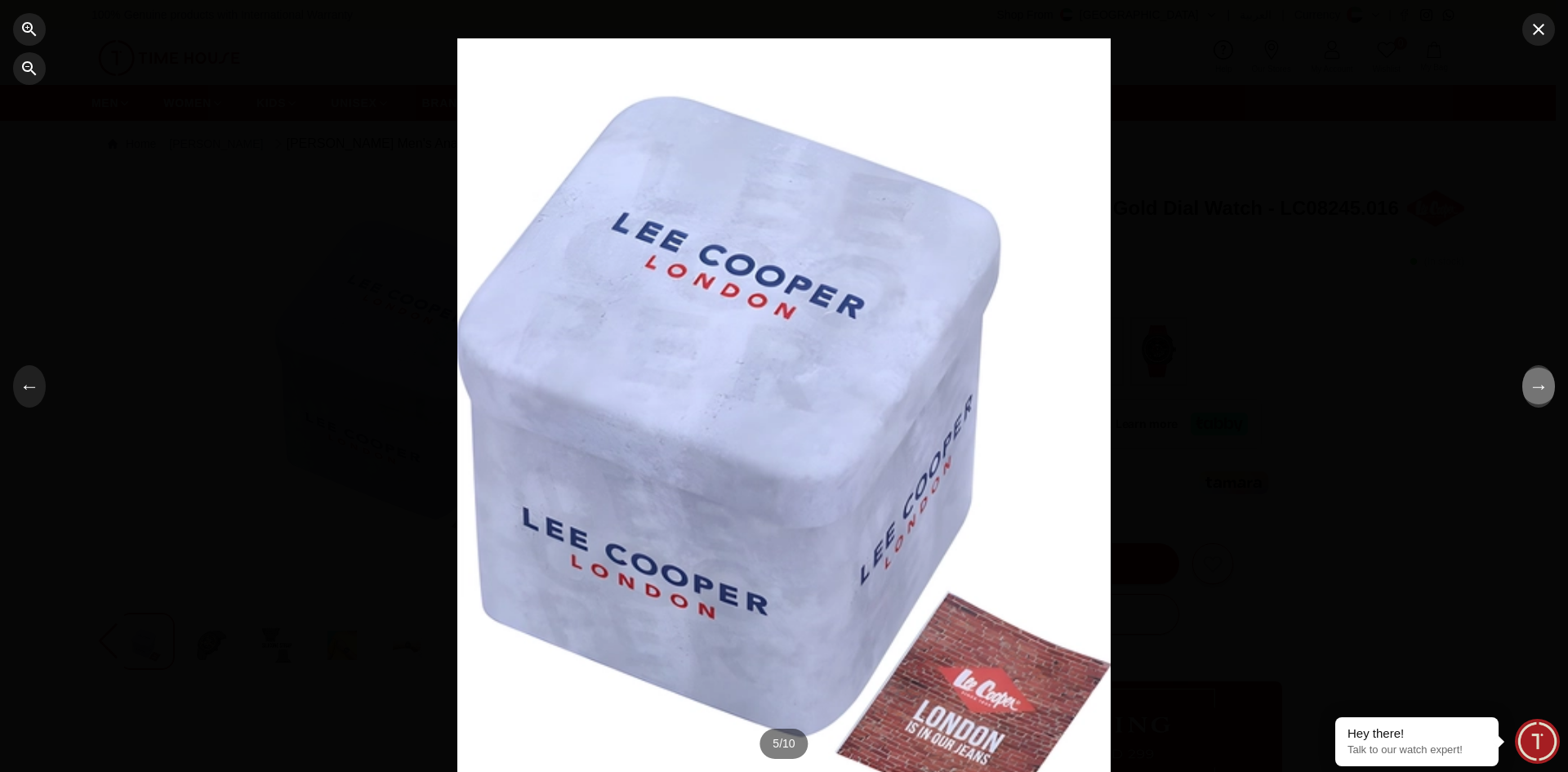
click at [1551, 392] on button "→" at bounding box center [1538, 386] width 33 height 43
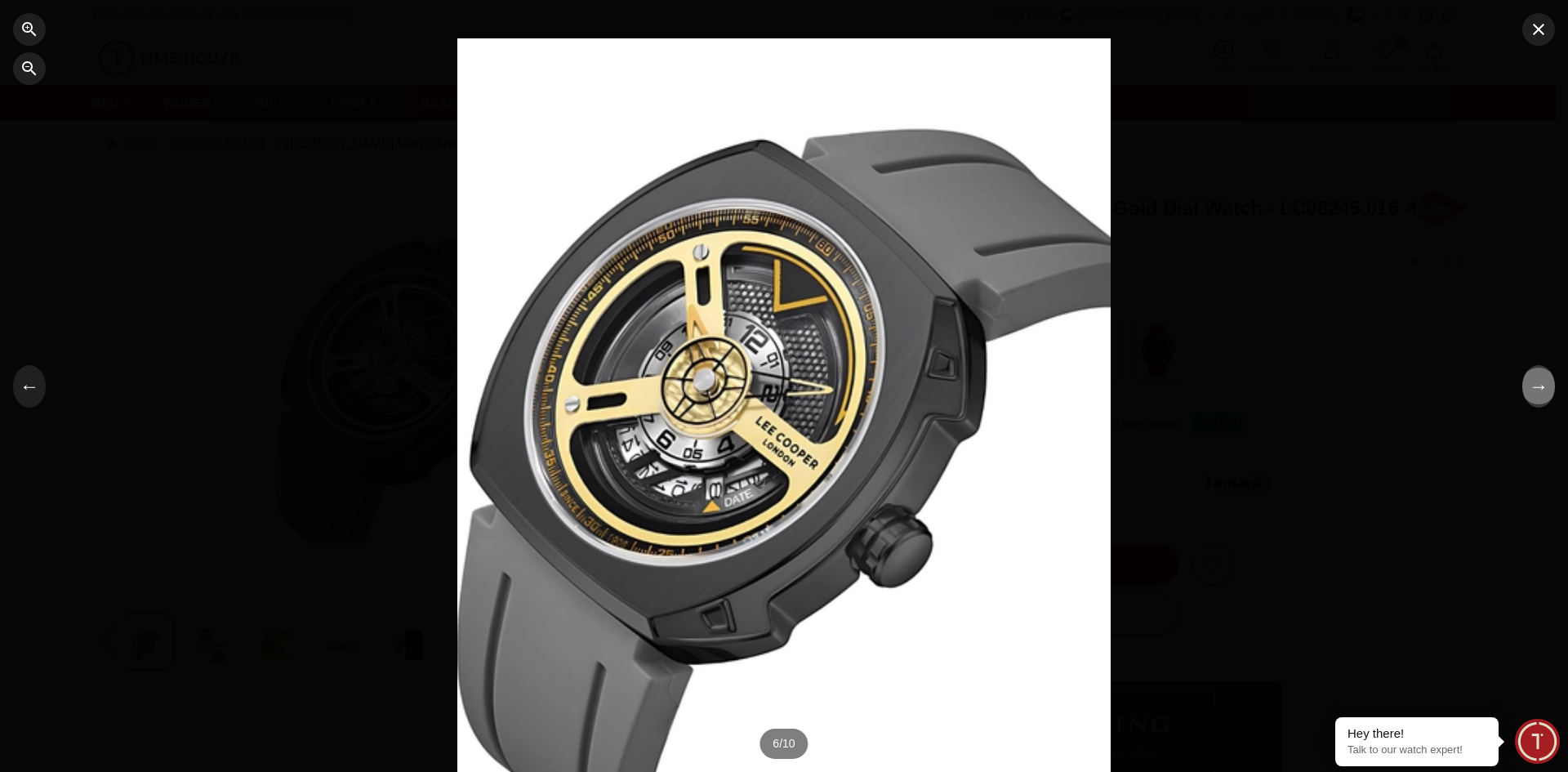
click at [1551, 392] on button "→" at bounding box center [1538, 386] width 33 height 43
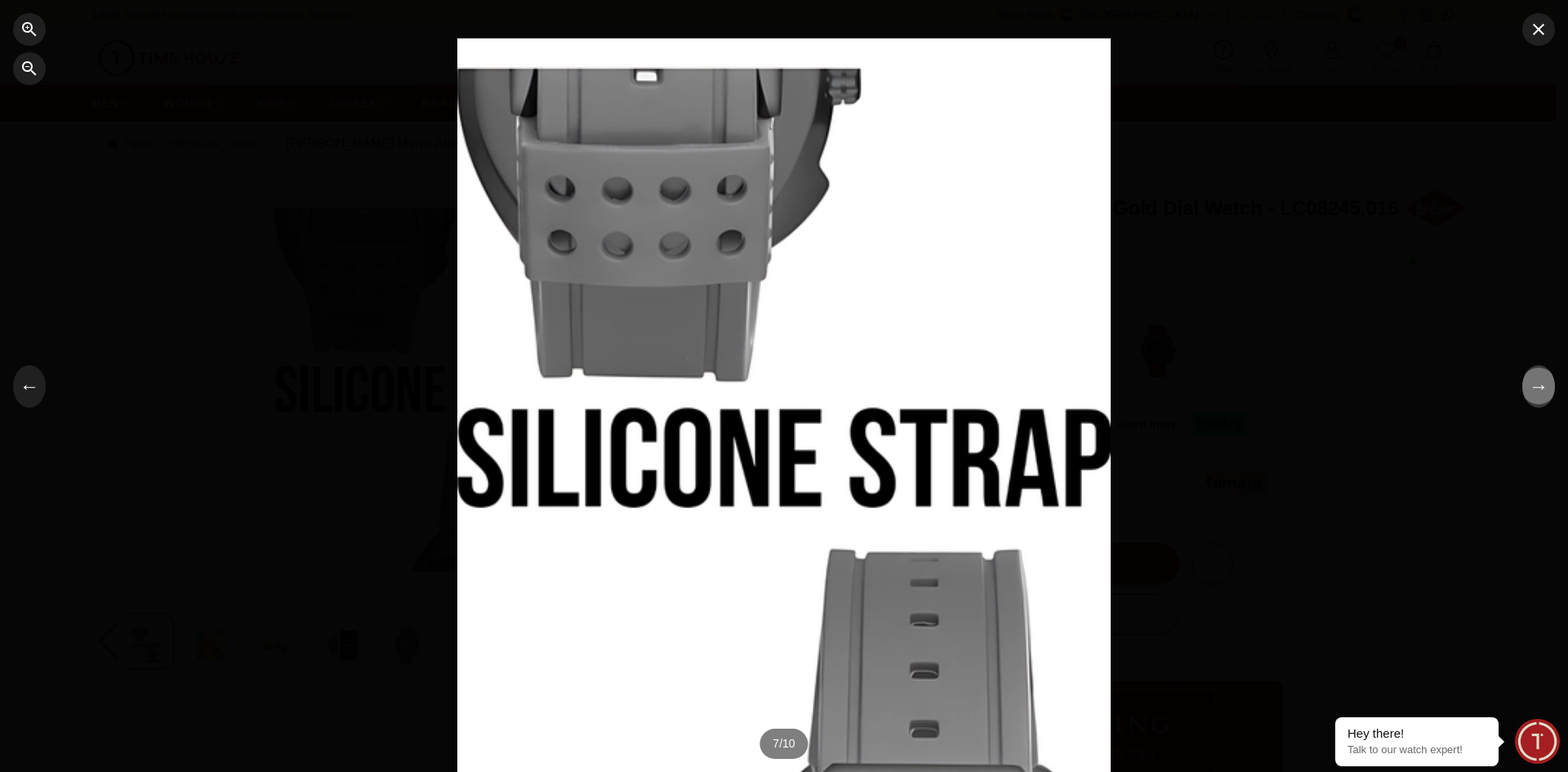
click at [1551, 392] on button "→" at bounding box center [1538, 386] width 33 height 43
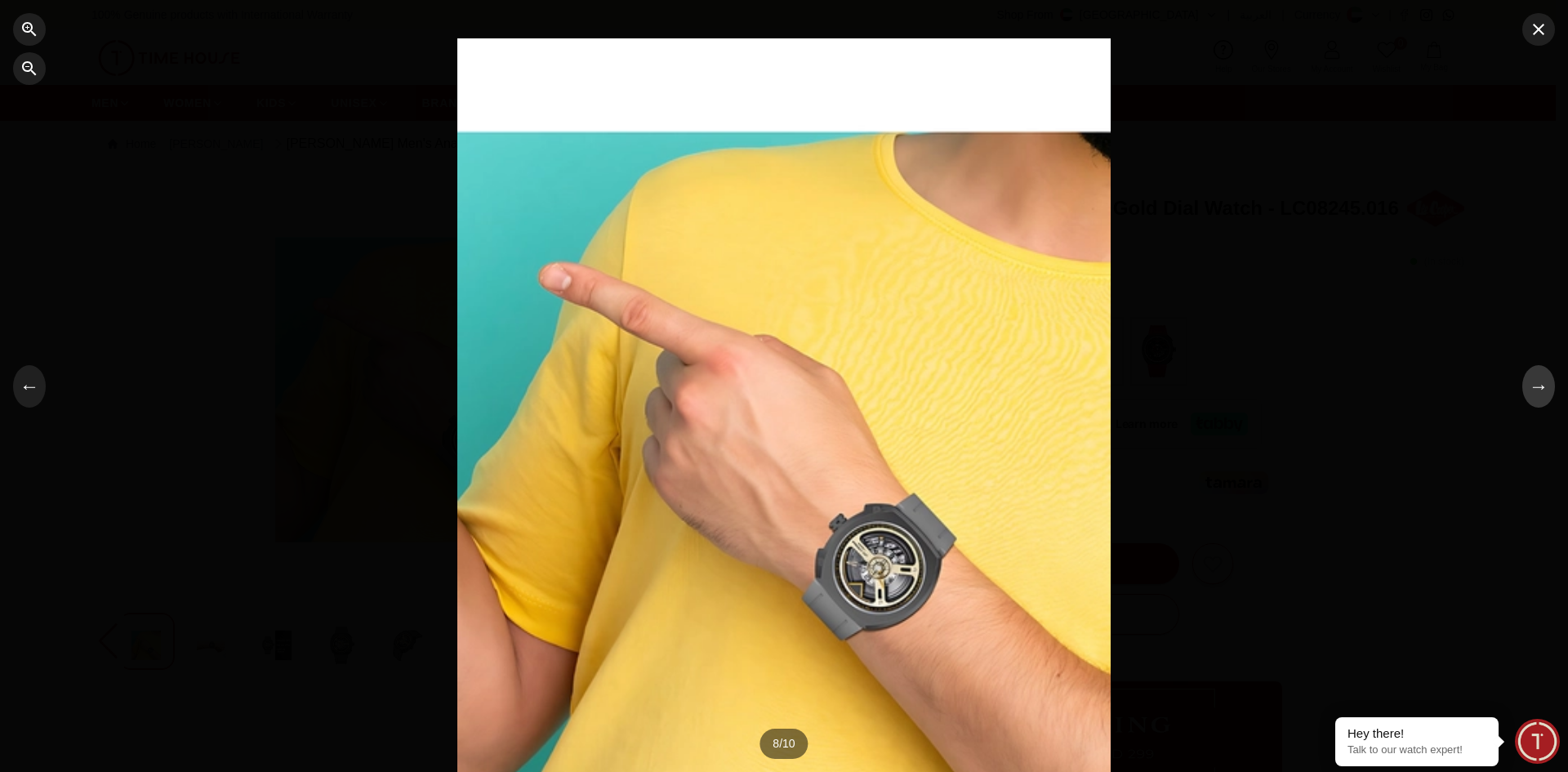
click at [1551, 392] on button "→" at bounding box center [1538, 386] width 33 height 43
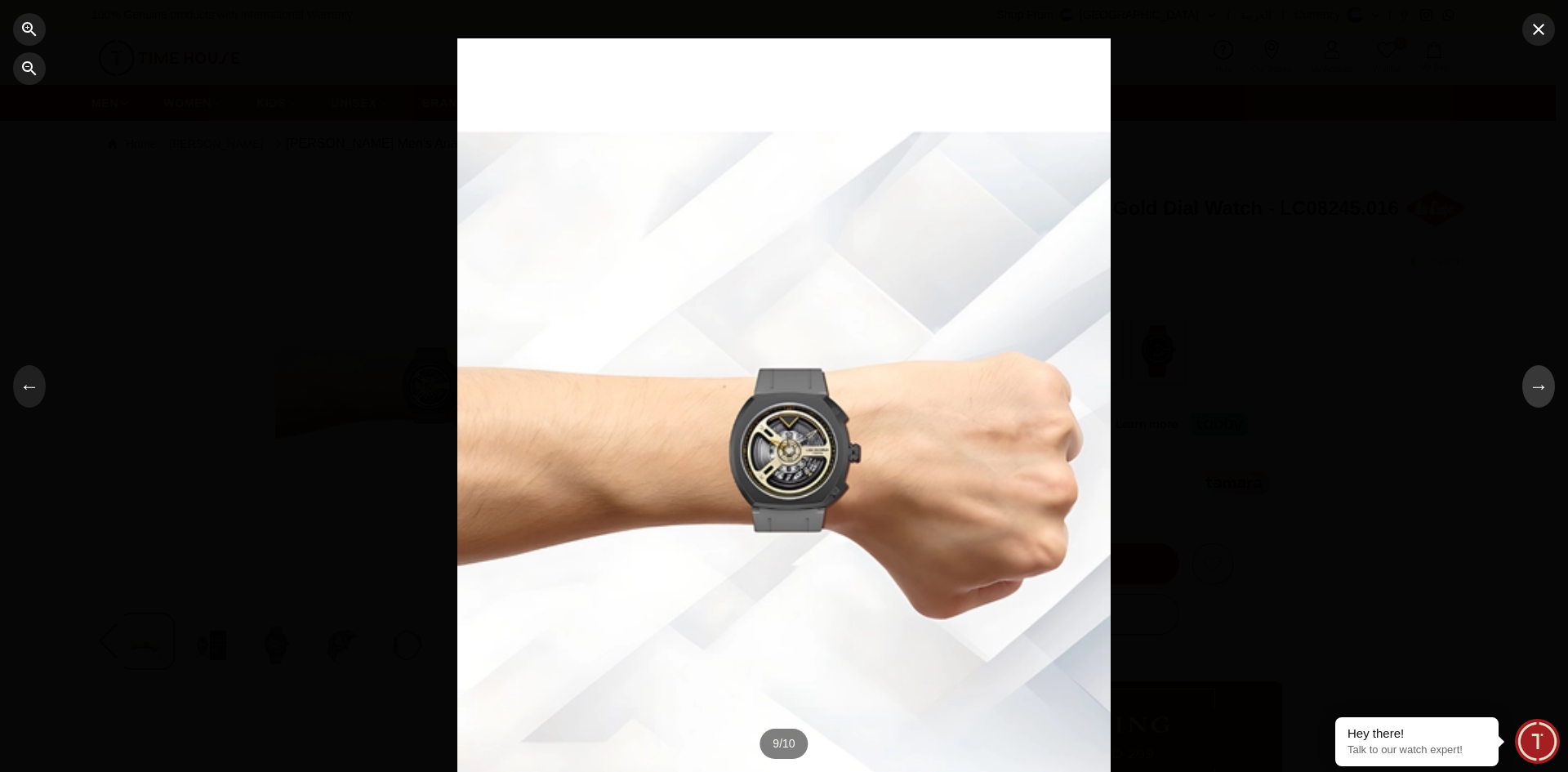
click at [1551, 392] on button "→" at bounding box center [1538, 386] width 33 height 43
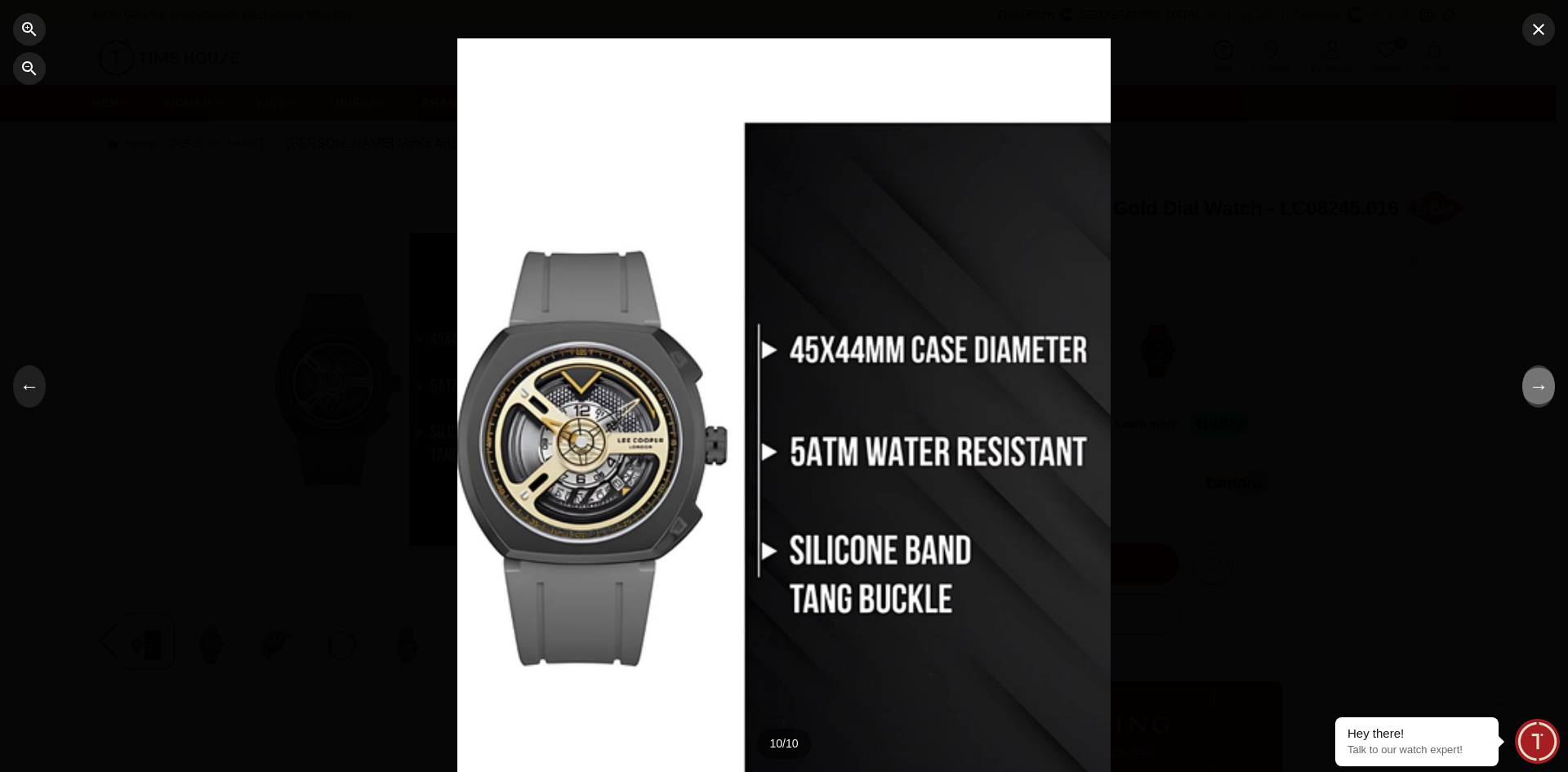
click at [1551, 392] on button "→" at bounding box center [1538, 386] width 33 height 43
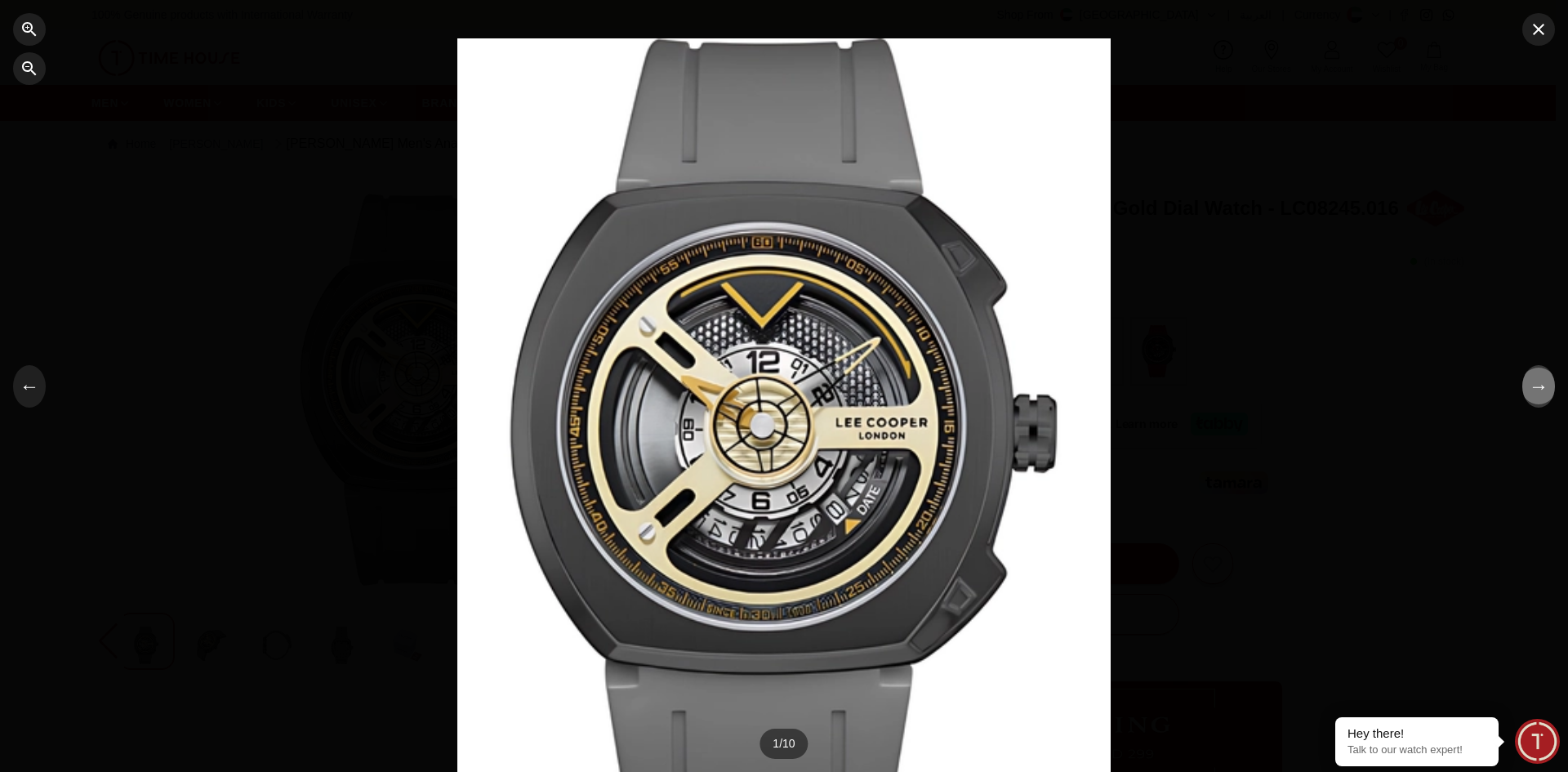
click at [1551, 392] on button "→" at bounding box center [1538, 386] width 33 height 43
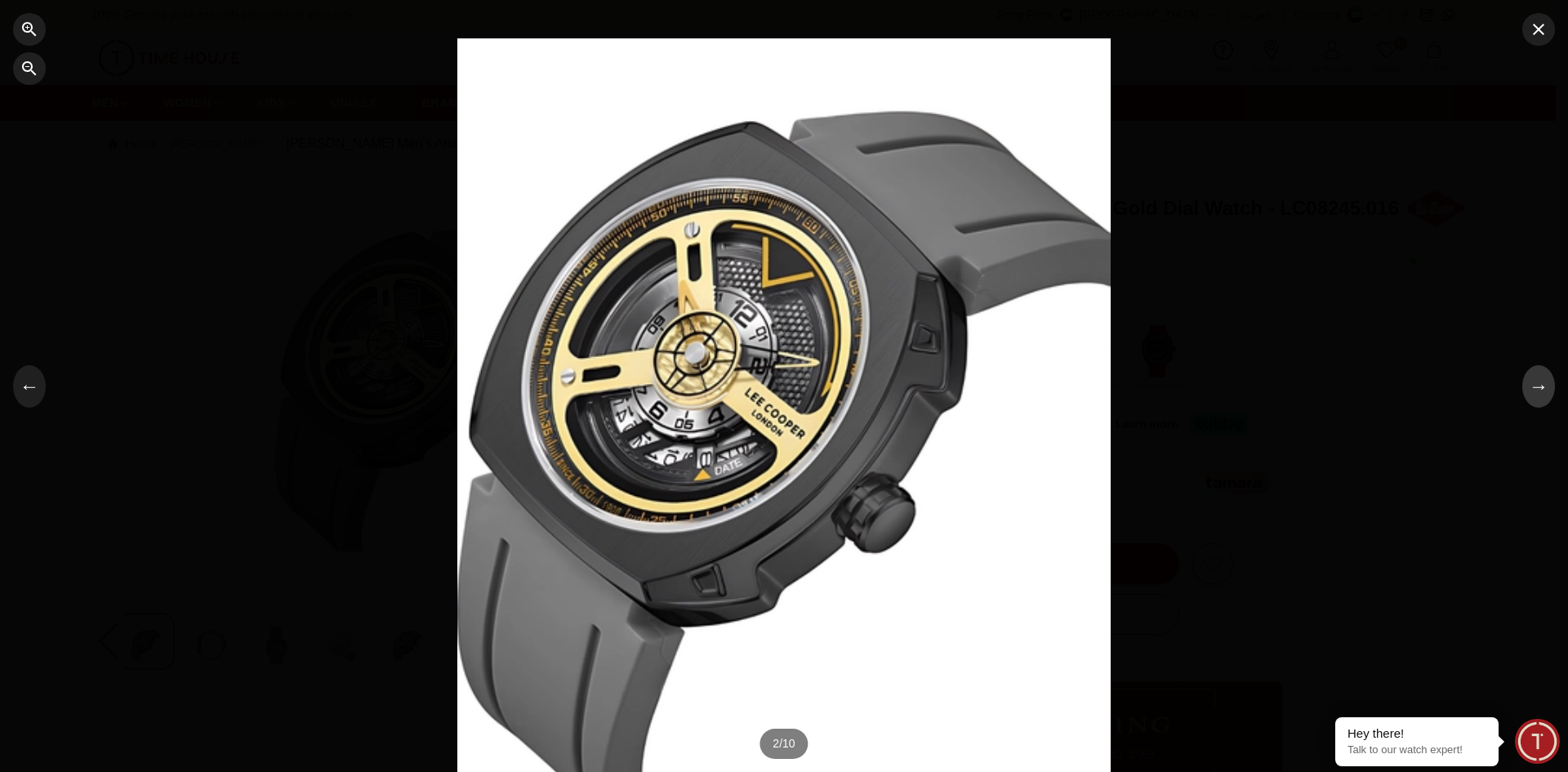
click at [1551, 392] on button "→" at bounding box center [1538, 386] width 33 height 43
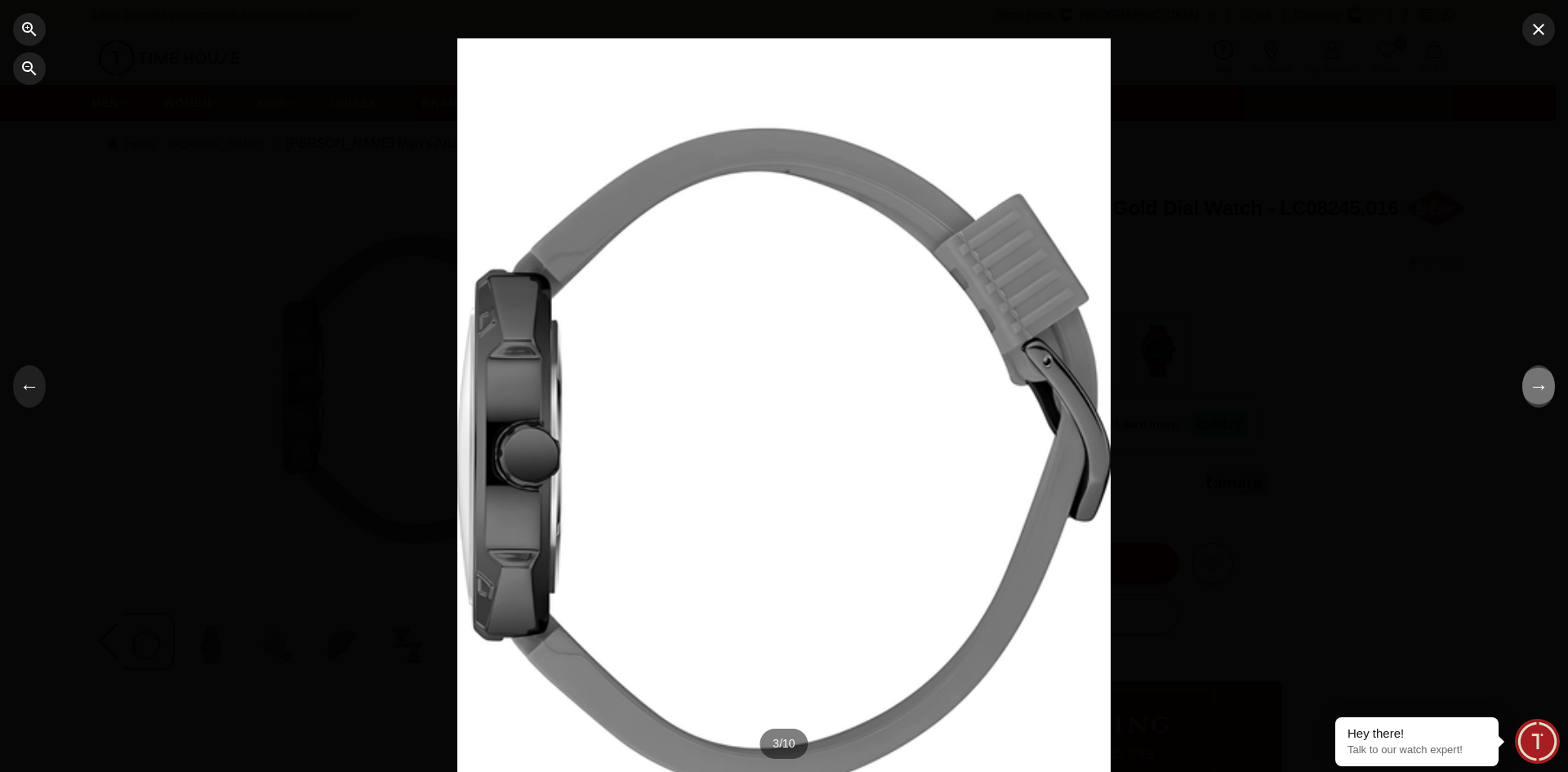
click at [1551, 392] on button "→" at bounding box center [1538, 386] width 33 height 43
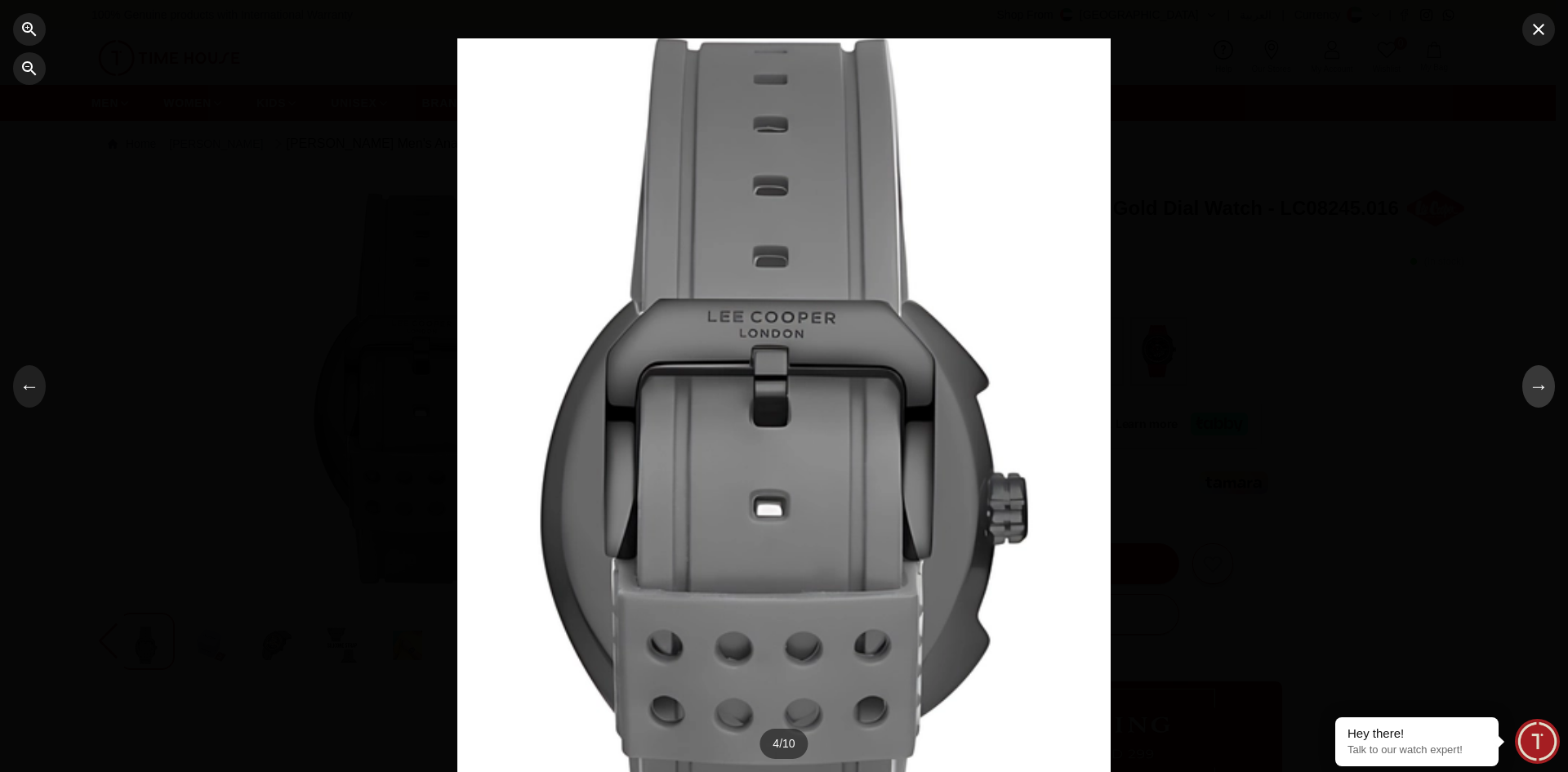
click at [1551, 392] on button "→" at bounding box center [1538, 386] width 33 height 43
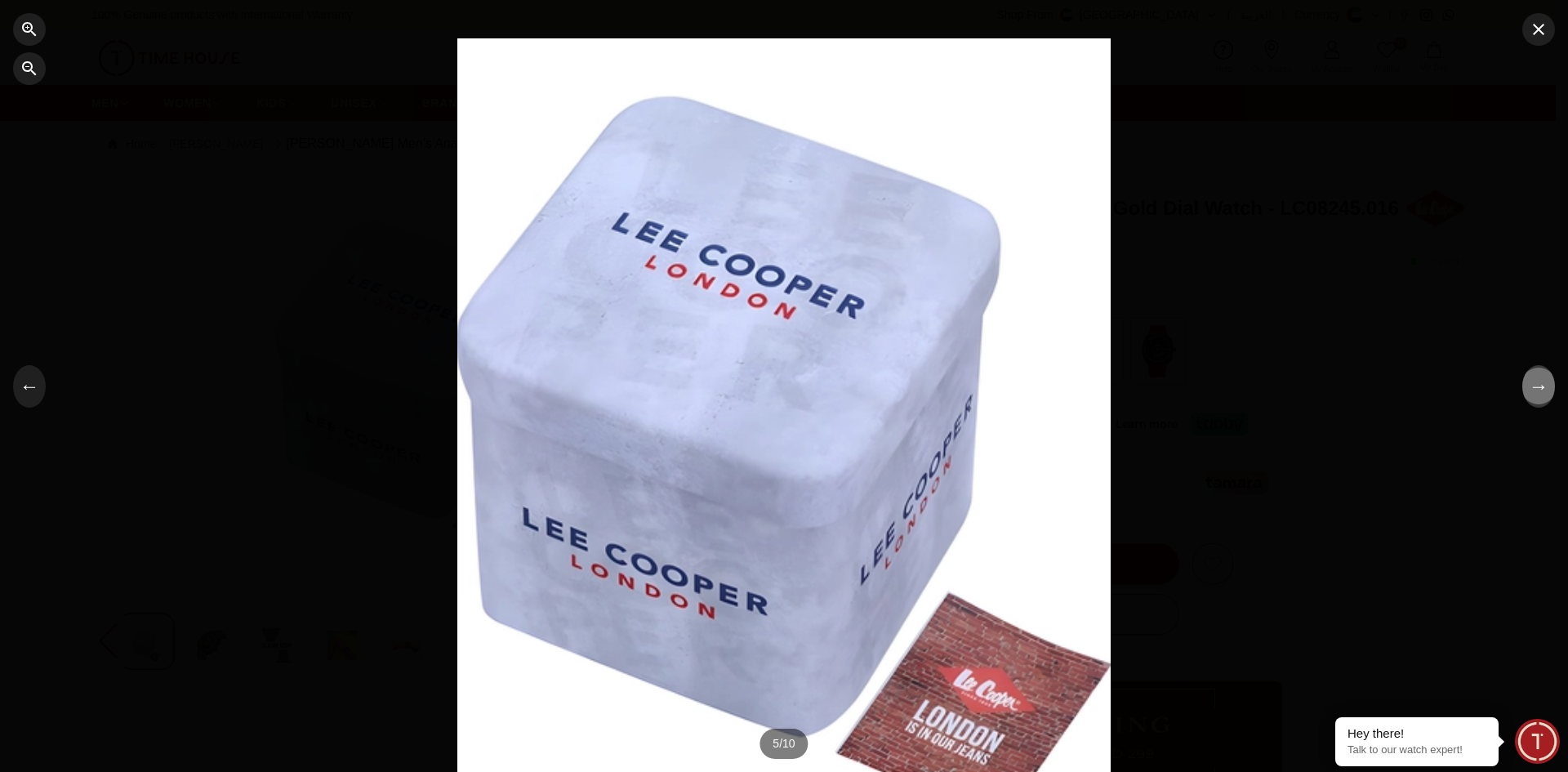
click at [1551, 392] on button "→" at bounding box center [1538, 386] width 33 height 43
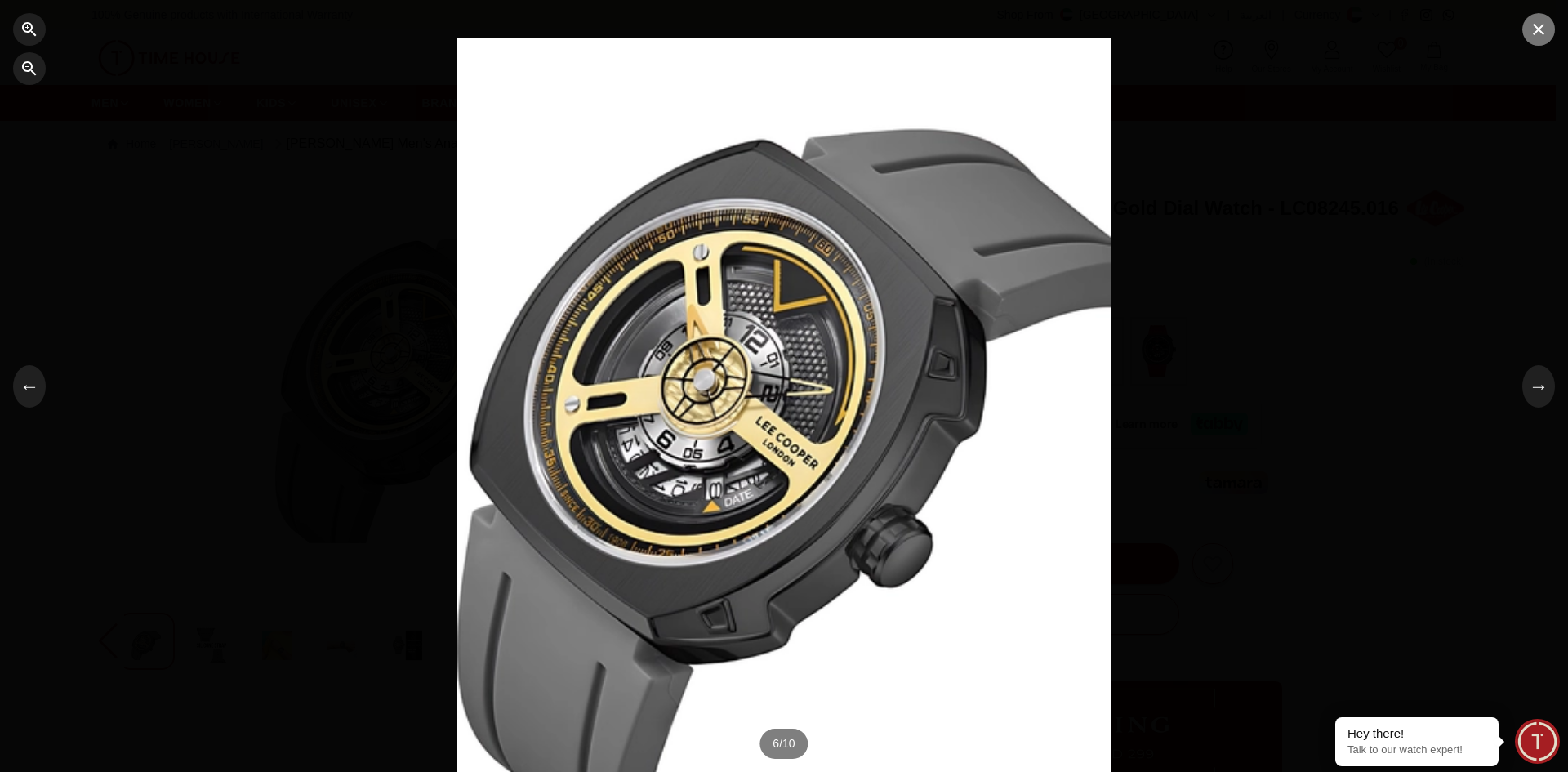
click at [1541, 26] on icon "button" at bounding box center [1538, 29] width 12 height 12
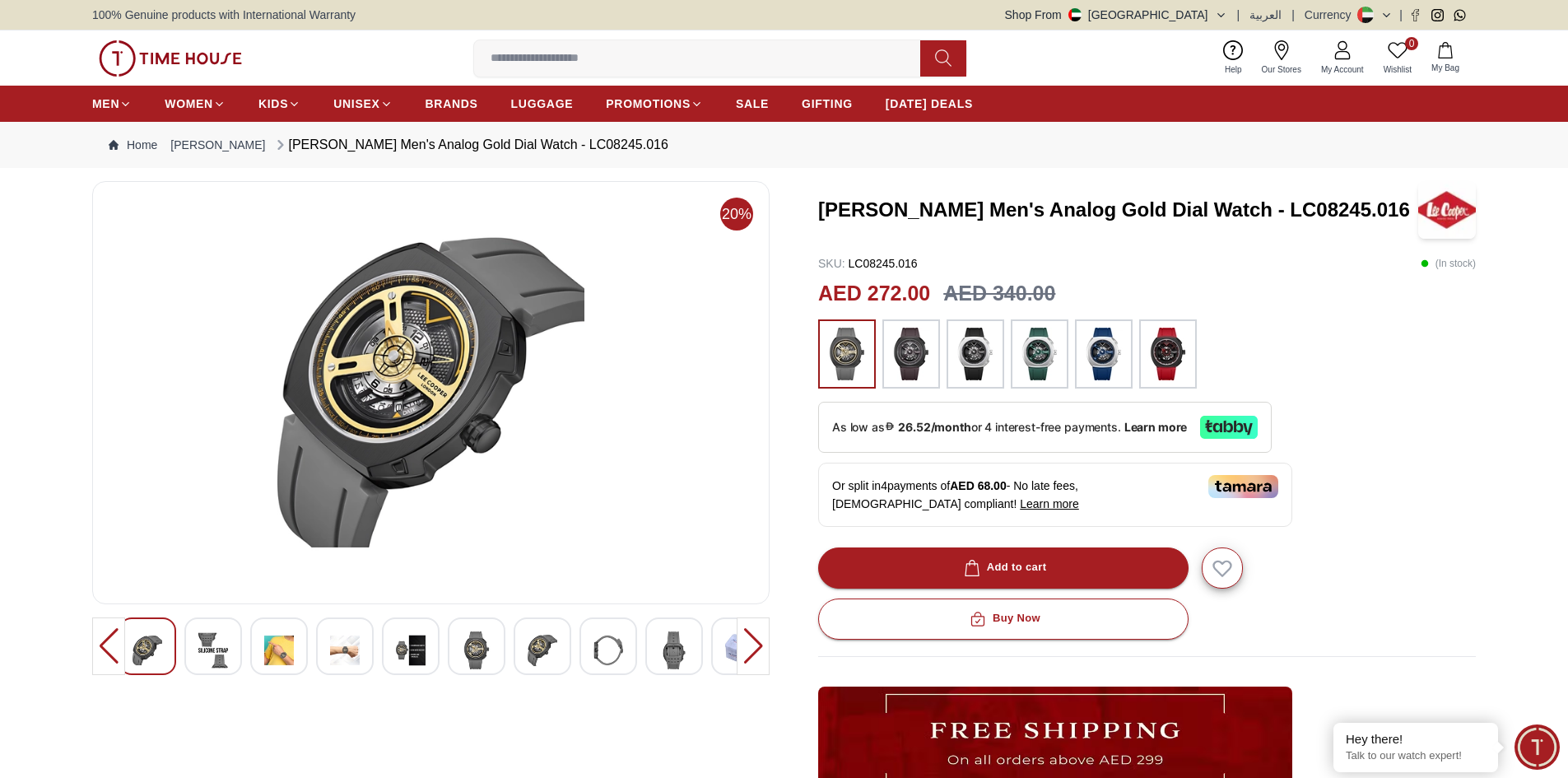
click at [1113, 348] on img at bounding box center [1103, 354] width 41 height 53
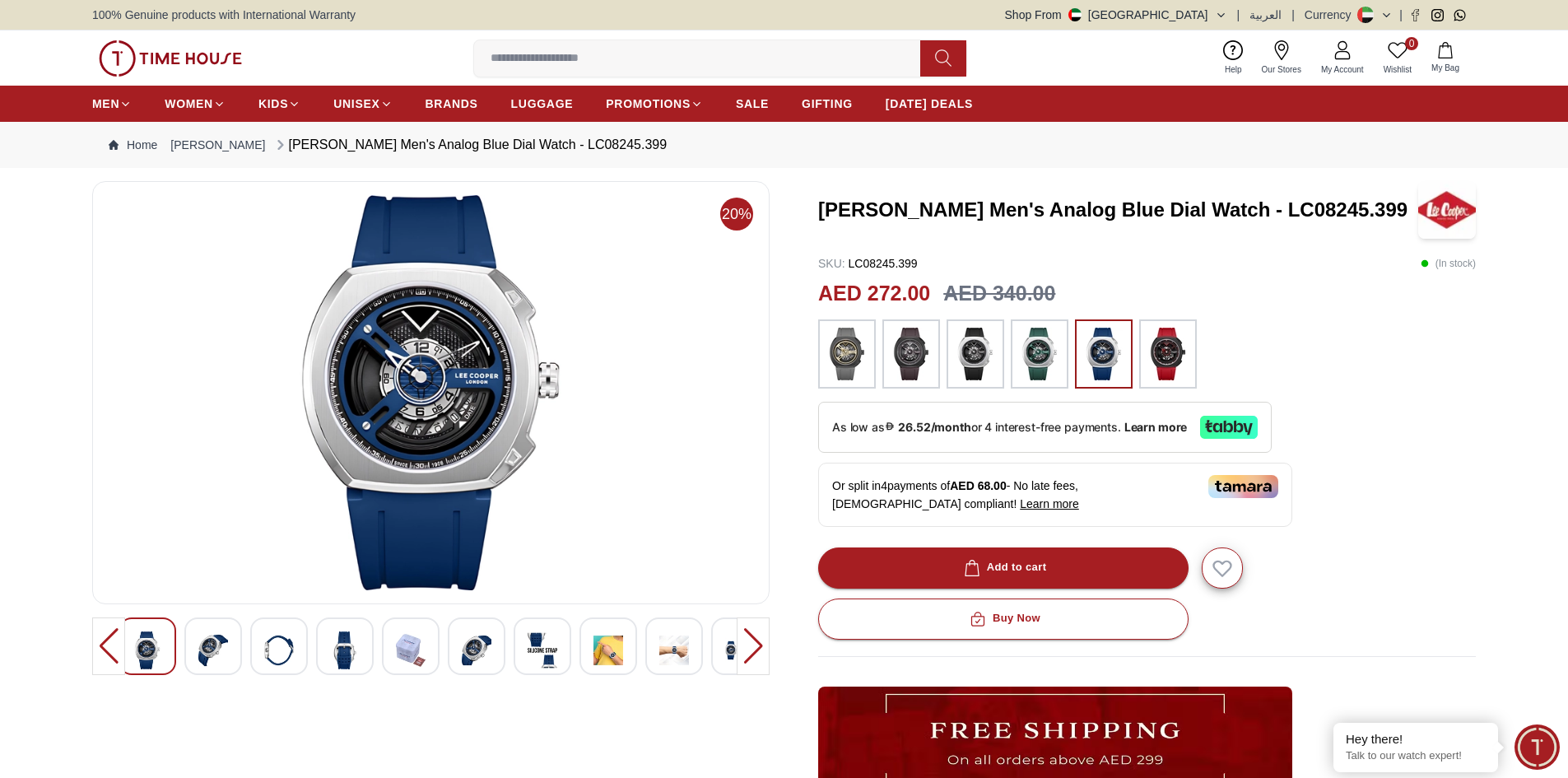
click at [844, 346] on img at bounding box center [847, 354] width 41 height 53
